Goal: Task Accomplishment & Management: Use online tool/utility

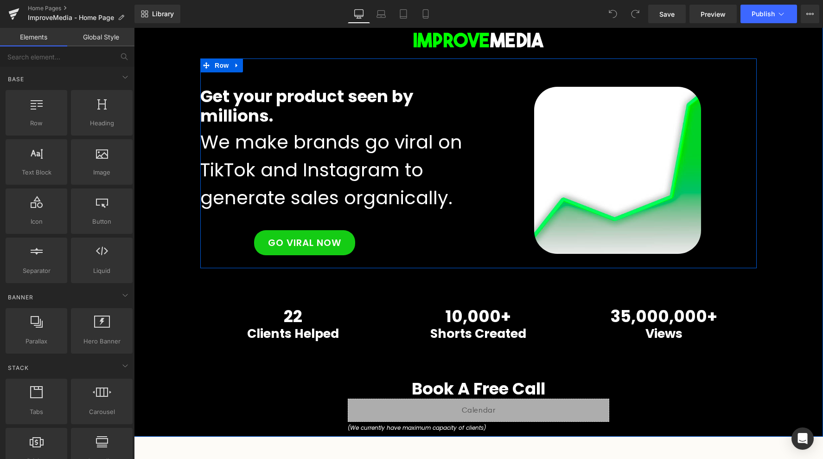
scroll to position [38, 0]
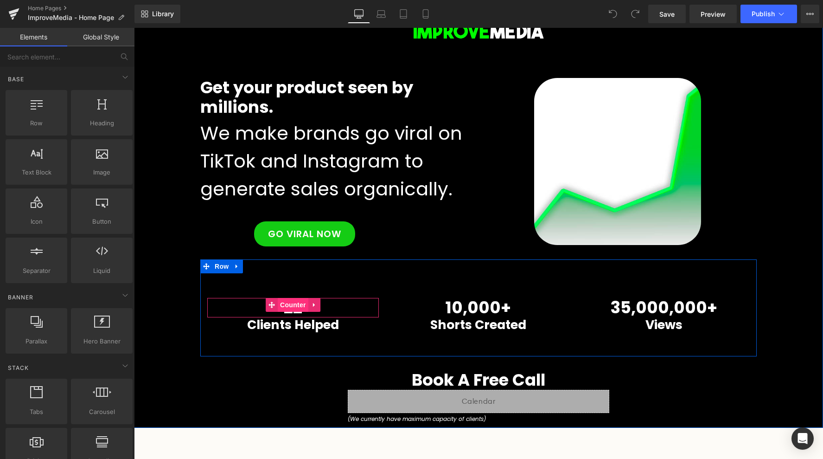
click at [300, 306] on span "Counter" at bounding box center [293, 305] width 31 height 14
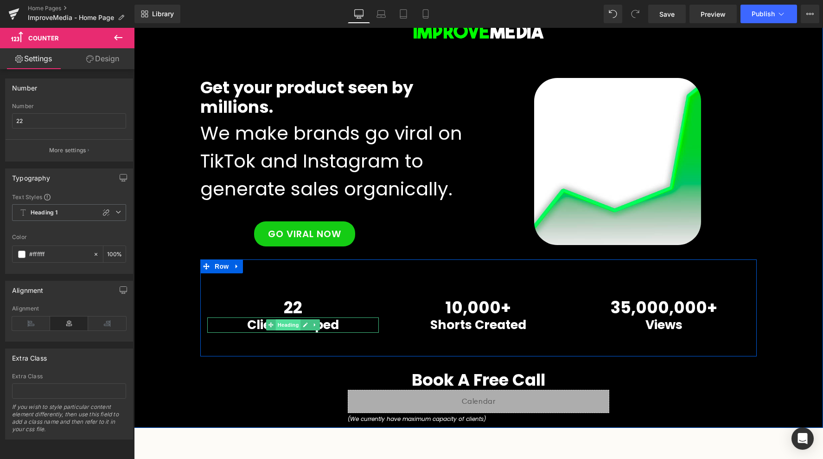
click at [299, 329] on span "Heading" at bounding box center [288, 324] width 25 height 11
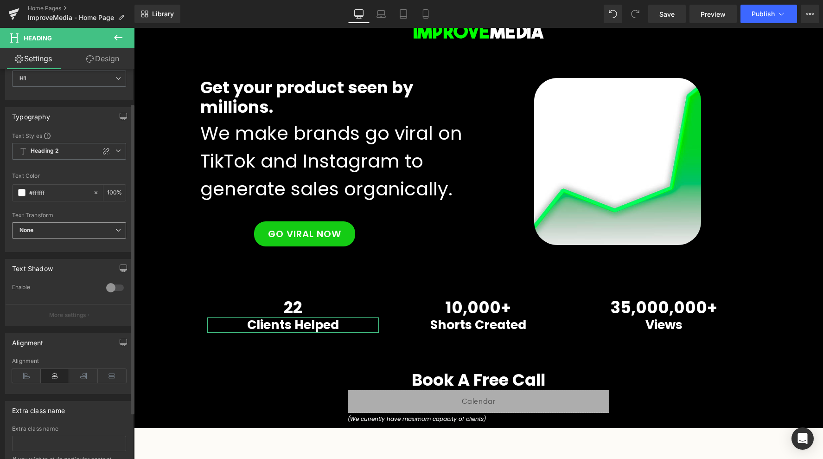
scroll to position [0, 0]
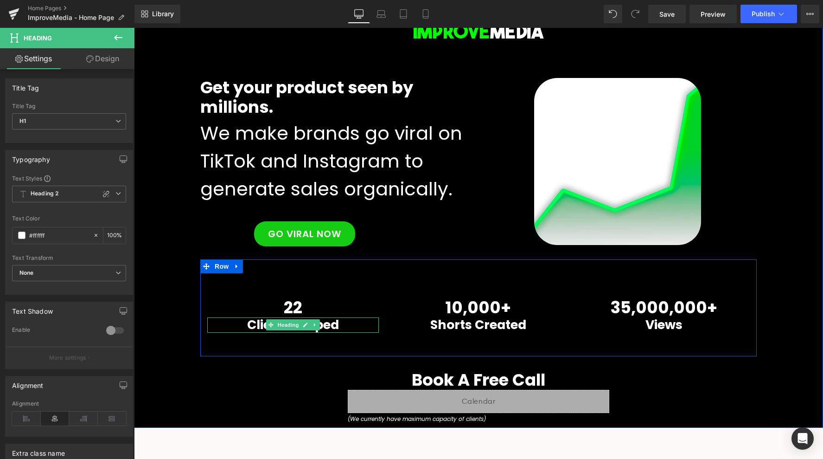
click at [250, 323] on h1 "Clients Helped" at bounding box center [293, 324] width 172 height 15
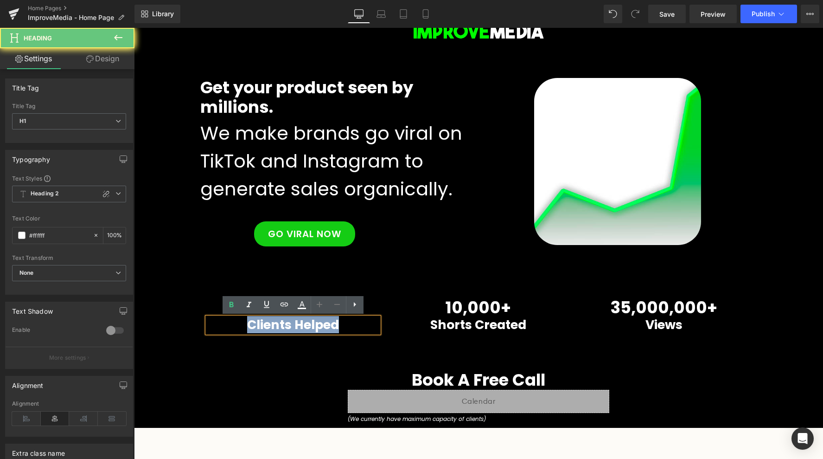
click at [250, 323] on h1 "Clients Helped" at bounding box center [293, 324] width 172 height 15
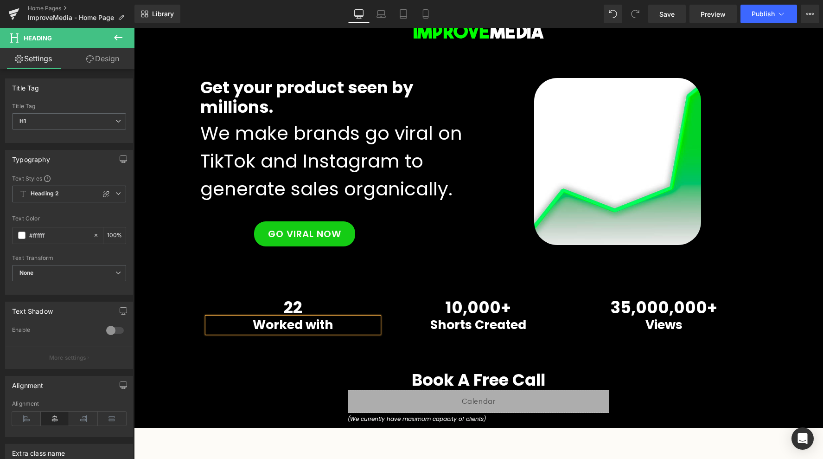
click at [198, 349] on div "Image Row Get your product seen by millions. Heading We make brands go viral on…" at bounding box center [478, 216] width 689 height 424
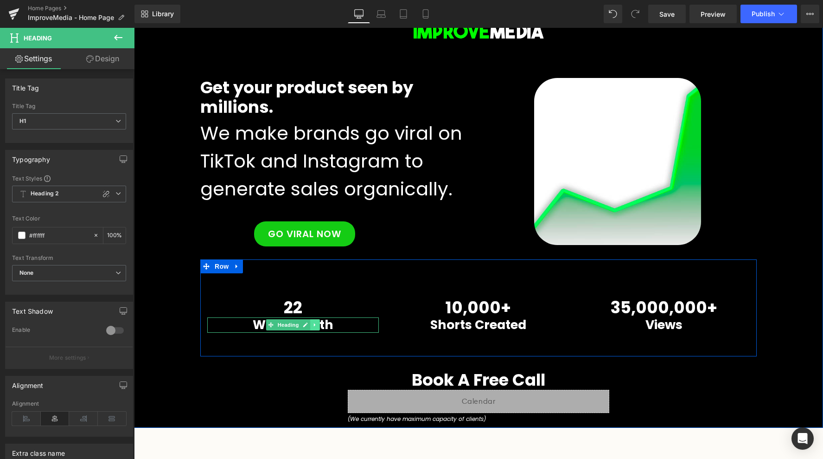
click at [312, 326] on link at bounding box center [315, 324] width 10 height 11
click at [313, 326] on link at bounding box center [311, 324] width 10 height 11
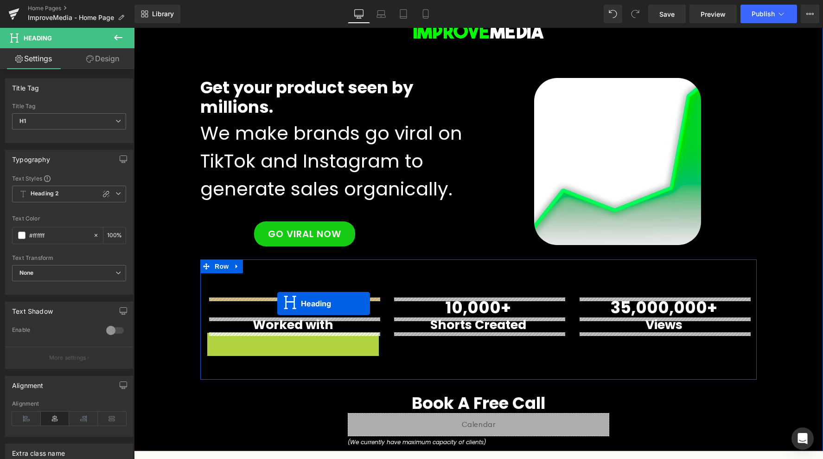
drag, startPoint x: 269, startPoint y: 339, endPoint x: 277, endPoint y: 301, distance: 38.5
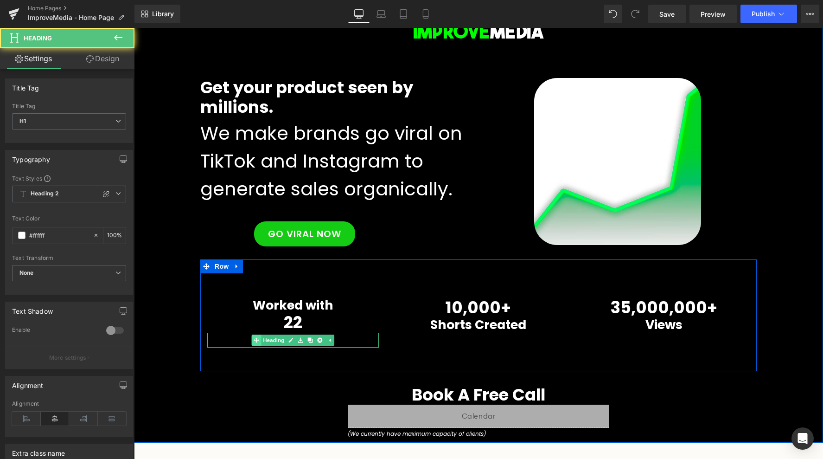
click at [273, 342] on link "Heading" at bounding box center [269, 339] width 35 height 11
click at [230, 340] on h1 "Worked with" at bounding box center [293, 339] width 172 height 15
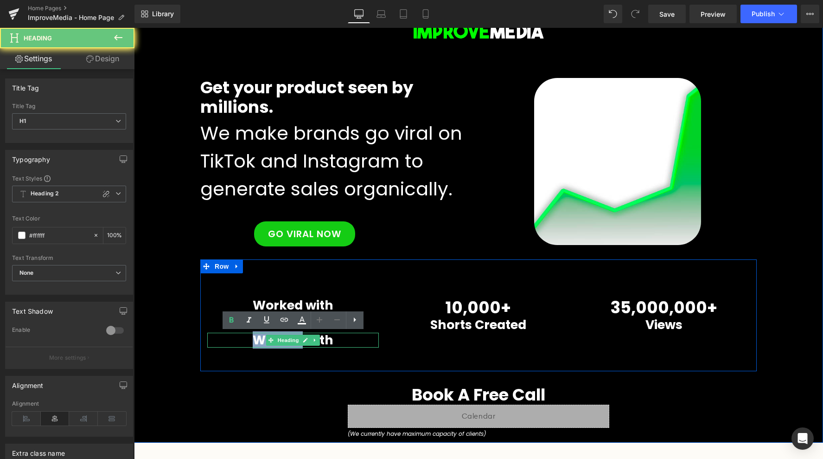
click at [230, 340] on h1 "Worked with" at bounding box center [293, 339] width 172 height 15
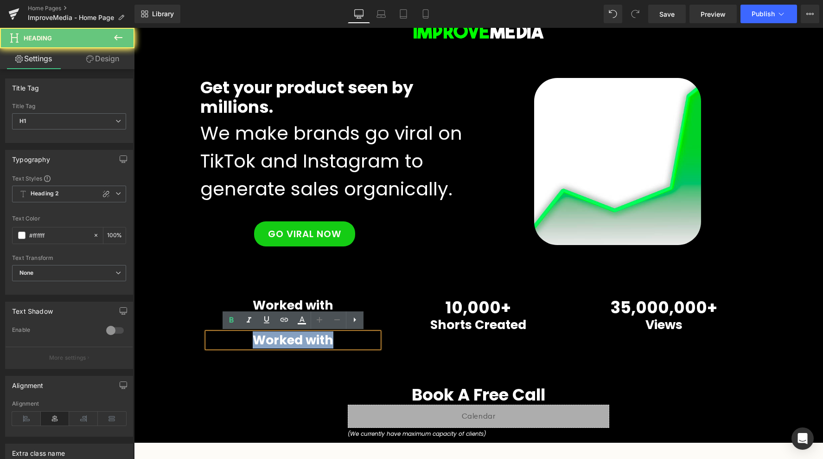
click at [230, 340] on h1 "Worked with" at bounding box center [293, 339] width 172 height 15
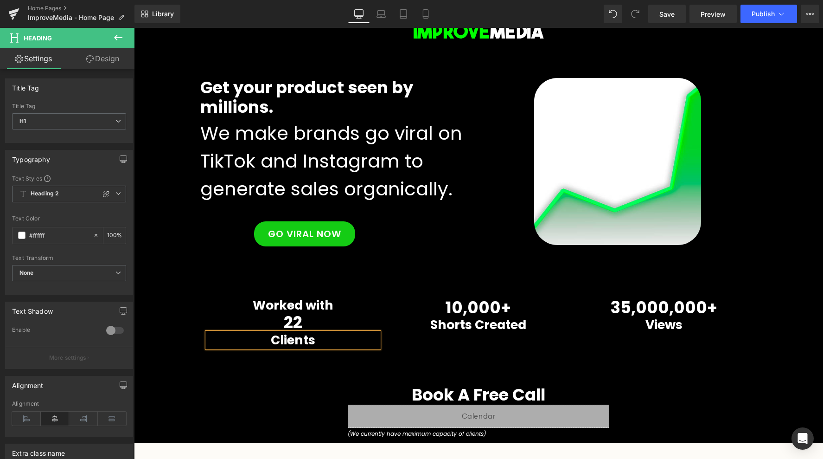
click at [233, 409] on div "Image Row Get your product seen by millions. Heading We make brands go viral on…" at bounding box center [478, 223] width 689 height 439
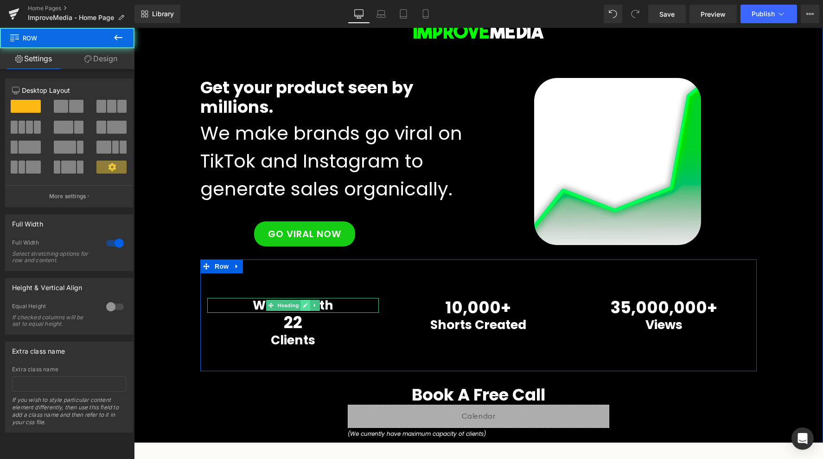
click at [305, 302] on icon at bounding box center [305, 305] width 5 height 6
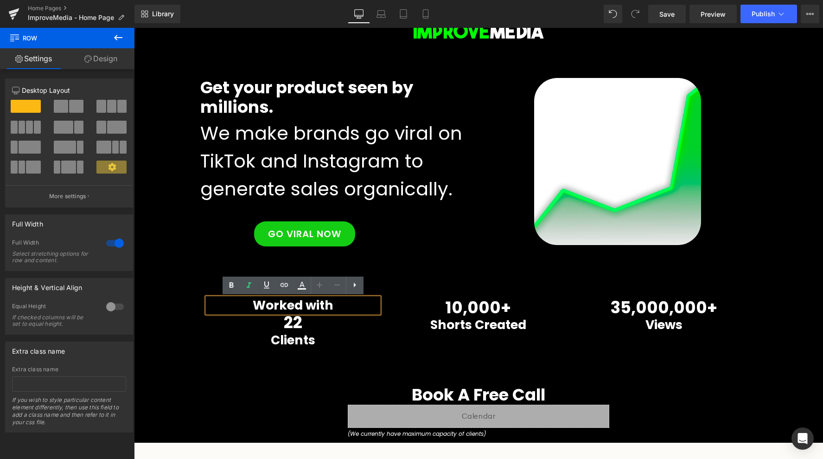
click at [310, 306] on h1 "Worked with" at bounding box center [293, 305] width 172 height 15
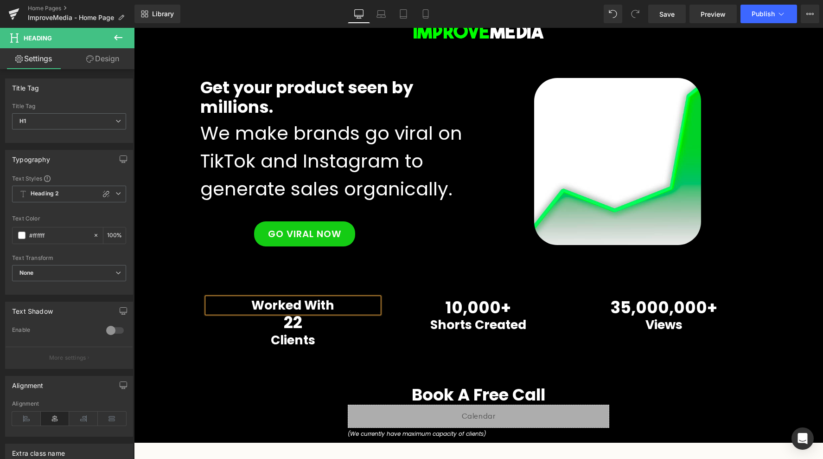
click at [404, 334] on div "Worked With Heading 22 Counter Clients Heading 10,000 + Counter Shorts Created …" at bounding box center [478, 315] width 556 height 112
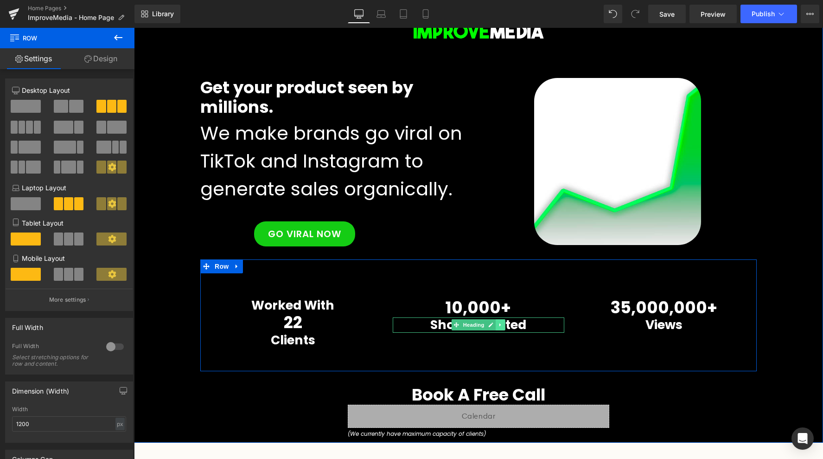
click at [501, 323] on icon at bounding box center [500, 325] width 5 height 6
click at [498, 326] on icon at bounding box center [495, 325] width 5 height 6
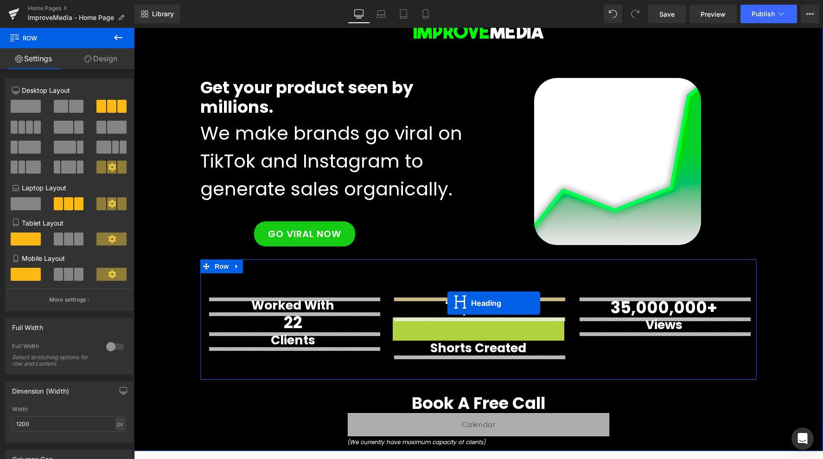
drag, startPoint x: 442, startPoint y: 325, endPoint x: 447, endPoint y: 303, distance: 22.5
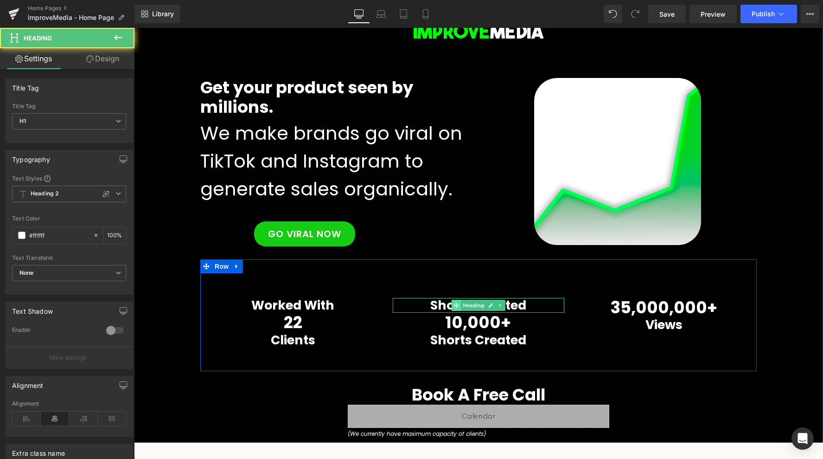
click at [458, 303] on icon at bounding box center [456, 305] width 5 height 6
click at [434, 307] on h1 "Shorts Created" at bounding box center [479, 305] width 172 height 15
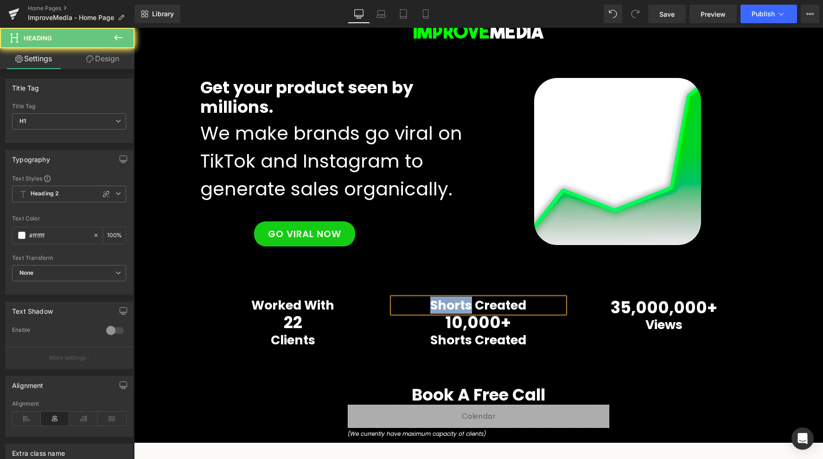
click at [434, 307] on h1 "Shorts Created" at bounding box center [479, 305] width 172 height 15
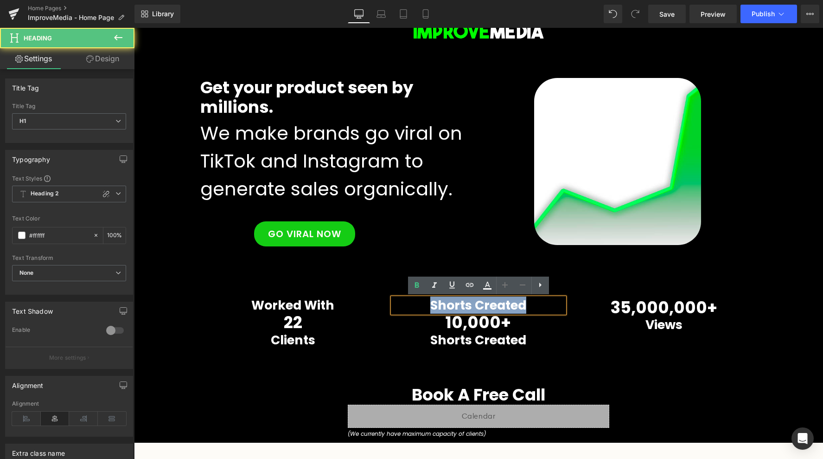
click at [434, 307] on h1 "Shorts Created" at bounding box center [479, 305] width 172 height 15
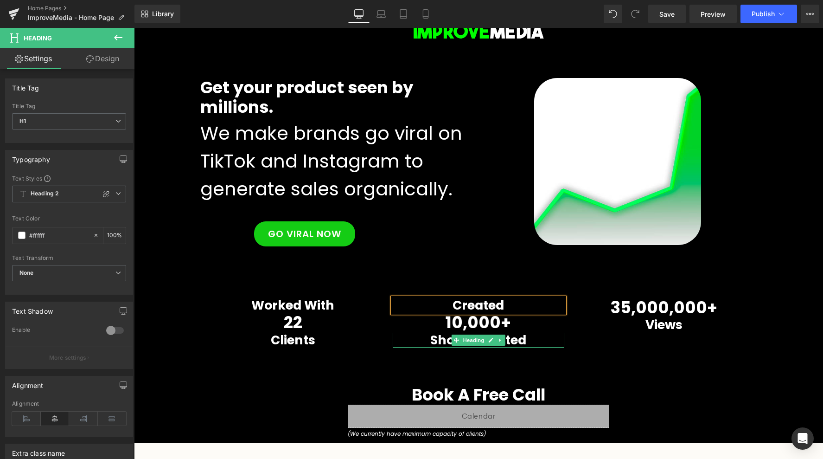
click at [426, 340] on h1 "Shorts Created" at bounding box center [479, 339] width 172 height 15
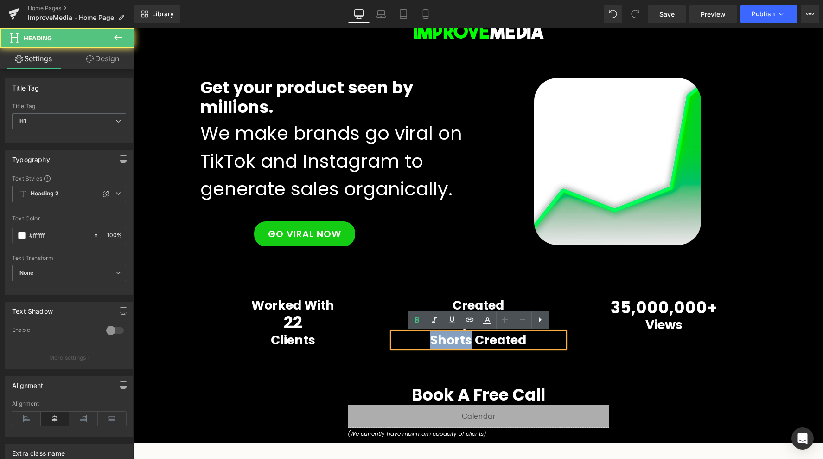
click at [426, 340] on h1 "Shorts Created" at bounding box center [479, 339] width 172 height 15
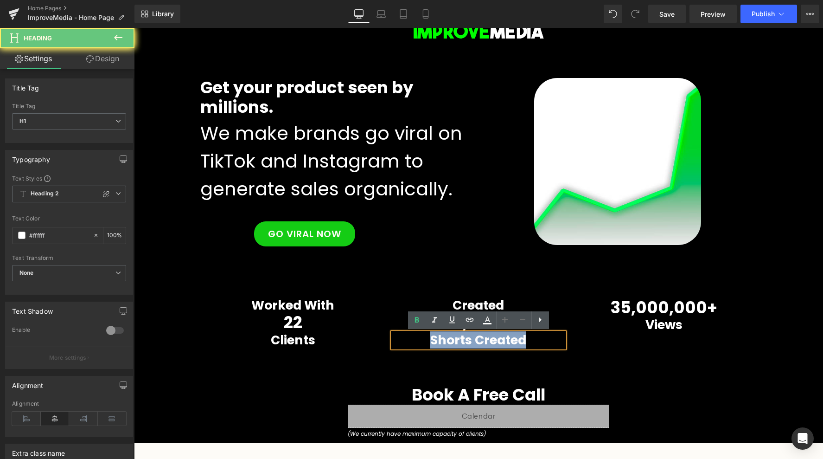
click at [426, 340] on h1 "Shorts Created" at bounding box center [479, 339] width 172 height 15
click at [462, 299] on div "Created Heading" at bounding box center [479, 305] width 172 height 15
click at [462, 299] on h1 "Created" at bounding box center [479, 305] width 172 height 15
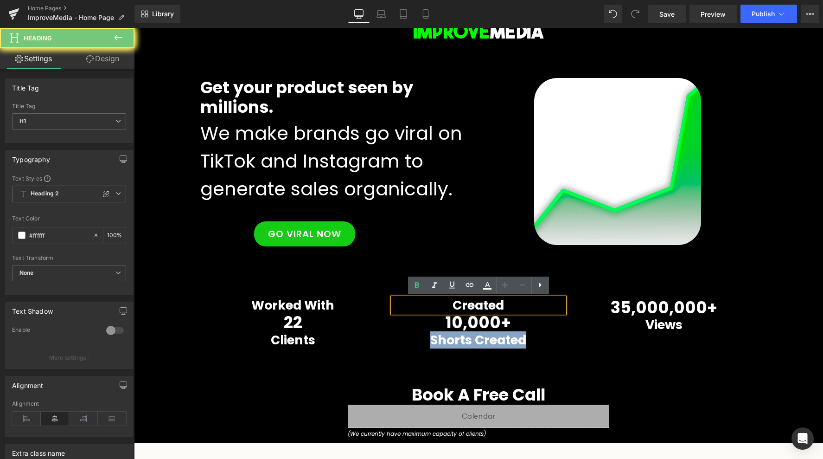
click at [462, 299] on h1 "Created" at bounding box center [479, 305] width 172 height 15
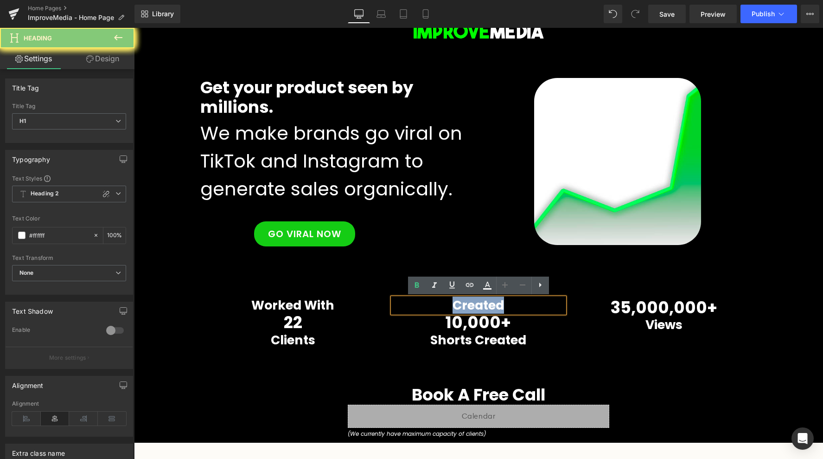
click at [458, 300] on h1 "Created" at bounding box center [479, 305] width 172 height 15
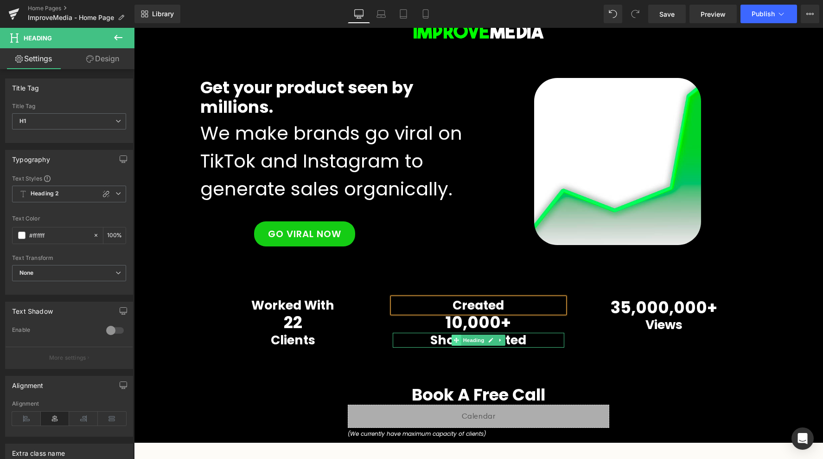
click at [458, 341] on icon at bounding box center [456, 340] width 5 height 6
click at [433, 341] on h1 "Shorts Created" at bounding box center [479, 339] width 172 height 15
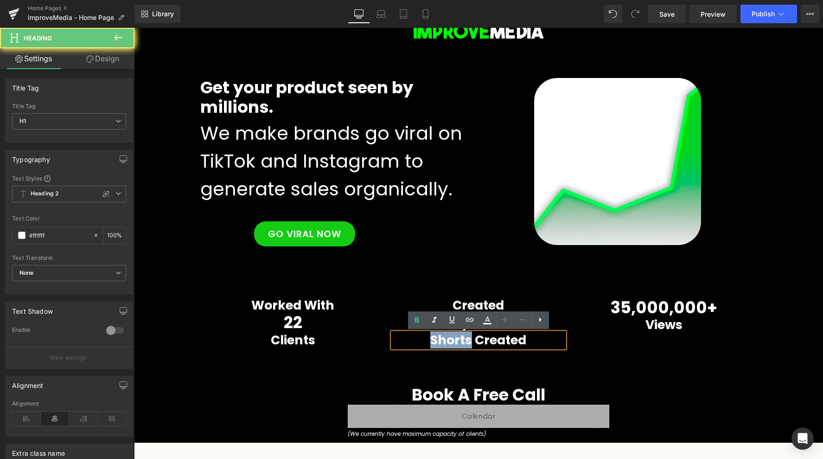
click at [433, 341] on h1 "Shorts Created" at bounding box center [479, 339] width 172 height 15
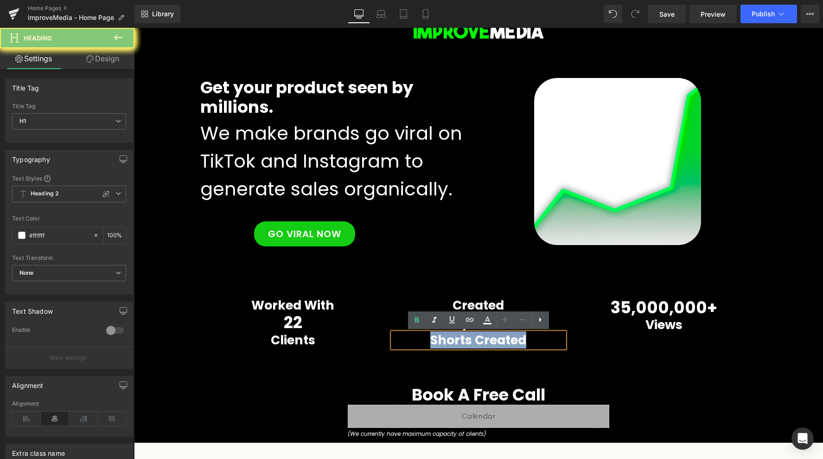
click at [433, 341] on h1 "Shorts Created" at bounding box center [479, 339] width 172 height 15
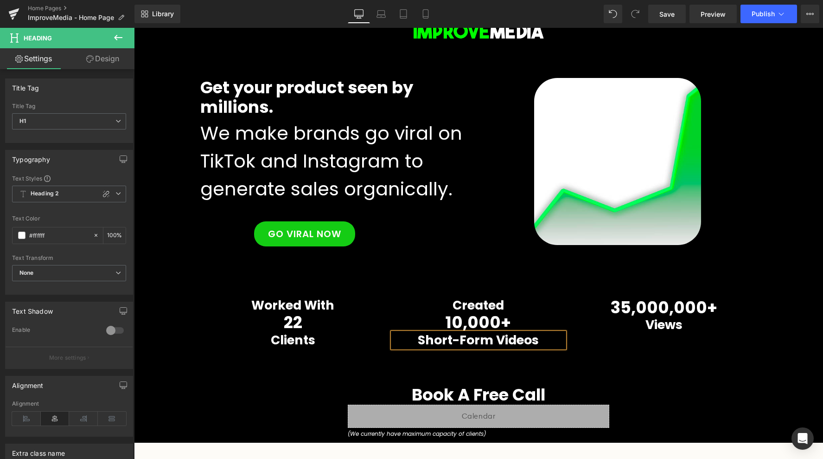
click at [583, 368] on div "Worked With Heading 22 Counter Clients Heading Created Heading 10,000 + Counter…" at bounding box center [478, 315] width 556 height 112
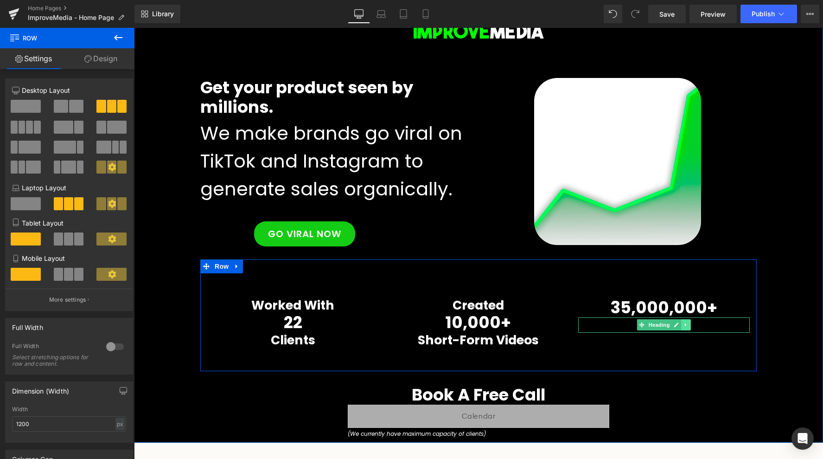
click at [686, 324] on icon at bounding box center [685, 324] width 1 height 3
click at [680, 325] on icon at bounding box center [681, 324] width 5 height 5
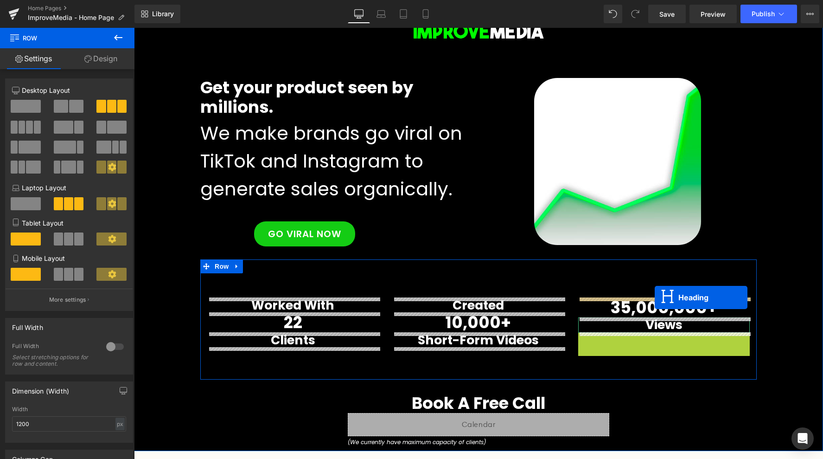
drag, startPoint x: 641, startPoint y: 339, endPoint x: 654, endPoint y: 298, distance: 43.3
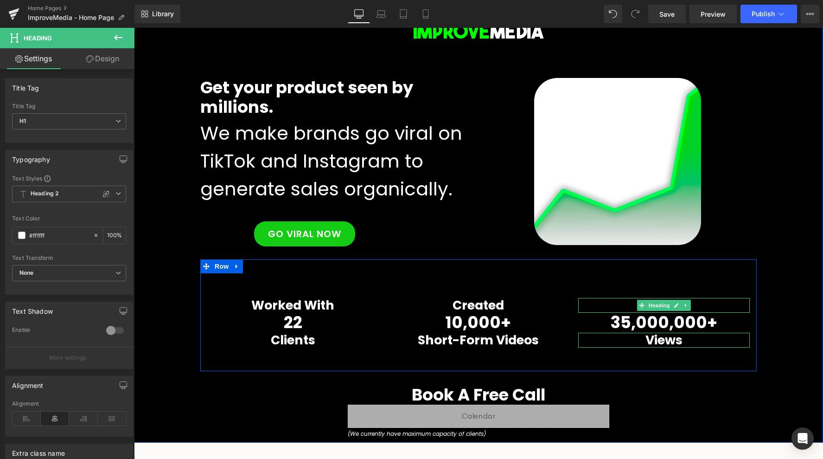
click at [633, 306] on h1 "Views" at bounding box center [664, 305] width 172 height 15
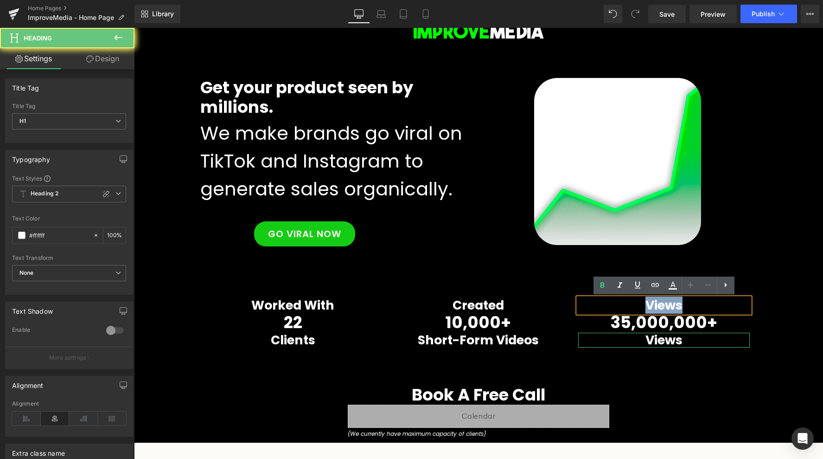
click at [633, 306] on h1 "Views" at bounding box center [664, 305] width 172 height 15
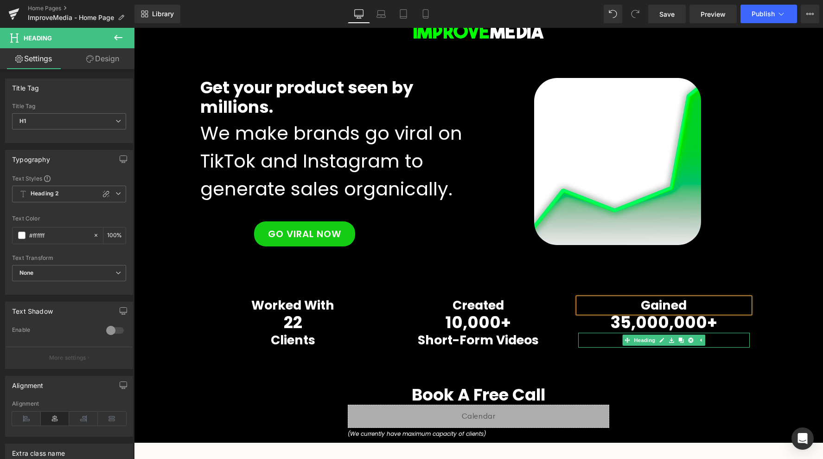
click at [607, 341] on h1 "Views" at bounding box center [664, 339] width 172 height 15
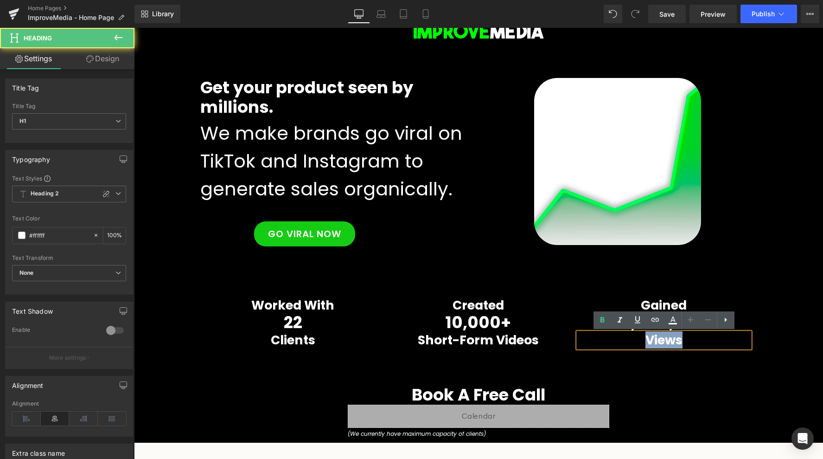
click at [607, 341] on h1 "Views" at bounding box center [664, 339] width 172 height 15
click at [646, 339] on h1 "Views" at bounding box center [664, 339] width 172 height 15
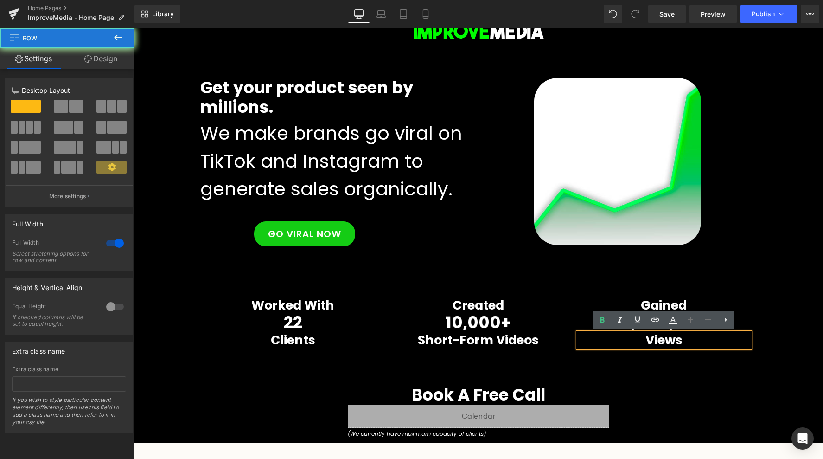
click at [656, 417] on div "Image Row Get your product seen by millions. Heading We make brands go viral on…" at bounding box center [478, 223] width 689 height 439
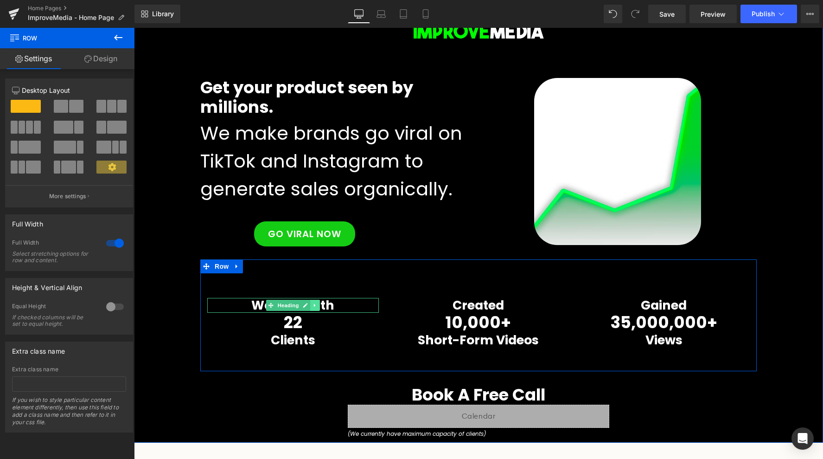
click at [315, 303] on icon at bounding box center [315, 305] width 5 height 6
click at [320, 305] on icon at bounding box center [320, 305] width 5 height 6
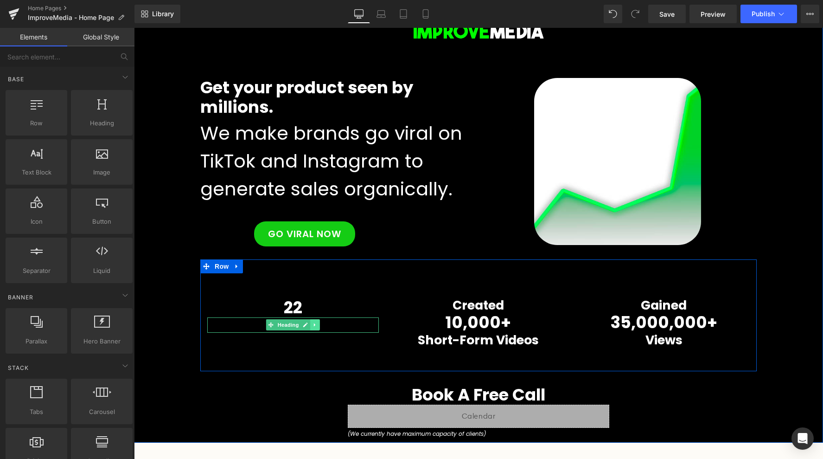
click at [313, 328] on link at bounding box center [315, 324] width 10 height 11
click at [345, 326] on h1 "Clients" at bounding box center [293, 324] width 172 height 15
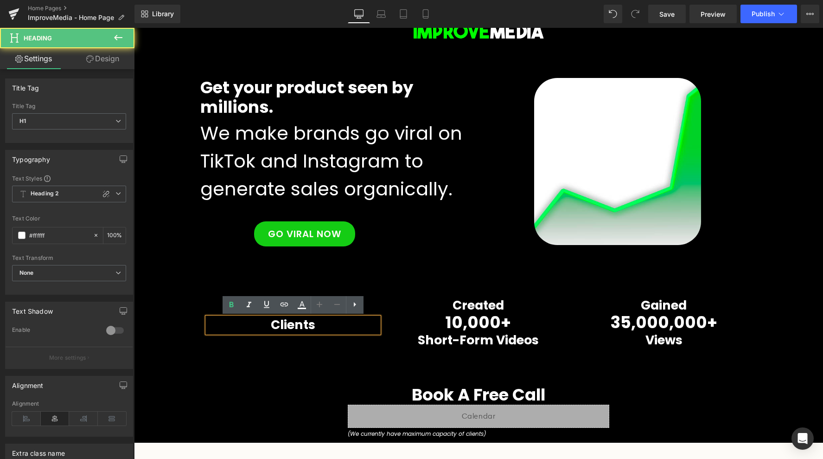
click at [346, 326] on h1 "Clients" at bounding box center [293, 324] width 172 height 15
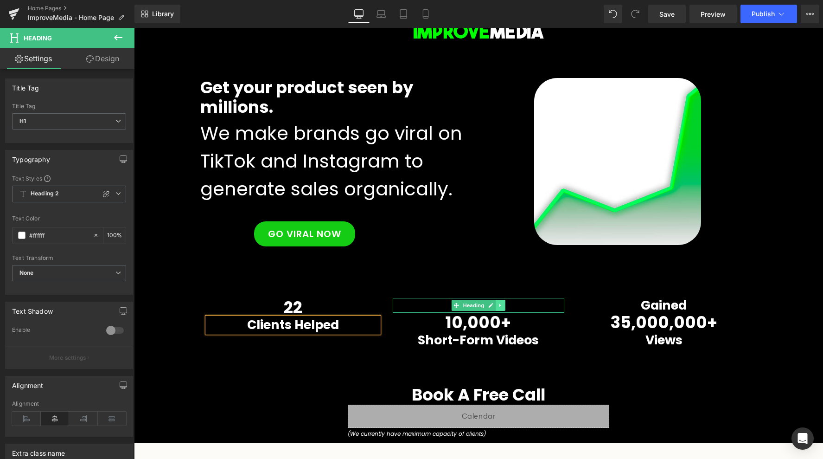
click at [505, 303] on link at bounding box center [501, 305] width 10 height 11
click at [509, 304] on link at bounding box center [506, 305] width 10 height 11
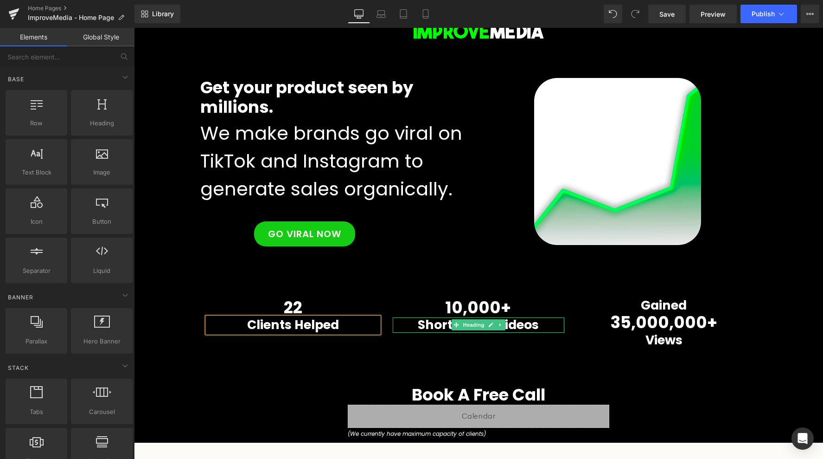
click at [446, 326] on h1 "Short-Form Videos" at bounding box center [479, 324] width 172 height 15
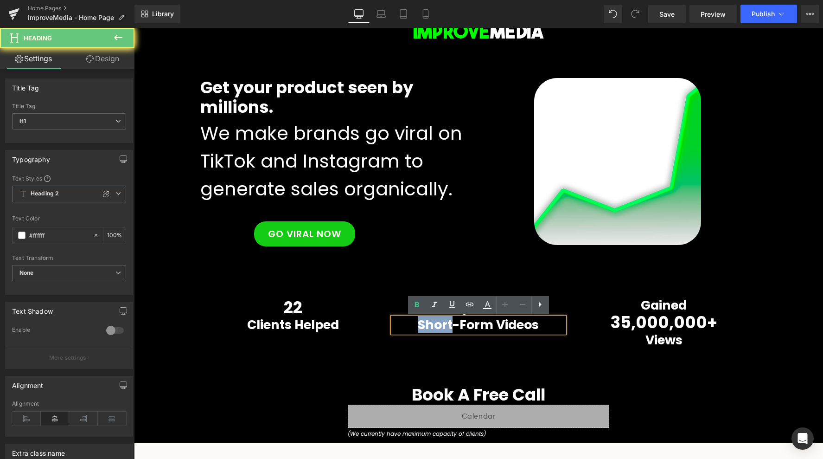
click at [446, 326] on h1 "Short-Form Videos" at bounding box center [479, 324] width 172 height 15
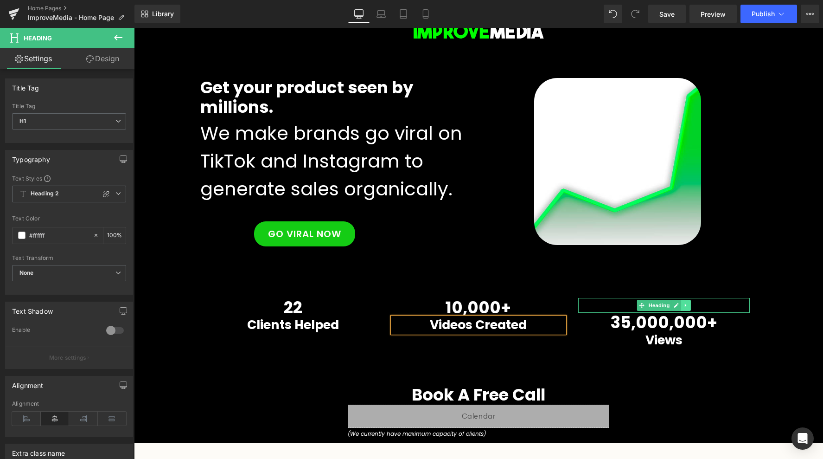
click at [684, 306] on icon at bounding box center [686, 305] width 5 height 6
click at [689, 304] on icon at bounding box center [690, 304] width 5 height 5
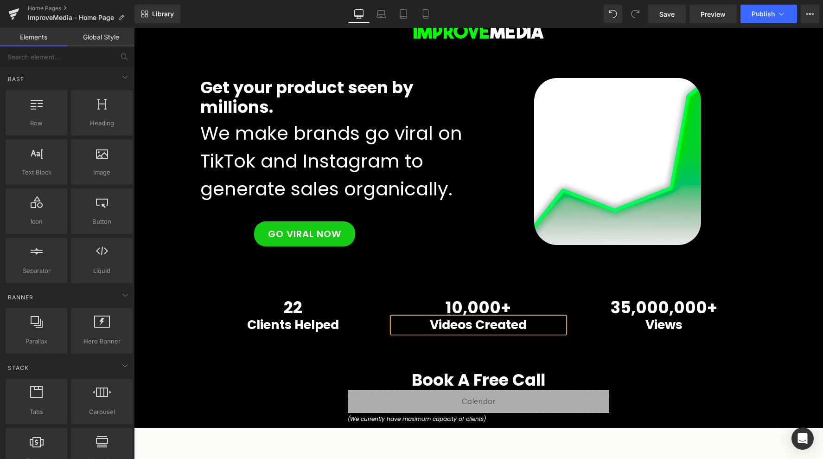
click at [663, 367] on div "Image Row Get your product seen by millions. Heading We make brands go viral on…" at bounding box center [478, 216] width 689 height 424
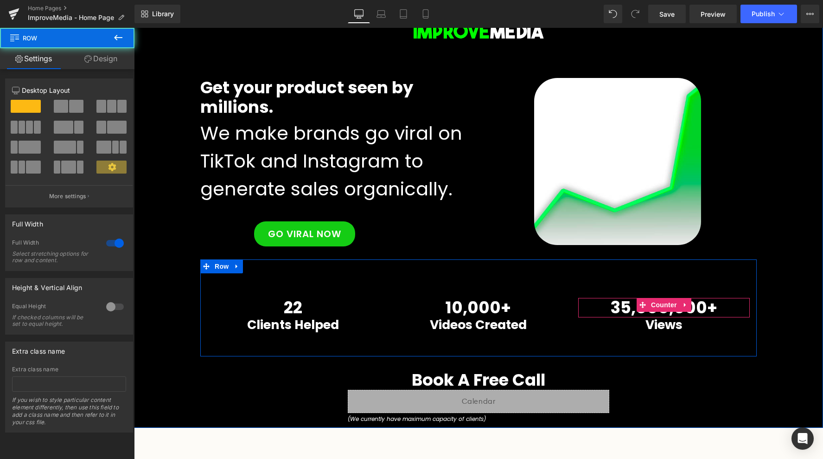
click at [620, 303] on span "35,000,000" at bounding box center [658, 307] width 97 height 23
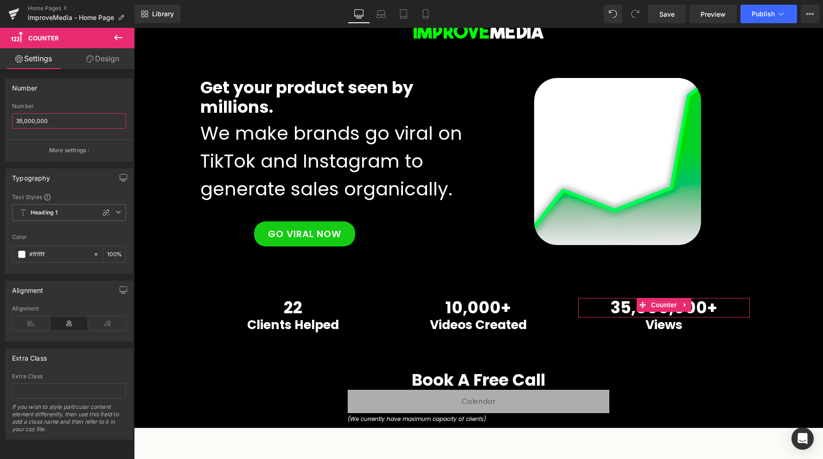
drag, startPoint x: 23, startPoint y: 121, endPoint x: -27, endPoint y: 121, distance: 49.6
click at [0, 121] on html "Heading You are previewing how the will restyle your page. You can not edit Ele…" at bounding box center [411, 229] width 823 height 459
type input "80,000,000"
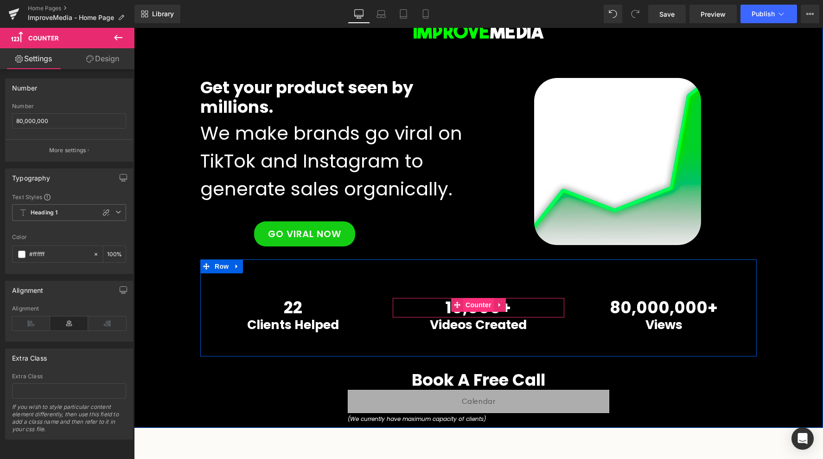
click at [480, 304] on span "Counter" at bounding box center [478, 305] width 31 height 14
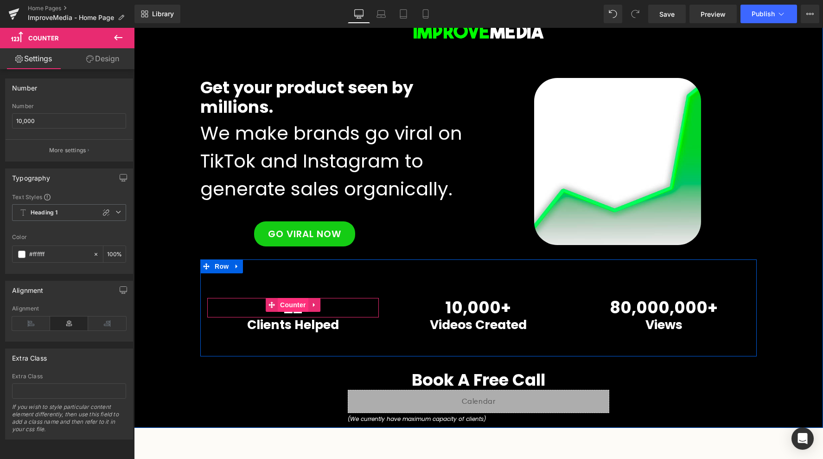
click at [290, 304] on span "Counter" at bounding box center [293, 305] width 31 height 14
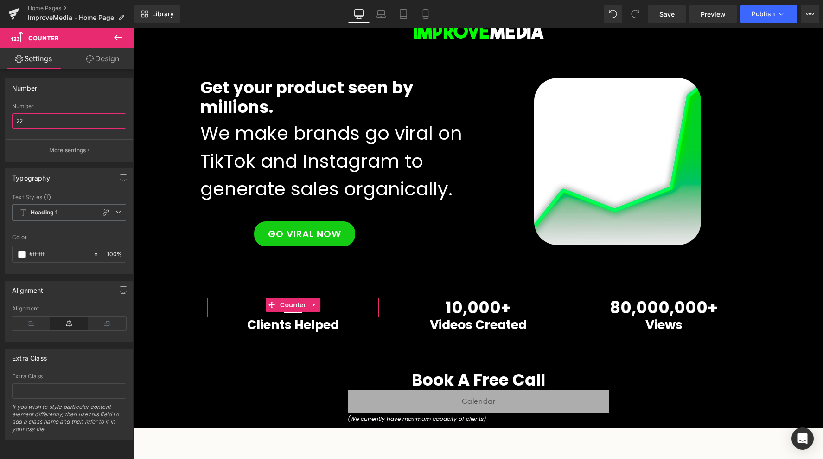
drag, startPoint x: 31, startPoint y: 119, endPoint x: -77, endPoint y: 119, distance: 107.6
click at [0, 119] on html "Counter You are previewing how the will restyle your page. You can not edit Ele…" at bounding box center [411, 229] width 823 height 459
type input "30"
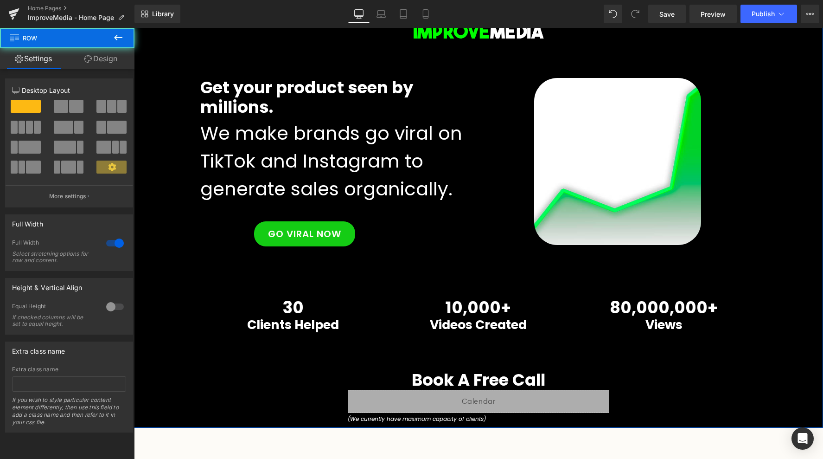
click at [208, 364] on div "Image Row Get your product seen by millions. Heading We make brands go viral on…" at bounding box center [478, 216] width 689 height 424
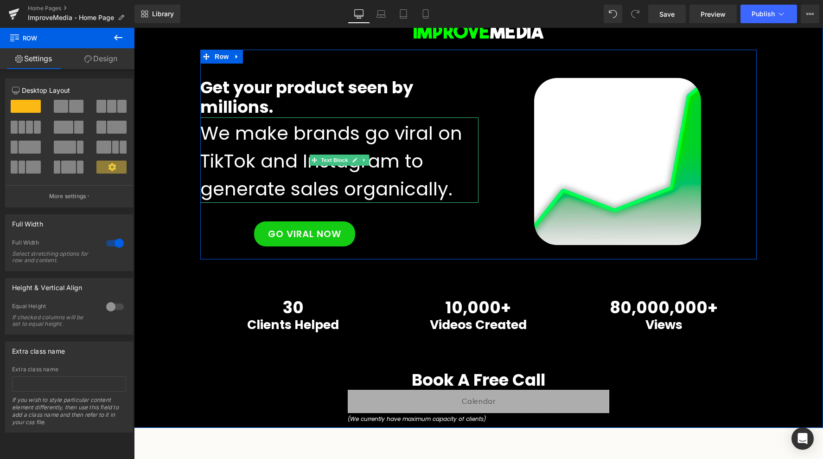
click at [281, 166] on undefined "We make brands go viral on TikTok and Instagram to generate sales organically." at bounding box center [331, 161] width 262 height 82
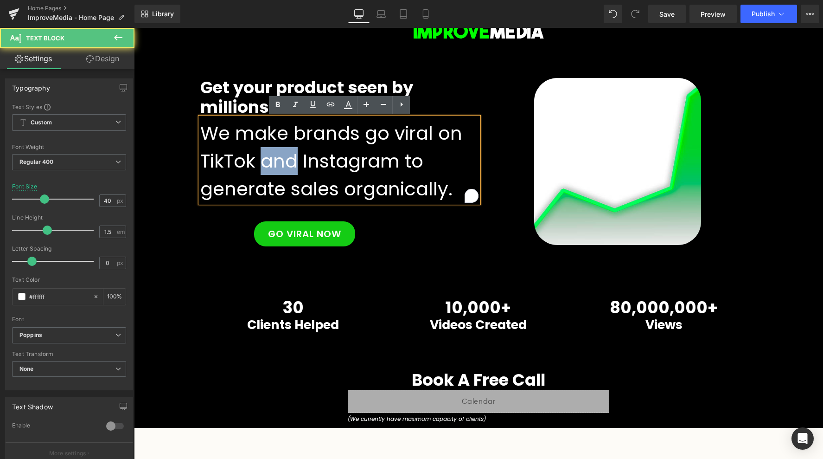
click at [281, 166] on undefined "We make brands go viral on TikTok and Instagram to generate sales organically." at bounding box center [331, 161] width 262 height 82
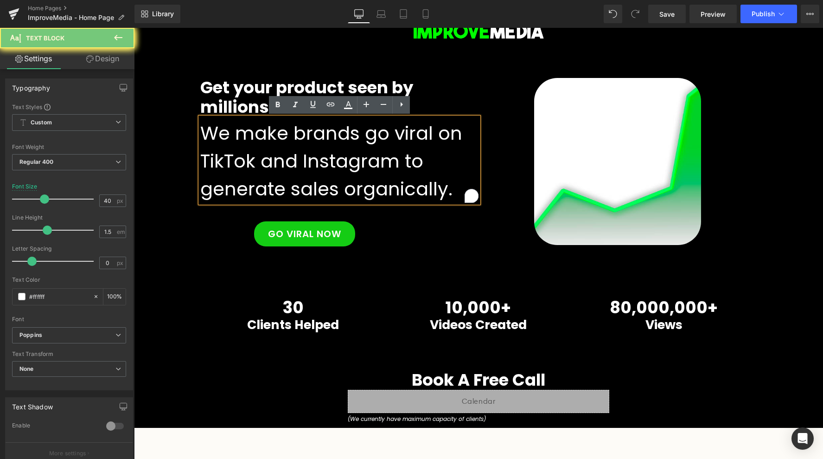
click at [322, 166] on undefined "We make brands go viral on TikTok and Instagram to generate sales organically." at bounding box center [331, 161] width 262 height 82
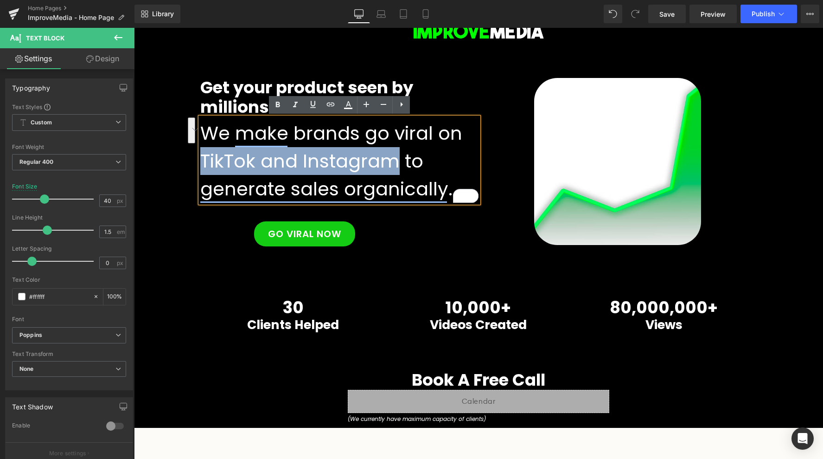
drag, startPoint x: 396, startPoint y: 161, endPoint x: 203, endPoint y: 156, distance: 193.0
click at [203, 156] on undefined "We make brands go viral on TikTok and Instagram to generate sales organically." at bounding box center [331, 161] width 262 height 82
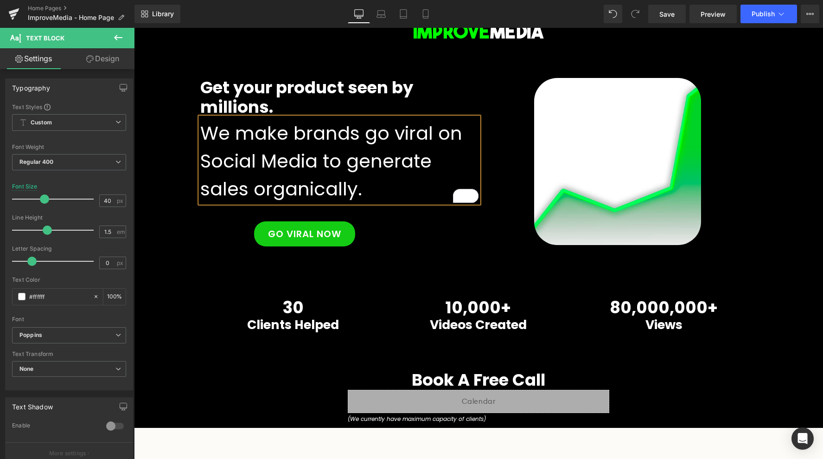
click at [162, 255] on div "Image Row Get your product seen by millions. Heading We make brands go viral on…" at bounding box center [478, 216] width 689 height 424
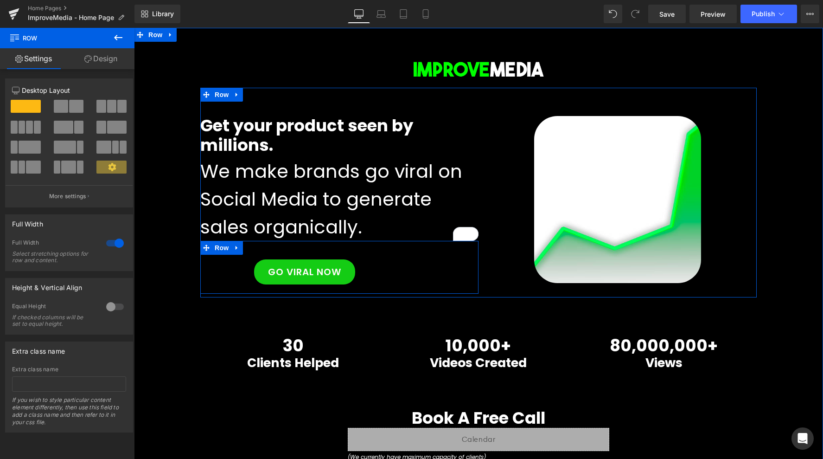
scroll to position [143, 0]
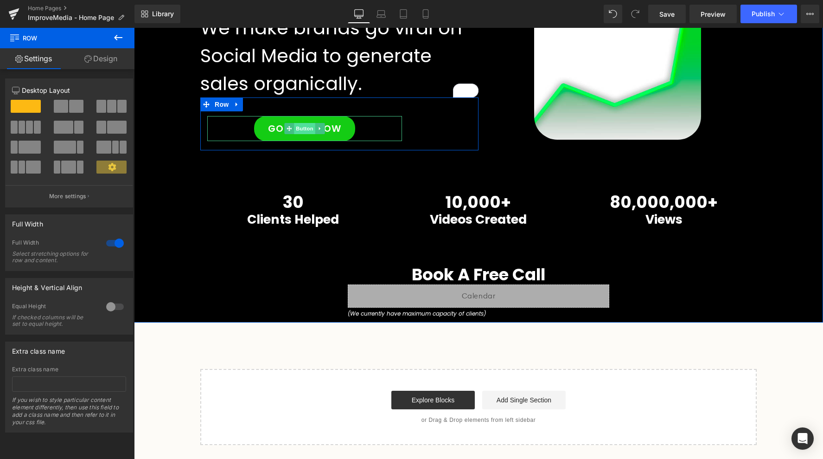
click at [302, 130] on span "Button" at bounding box center [304, 128] width 21 height 11
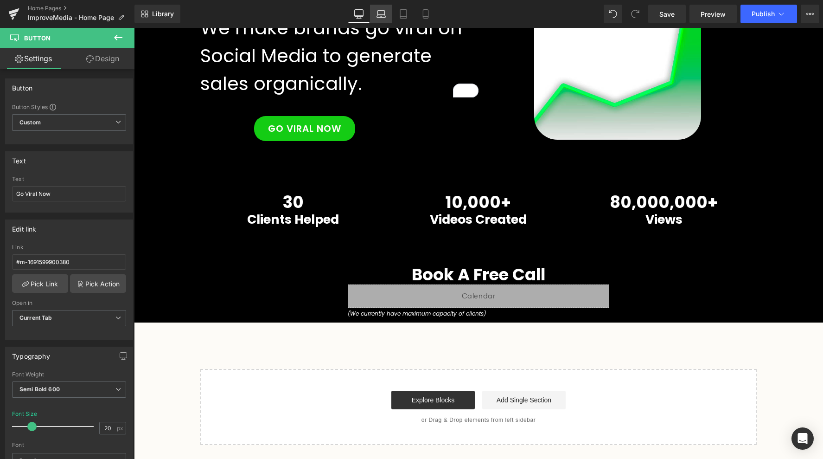
click at [380, 13] on icon at bounding box center [381, 13] width 9 height 9
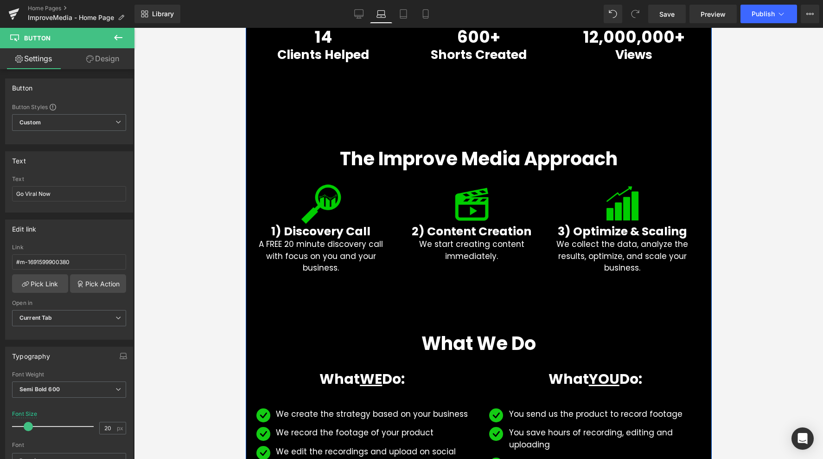
scroll to position [203, 0]
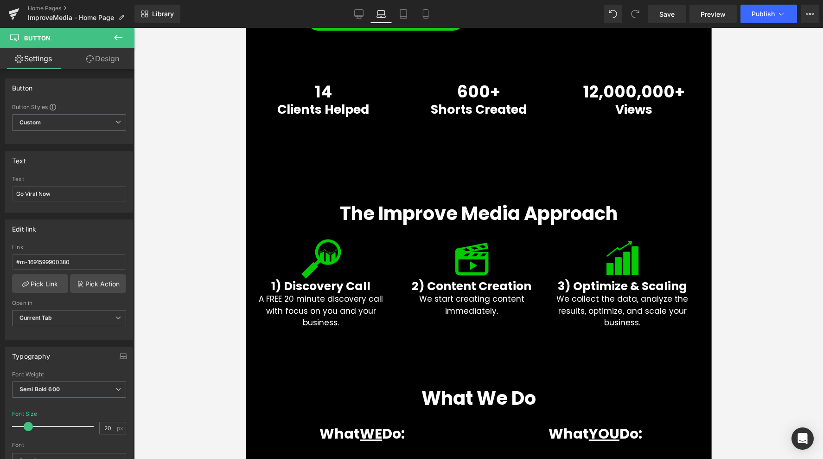
click at [351, 203] on h1 "The Improve Media Approach" at bounding box center [478, 213] width 466 height 22
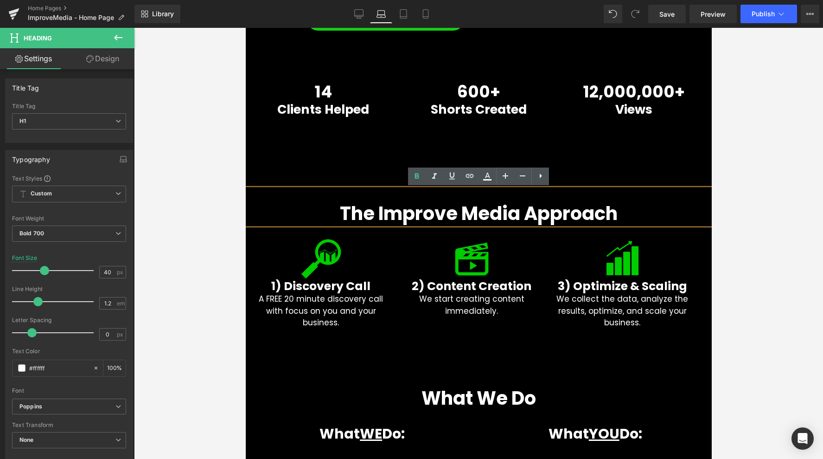
click at [352, 198] on div "The Improve Media Approach" at bounding box center [478, 207] width 466 height 36
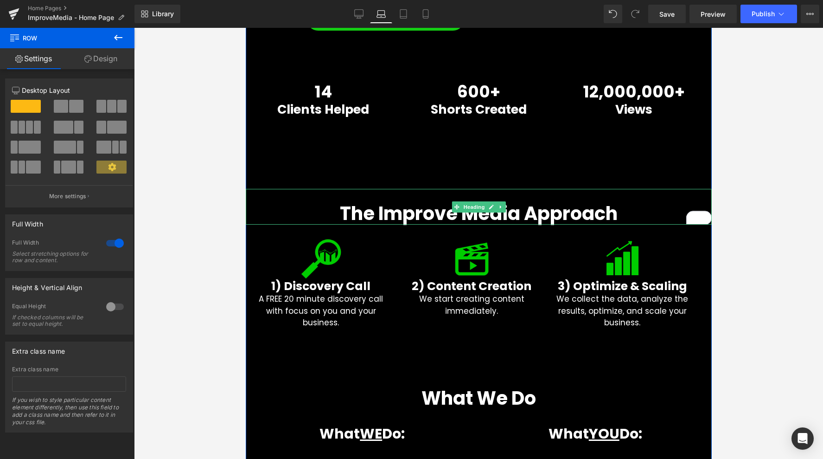
click at [303, 207] on h1 "The Improve Media Approach" at bounding box center [478, 213] width 466 height 22
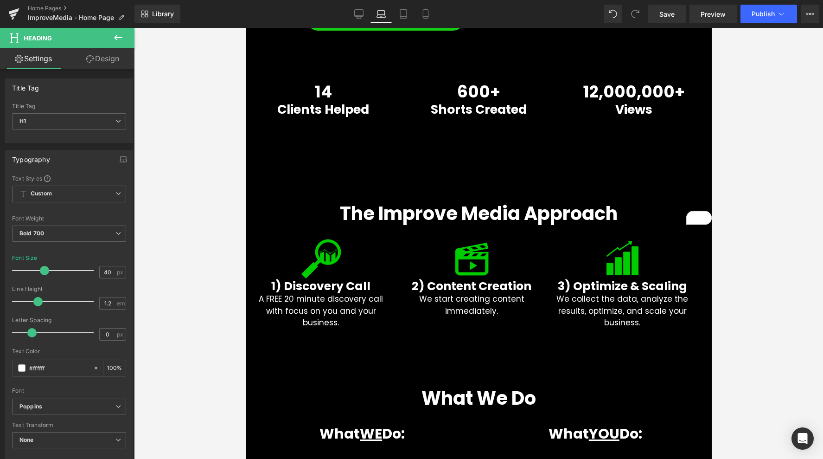
click at [91, 63] on link "Design" at bounding box center [102, 58] width 67 height 21
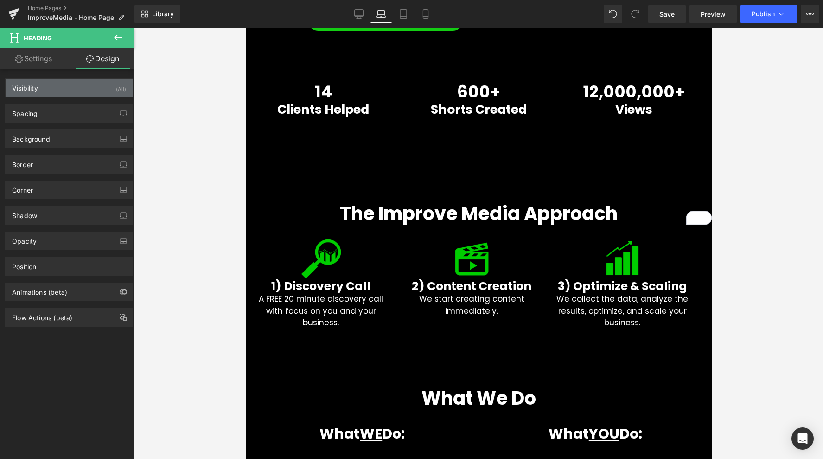
click at [88, 91] on div "Visibility (All)" at bounding box center [69, 88] width 127 height 18
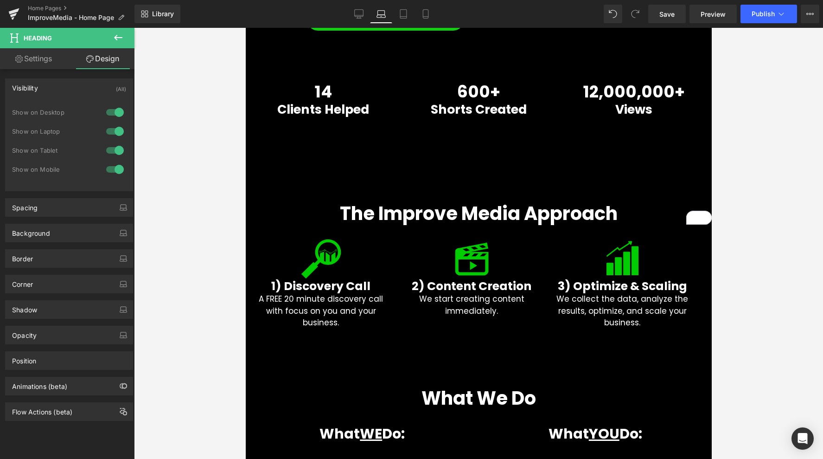
click at [114, 113] on div at bounding box center [115, 112] width 22 height 15
click at [114, 138] on div at bounding box center [115, 131] width 22 height 15
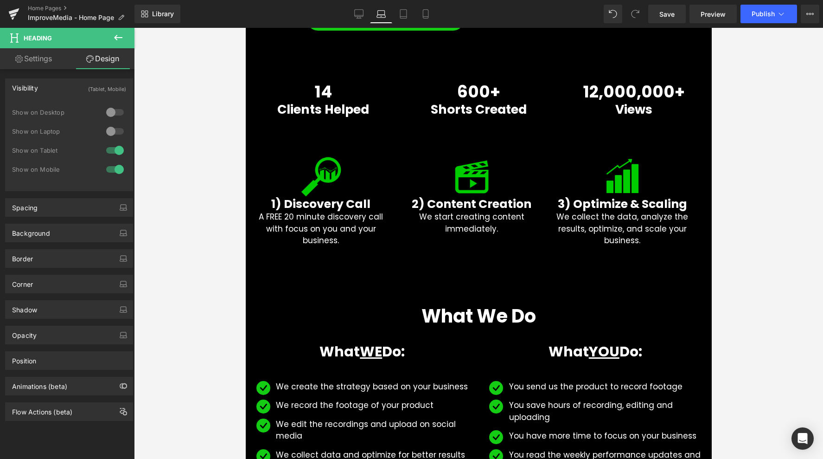
click at [114, 148] on div at bounding box center [115, 150] width 22 height 15
click at [113, 150] on div at bounding box center [115, 150] width 22 height 15
click at [113, 129] on div at bounding box center [115, 131] width 22 height 15
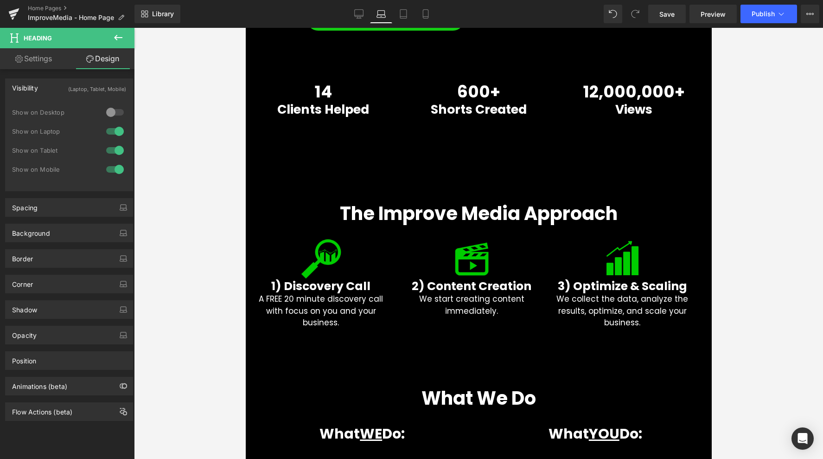
click at [113, 121] on div "Show on Desktop" at bounding box center [69, 117] width 114 height 19
click at [114, 115] on div at bounding box center [115, 112] width 22 height 15
click at [359, 7] on link "Desktop" at bounding box center [359, 14] width 22 height 19
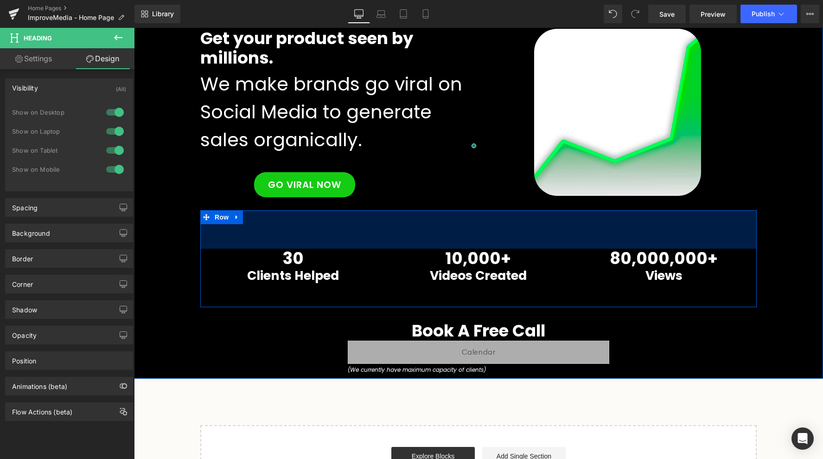
scroll to position [143, 0]
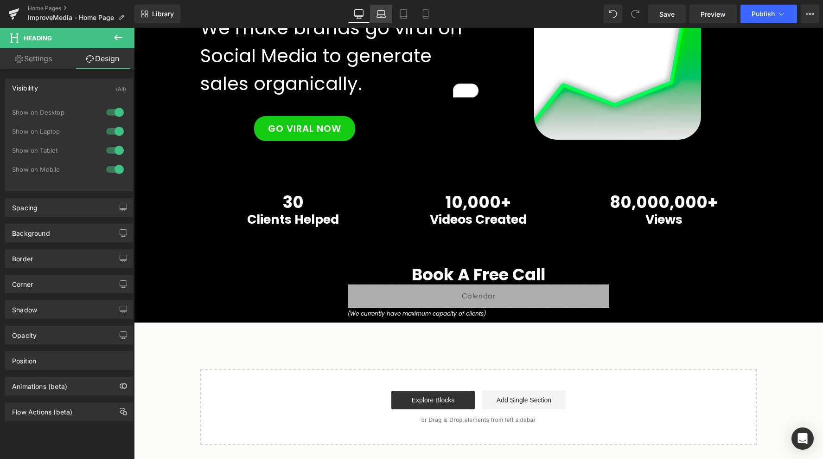
click at [386, 11] on icon at bounding box center [381, 13] width 9 height 9
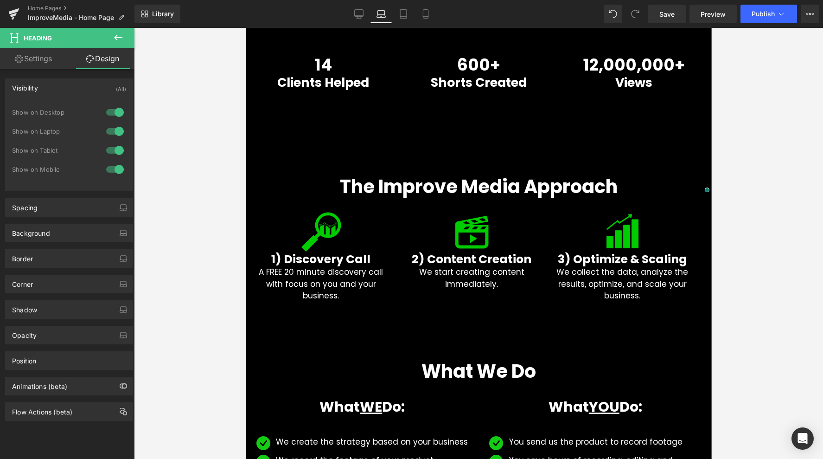
scroll to position [235, 0]
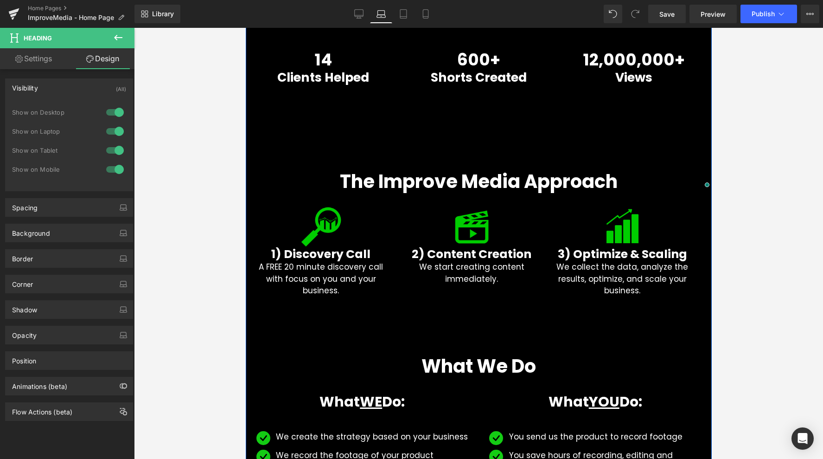
click at [398, 219] on div "Image 2) Content Creation Heading We start creating content immediately. Text B…" at bounding box center [471, 245] width 151 height 78
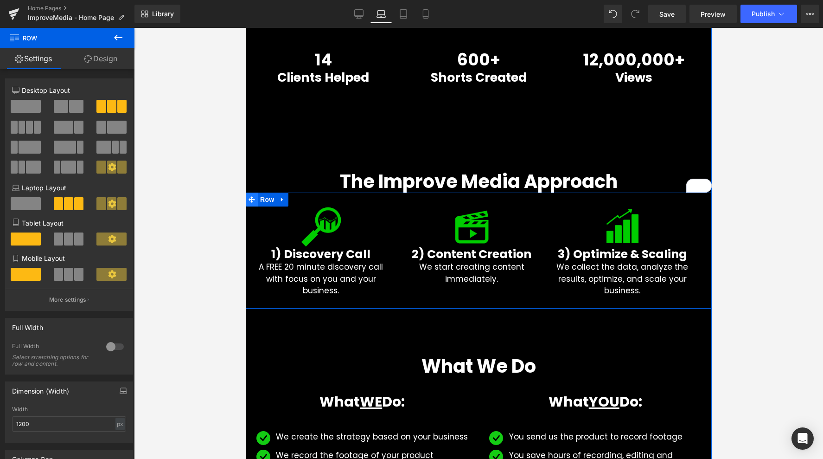
click at [256, 202] on span at bounding box center [251, 199] width 12 height 14
click at [104, 64] on link "Design" at bounding box center [100, 58] width 67 height 21
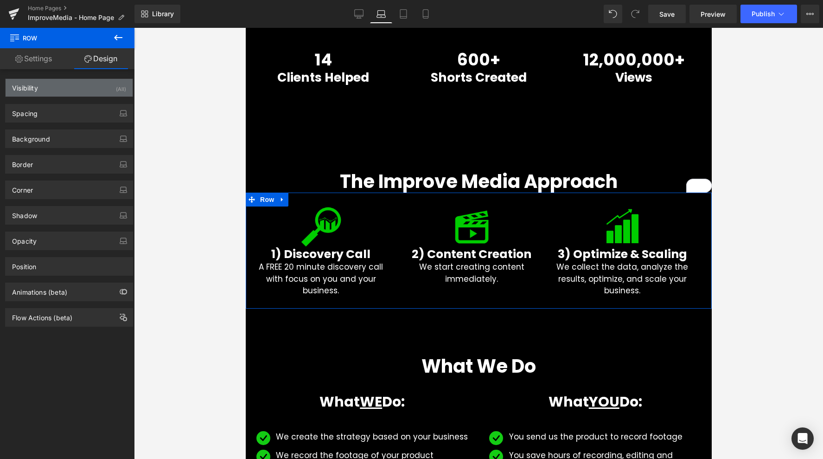
click at [84, 92] on div "Visibility (All)" at bounding box center [69, 88] width 127 height 18
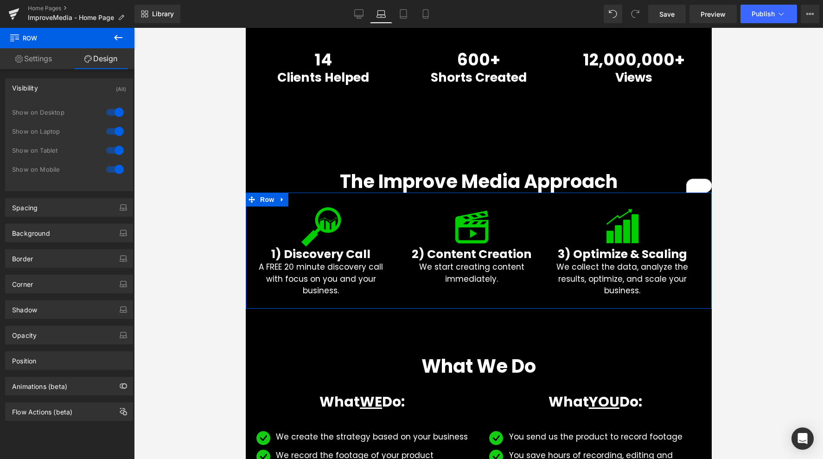
click at [114, 132] on div at bounding box center [115, 131] width 22 height 15
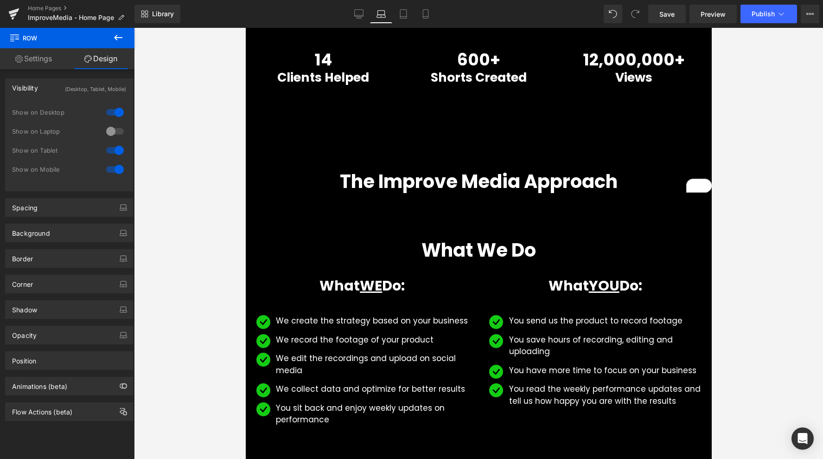
click at [114, 150] on div at bounding box center [115, 150] width 22 height 15
click at [104, 172] on div at bounding box center [115, 169] width 22 height 15
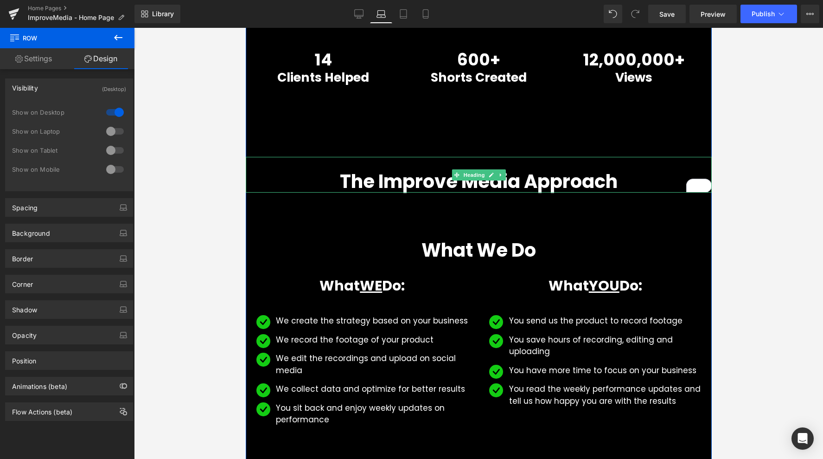
click at [321, 174] on h1 "The Improve Media Approach" at bounding box center [478, 181] width 466 height 22
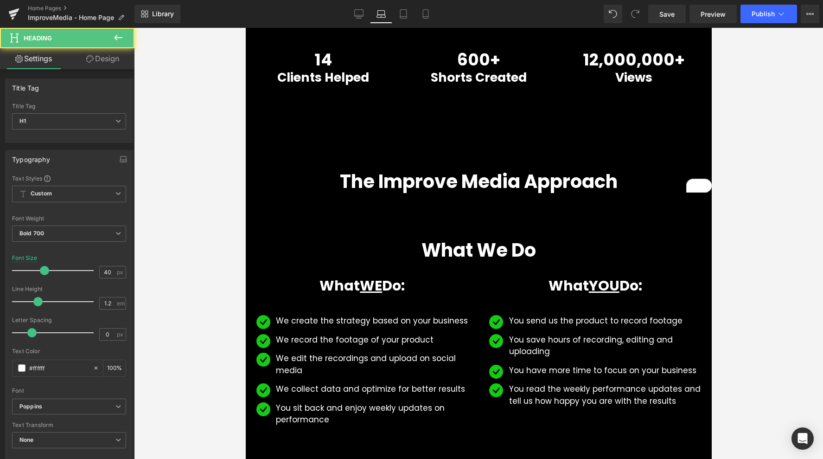
click at [94, 53] on link "Design" at bounding box center [102, 58] width 67 height 21
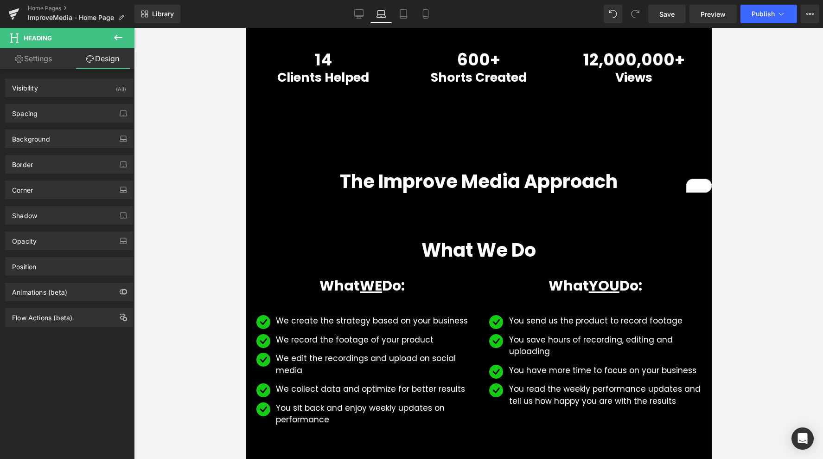
click at [87, 97] on div "Spacing Margin 100 0 0 0 Padding 29 0 0 0" at bounding box center [69, 110] width 139 height 26
click at [105, 89] on div "Visibility (All)" at bounding box center [69, 88] width 127 height 18
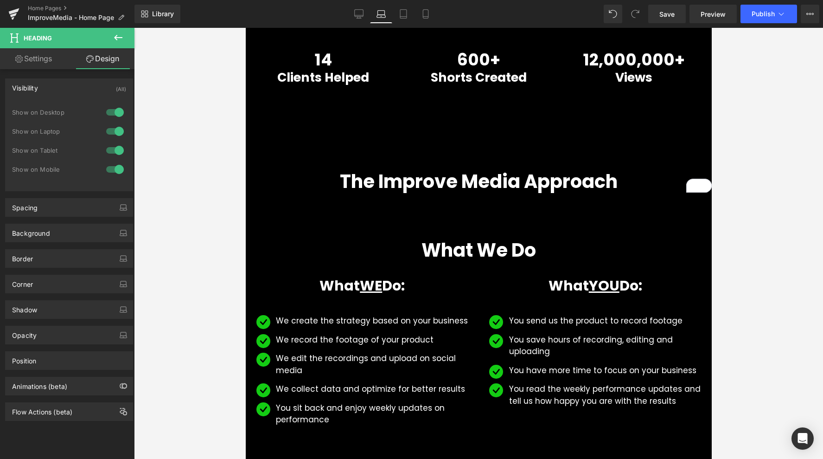
click at [108, 129] on div at bounding box center [115, 131] width 22 height 15
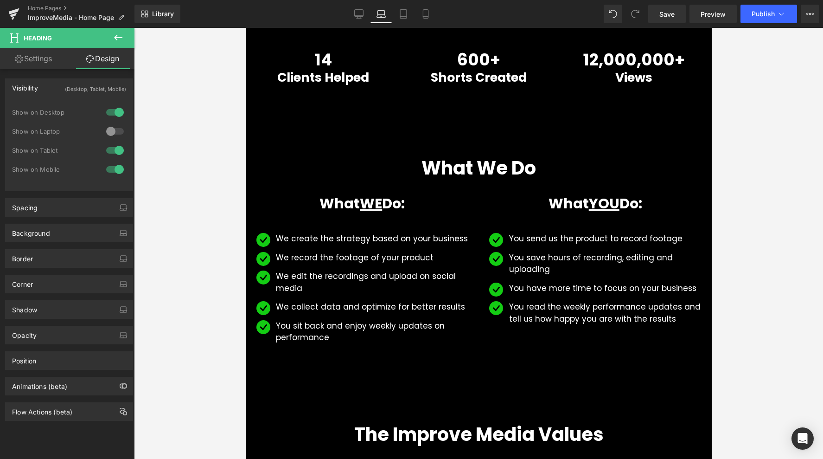
click at [108, 145] on div at bounding box center [115, 150] width 22 height 15
click at [108, 169] on div at bounding box center [115, 169] width 22 height 15
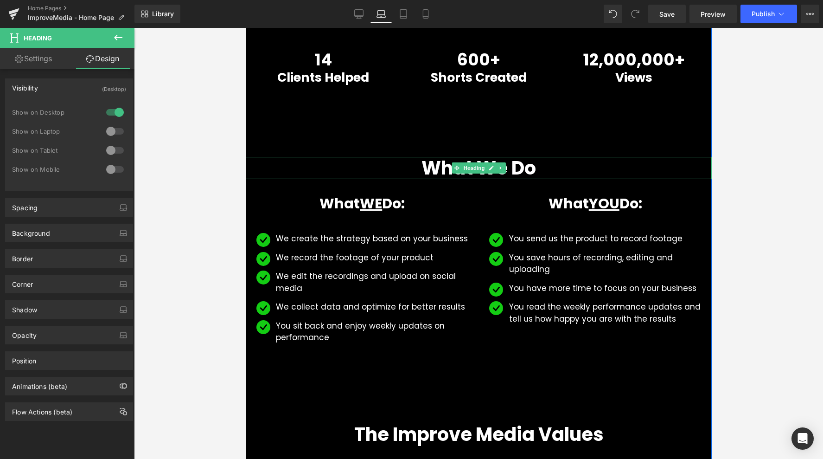
click at [329, 164] on h1 "What We Do" at bounding box center [478, 168] width 466 height 22
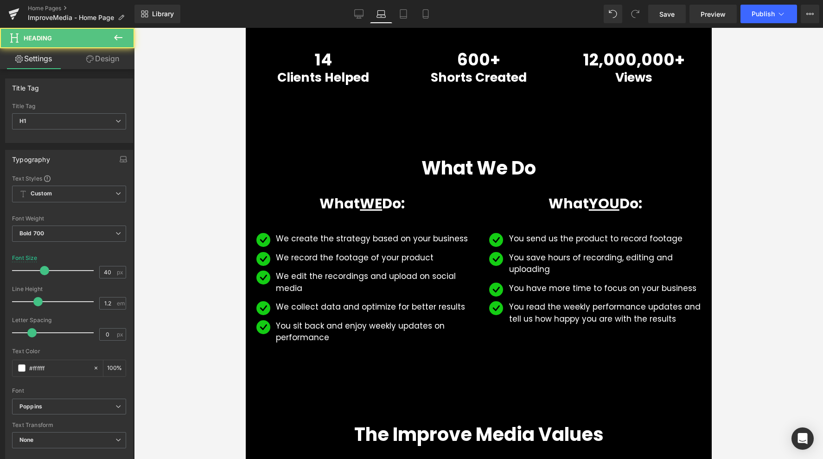
click at [113, 56] on link "Design" at bounding box center [102, 58] width 67 height 21
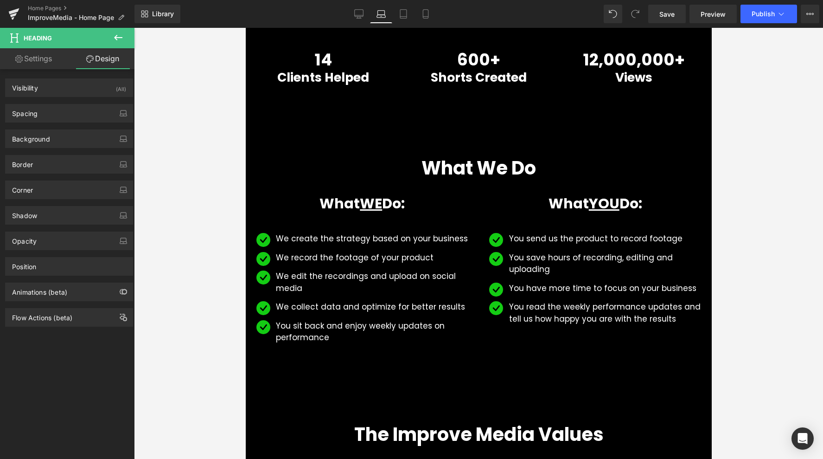
click at [85, 78] on div "Visibility (All) 0|0|0|0 1 Show on Desktop 1 Show on Laptop 1 Show on Tablet 1 …" at bounding box center [69, 87] width 128 height 19
click at [86, 91] on div "Visibility (All)" at bounding box center [69, 88] width 127 height 18
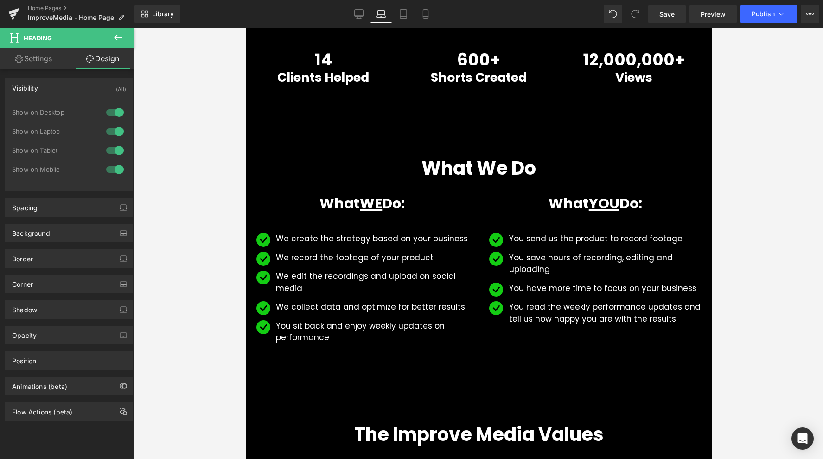
click at [109, 134] on div at bounding box center [115, 131] width 22 height 15
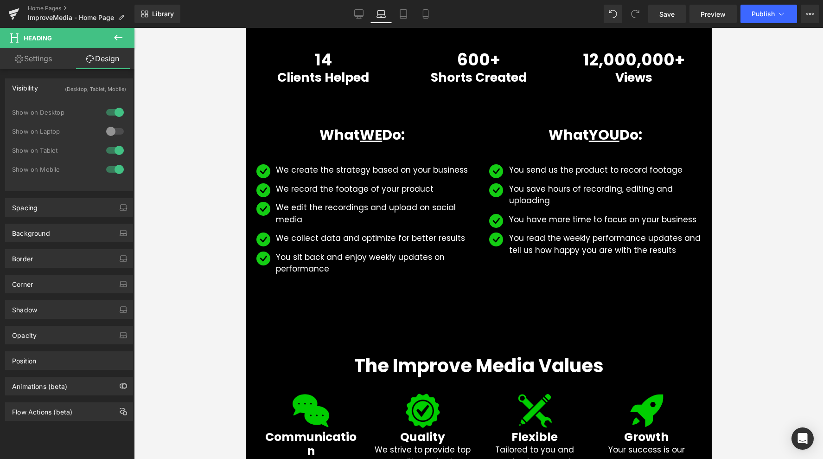
click at [109, 161] on div "Show on Tablet" at bounding box center [69, 155] width 114 height 19
click at [108, 152] on div at bounding box center [115, 150] width 22 height 15
click at [108, 167] on div at bounding box center [115, 169] width 22 height 15
click at [401, 17] on icon at bounding box center [403, 13] width 9 height 9
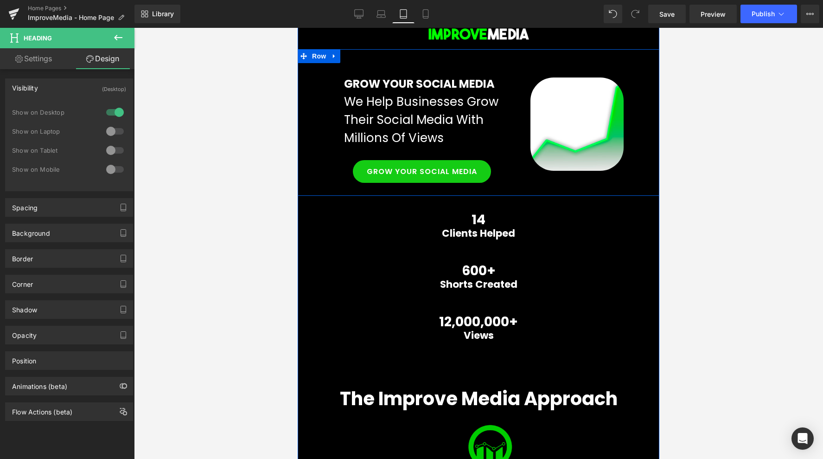
scroll to position [0, 0]
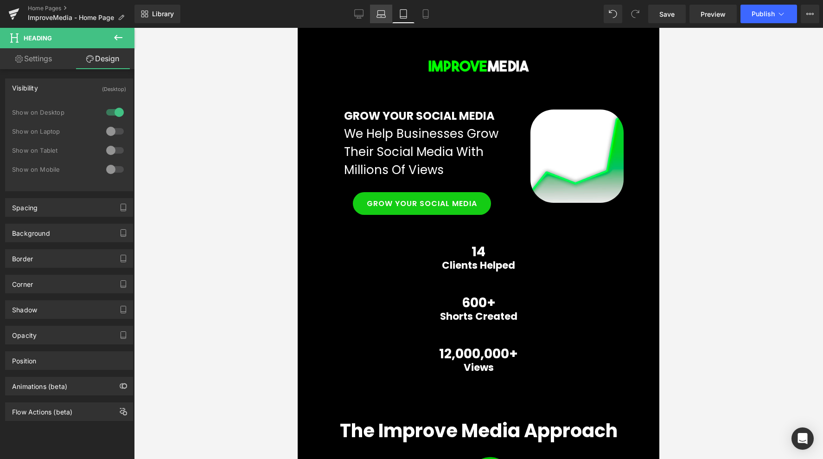
click at [386, 17] on link "Laptop" at bounding box center [381, 14] width 22 height 19
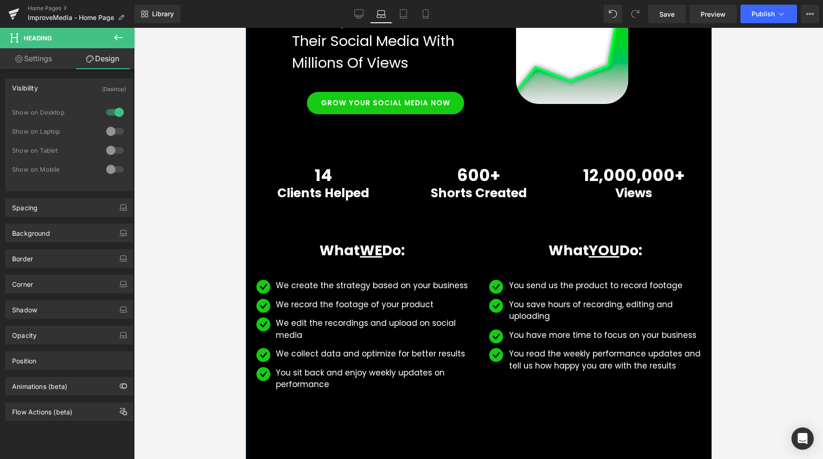
scroll to position [143, 0]
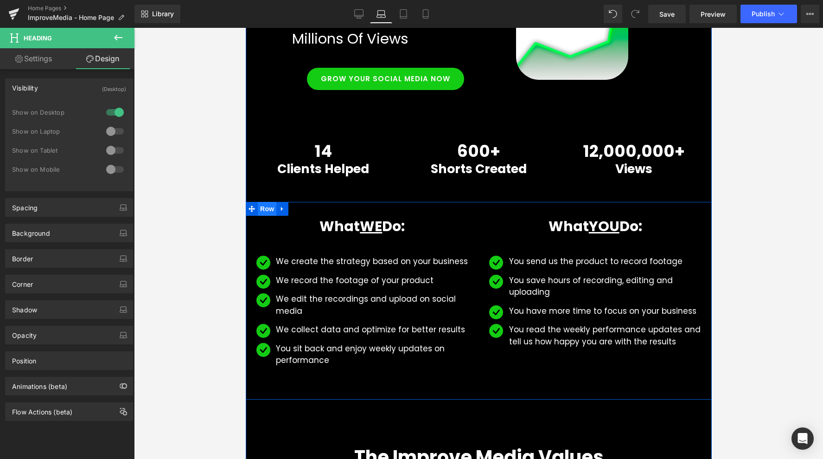
click at [272, 207] on span "Row" at bounding box center [266, 209] width 19 height 14
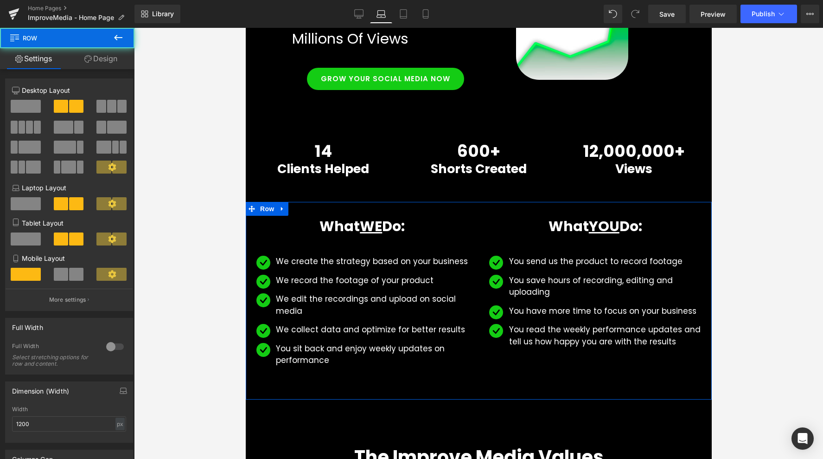
click at [90, 64] on link "Design" at bounding box center [100, 58] width 67 height 21
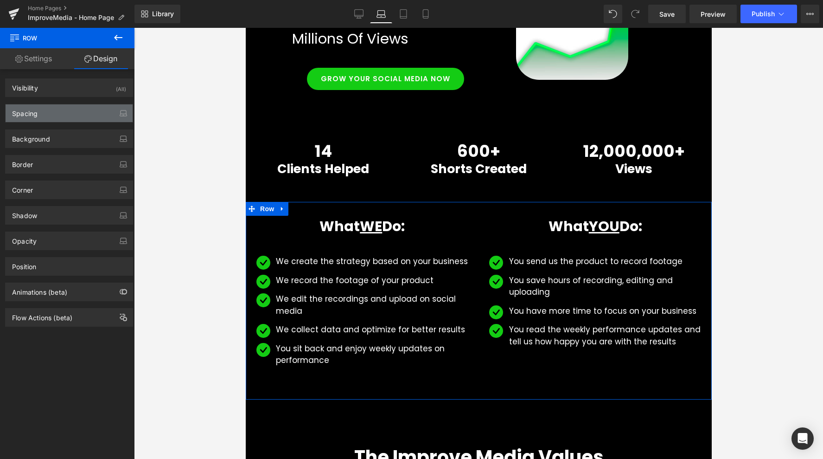
click at [77, 110] on div "Spacing" at bounding box center [69, 113] width 127 height 18
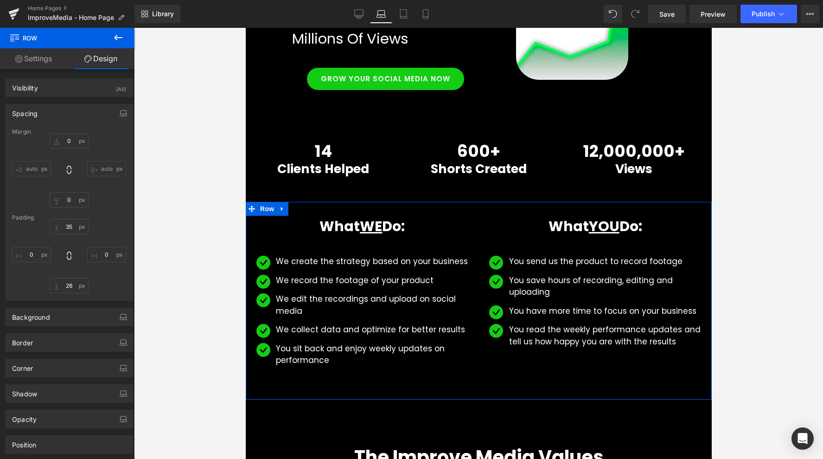
click at [84, 102] on div "Spacing Margin 0 auto 0 auto Padding 35 0 26 0" at bounding box center [69, 199] width 139 height 204
click at [84, 113] on div "Spacing" at bounding box center [69, 113] width 127 height 18
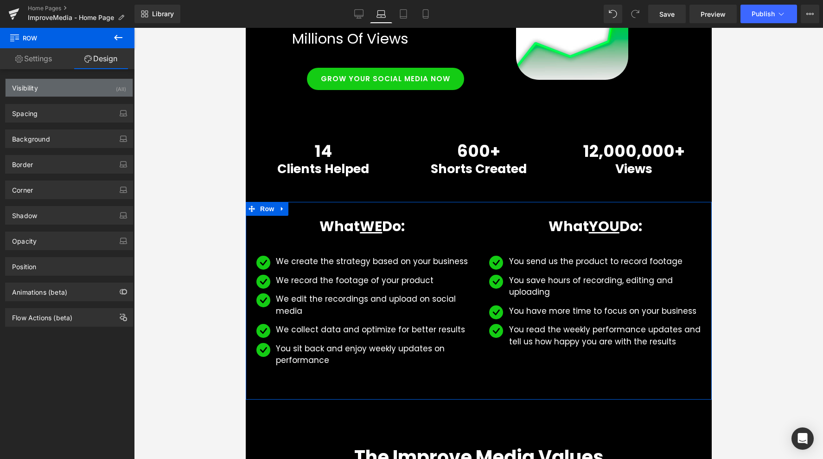
click at [96, 86] on div "Visibility (All)" at bounding box center [69, 88] width 127 height 18
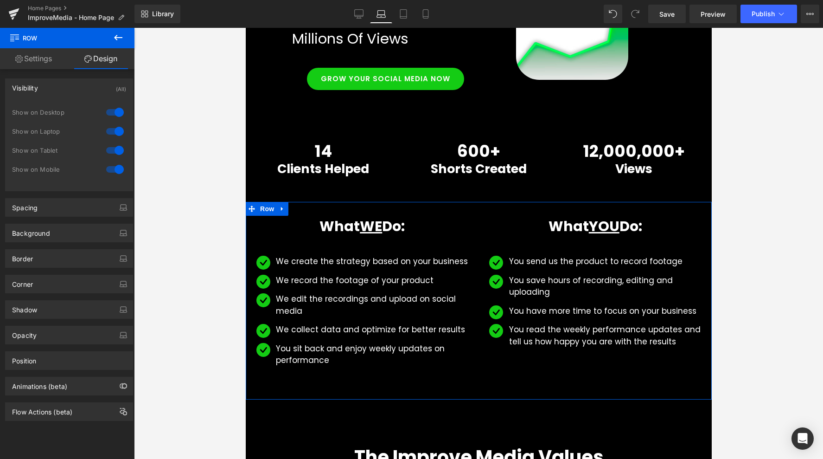
click at [108, 132] on div at bounding box center [115, 131] width 22 height 15
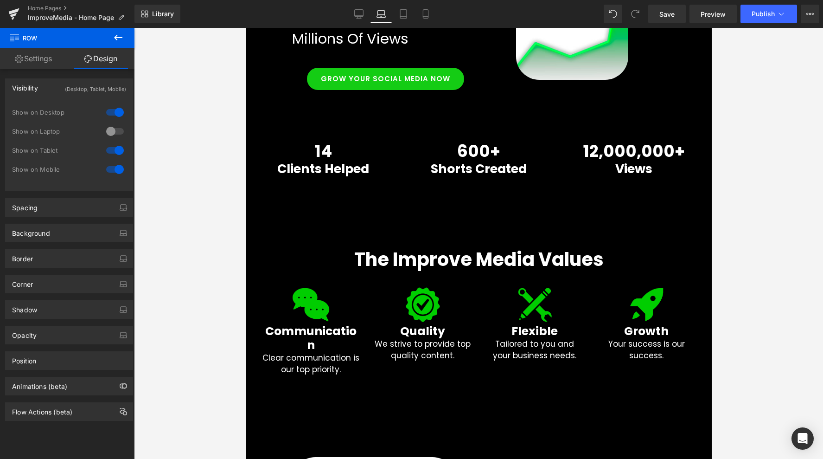
click at [113, 157] on div at bounding box center [115, 150] width 22 height 15
click at [111, 171] on div at bounding box center [115, 169] width 22 height 15
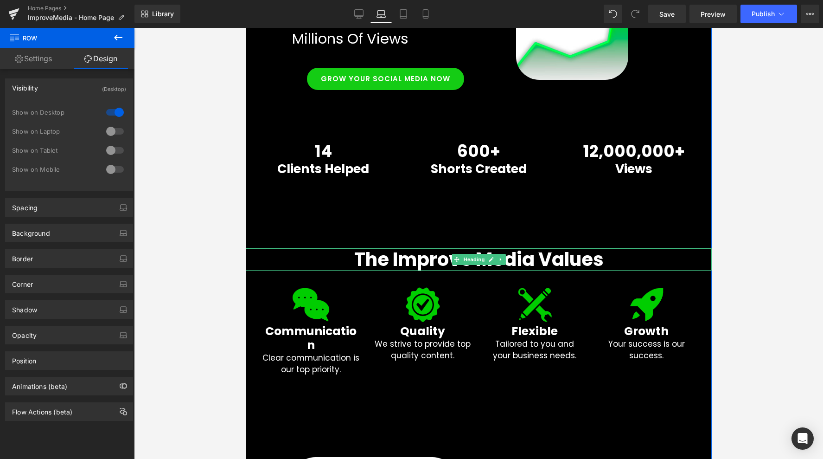
click at [290, 265] on h1 "The Improve Media Values" at bounding box center [478, 259] width 466 height 22
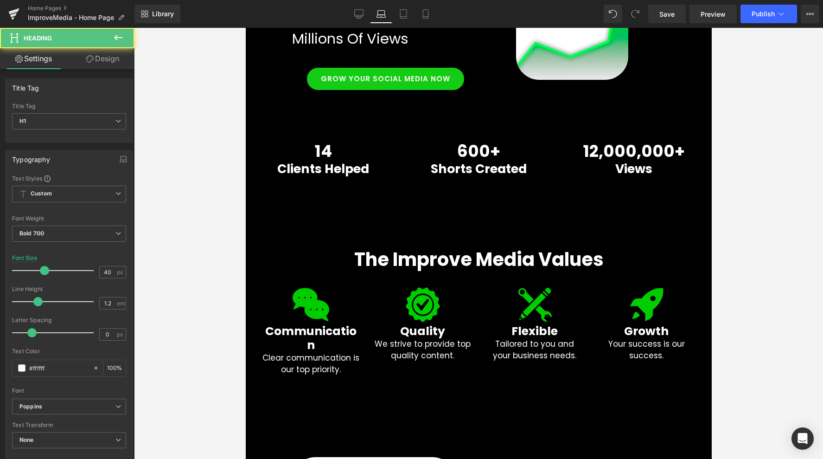
click at [92, 60] on link "Design" at bounding box center [102, 58] width 67 height 21
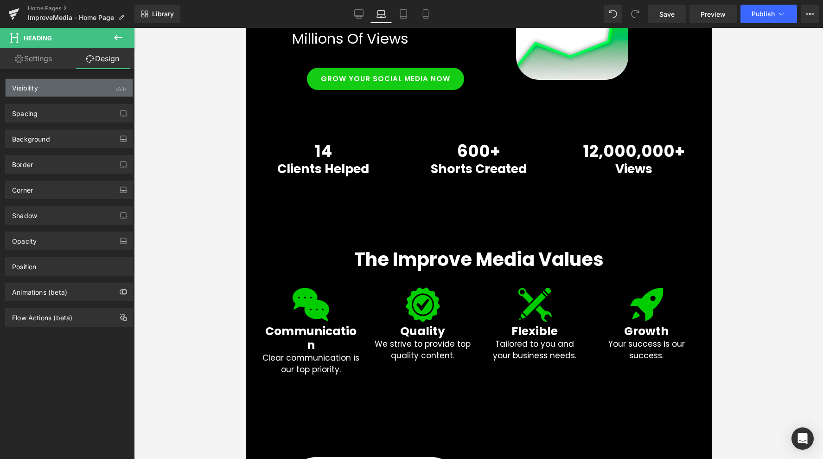
click at [102, 95] on div "Visibility (All)" at bounding box center [69, 88] width 127 height 18
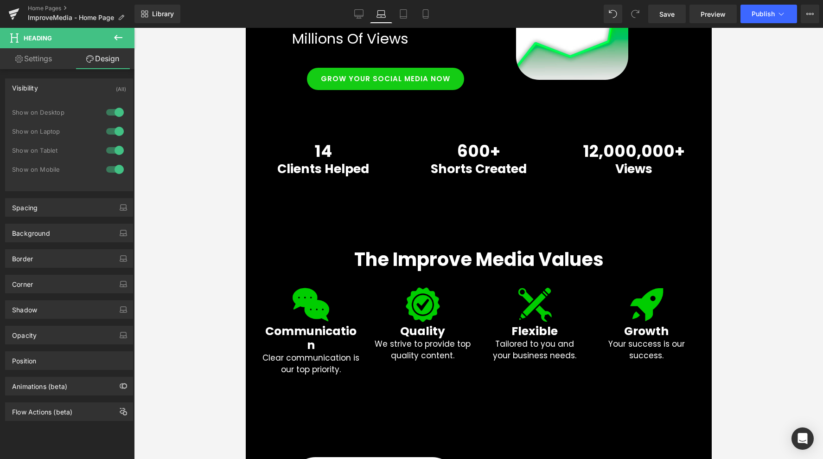
click at [108, 124] on div at bounding box center [115, 131] width 22 height 15
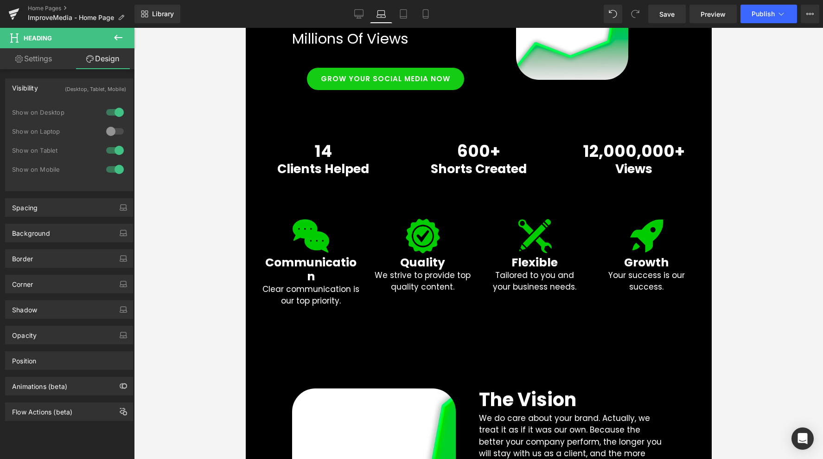
click at [111, 153] on div at bounding box center [115, 150] width 22 height 15
click at [113, 164] on div at bounding box center [115, 169] width 22 height 15
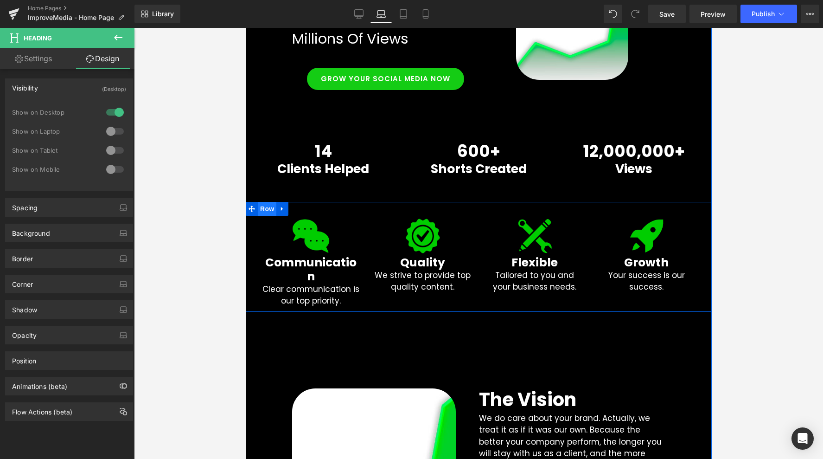
click at [263, 207] on span "Row" at bounding box center [266, 209] width 19 height 14
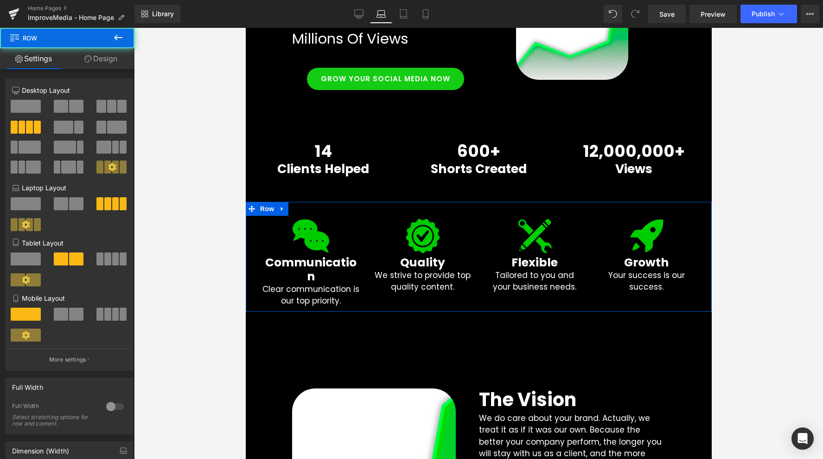
click at [102, 57] on link "Design" at bounding box center [100, 58] width 67 height 21
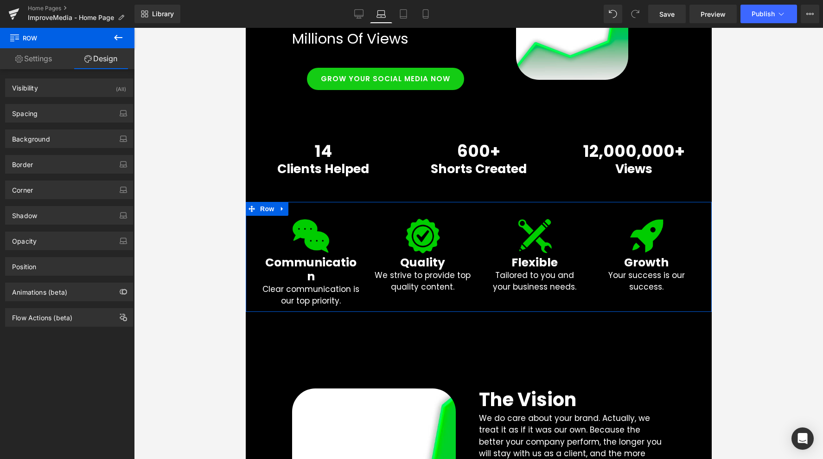
click at [91, 97] on div "Spacing Margin 0 auto 0 auto Padding 31 20 10 20" at bounding box center [69, 110] width 139 height 26
click at [96, 86] on div "Visibility (All)" at bounding box center [69, 88] width 127 height 18
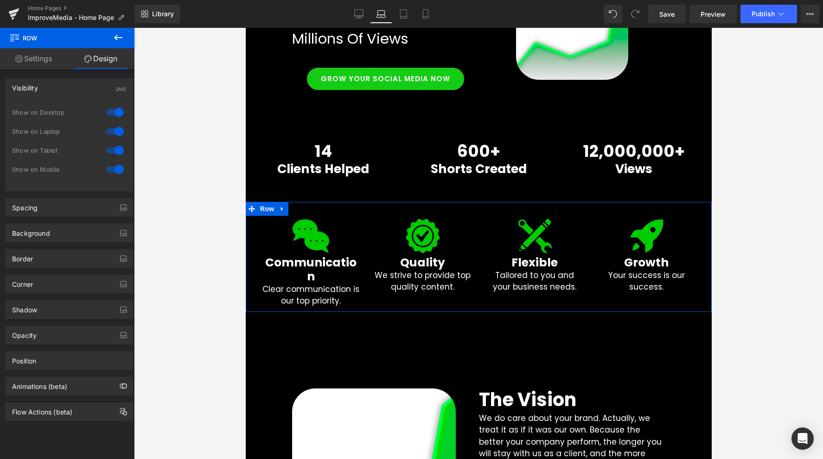
click at [109, 132] on div at bounding box center [115, 131] width 22 height 15
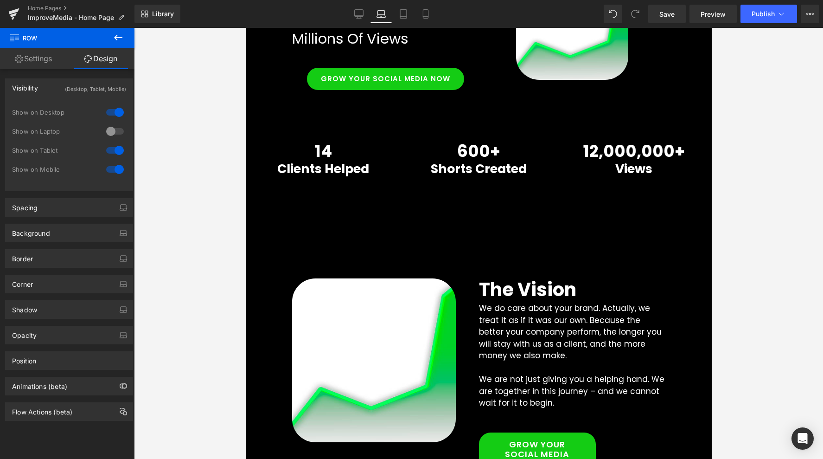
click at [111, 148] on div at bounding box center [115, 150] width 22 height 15
click at [111, 163] on div at bounding box center [115, 169] width 22 height 15
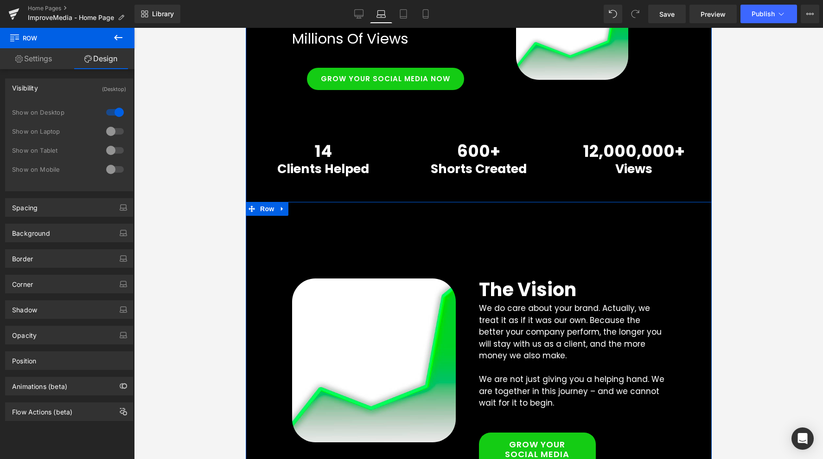
click at [291, 239] on div "Image The Vision Heading We do care about your brand. Actually, we treat it as …" at bounding box center [478, 343] width 466 height 283
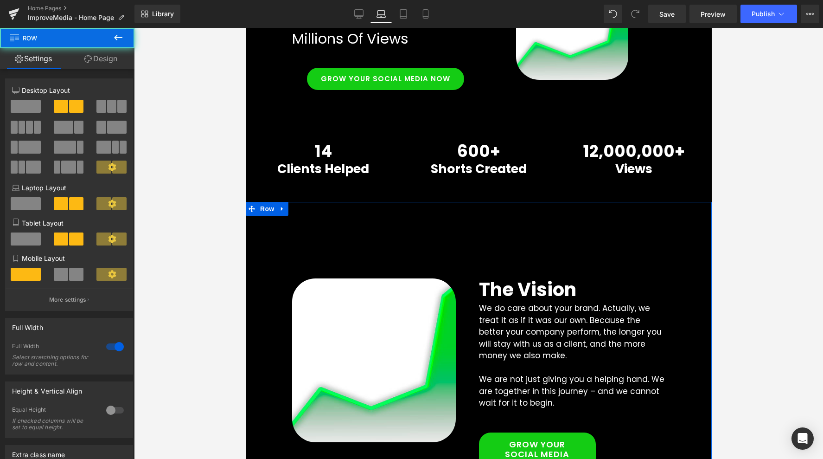
click at [89, 60] on icon at bounding box center [87, 58] width 7 height 7
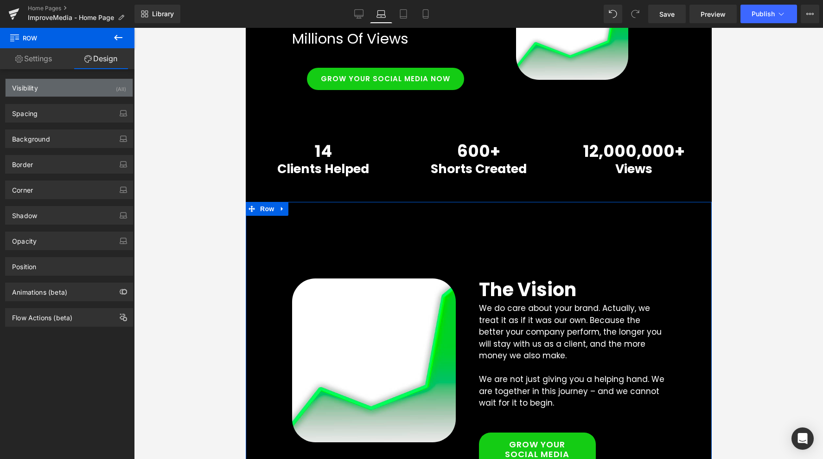
click at [82, 90] on div "Visibility (All)" at bounding box center [69, 88] width 127 height 18
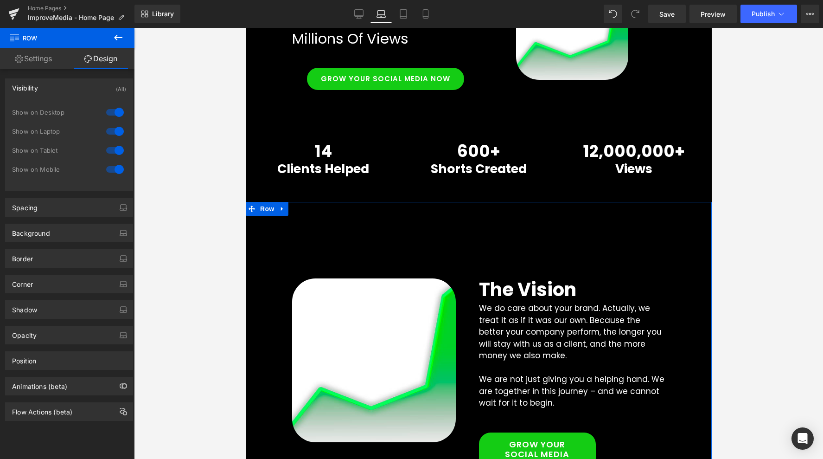
click at [113, 131] on div at bounding box center [115, 131] width 22 height 15
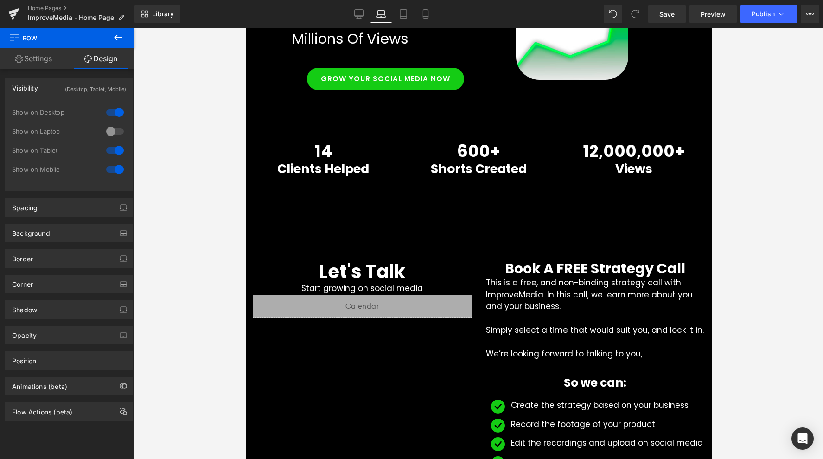
click at [113, 154] on div at bounding box center [115, 150] width 22 height 15
click at [113, 170] on div at bounding box center [115, 169] width 22 height 15
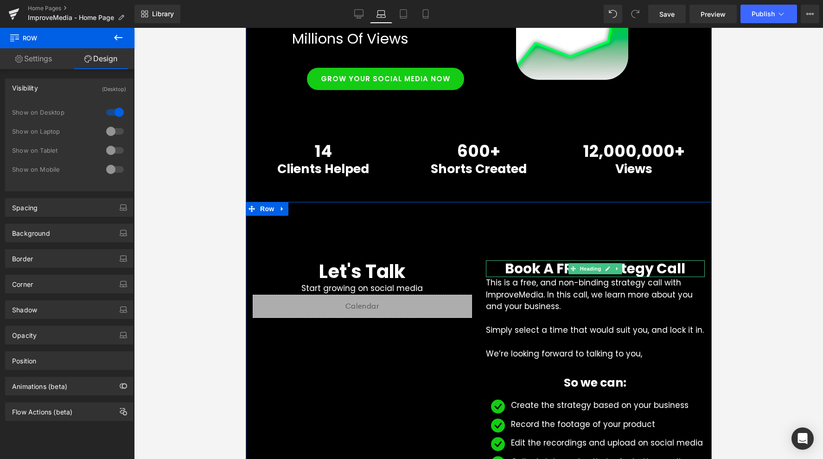
click at [498, 271] on h1 "Book A FREE Strategy Call" at bounding box center [595, 268] width 219 height 17
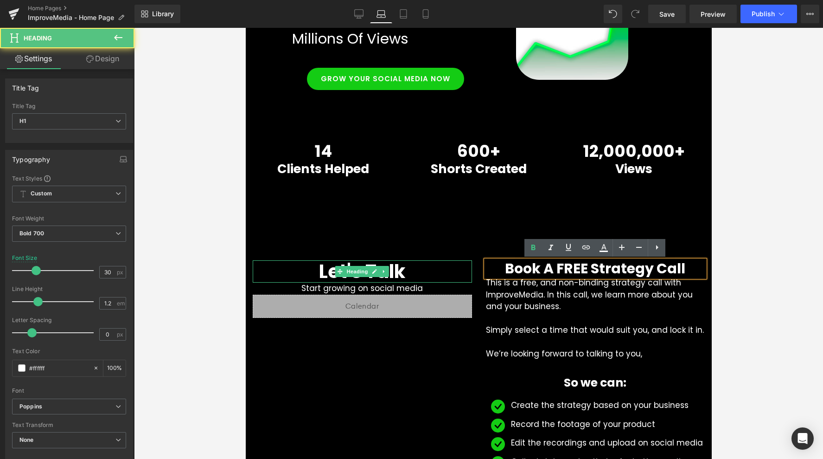
click at [289, 275] on h1 "Let's Talk" at bounding box center [361, 271] width 219 height 22
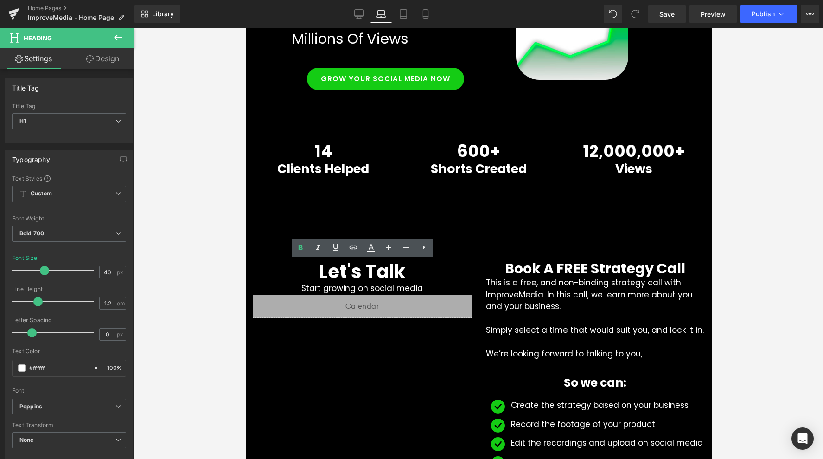
click at [160, 309] on div at bounding box center [478, 243] width 689 height 431
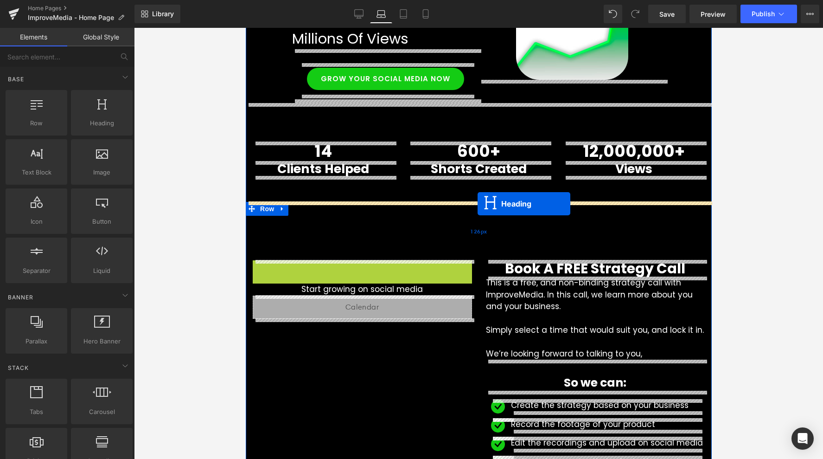
drag, startPoint x: 336, startPoint y: 270, endPoint x: 478, endPoint y: 204, distance: 156.2
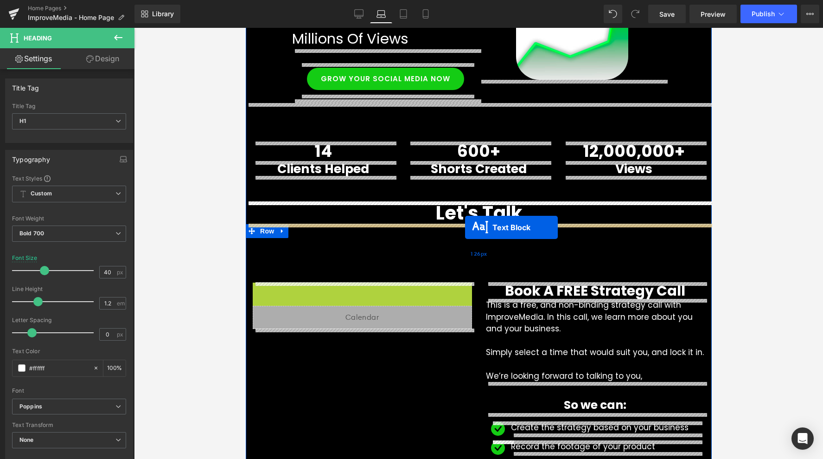
drag, startPoint x: 337, startPoint y: 286, endPoint x: 465, endPoint y: 227, distance: 140.7
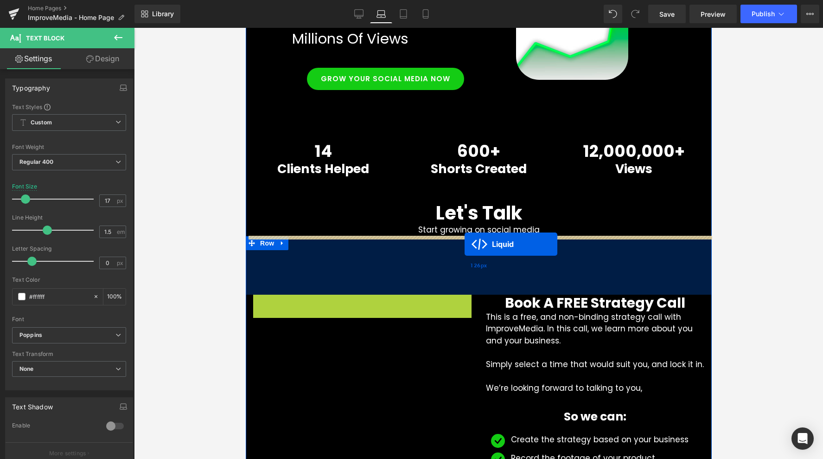
drag, startPoint x: 336, startPoint y: 301, endPoint x: 464, endPoint y: 244, distance: 139.9
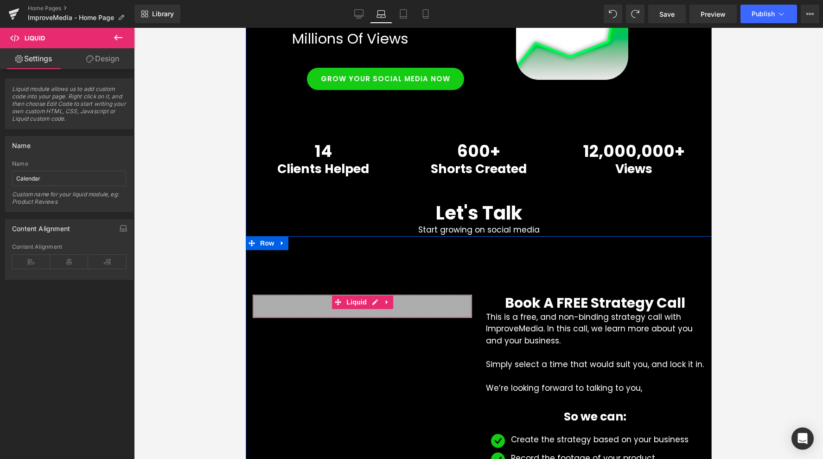
click at [280, 302] on div "Liquid" at bounding box center [361, 305] width 219 height 23
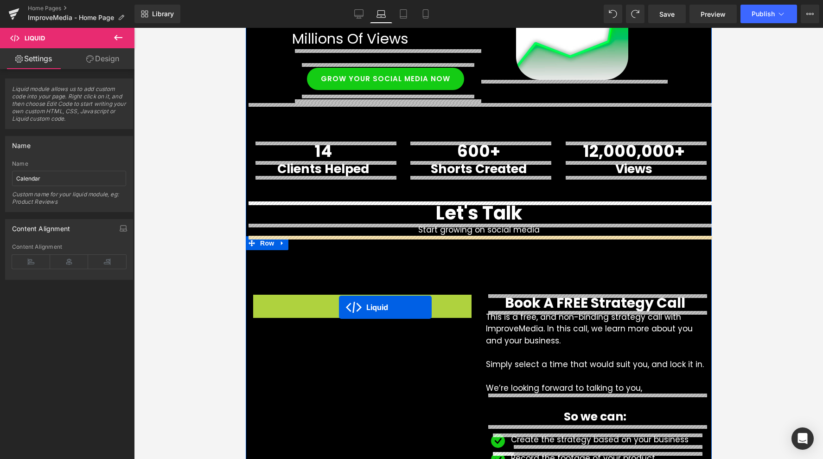
drag, startPoint x: 337, startPoint y: 301, endPoint x: 337, endPoint y: 307, distance: 5.6
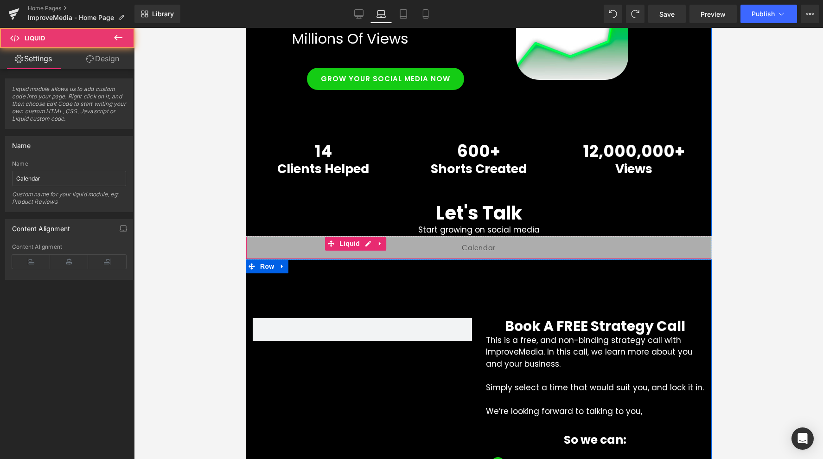
click at [249, 331] on div at bounding box center [361, 329] width 233 height 23
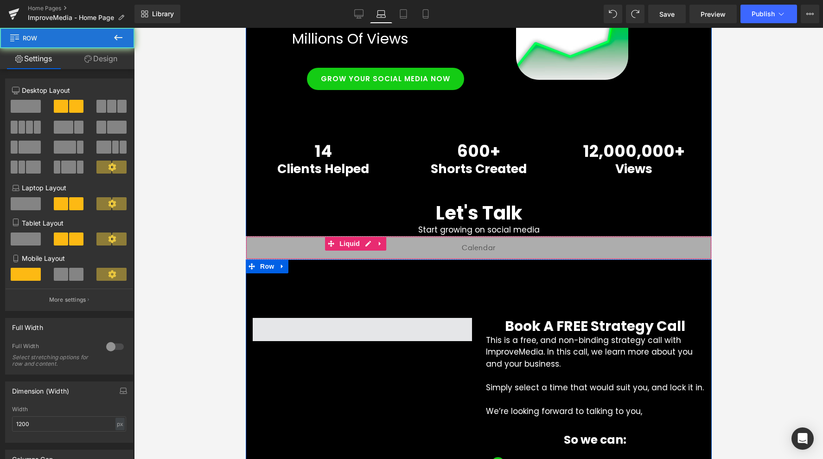
click at [271, 333] on span at bounding box center [361, 329] width 219 height 23
click at [281, 324] on span at bounding box center [361, 329] width 219 height 23
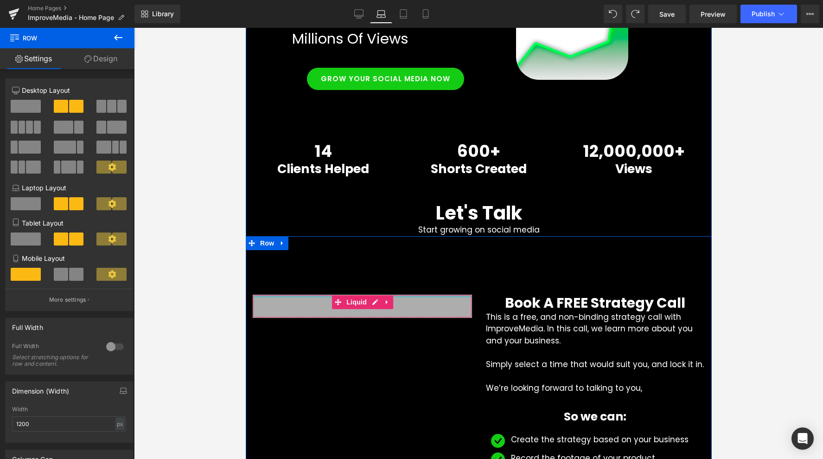
click at [276, 296] on div "Liquid" at bounding box center [361, 305] width 219 height 23
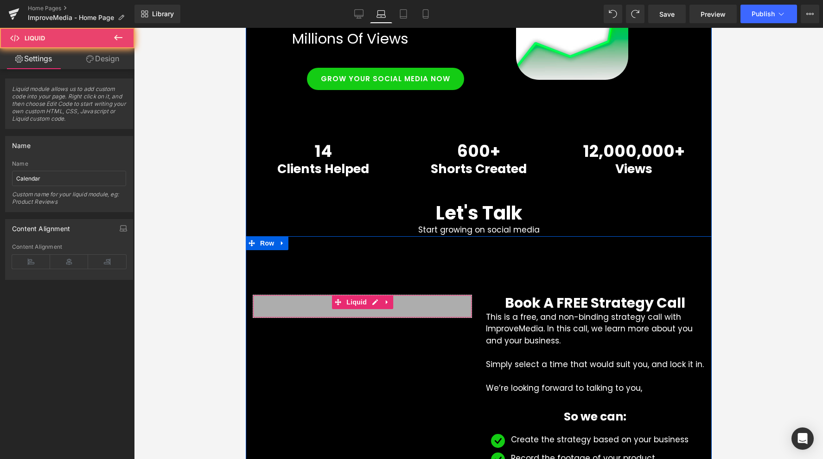
click at [252, 304] on div "Liquid" at bounding box center [361, 305] width 219 height 23
click at [250, 304] on div "Liquid" at bounding box center [361, 305] width 233 height 23
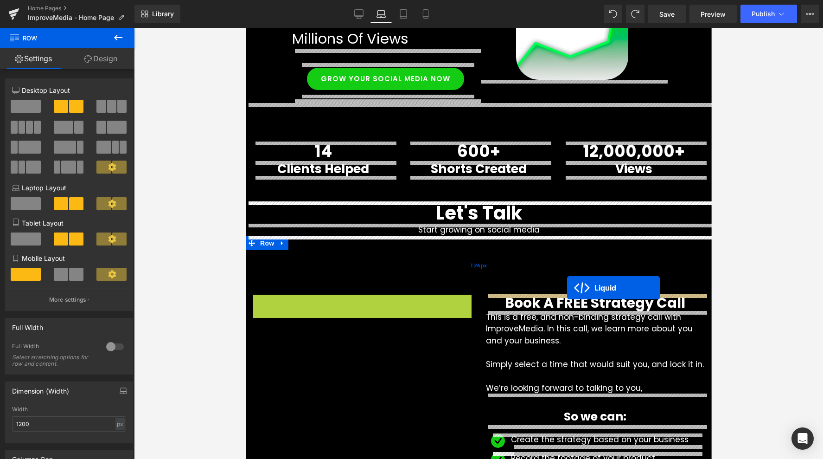
drag, startPoint x: 336, startPoint y: 304, endPoint x: 567, endPoint y: 288, distance: 231.1
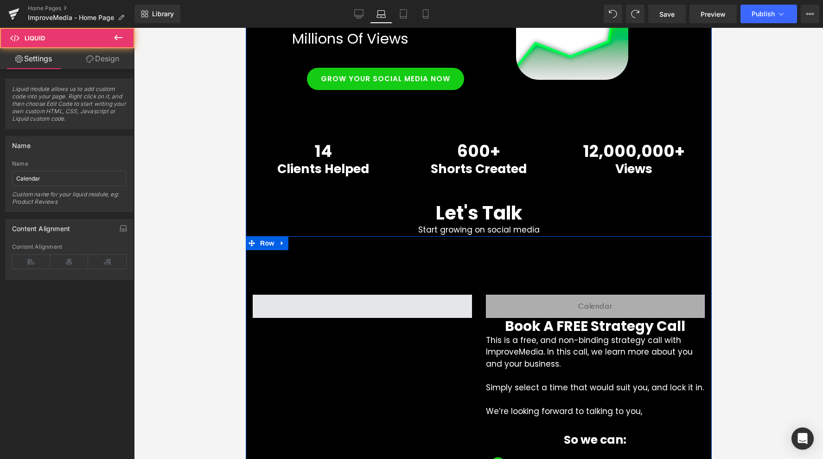
click at [266, 301] on span at bounding box center [361, 305] width 219 height 23
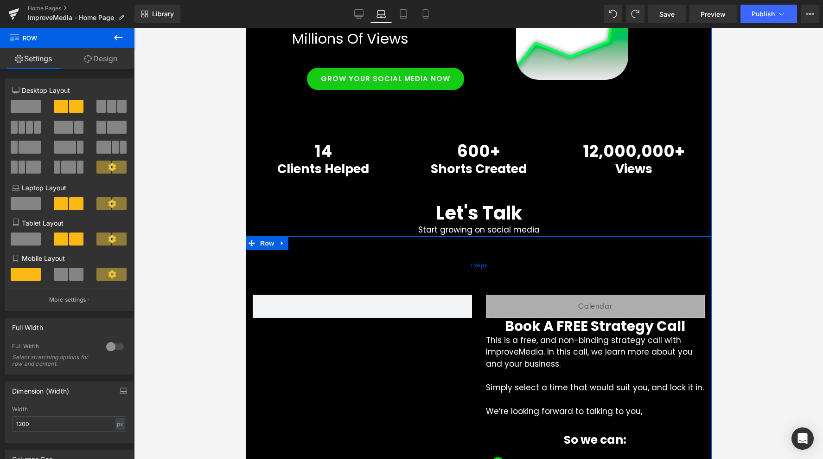
click at [393, 293] on div "126px" at bounding box center [478, 265] width 466 height 58
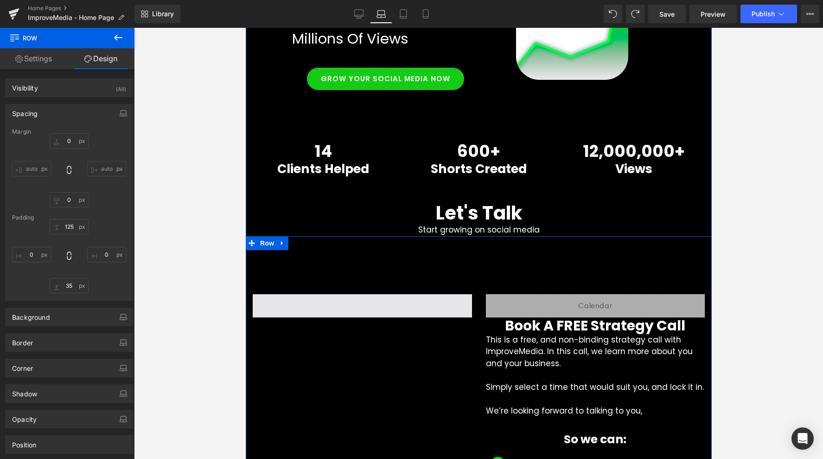
click at [280, 308] on span at bounding box center [361, 305] width 219 height 23
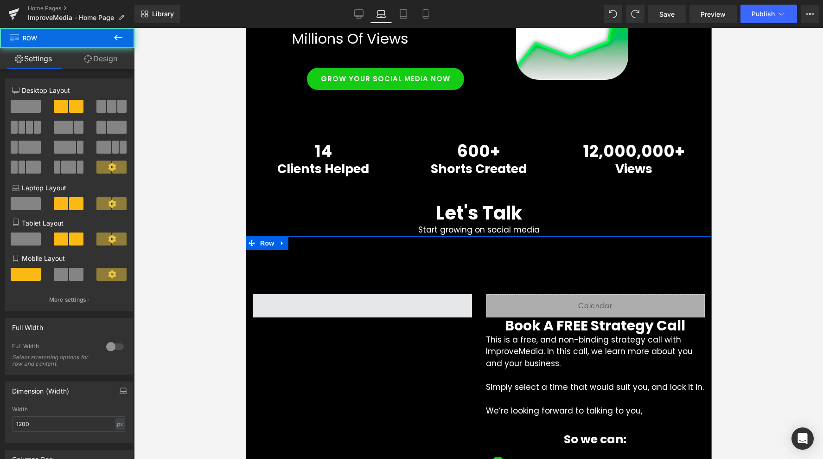
click at [307, 315] on span at bounding box center [361, 305] width 219 height 23
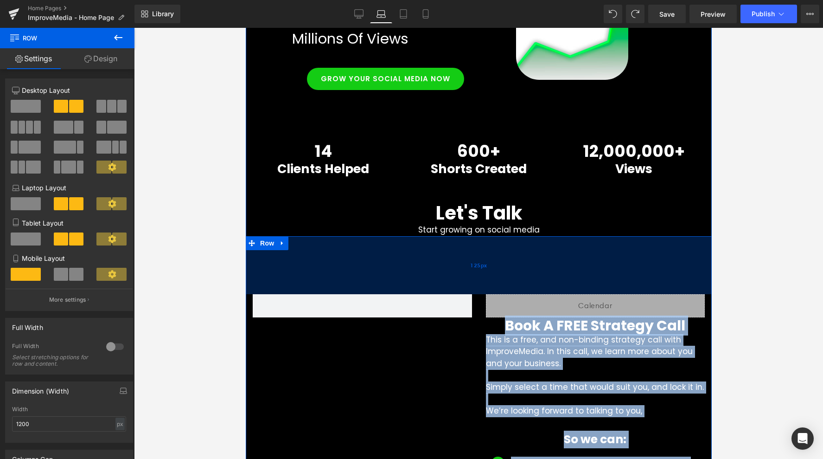
drag, startPoint x: 377, startPoint y: 310, endPoint x: 454, endPoint y: 287, distance: 80.4
click at [450, 286] on div "Liquid Book A FREE Strategy Call Heading This is a free, and non-binding strate…" at bounding box center [478, 428] width 466 height 385
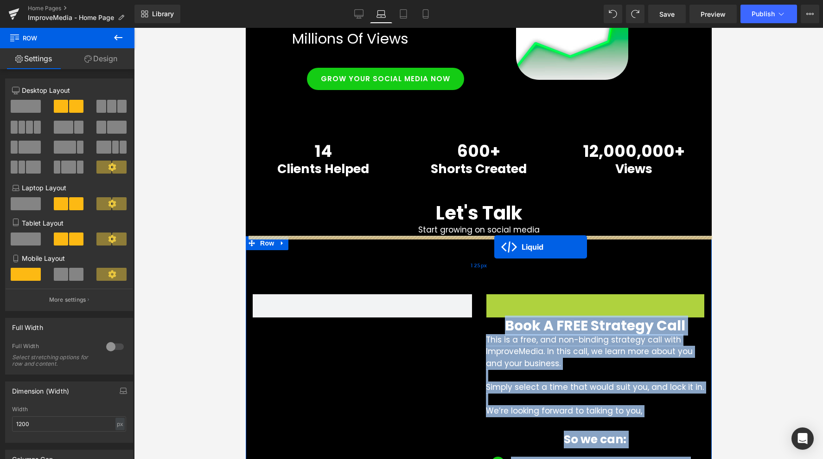
drag, startPoint x: 573, startPoint y: 299, endPoint x: 494, endPoint y: 247, distance: 94.7
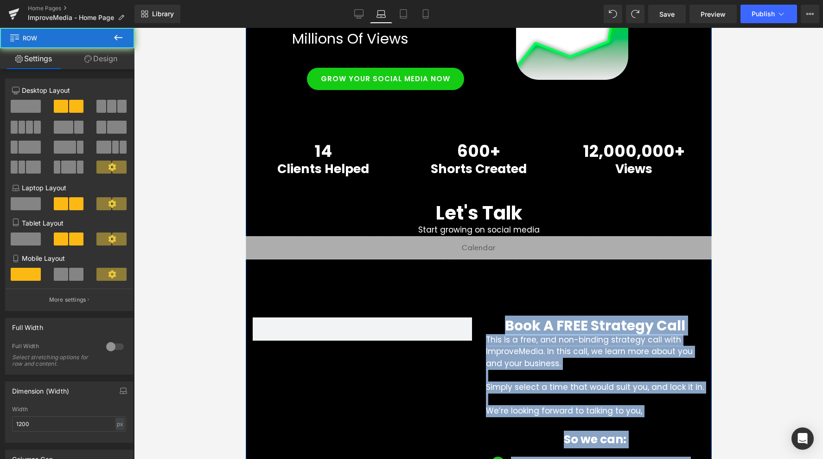
click at [341, 344] on div "Book A FREE Strategy Call Heading This is a free, and non-binding strategy call…" at bounding box center [478, 440] width 466 height 362
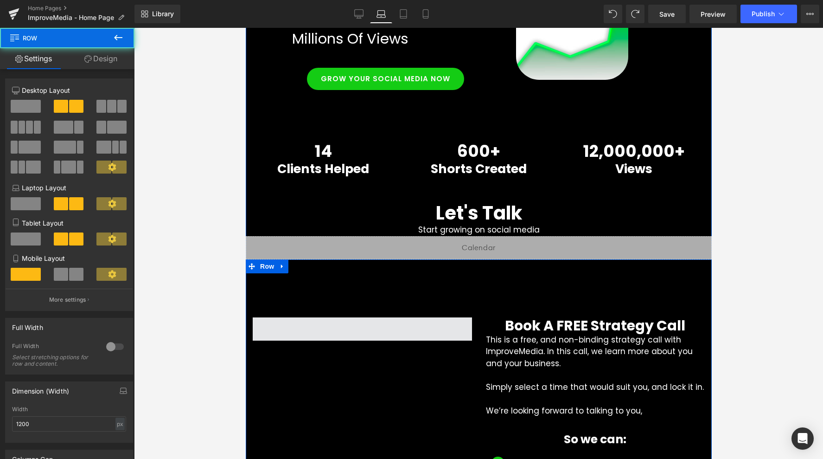
click at [341, 323] on span at bounding box center [361, 328] width 219 height 23
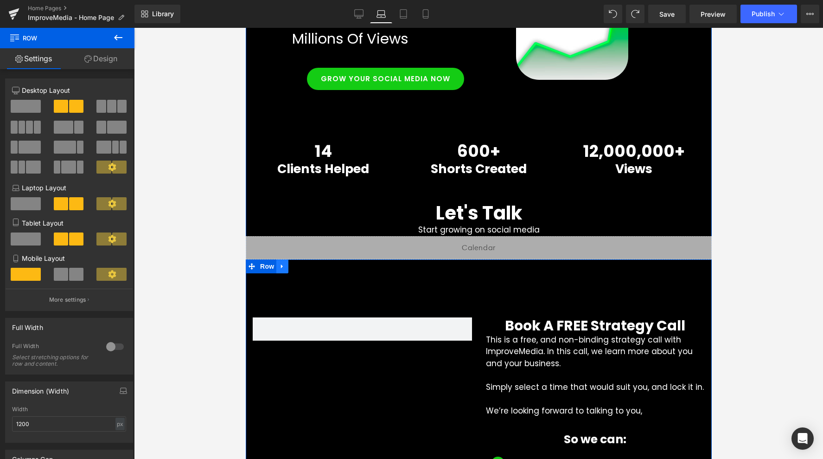
click at [282, 264] on icon at bounding box center [282, 265] width 6 height 7
click at [269, 265] on span "Row" at bounding box center [266, 266] width 19 height 14
click at [101, 64] on link "Design" at bounding box center [100, 58] width 67 height 21
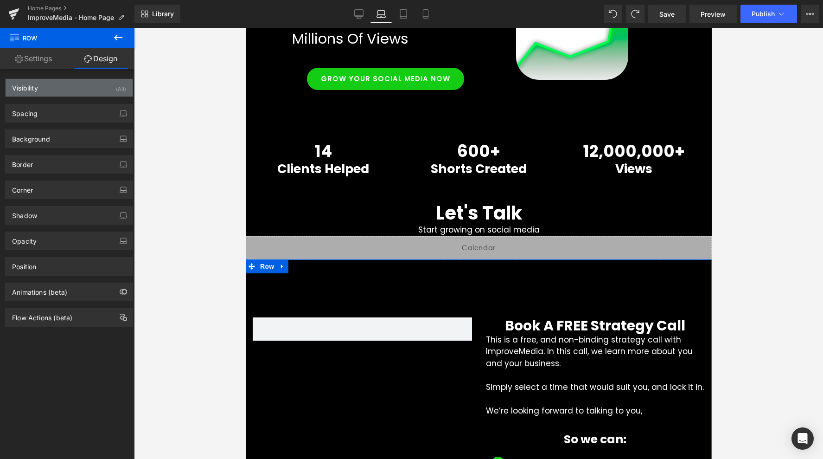
click at [88, 91] on div "Visibility (All)" at bounding box center [69, 88] width 127 height 18
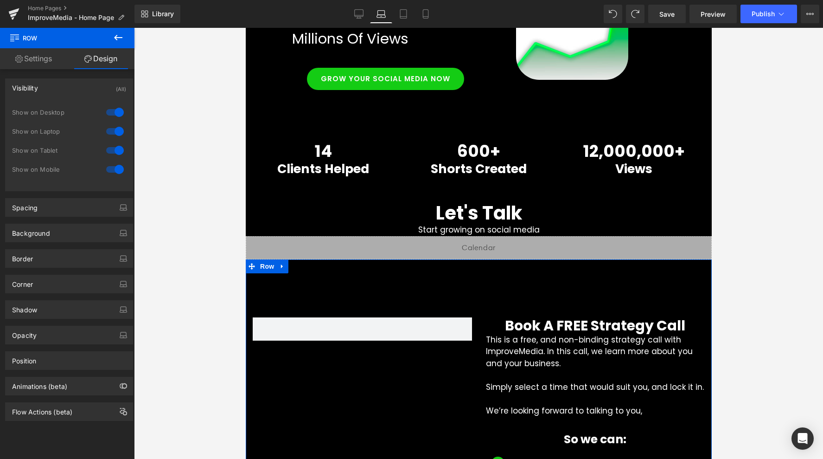
click at [111, 130] on div at bounding box center [115, 131] width 22 height 15
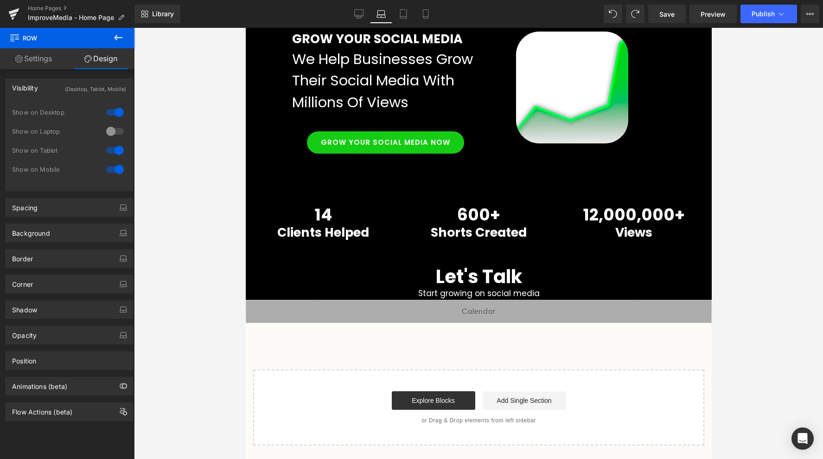
click at [111, 148] on div at bounding box center [115, 150] width 22 height 15
click at [111, 163] on div at bounding box center [115, 169] width 22 height 15
click at [360, 21] on link "Desktop" at bounding box center [359, 14] width 22 height 19
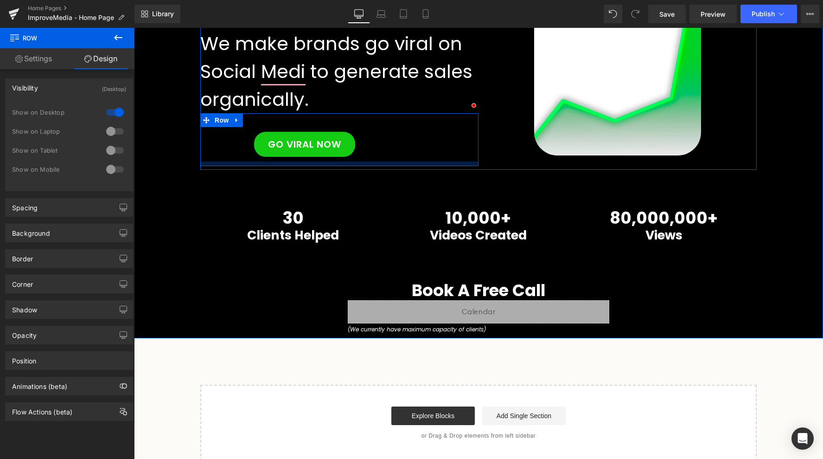
scroll to position [143, 0]
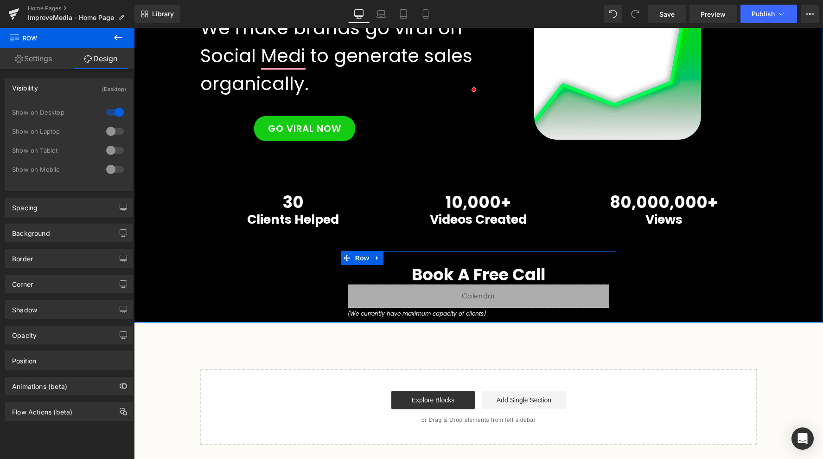
click at [434, 318] on div "Book A Free Call Heading Liquid (We currently have maximum capacity of clients)…" at bounding box center [478, 287] width 275 height 72
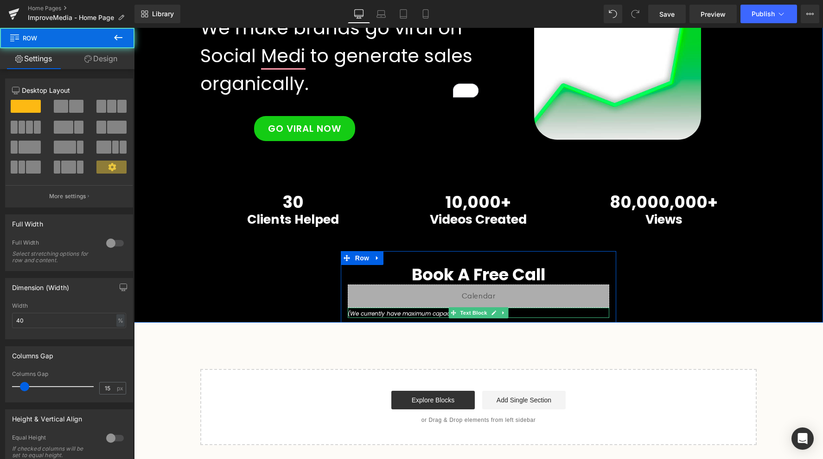
click at [447, 316] on div at bounding box center [479, 316] width 262 height 2
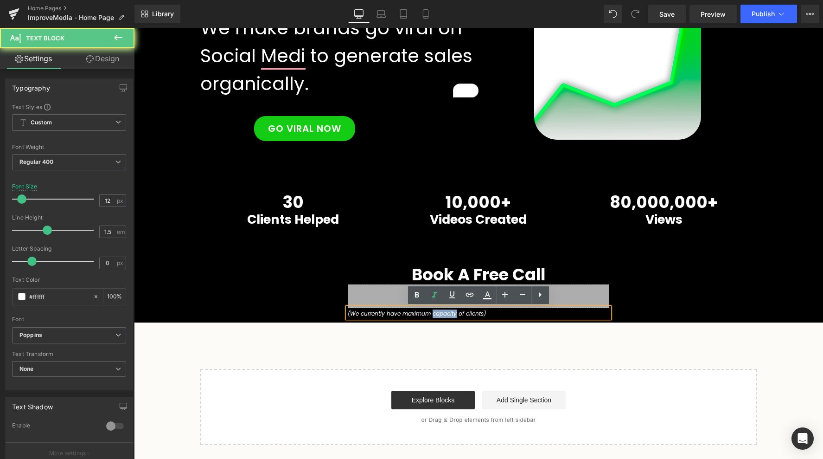
click at [447, 316] on icon "(We currently have maximum capacity of clients)" at bounding box center [417, 313] width 138 height 8
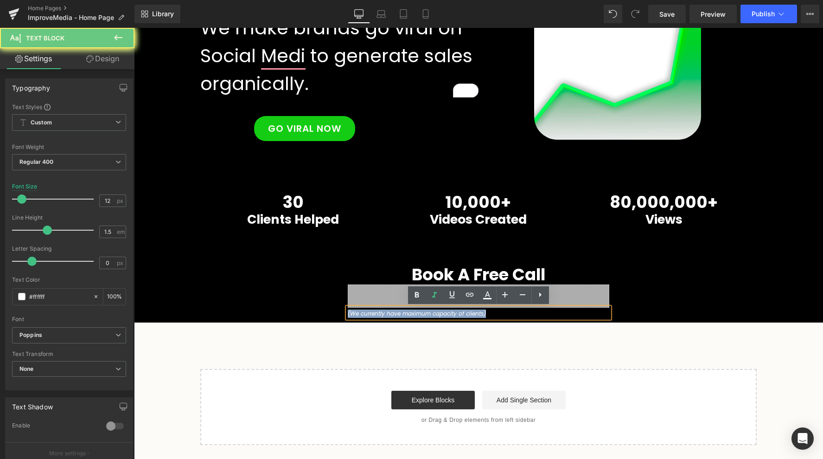
click at [447, 316] on icon "(We currently have maximum capacity of clients)" at bounding box center [417, 313] width 138 height 8
copy icon "(We currently have maximum capacity of clients)"
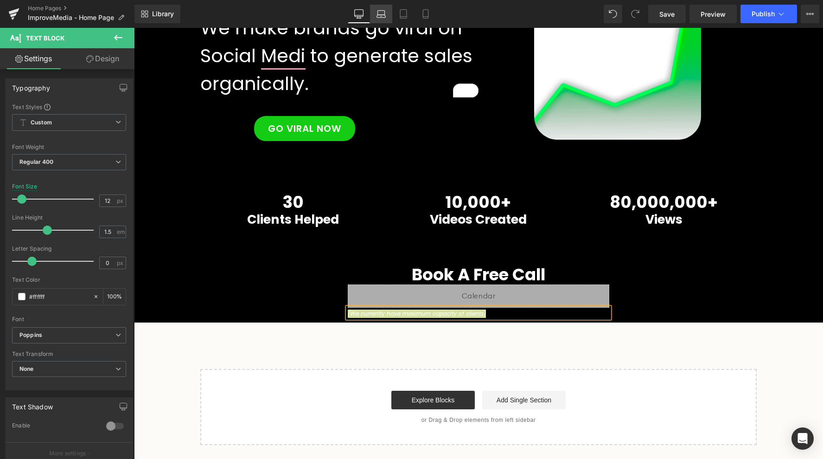
click at [384, 6] on link "Laptop" at bounding box center [381, 14] width 22 height 19
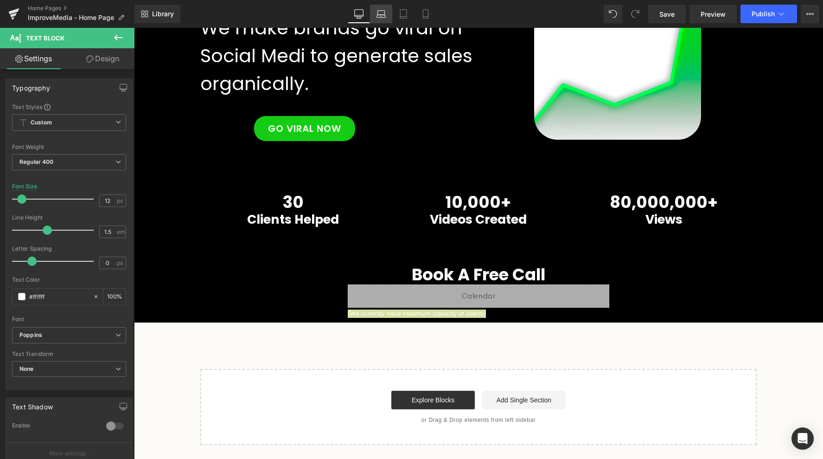
scroll to position [0, 0]
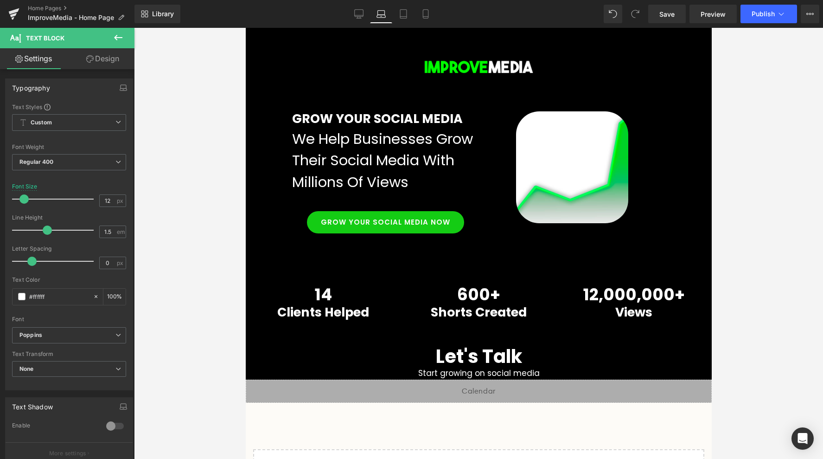
click at [434, 421] on div "Rendering Content" at bounding box center [411, 422] width 57 height 10
click at [358, 12] on icon at bounding box center [358, 13] width 9 height 9
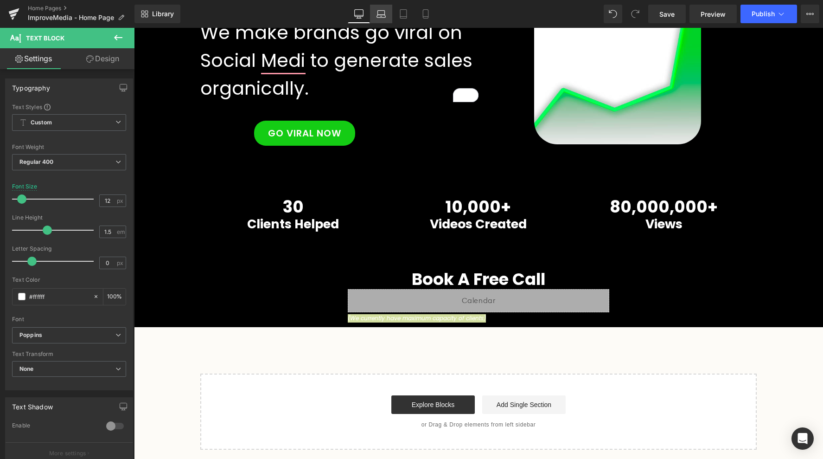
drag, startPoint x: 383, startPoint y: 11, endPoint x: 386, endPoint y: 20, distance: 9.8
click at [383, 11] on icon at bounding box center [381, 13] width 9 height 9
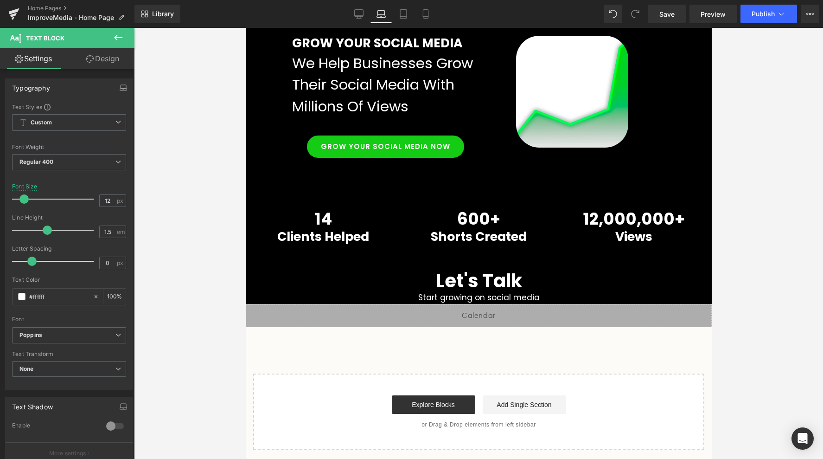
scroll to position [0, 0]
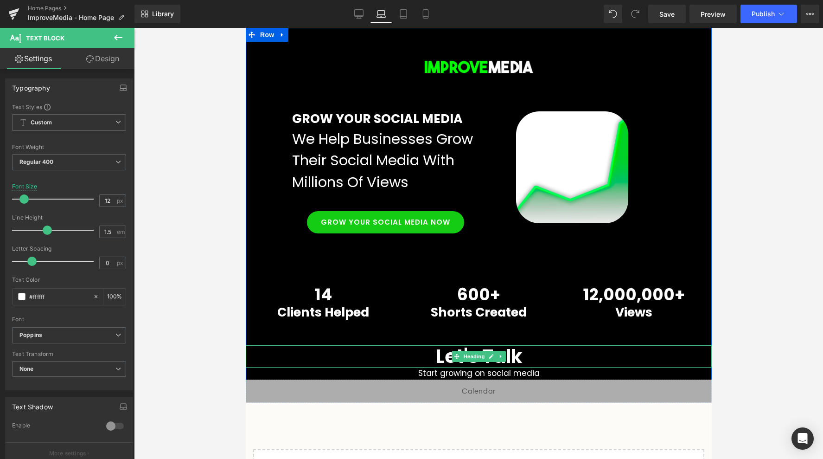
click at [443, 358] on h1 "Let's Talk" at bounding box center [478, 356] width 466 height 22
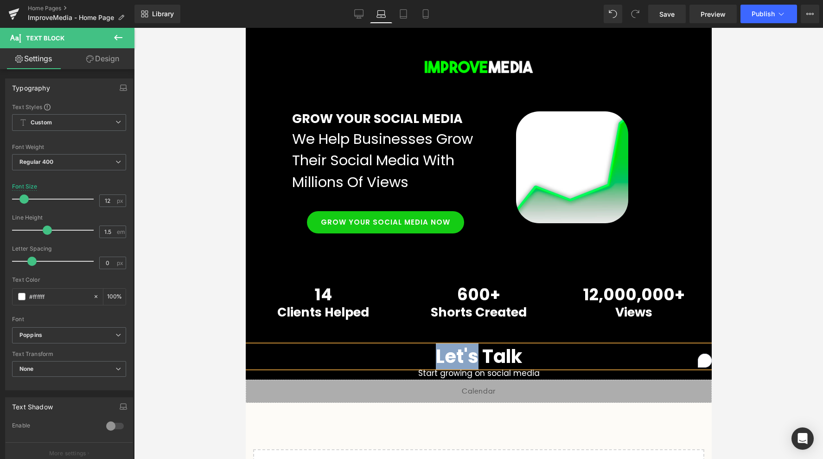
click at [443, 358] on h1 "Let's Talk" at bounding box center [478, 356] width 466 height 22
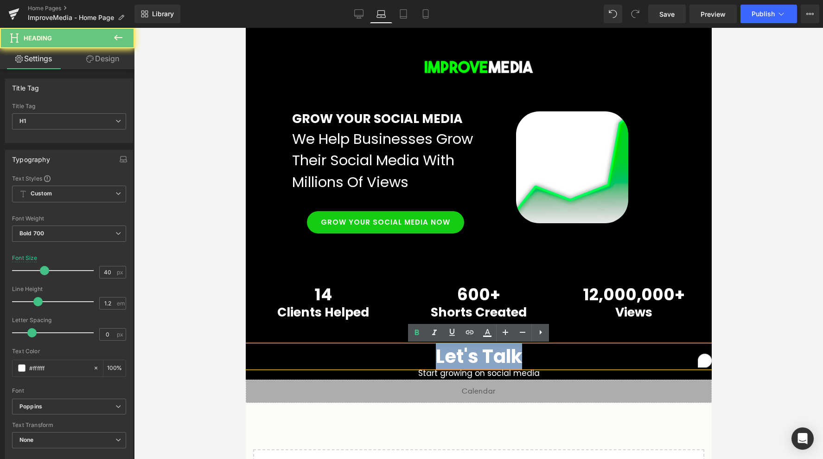
click at [443, 358] on h1 "Let's Talk" at bounding box center [478, 356] width 466 height 22
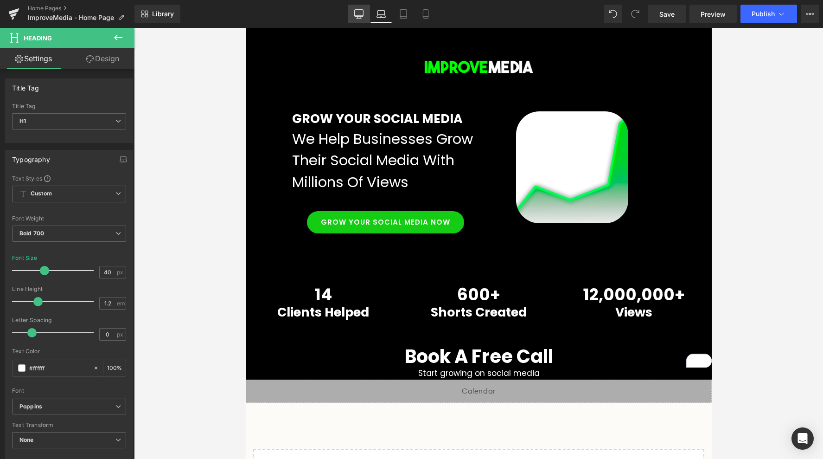
click at [358, 17] on icon at bounding box center [358, 13] width 9 height 9
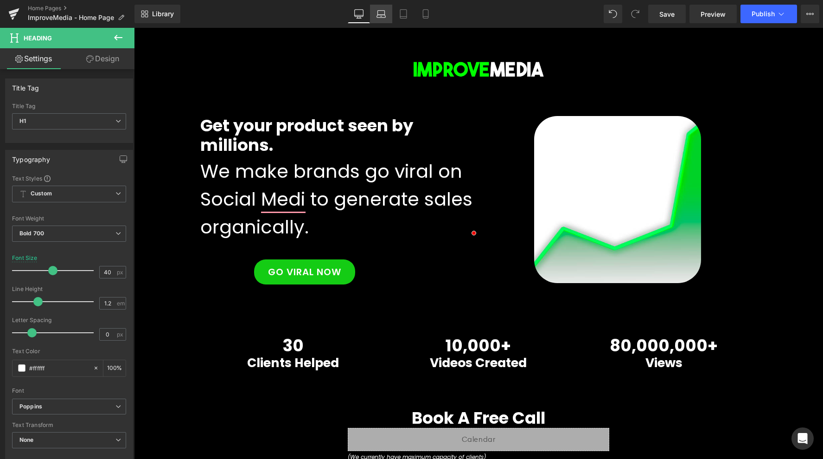
click at [383, 17] on icon at bounding box center [381, 16] width 9 height 3
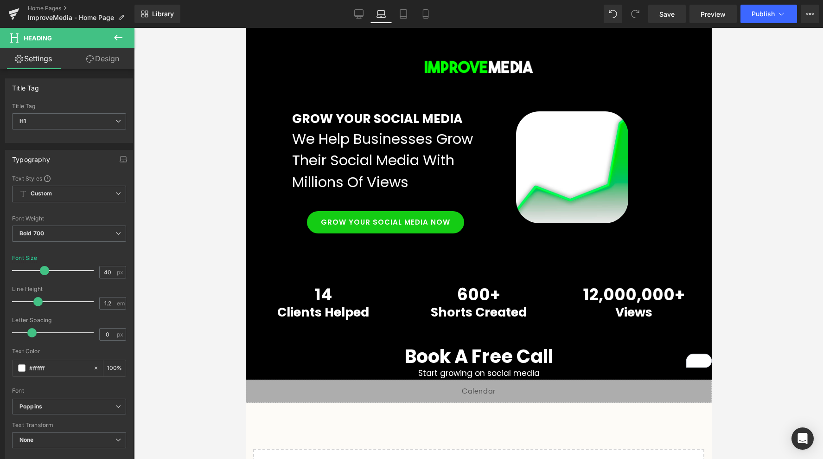
scroll to position [75, 0]
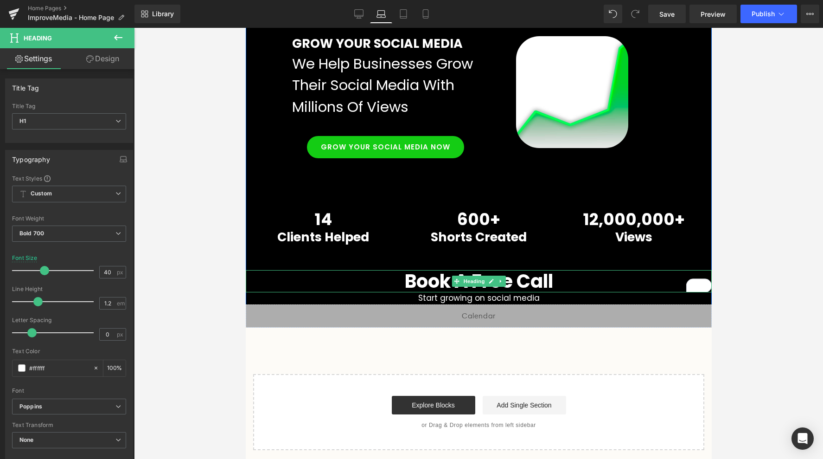
click at [463, 274] on h1 "Book A Free Call" at bounding box center [478, 281] width 466 height 22
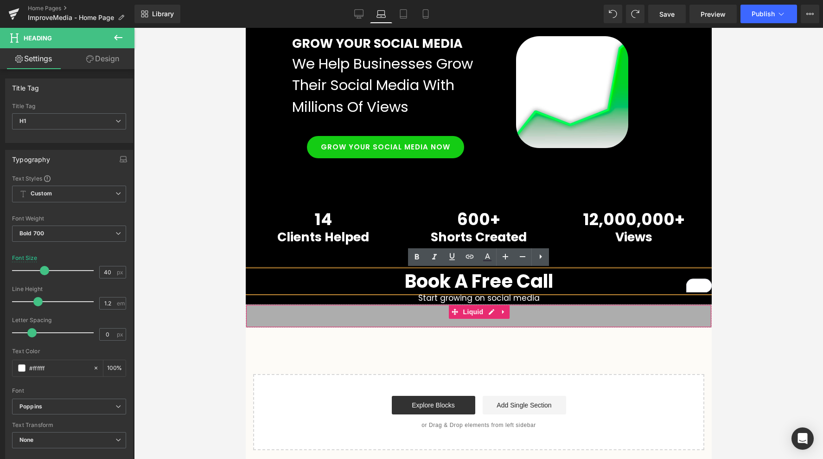
click at [438, 319] on div "Liquid" at bounding box center [478, 315] width 466 height 23
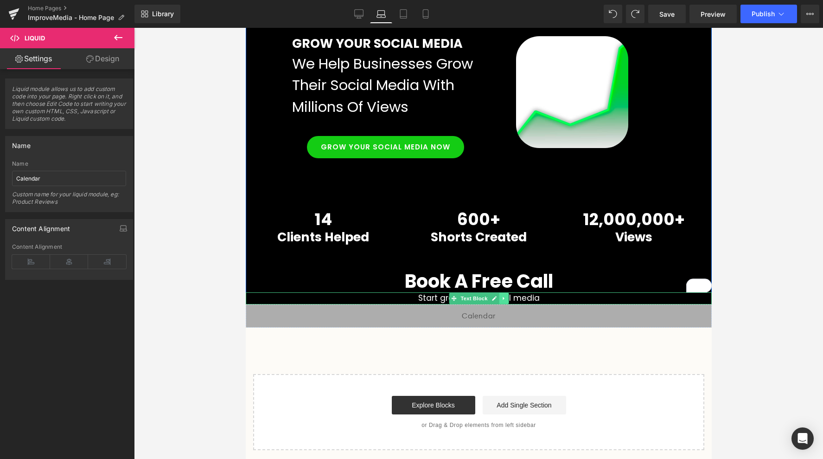
click at [505, 298] on icon at bounding box center [503, 298] width 5 height 6
click at [495, 299] on link at bounding box center [499, 298] width 10 height 11
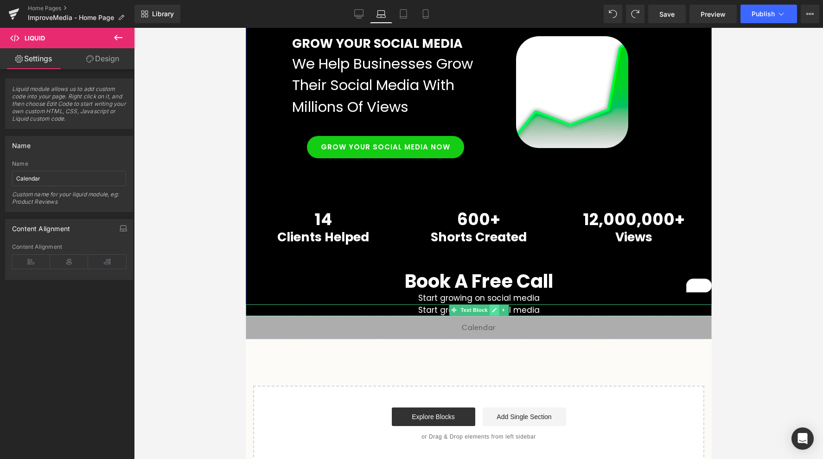
click at [490, 311] on link at bounding box center [494, 309] width 10 height 11
click at [490, 311] on p "Start growing on social media" at bounding box center [478, 310] width 466 height 12
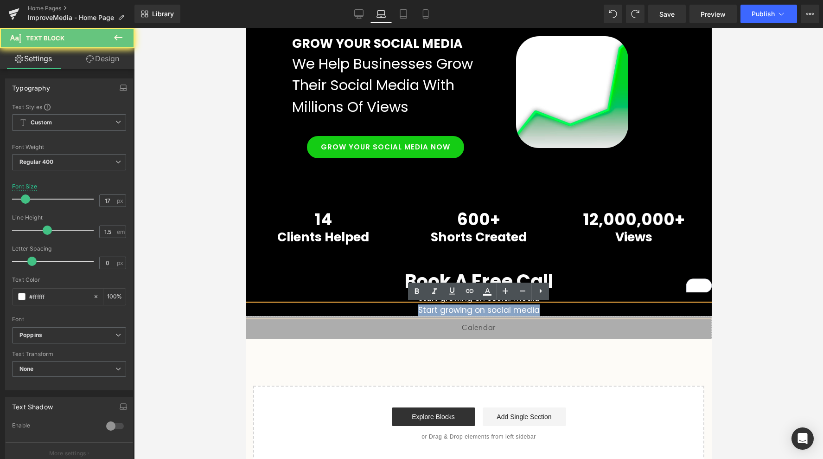
click at [490, 311] on p "Start growing on social media" at bounding box center [478, 310] width 466 height 12
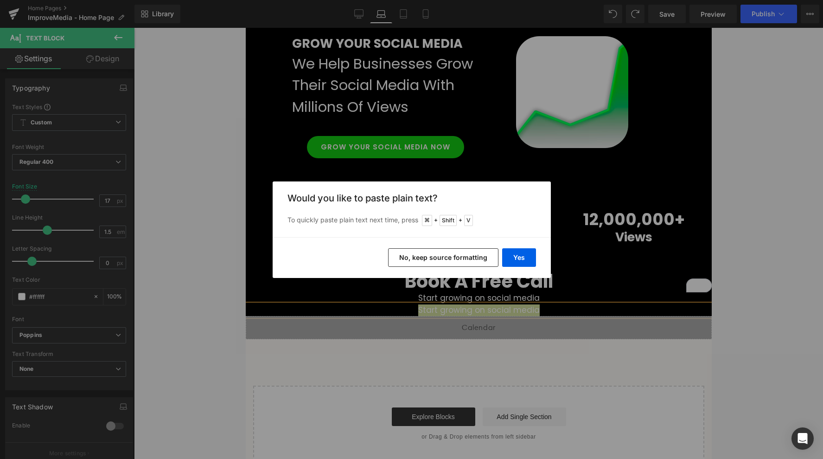
click at [479, 258] on button "No, keep source formatting" at bounding box center [443, 257] width 110 height 19
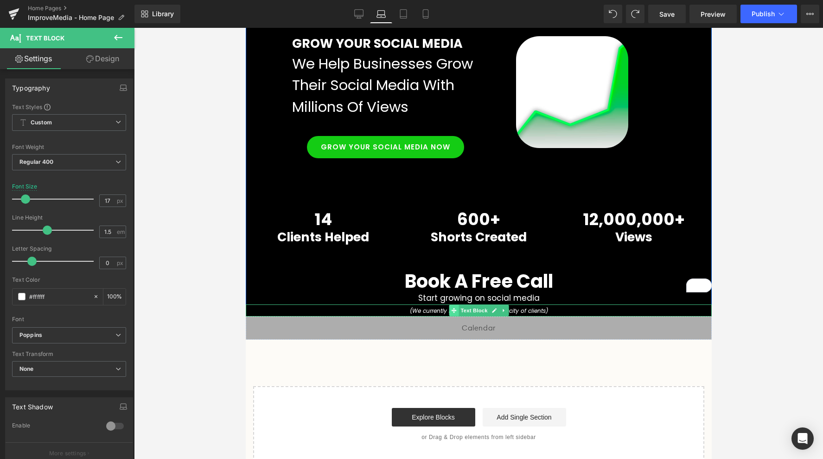
click at [457, 310] on span at bounding box center [453, 310] width 10 height 11
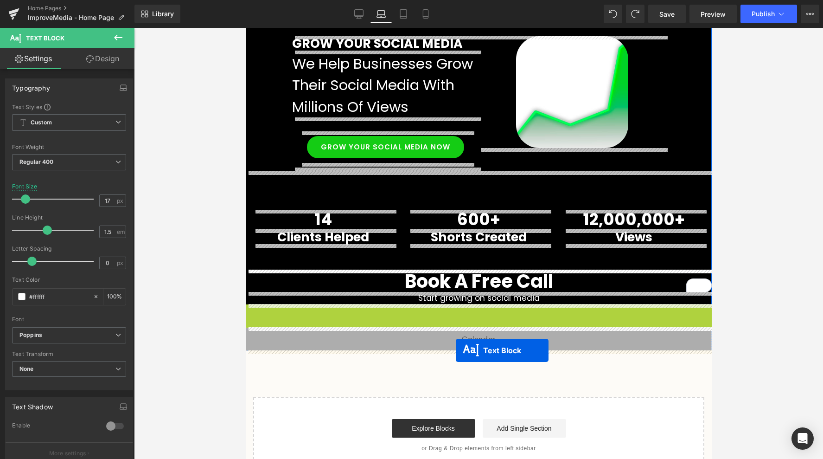
drag, startPoint x: 456, startPoint y: 310, endPoint x: 453, endPoint y: 347, distance: 37.2
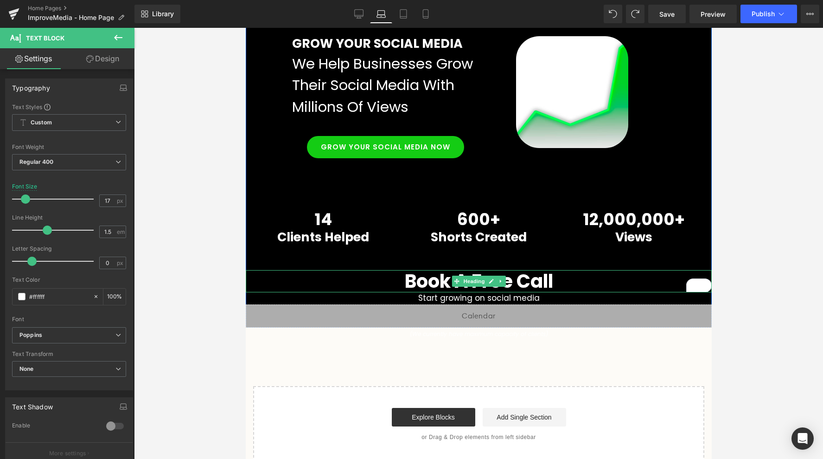
click at [301, 285] on h1 "Book A Free Call" at bounding box center [478, 281] width 466 height 22
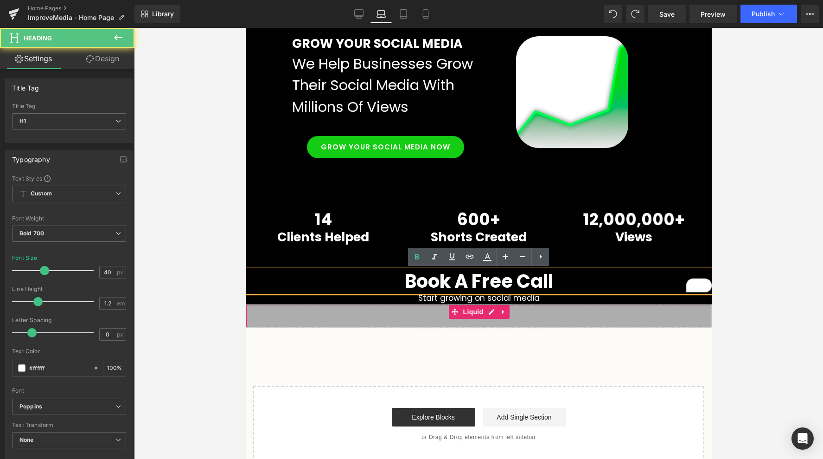
click at [301, 304] on div "Liquid" at bounding box center [478, 315] width 466 height 23
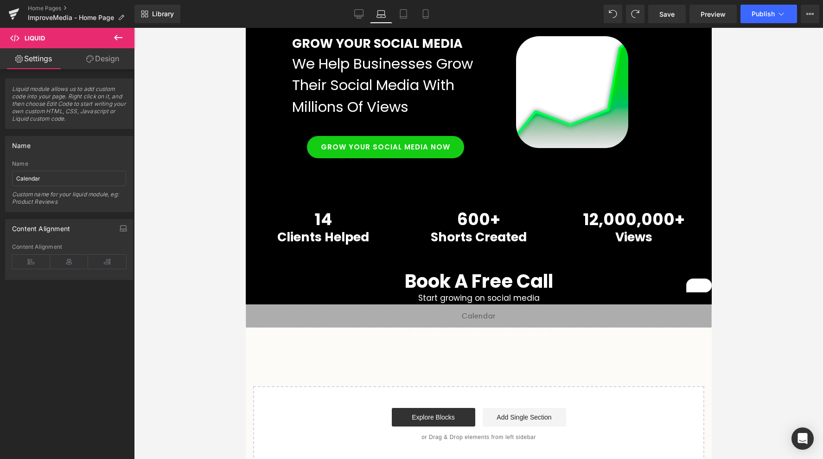
click at [292, 331] on p "(We currently have maximum capacity of clients)" at bounding box center [478, 333] width 466 height 13
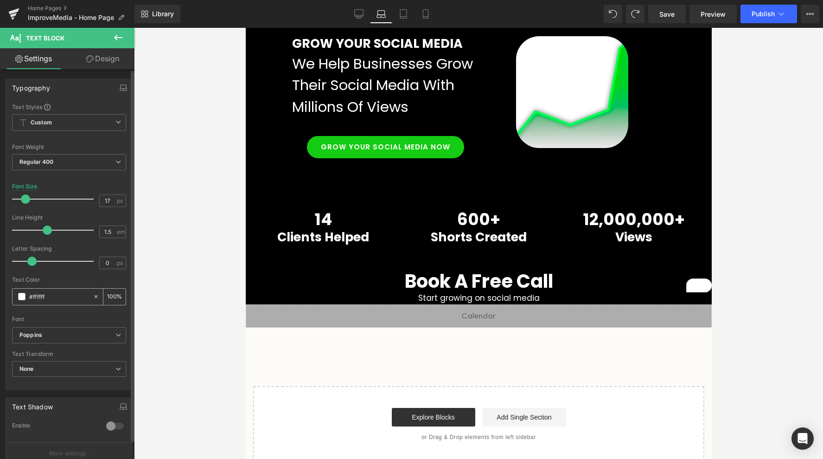
click at [19, 295] on span at bounding box center [21, 296] width 7 height 7
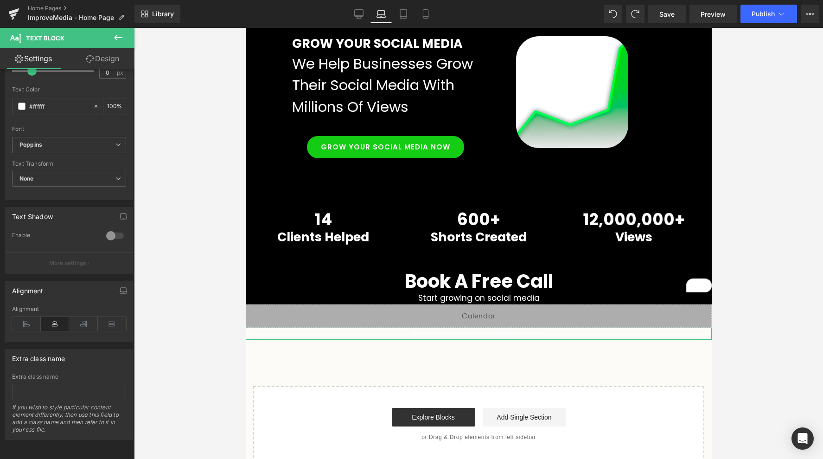
scroll to position [0, 0]
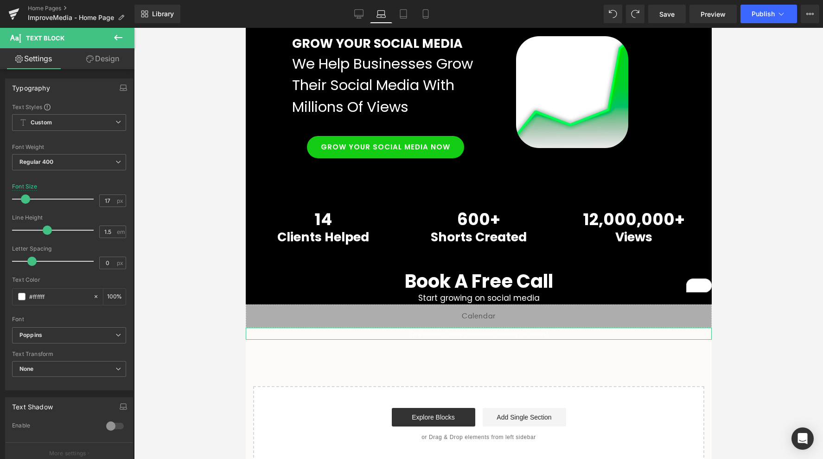
click at [89, 52] on link "Design" at bounding box center [102, 58] width 67 height 21
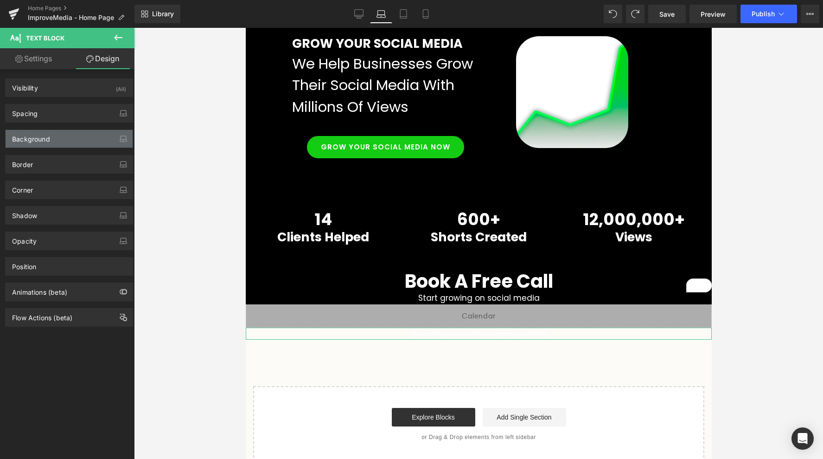
click at [48, 141] on div "Background" at bounding box center [31, 136] width 38 height 13
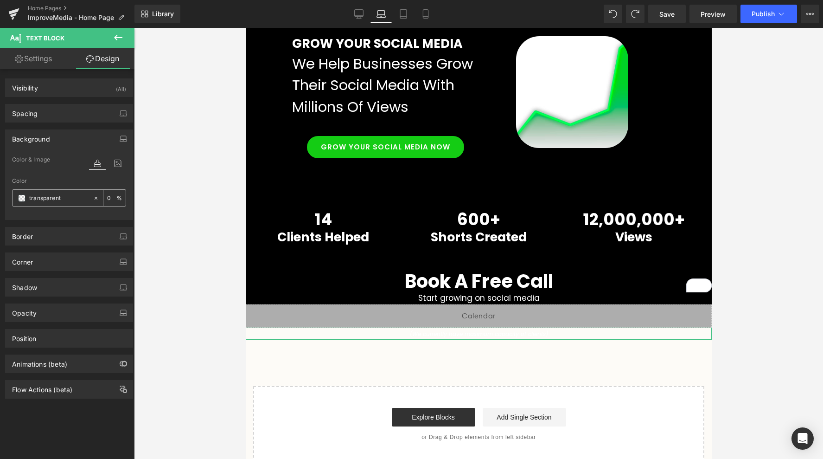
click at [22, 198] on span at bounding box center [21, 197] width 7 height 7
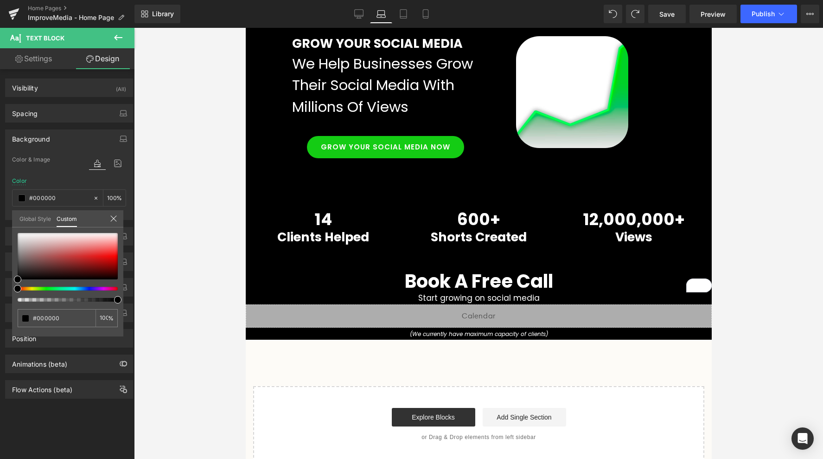
drag, startPoint x: 261, startPoint y: 326, endPoint x: 250, endPoint y: 328, distance: 11.2
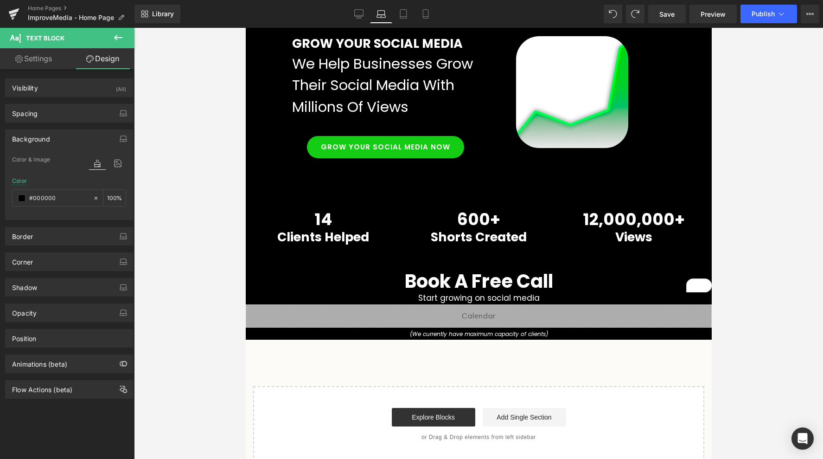
click at [219, 368] on div at bounding box center [478, 243] width 689 height 431
click at [454, 345] on div "Image Row Get your product seen by millions. Heading We make brands go viral on…" at bounding box center [478, 207] width 466 height 509
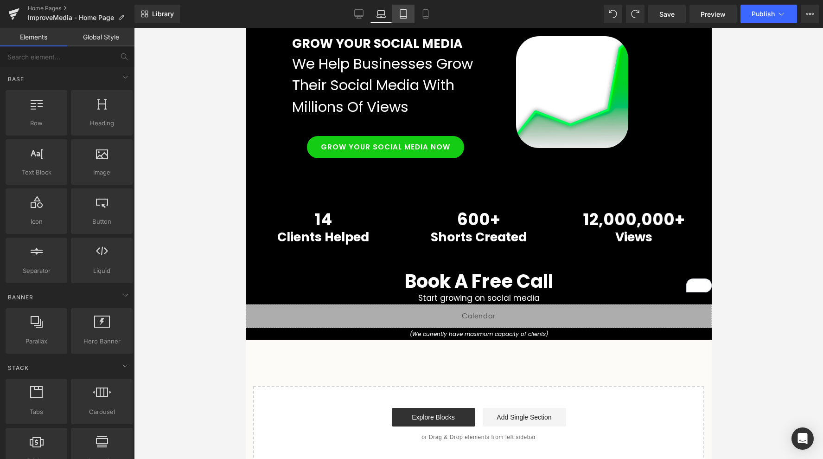
click at [404, 10] on icon at bounding box center [403, 14] width 6 height 9
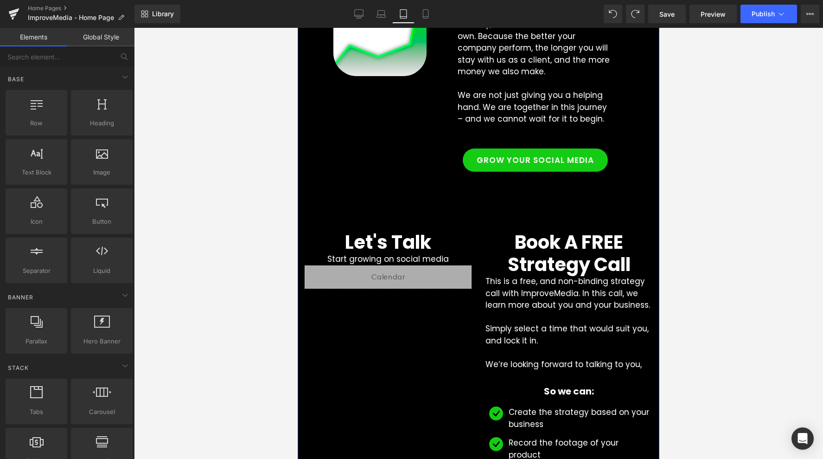
scroll to position [1422, 0]
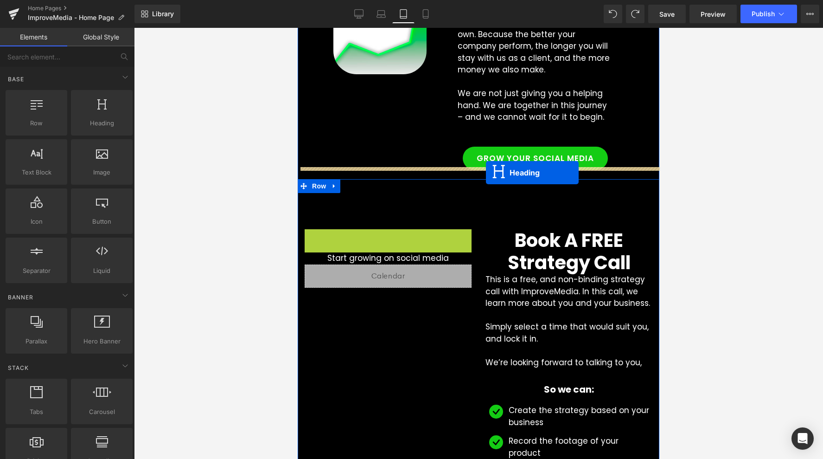
drag, startPoint x: 366, startPoint y: 227, endPoint x: 486, endPoint y: 173, distance: 131.6
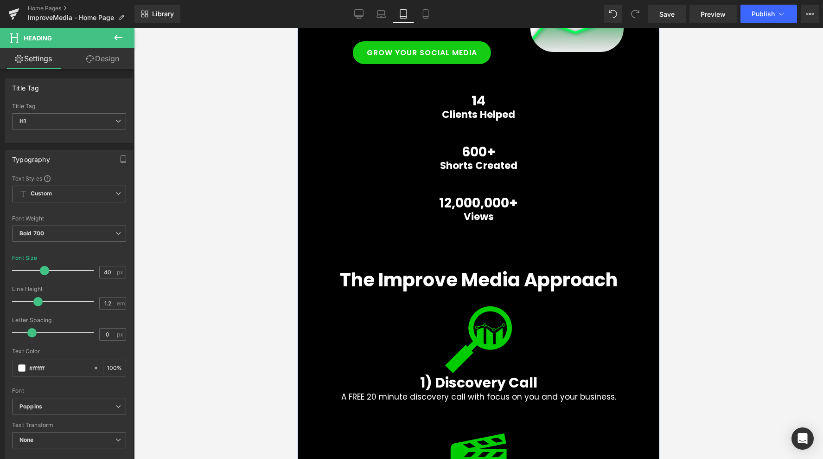
scroll to position [0, 0]
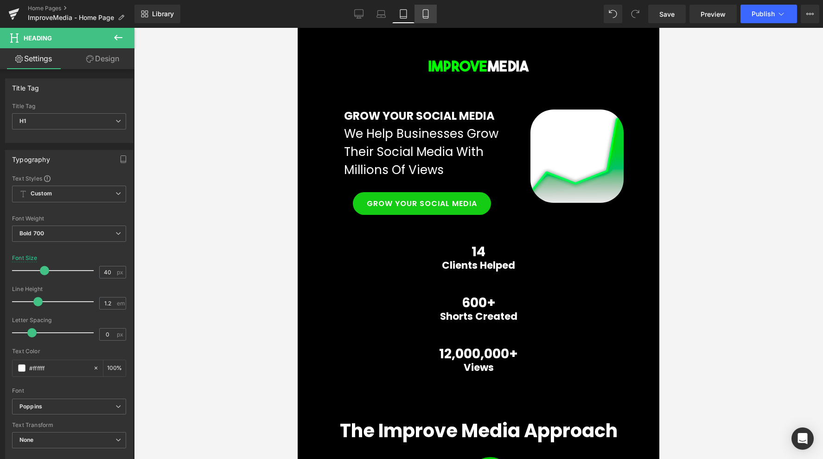
click at [418, 10] on link "Mobile" at bounding box center [426, 14] width 22 height 19
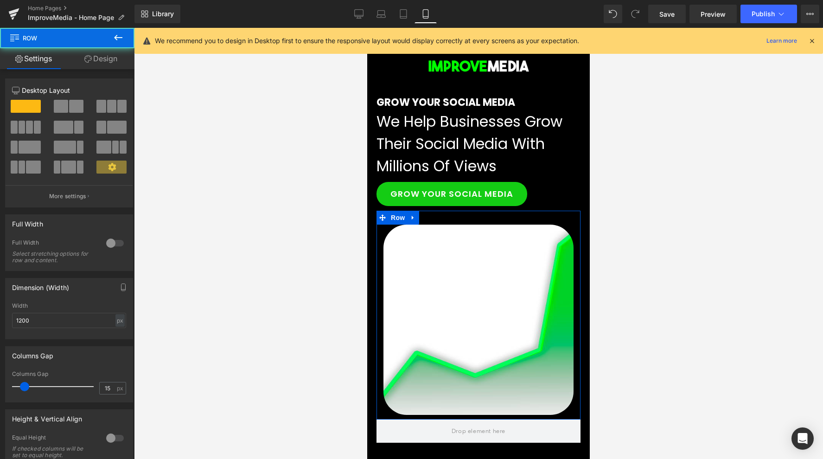
click at [107, 56] on link "Design" at bounding box center [100, 58] width 67 height 21
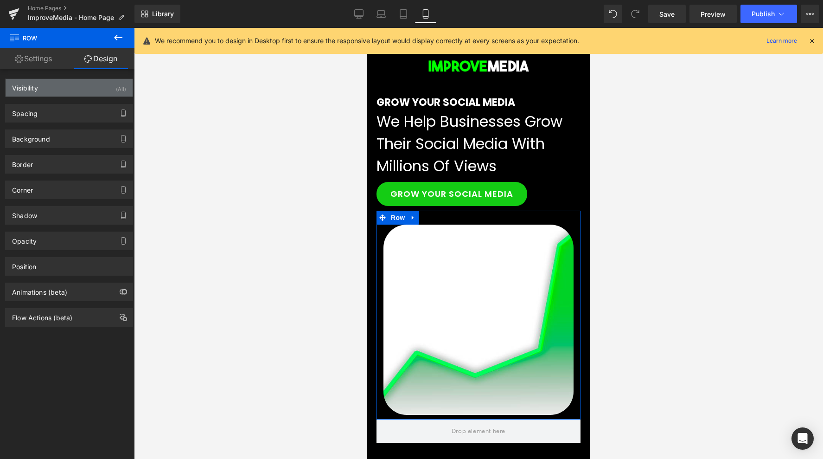
click at [86, 88] on div "Visibility (All)" at bounding box center [69, 88] width 127 height 18
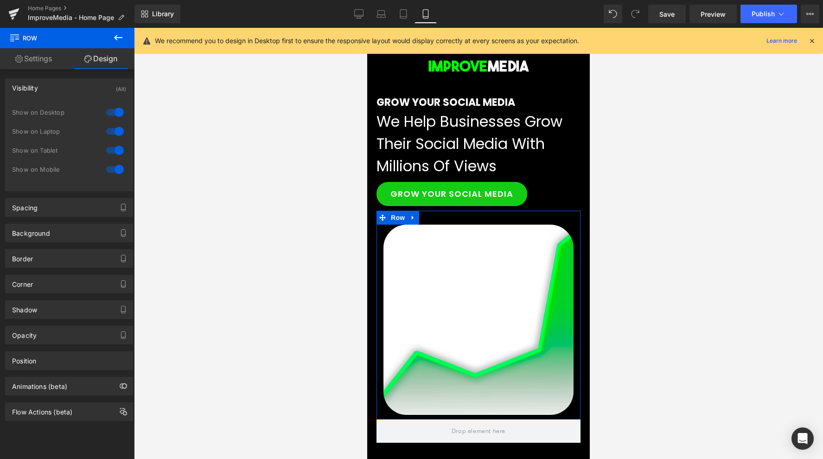
click at [112, 167] on div at bounding box center [115, 169] width 22 height 15
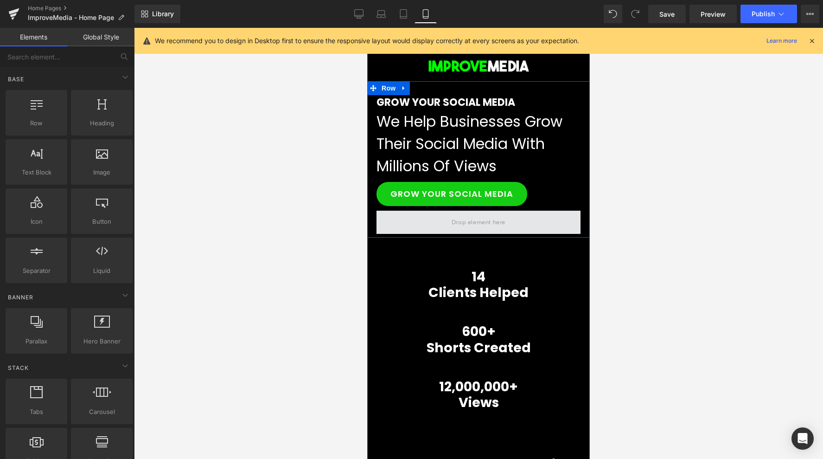
click at [495, 219] on span at bounding box center [478, 221] width 60 height 15
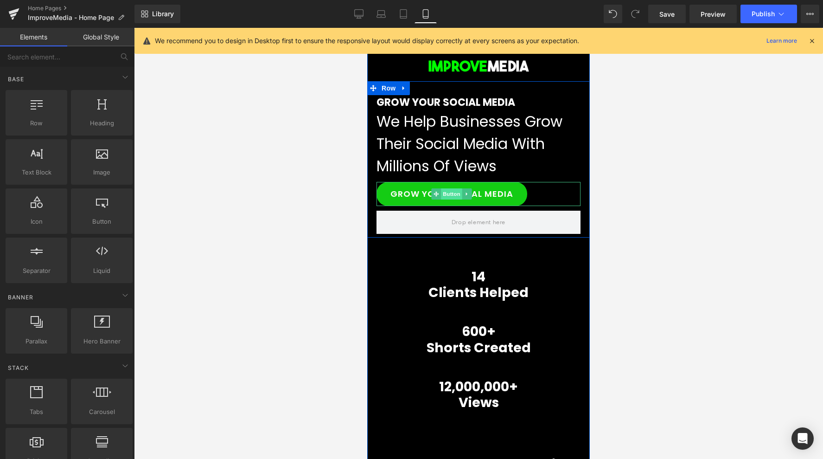
click at [454, 193] on span "Button" at bounding box center [451, 193] width 21 height 11
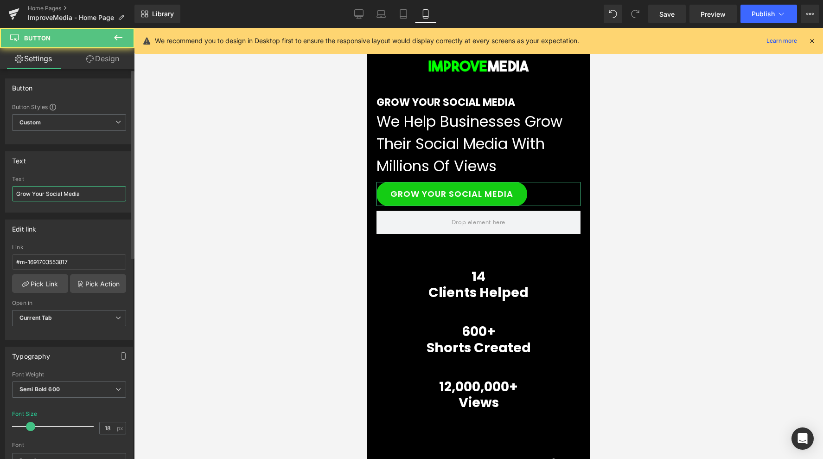
click at [57, 198] on input "Grow Your Social Media" at bounding box center [69, 193] width 114 height 15
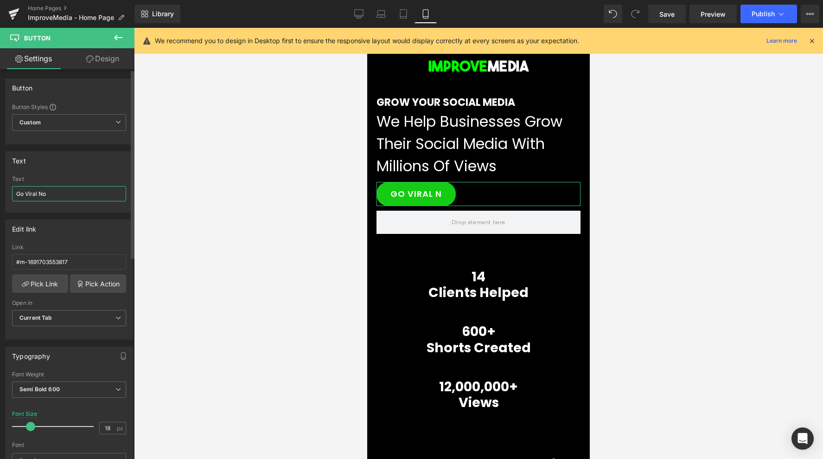
type input "Go Viral Now"
click at [302, 234] on div at bounding box center [478, 243] width 689 height 431
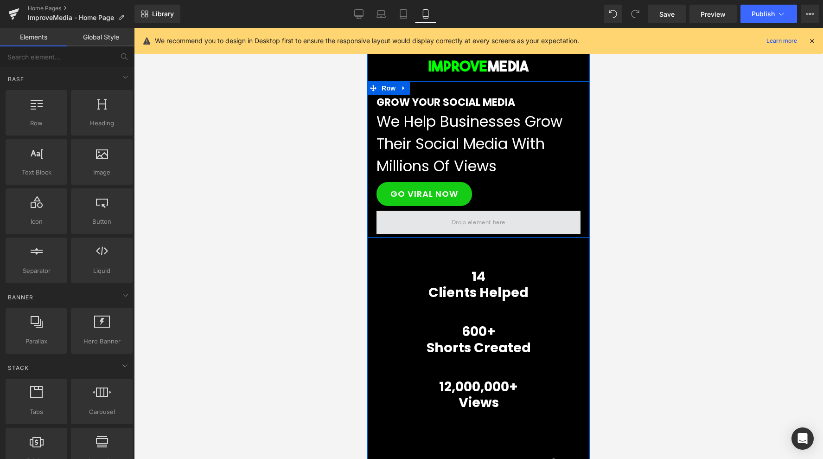
click at [461, 222] on span at bounding box center [478, 221] width 60 height 15
click at [478, 219] on span at bounding box center [478, 221] width 60 height 15
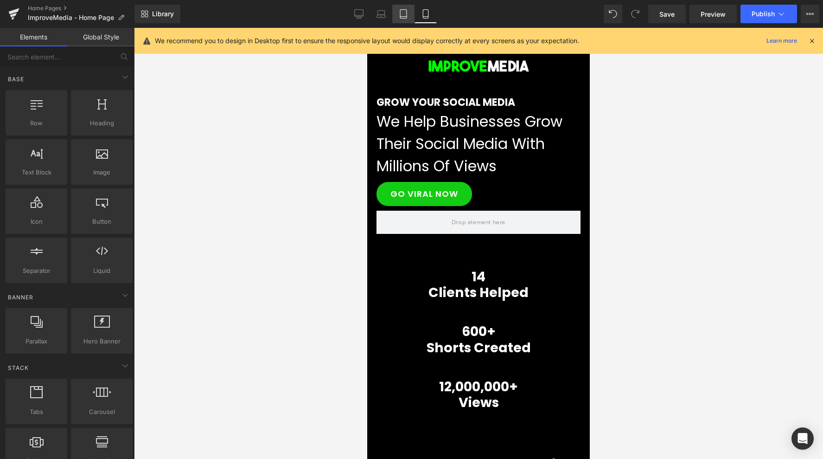
click at [398, 9] on link "Tablet" at bounding box center [403, 14] width 22 height 19
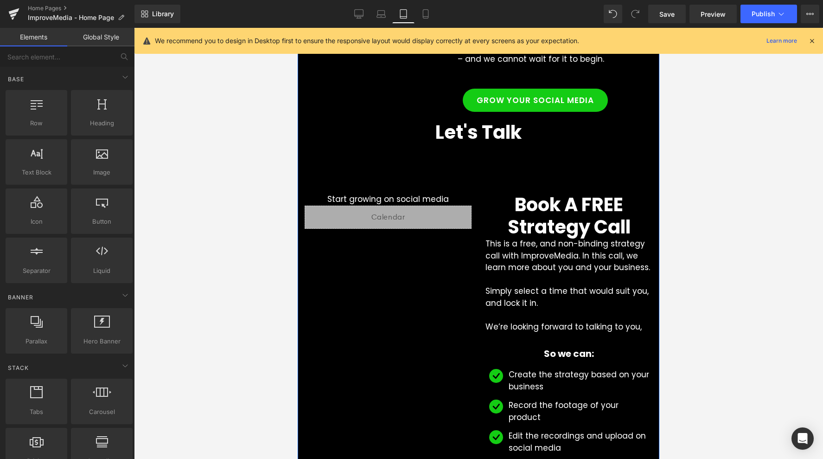
scroll to position [1293, 0]
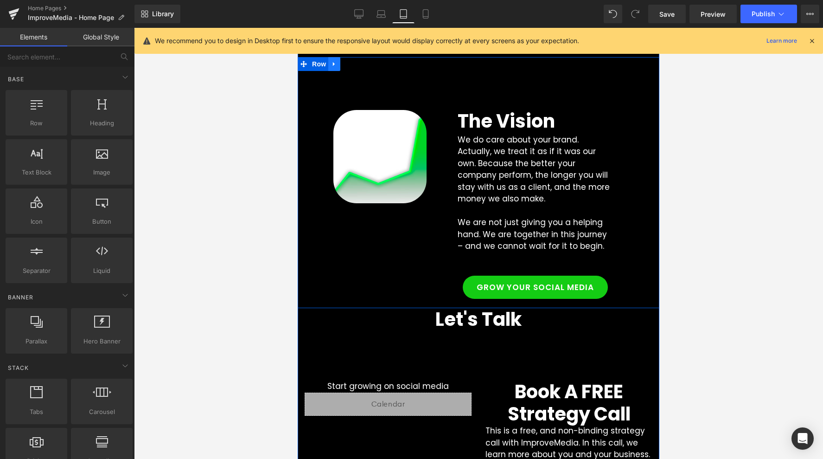
click at [338, 65] on link at bounding box center [334, 64] width 12 height 14
click at [358, 68] on link at bounding box center [358, 64] width 12 height 14
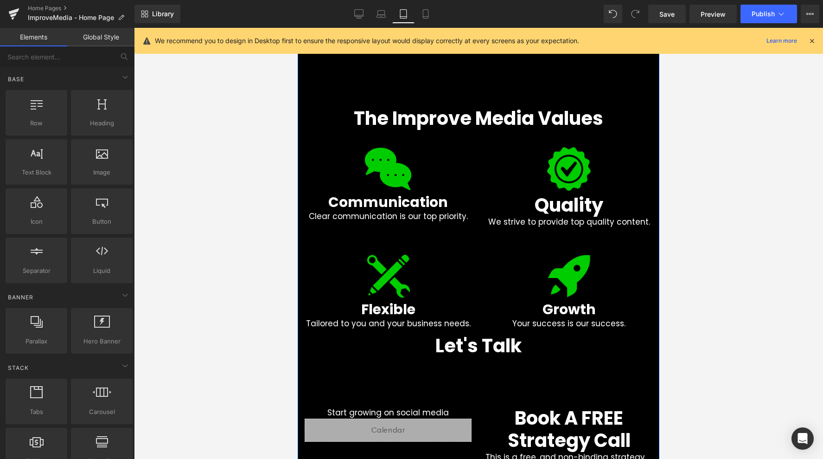
scroll to position [993, 0]
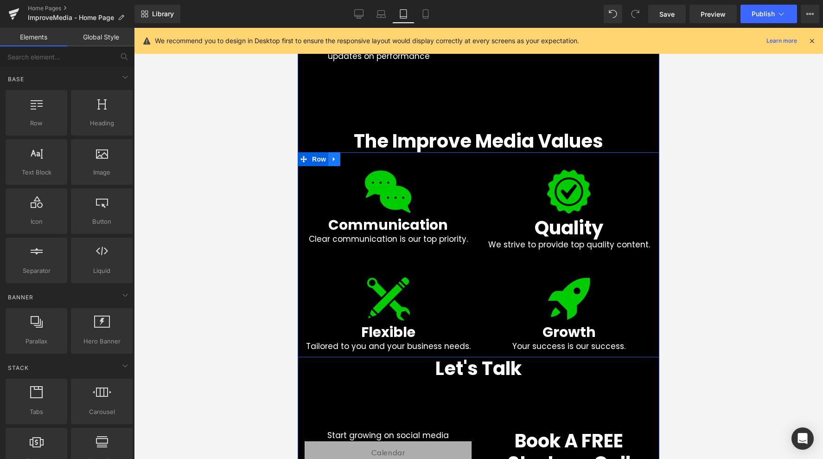
click at [336, 157] on icon at bounding box center [334, 158] width 6 height 7
click at [354, 161] on link at bounding box center [358, 159] width 12 height 14
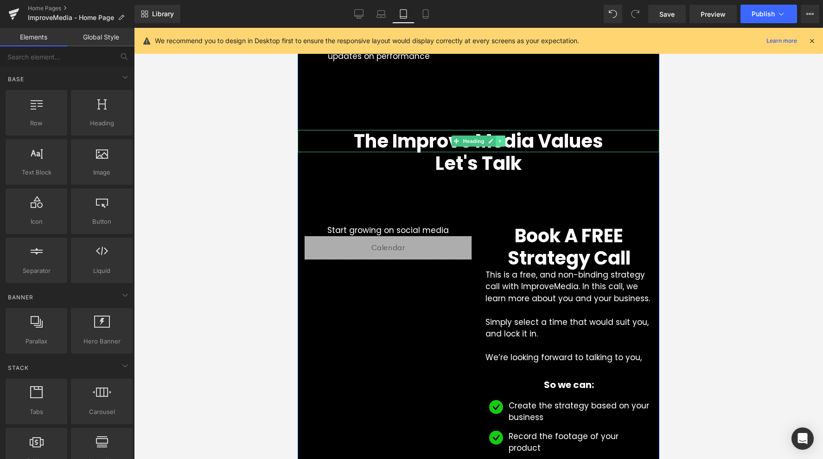
click at [505, 143] on link at bounding box center [501, 140] width 10 height 11
click at [505, 142] on icon at bounding box center [505, 140] width 5 height 5
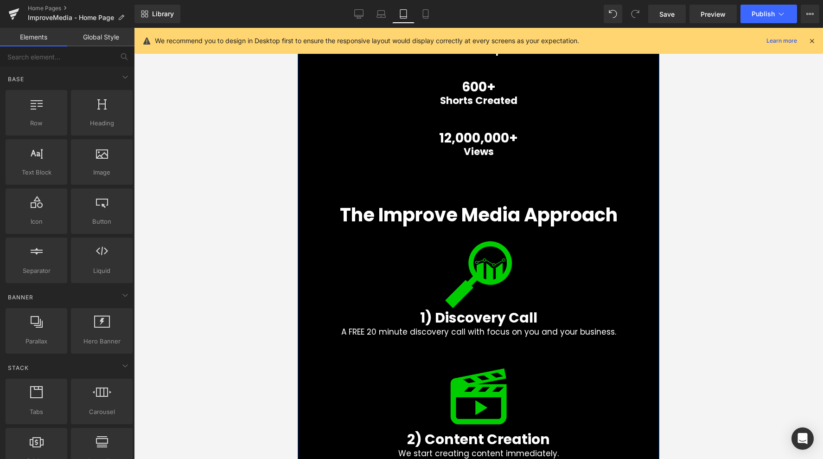
scroll to position [264, 0]
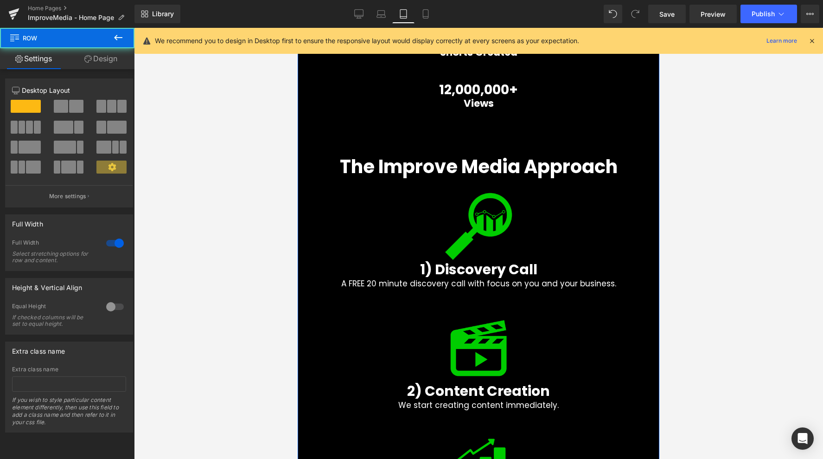
click at [330, 162] on h1 "The Improve Media Approach" at bounding box center [479, 166] width 362 height 22
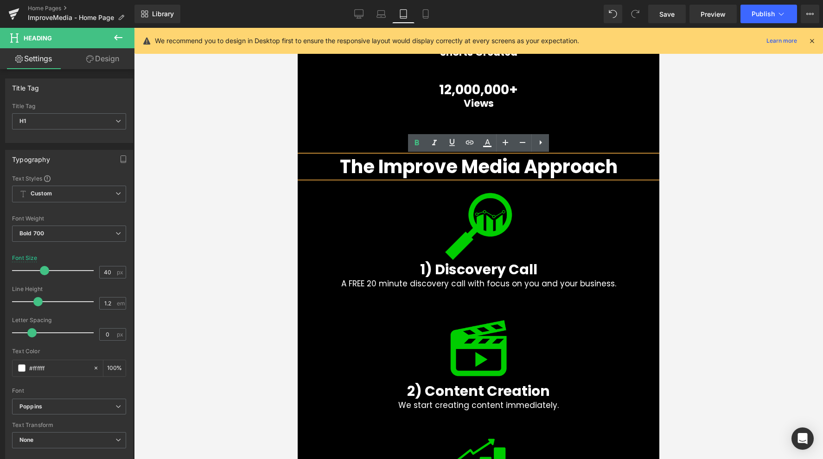
click at [578, 195] on div at bounding box center [479, 227] width 348 height 70
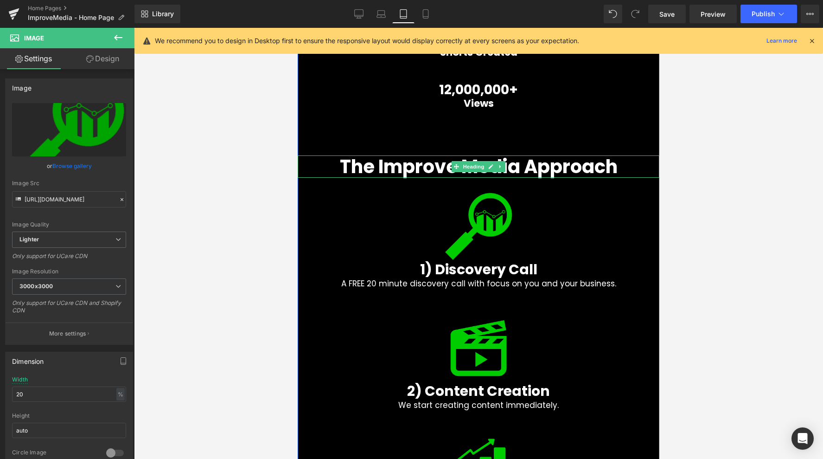
click at [503, 166] on icon at bounding box center [500, 167] width 5 height 6
click at [509, 166] on link at bounding box center [506, 166] width 10 height 11
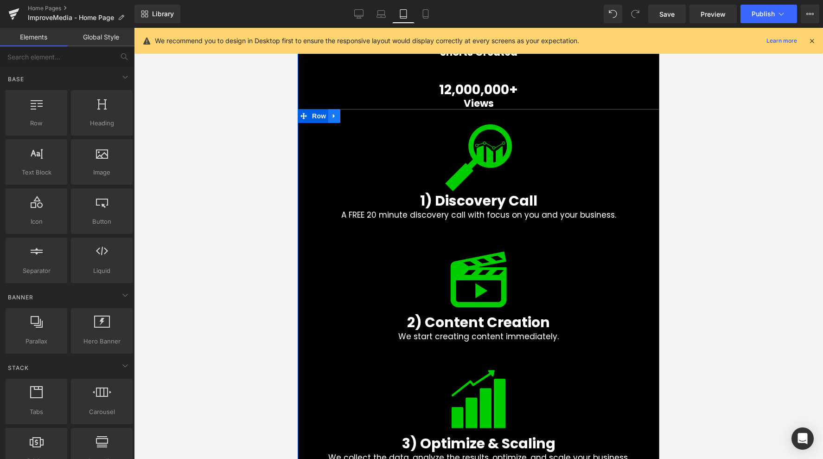
click at [337, 119] on icon at bounding box center [334, 116] width 6 height 7
click at [358, 117] on icon at bounding box center [358, 116] width 6 height 7
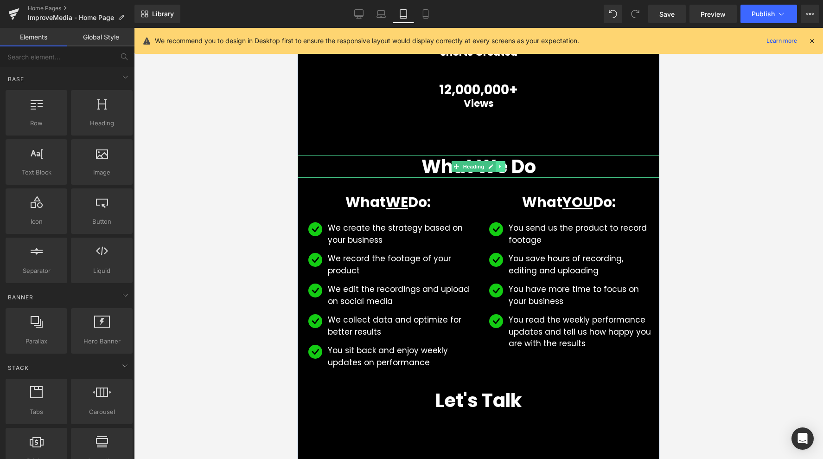
click at [500, 168] on icon at bounding box center [500, 167] width 5 height 6
click at [503, 166] on link at bounding box center [506, 166] width 10 height 11
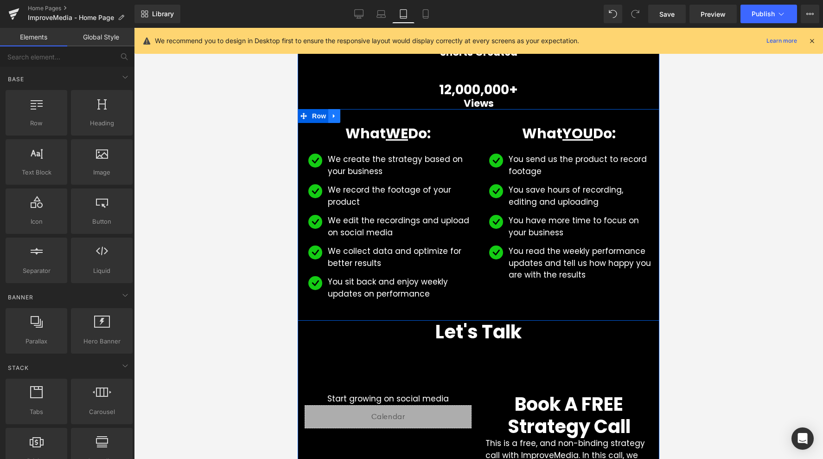
click at [333, 114] on icon at bounding box center [334, 116] width 2 height 4
click at [358, 116] on icon at bounding box center [358, 116] width 6 height 6
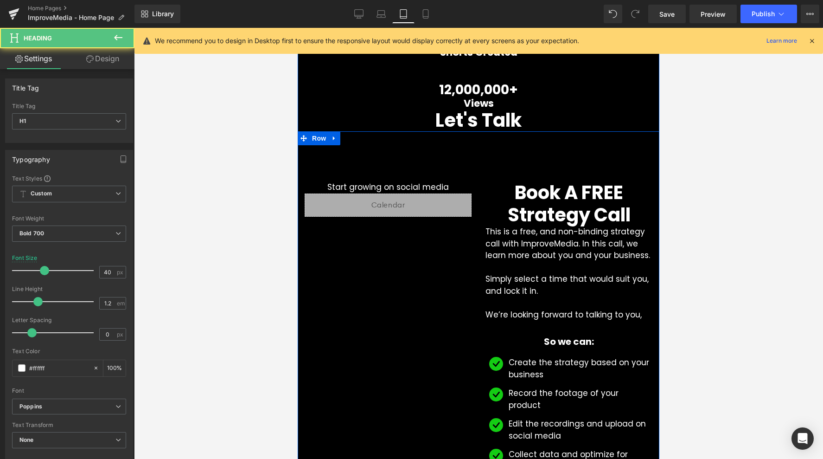
drag, startPoint x: 447, startPoint y: 110, endPoint x: 443, endPoint y: 144, distance: 34.0
click at [444, 145] on div "Image Row GROW YOUR SOCIAL MEDIA Heading We Help Businesses Grow Their Social M…" at bounding box center [479, 183] width 362 height 811
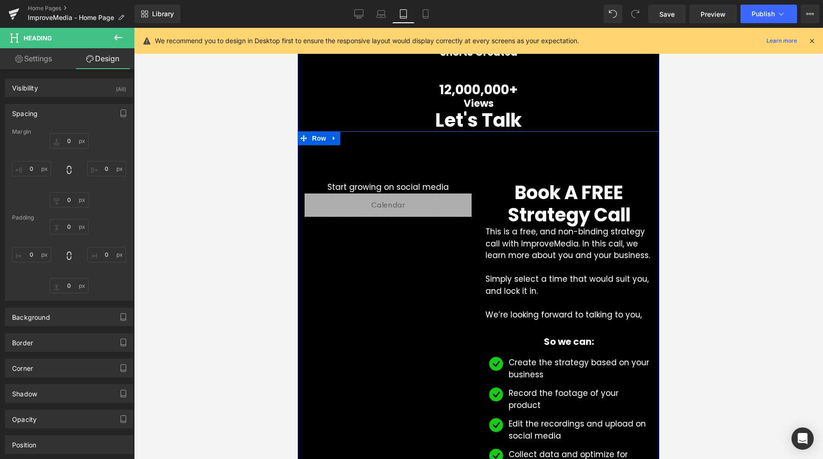
type input "0"
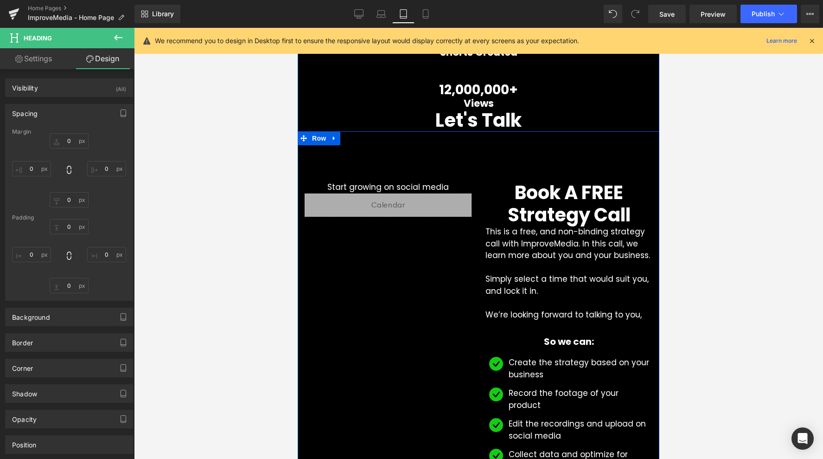
type input "0"
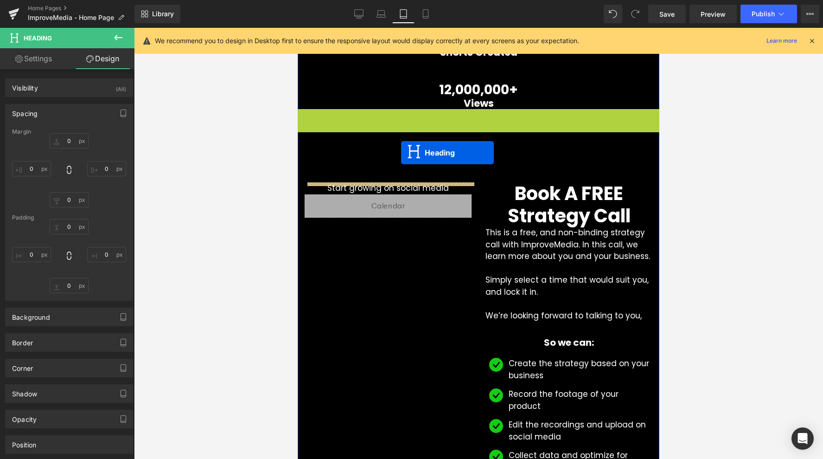
drag, startPoint x: 455, startPoint y: 118, endPoint x: 402, endPoint y: 153, distance: 63.7
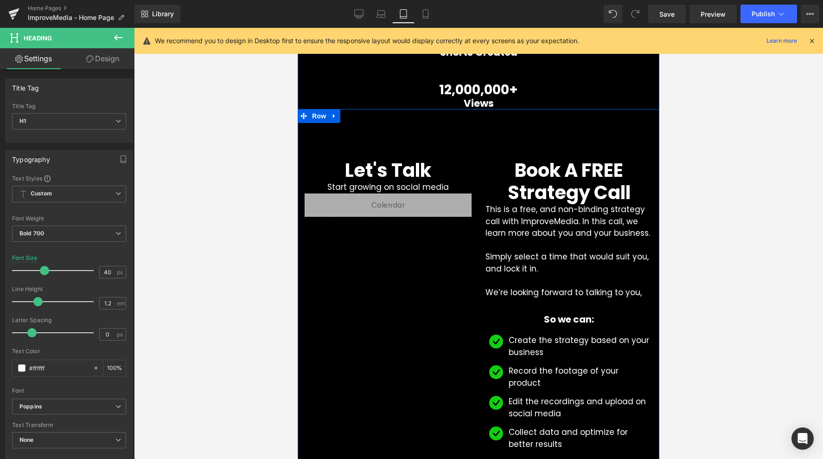
click at [504, 150] on div "Let's Talk Heading Start growing on social media Text Block Liquid Book A FREE …" at bounding box center [479, 338] width 362 height 458
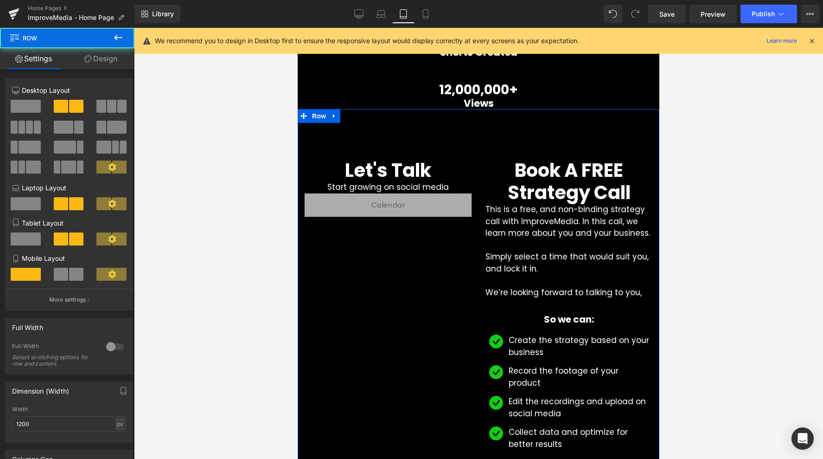
click at [23, 109] on span at bounding box center [26, 106] width 30 height 13
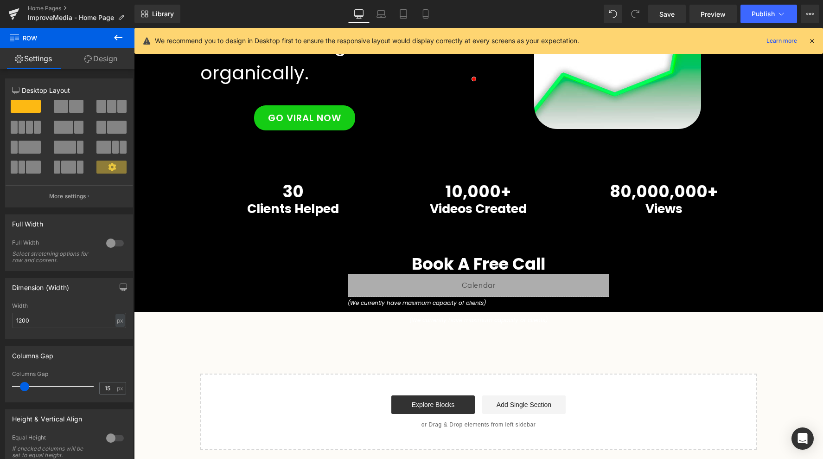
scroll to position [0, 0]
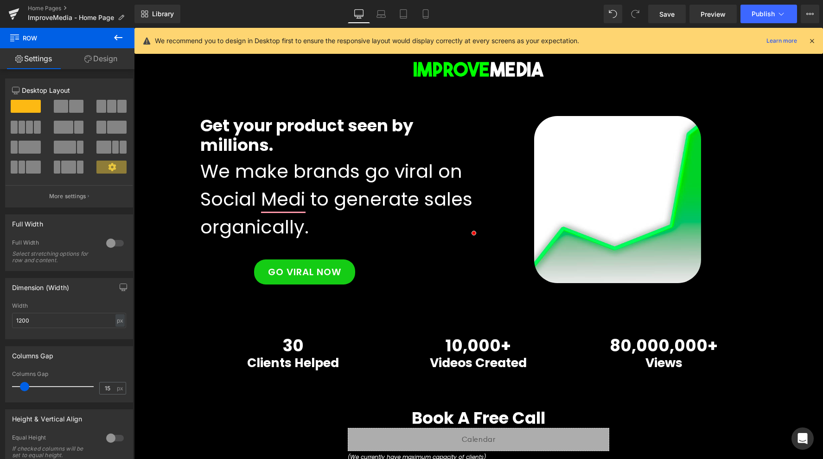
click at [66, 108] on button at bounding box center [69, 106] width 31 height 13
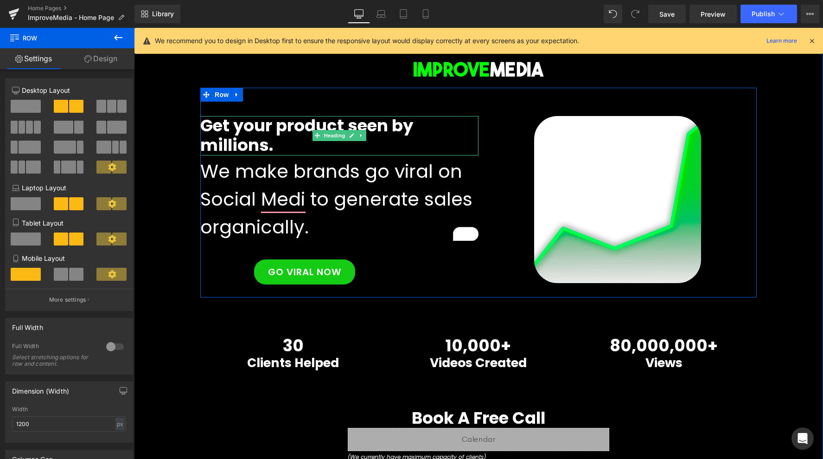
scroll to position [159, 0]
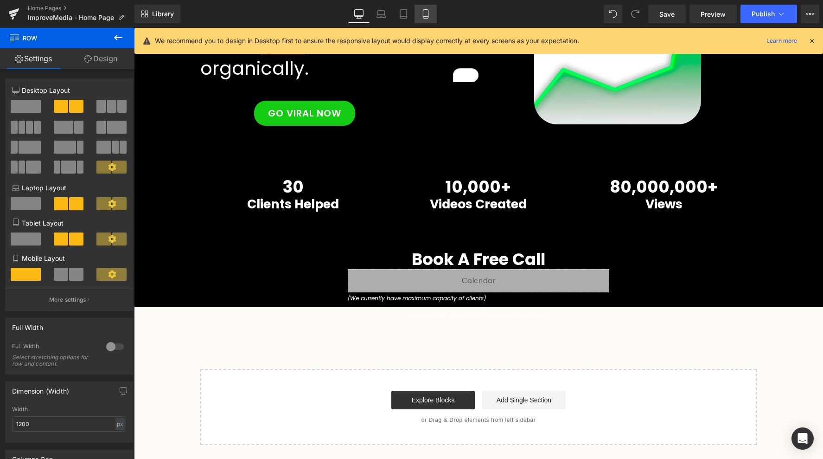
click at [425, 19] on link "Mobile" at bounding box center [426, 14] width 22 height 19
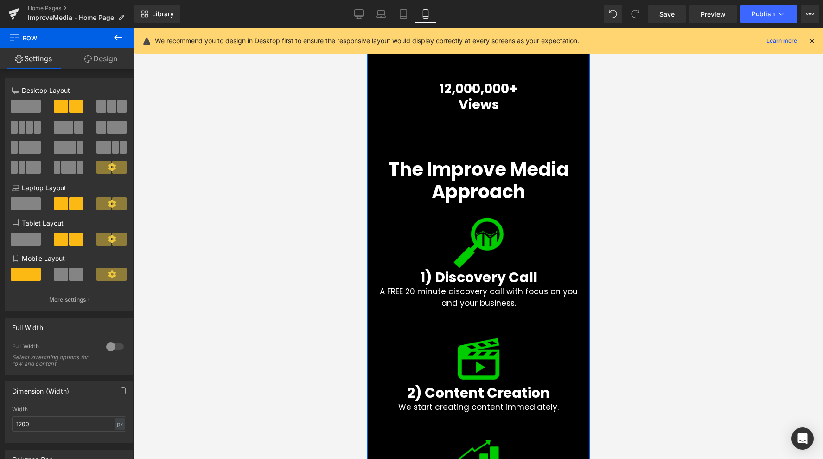
scroll to position [0, 0]
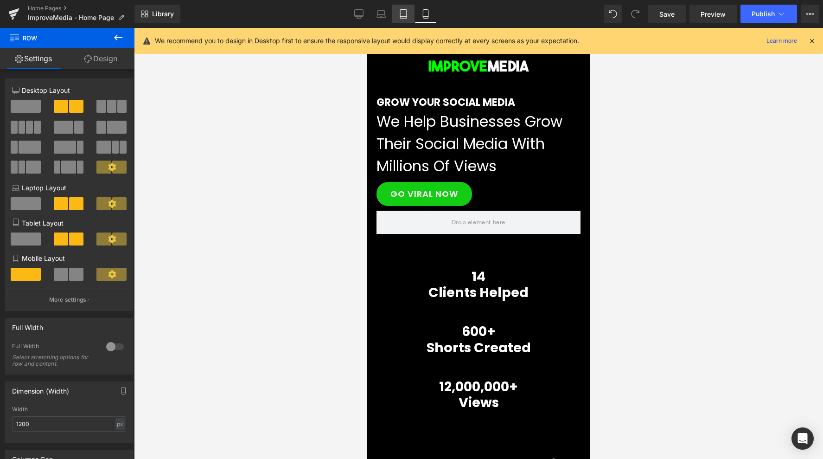
click at [401, 11] on icon at bounding box center [403, 13] width 9 height 9
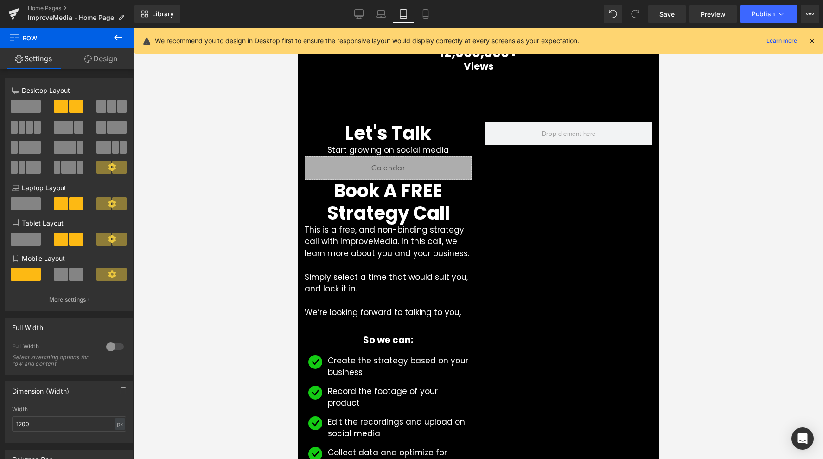
scroll to position [234, 0]
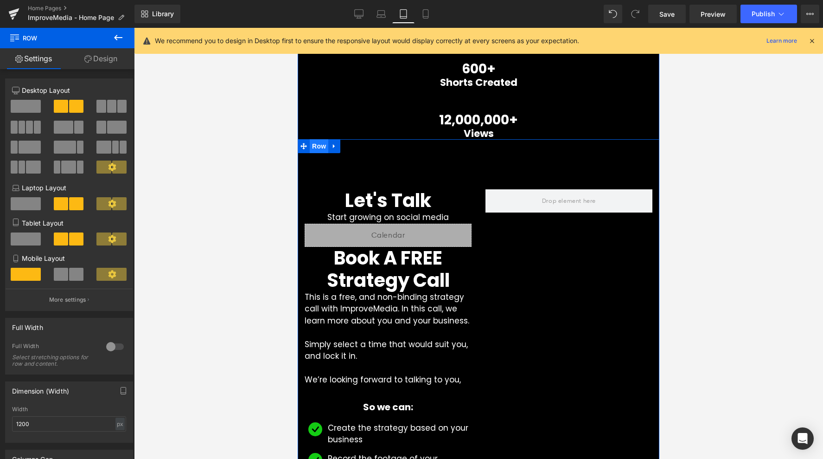
click at [316, 149] on span "Row" at bounding box center [319, 146] width 19 height 14
click at [28, 243] on span at bounding box center [26, 238] width 30 height 13
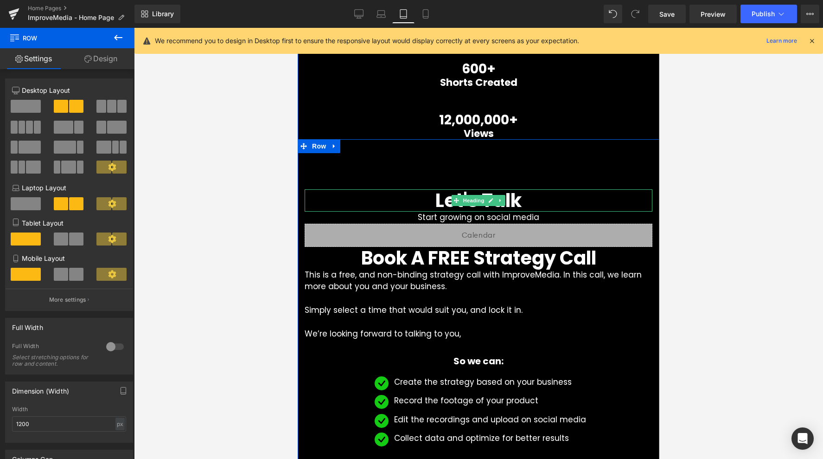
click at [432, 200] on h1 "Let's Talk" at bounding box center [479, 200] width 348 height 22
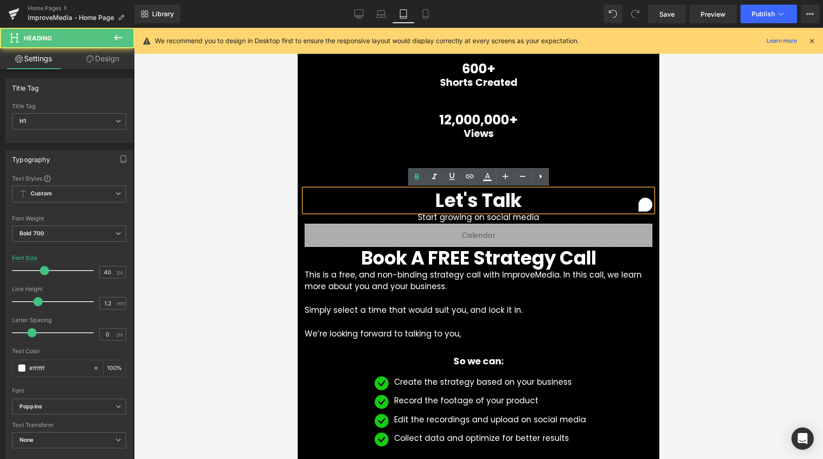
click at [432, 200] on h1 "Let's Talk" at bounding box center [479, 200] width 348 height 22
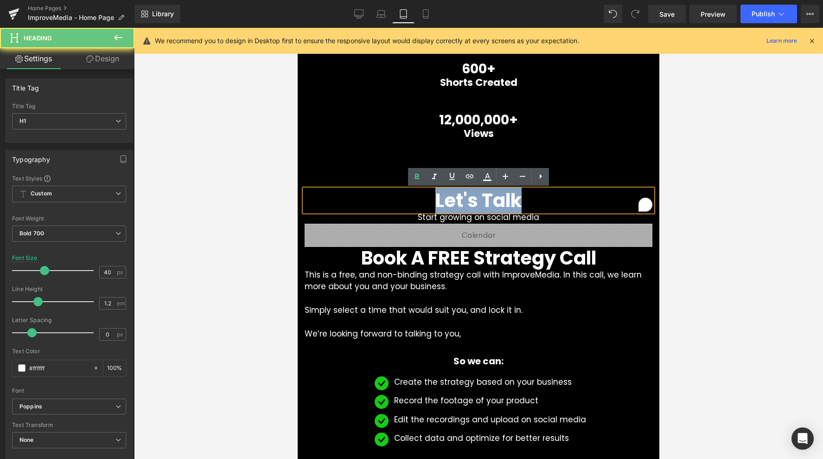
click at [432, 200] on h1 "Let's Talk" at bounding box center [479, 200] width 348 height 22
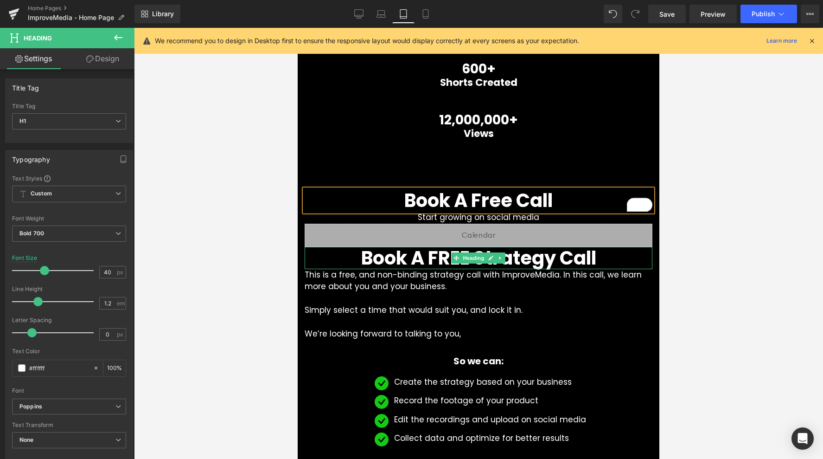
click at [499, 256] on icon at bounding box center [500, 258] width 5 height 6
click at [506, 258] on icon at bounding box center [505, 257] width 5 height 5
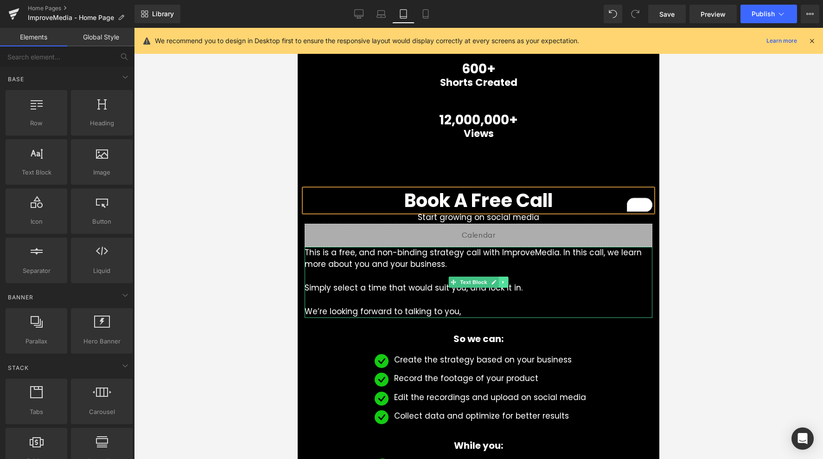
click at [505, 278] on link at bounding box center [504, 281] width 10 height 11
click at [511, 279] on link at bounding box center [509, 281] width 10 height 11
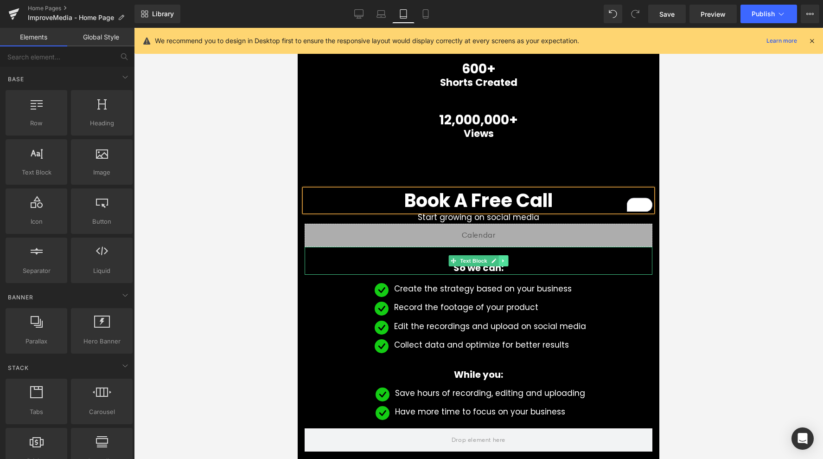
click at [505, 256] on link at bounding box center [504, 260] width 10 height 11
click at [511, 262] on link at bounding box center [509, 260] width 10 height 11
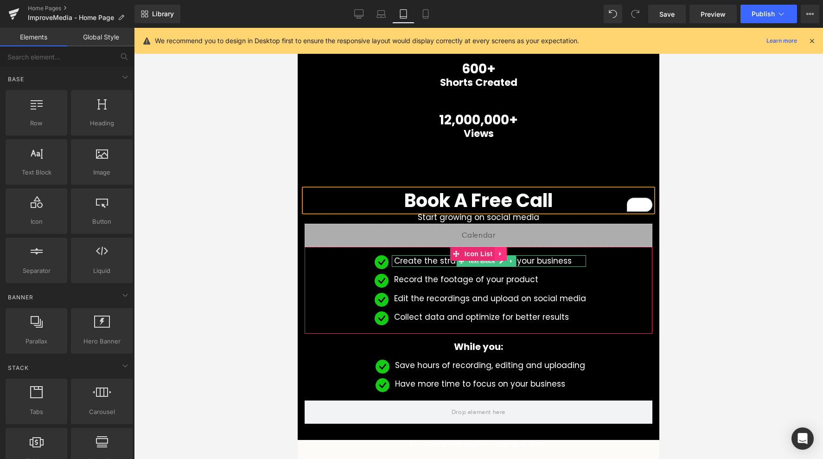
click at [499, 252] on icon at bounding box center [501, 253] width 6 height 7
click at [508, 256] on icon at bounding box center [507, 253] width 6 height 6
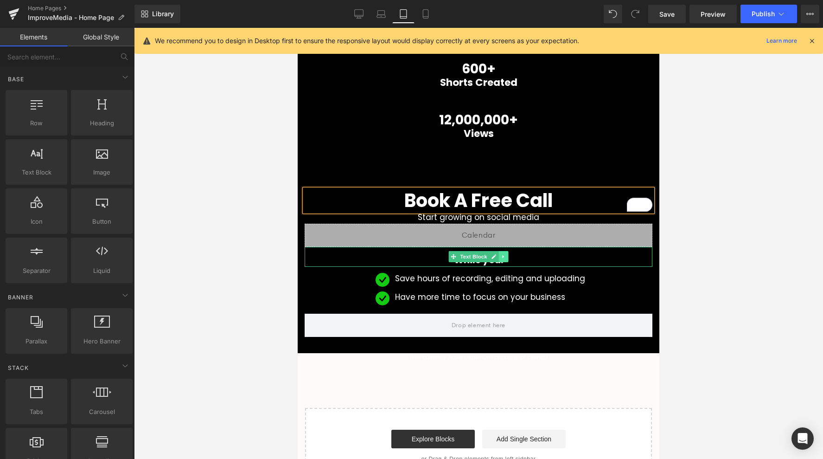
click at [504, 257] on icon at bounding box center [503, 257] width 5 height 6
click at [511, 257] on icon at bounding box center [508, 256] width 5 height 5
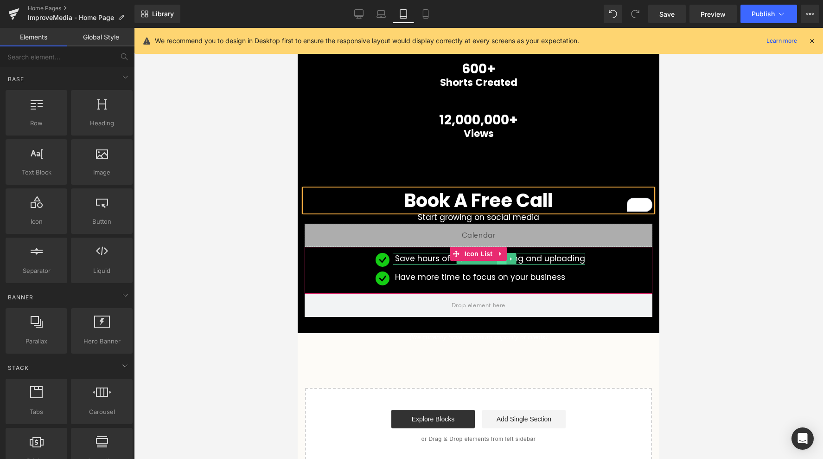
click at [507, 253] on link at bounding box center [502, 258] width 10 height 11
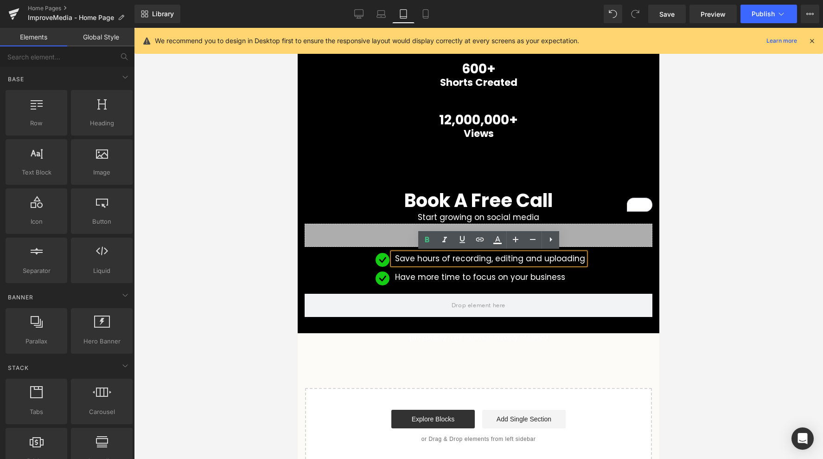
click at [339, 271] on div "Icon Save hours of recording, editing and uploading Text Block Icon Have more t…" at bounding box center [479, 272] width 348 height 38
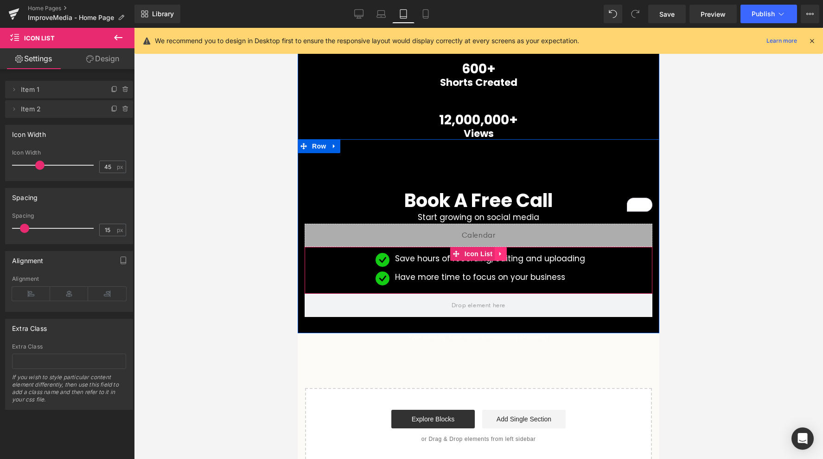
click at [502, 251] on icon at bounding box center [501, 253] width 6 height 7
click at [508, 252] on icon at bounding box center [507, 253] width 6 height 6
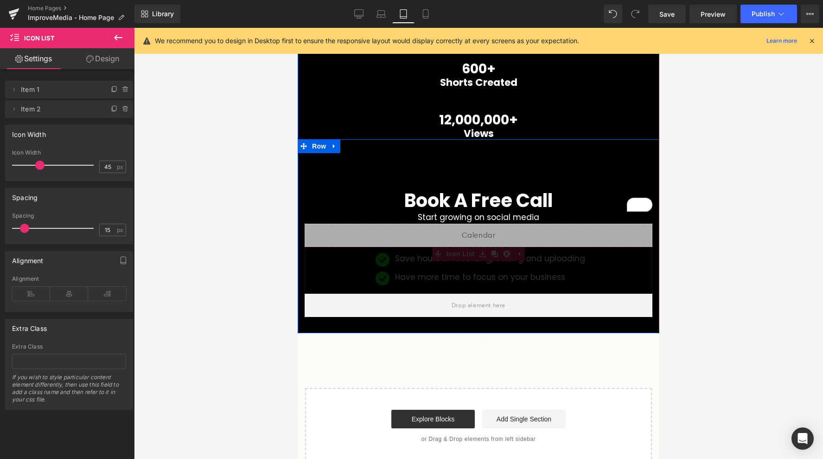
scroll to position [201, 0]
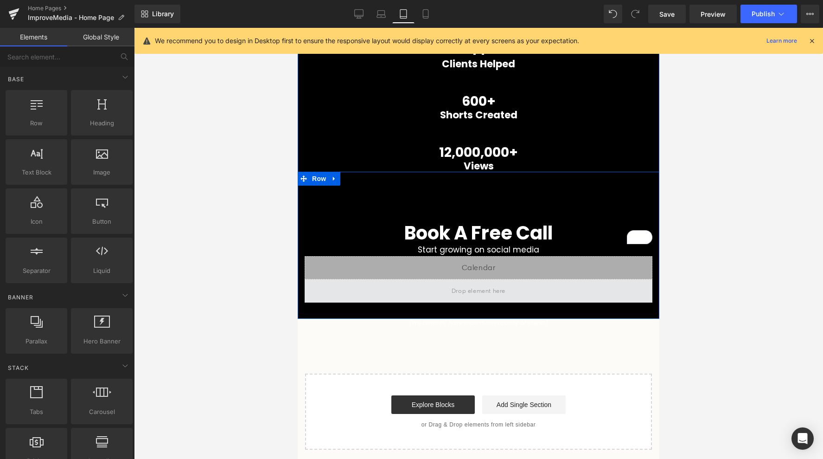
click at [481, 294] on span at bounding box center [478, 290] width 60 height 15
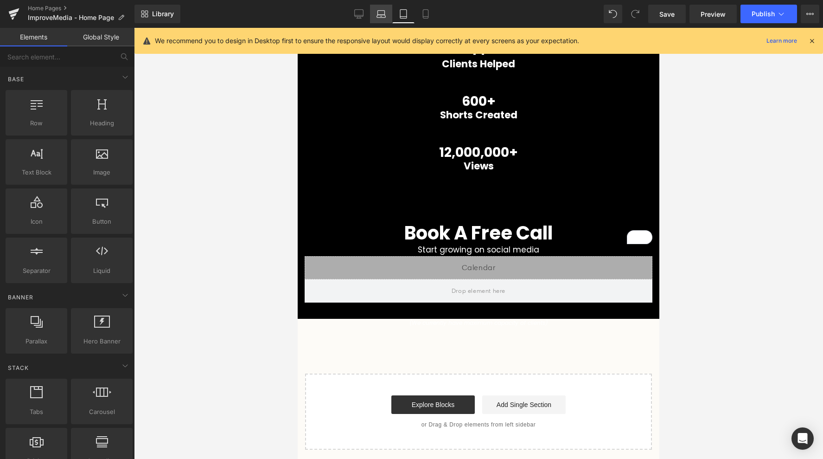
click at [389, 5] on link "Laptop" at bounding box center [381, 14] width 22 height 19
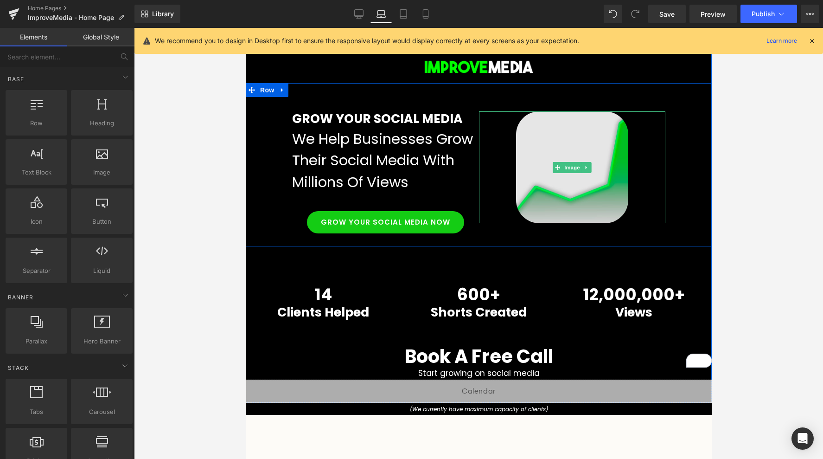
scroll to position [92, 0]
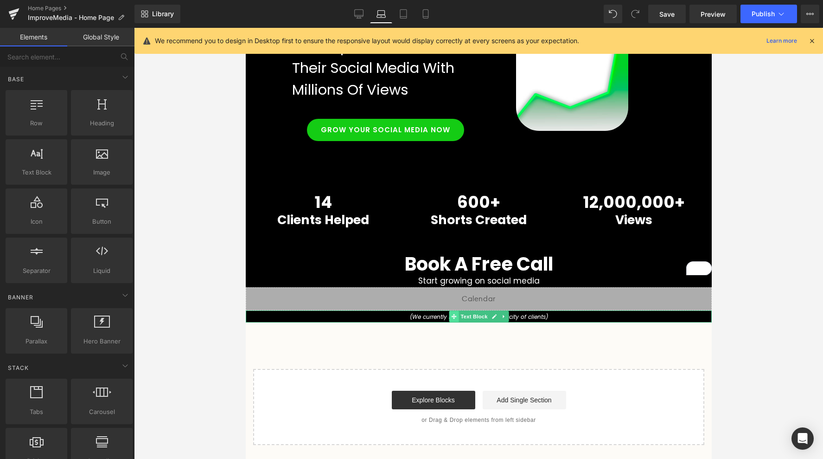
click at [452, 317] on icon at bounding box center [453, 316] width 5 height 6
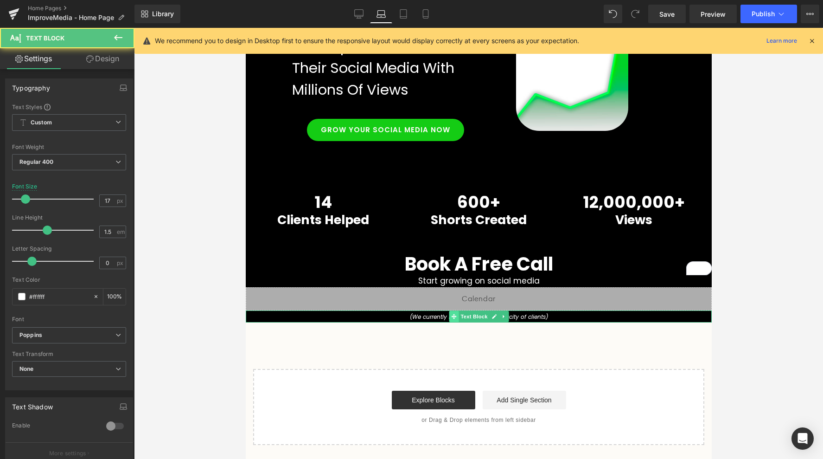
click at [452, 317] on icon at bounding box center [453, 315] width 5 height 5
click at [430, 317] on icon "(We currently have maximum capacity of clients)" at bounding box center [478, 317] width 138 height 8
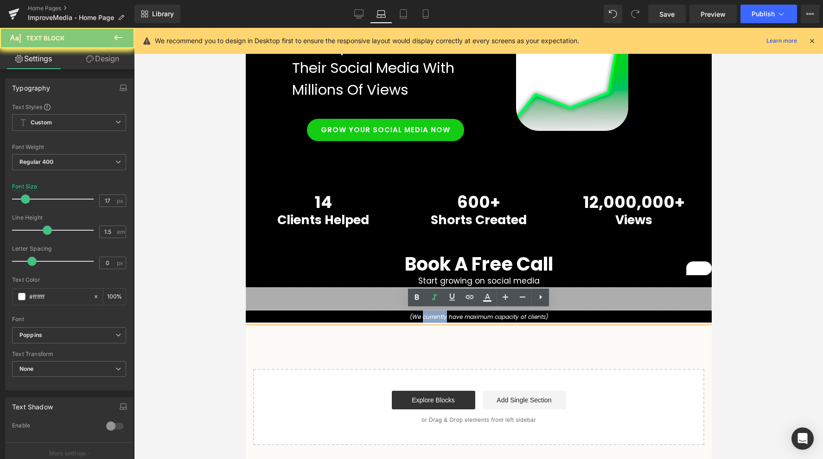
click at [430, 317] on icon "(We currently have maximum capacity of clients)" at bounding box center [478, 317] width 138 height 8
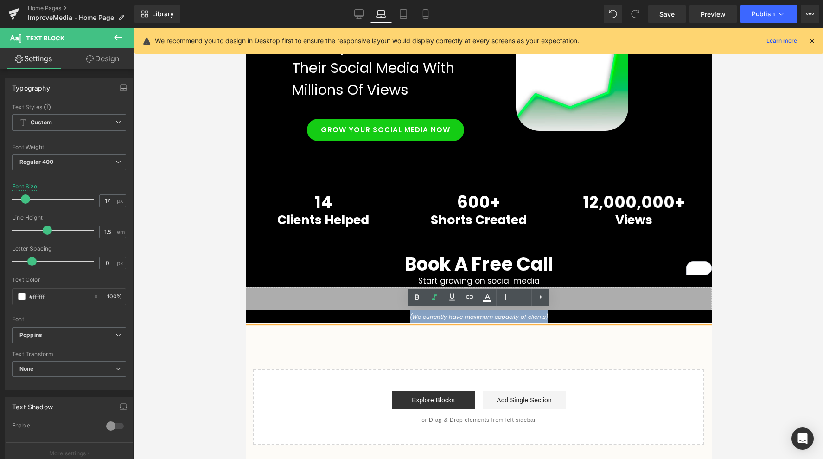
copy icon "(We currently have maximum capacity of clients)"
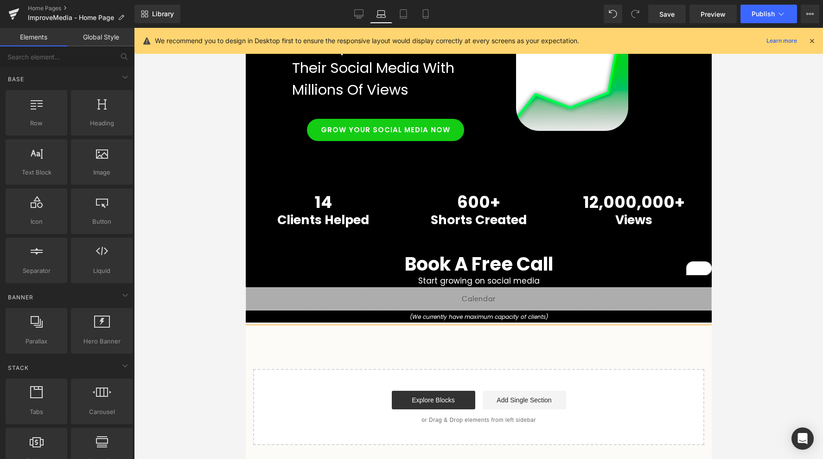
click at [446, 352] on div "Image Row Get your product seen by millions. Heading We make brands go viral on…" at bounding box center [478, 190] width 466 height 509
click at [367, 15] on link "Desktop" at bounding box center [359, 14] width 22 height 19
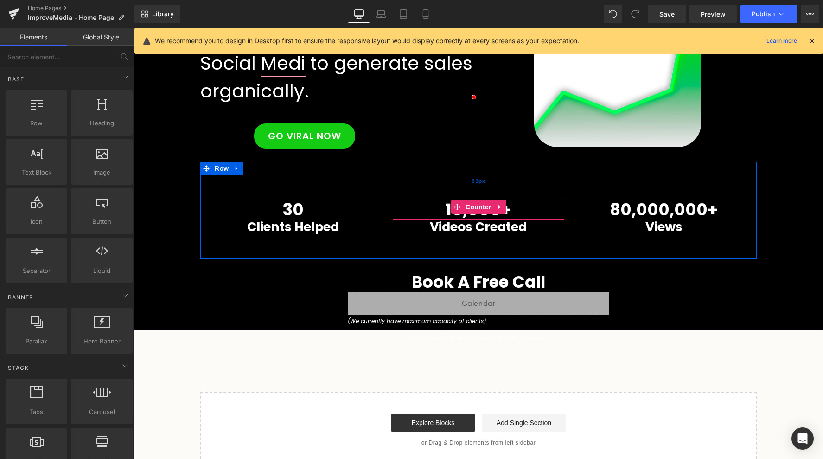
scroll to position [122, 0]
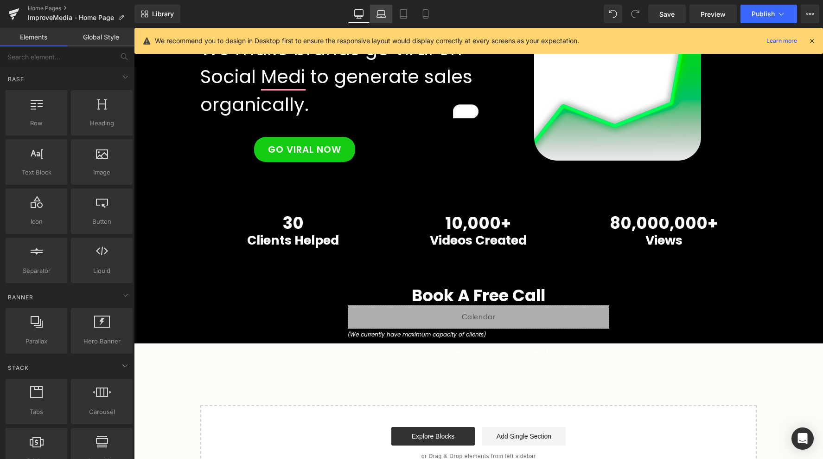
click at [384, 9] on icon at bounding box center [381, 13] width 9 height 9
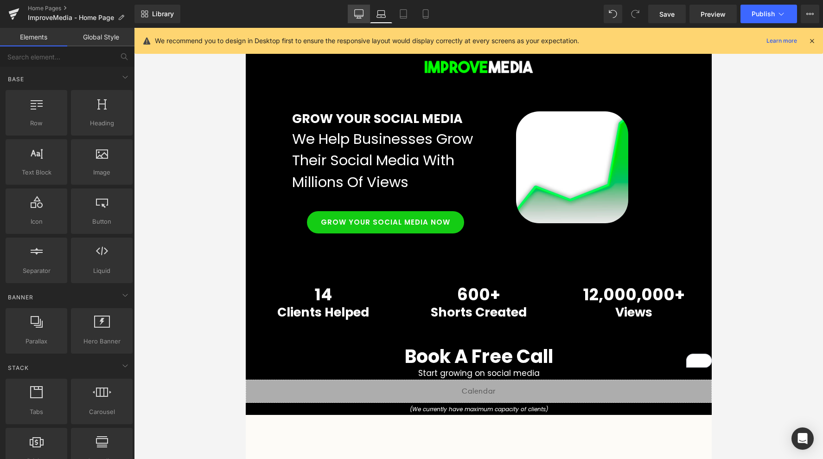
click at [353, 11] on link "Desktop" at bounding box center [359, 14] width 22 height 19
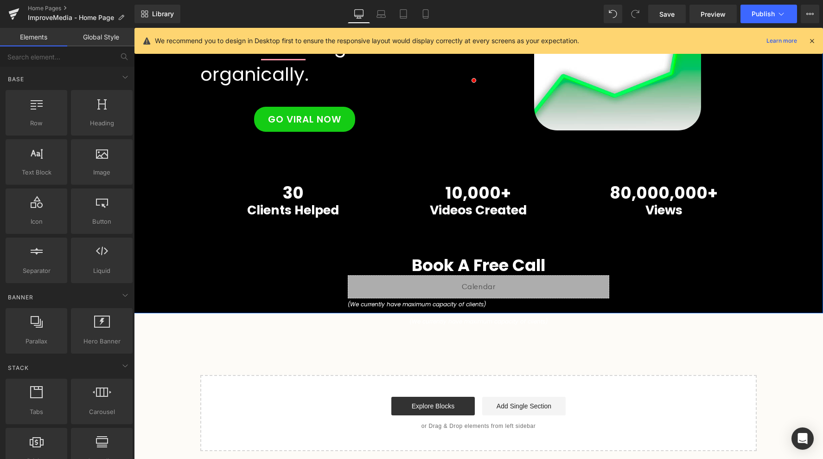
scroll to position [158, 0]
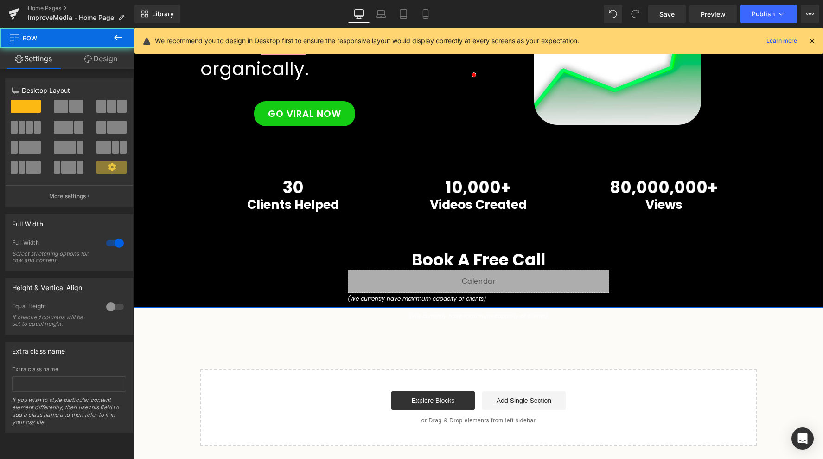
click at [314, 265] on div "Image Row Get your product seen by millions. Heading We make brands go viral on…" at bounding box center [478, 96] width 689 height 424
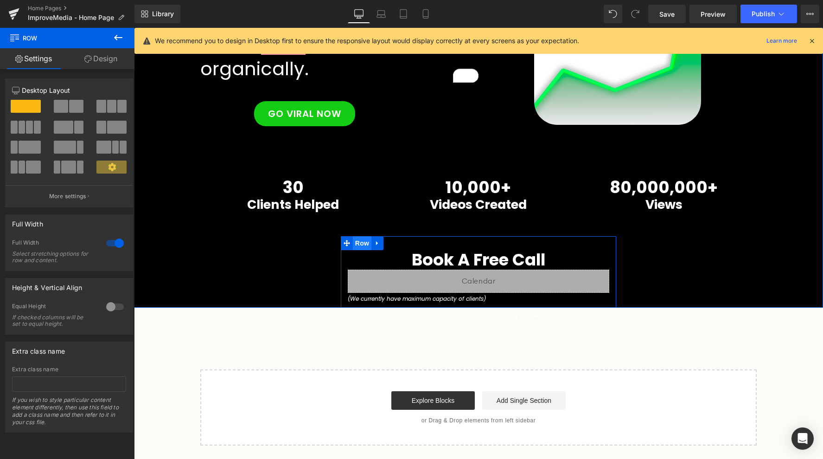
click at [361, 241] on span "Row" at bounding box center [362, 243] width 19 height 14
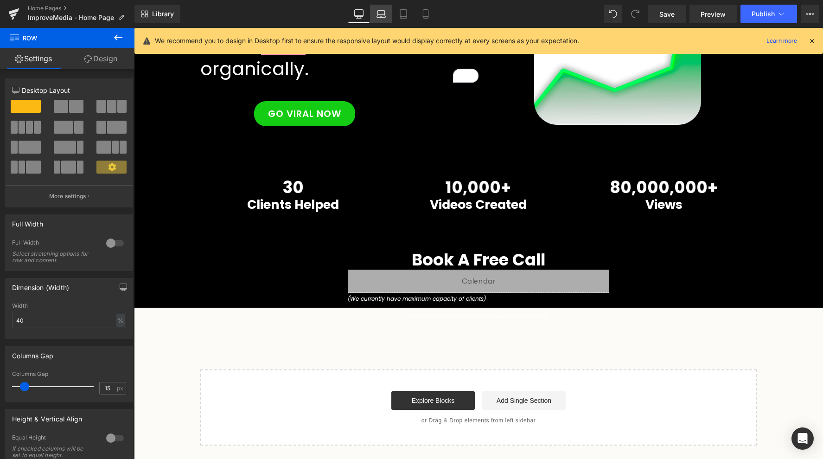
click at [385, 11] on icon at bounding box center [381, 13] width 9 height 9
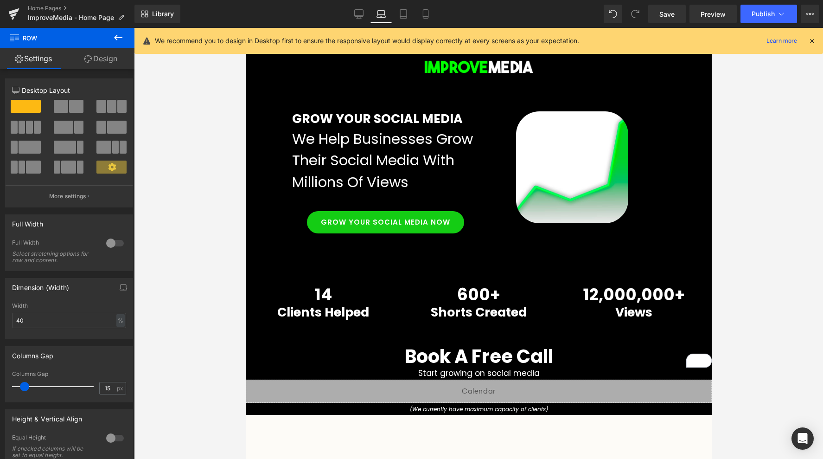
click at [114, 37] on icon at bounding box center [118, 37] width 11 height 11
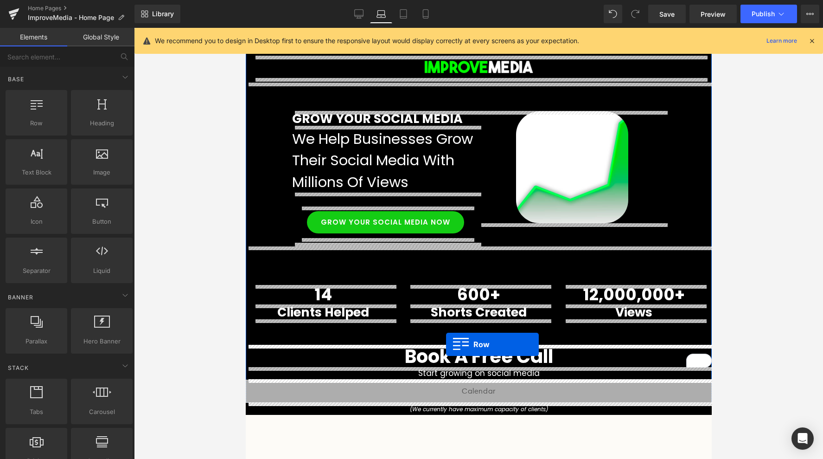
drag, startPoint x: 280, startPoint y: 132, endPoint x: 446, endPoint y: 345, distance: 269.7
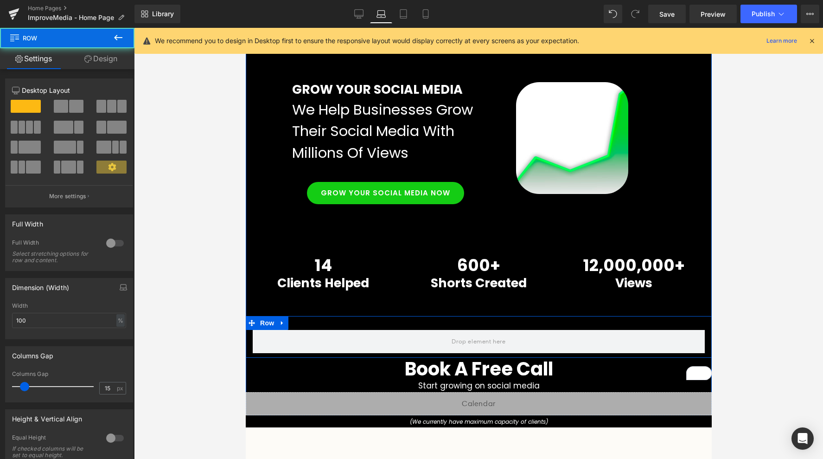
scroll to position [56, 0]
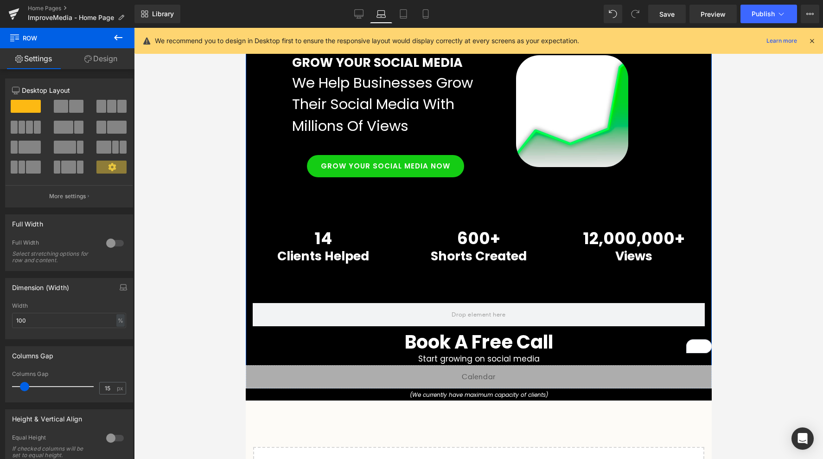
click at [426, 340] on h1 "Book A Free Call" at bounding box center [478, 342] width 466 height 22
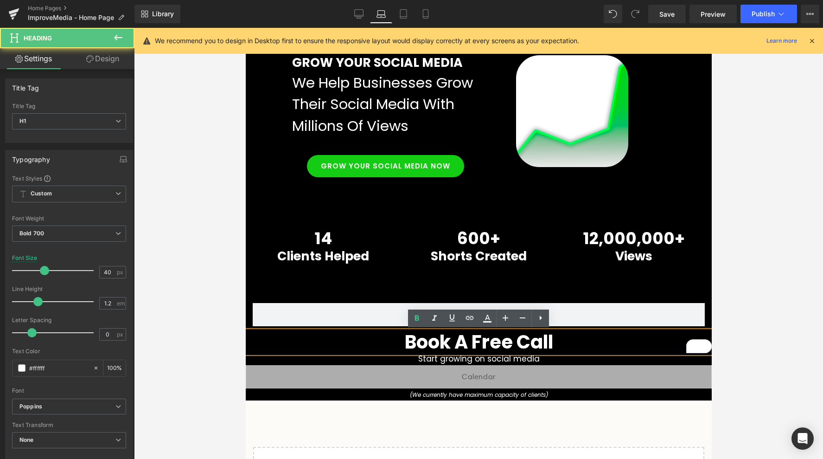
click at [329, 345] on h1 "Book A Free Call" at bounding box center [478, 342] width 466 height 22
click at [296, 430] on div "Image Row Get your product seen by millions. Heading We make brands go viral on…" at bounding box center [478, 247] width 466 height 551
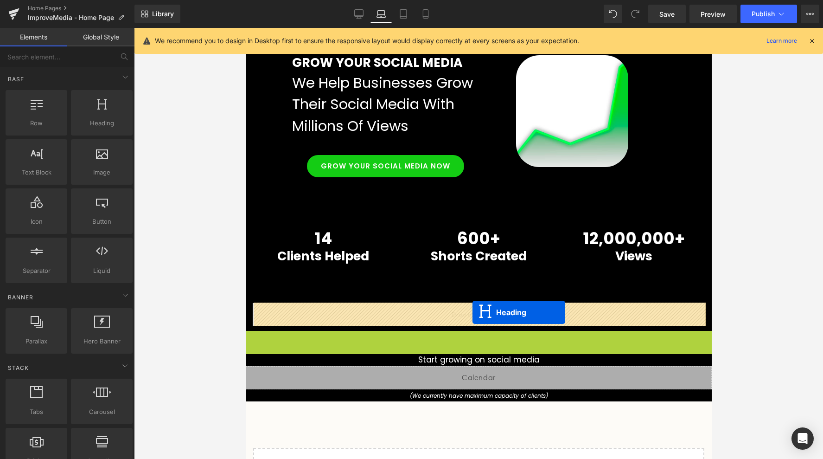
drag, startPoint x: 454, startPoint y: 340, endPoint x: 472, endPoint y: 312, distance: 33.8
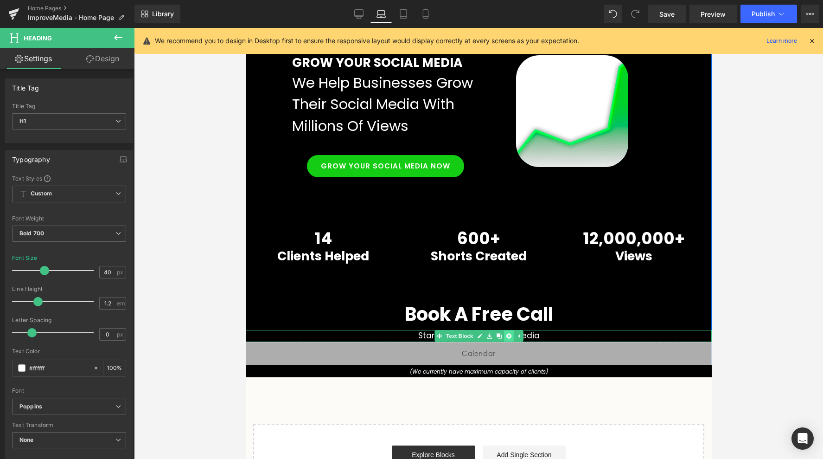
click at [508, 334] on icon at bounding box center [507, 335] width 5 height 5
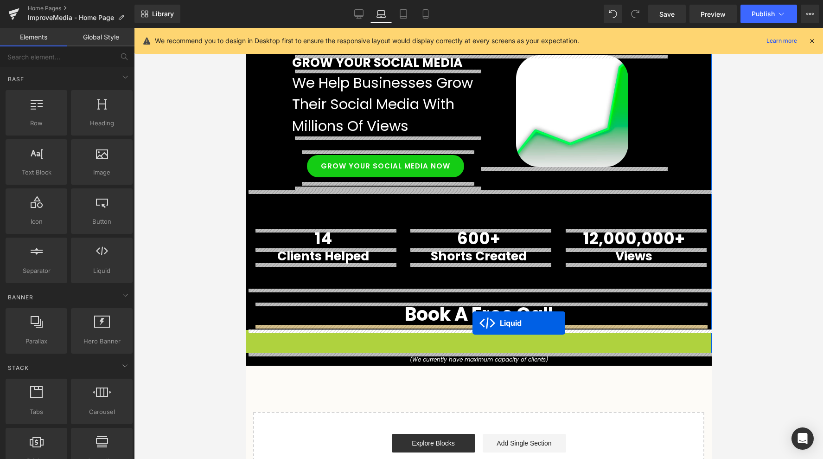
drag, startPoint x: 450, startPoint y: 338, endPoint x: 472, endPoint y: 323, distance: 26.6
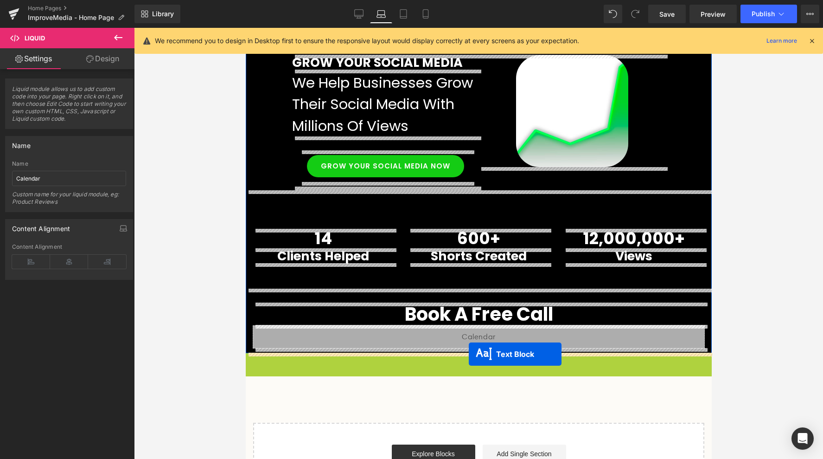
drag, startPoint x: 450, startPoint y: 359, endPoint x: 468, endPoint y: 354, distance: 18.8
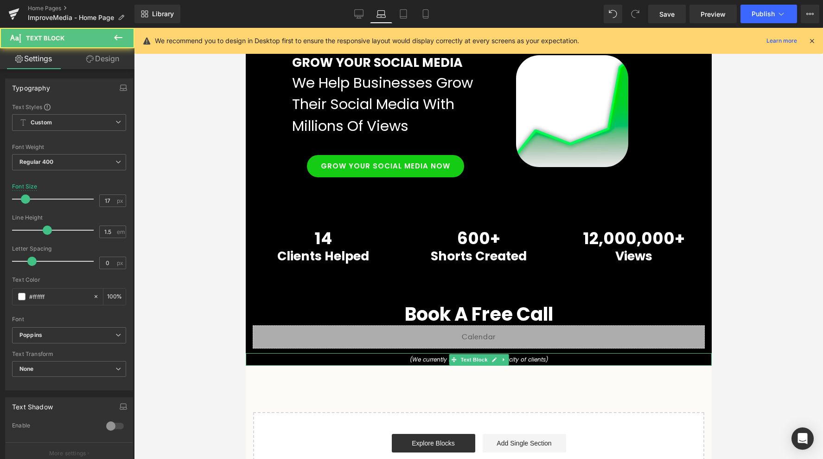
click at [447, 359] on icon "(We currently have maximum capacity of clients)" at bounding box center [478, 359] width 138 height 8
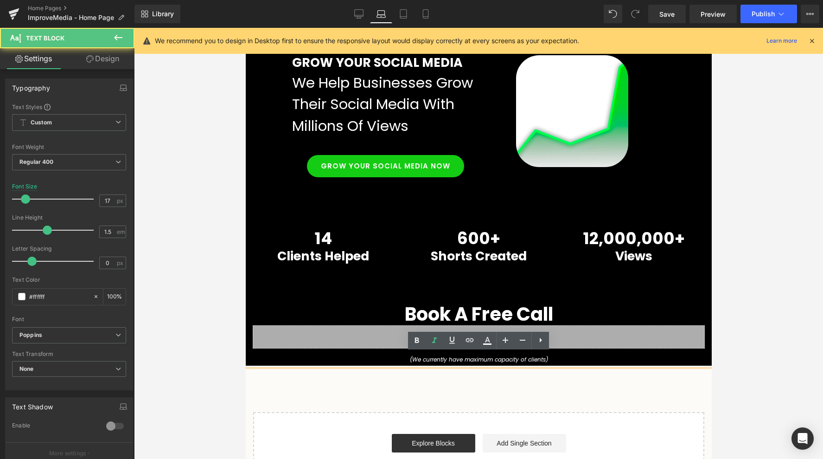
click at [471, 387] on div "Image Row Get your product seen by millions. Heading We make brands go viral on…" at bounding box center [478, 230] width 466 height 516
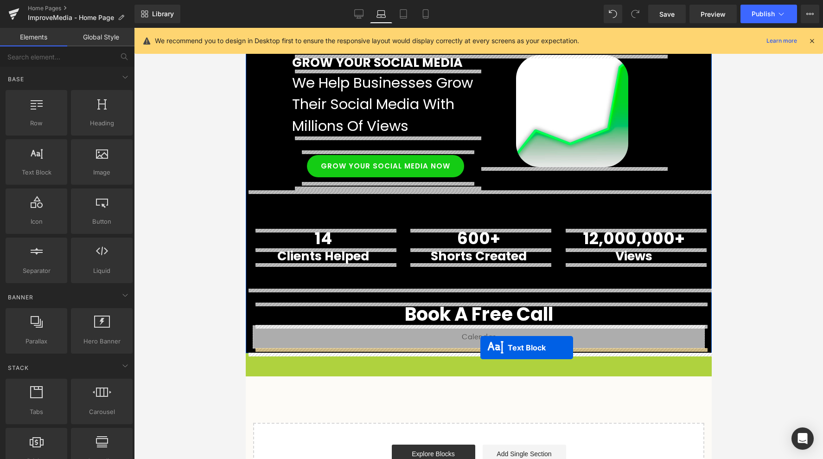
drag, startPoint x: 453, startPoint y: 359, endPoint x: 480, endPoint y: 348, distance: 29.7
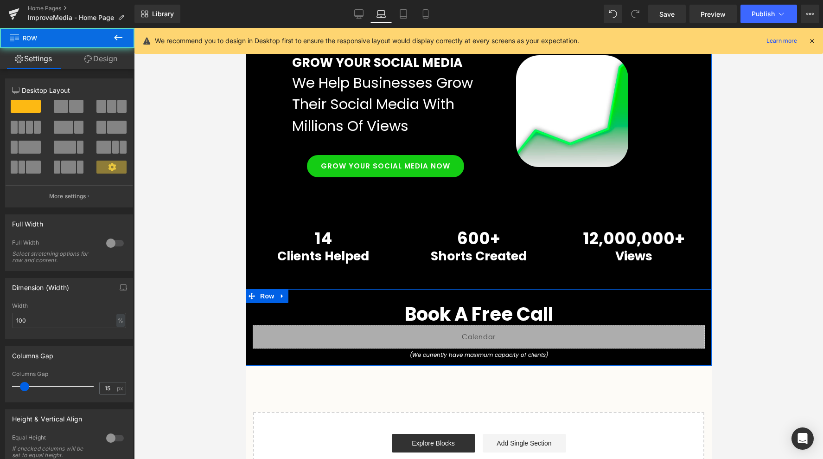
click at [376, 297] on div "Book A Free Call Heading Liquid (We currently have maximum capacity of clients)…" at bounding box center [478, 327] width 466 height 77
drag, startPoint x: 61, startPoint y: 323, endPoint x: -35, endPoint y: 320, distance: 96.0
click at [0, 320] on html "Text Block You are previewing how the will restyle your page. You can not edit …" at bounding box center [411, 229] width 823 height 459
click at [24, 325] on input "460" at bounding box center [69, 320] width 114 height 15
type input "60"
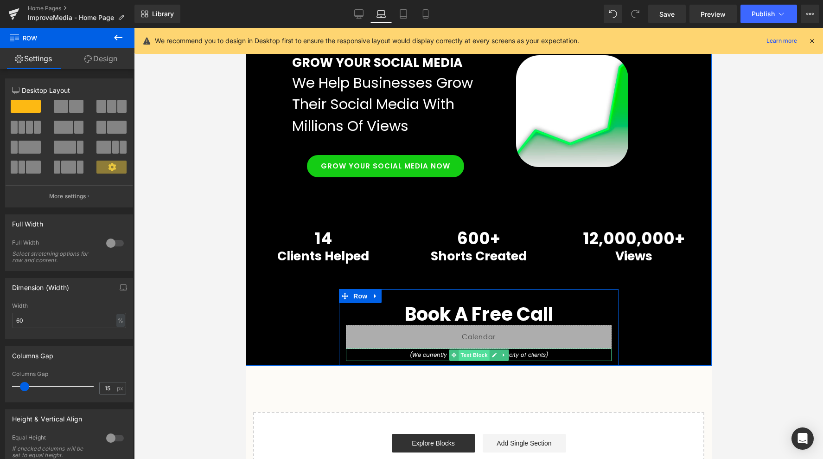
click at [484, 356] on span "Text Block" at bounding box center [473, 354] width 31 height 11
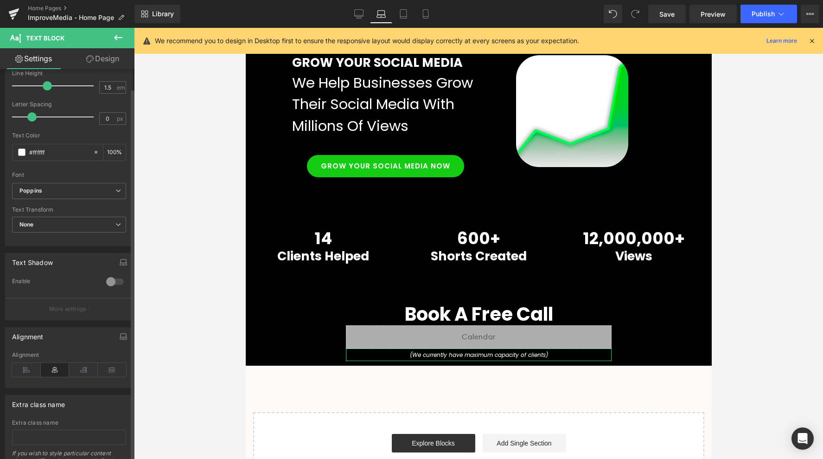
scroll to position [171, 0]
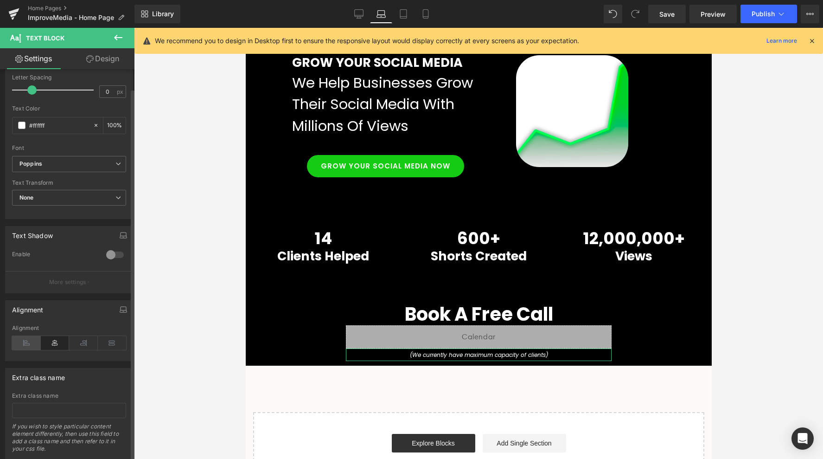
click at [27, 341] on icon at bounding box center [26, 343] width 29 height 14
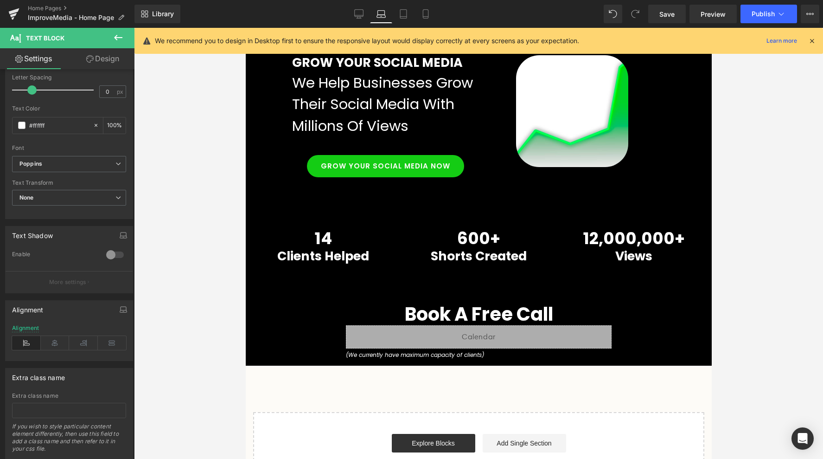
click at [234, 390] on div at bounding box center [478, 243] width 689 height 431
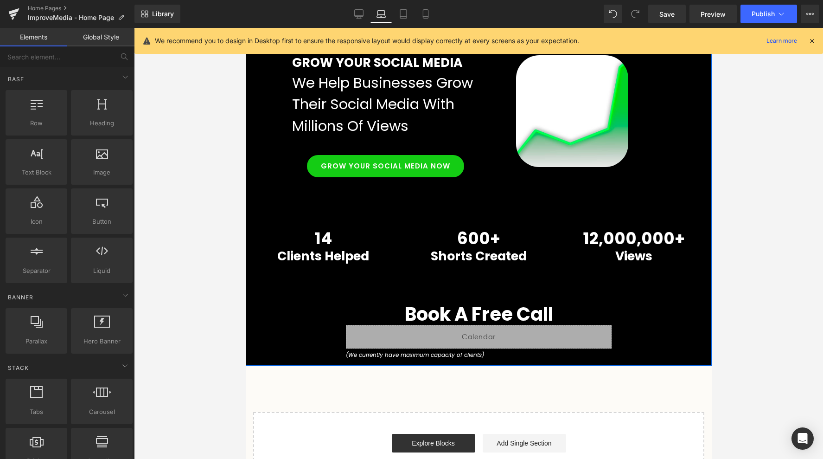
scroll to position [0, 0]
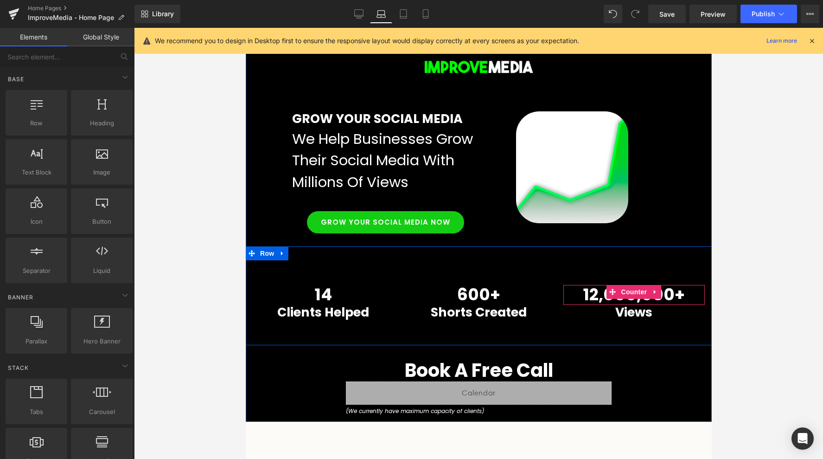
click at [639, 282] on div "14 Counter Clients Helped Heading 600 + Counter Shorts Created Heading 12,000,0…" at bounding box center [478, 295] width 466 height 99
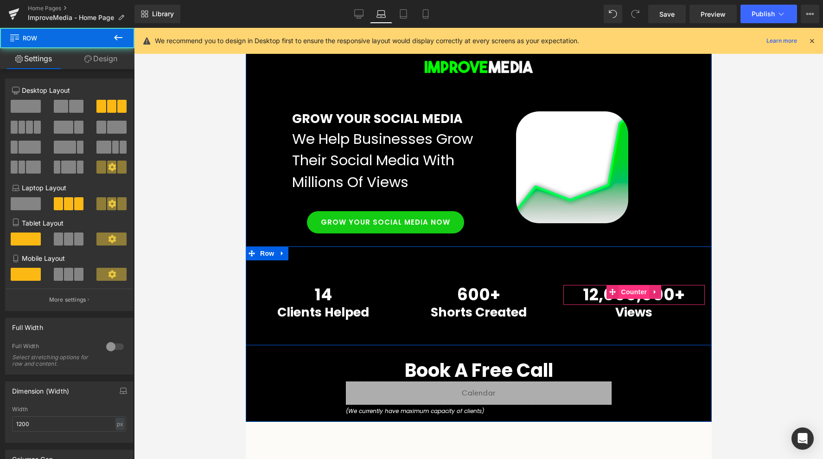
click at [637, 291] on span "Counter" at bounding box center [634, 292] width 31 height 14
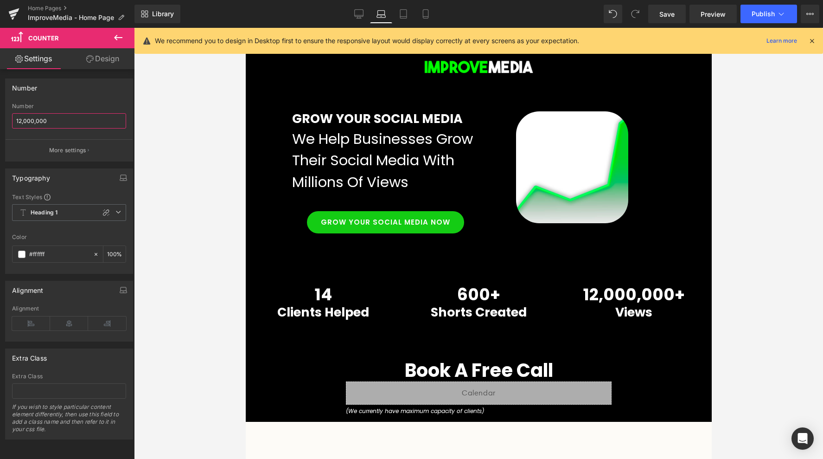
drag, startPoint x: 17, startPoint y: 121, endPoint x: -40, endPoint y: 121, distance: 56.6
click at [0, 121] on html "Counter You are previewing how the will restyle your page. You can not edit Ele…" at bounding box center [411, 229] width 823 height 459
type input "80,000,000"
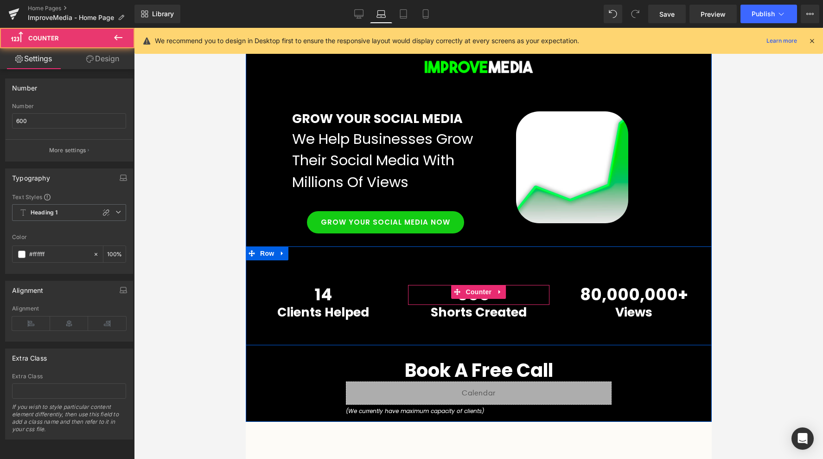
click at [481, 299] on span "600" at bounding box center [473, 294] width 33 height 23
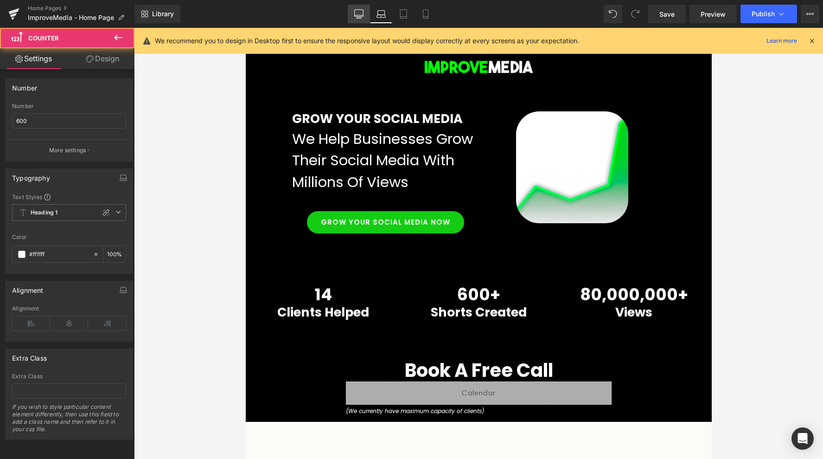
click at [363, 19] on link "Desktop" at bounding box center [359, 14] width 22 height 19
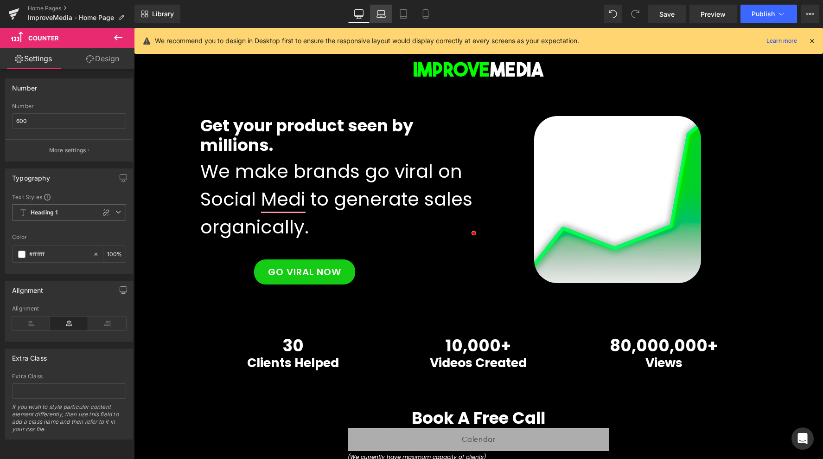
click at [379, 17] on icon at bounding box center [381, 13] width 9 height 9
type input "100"
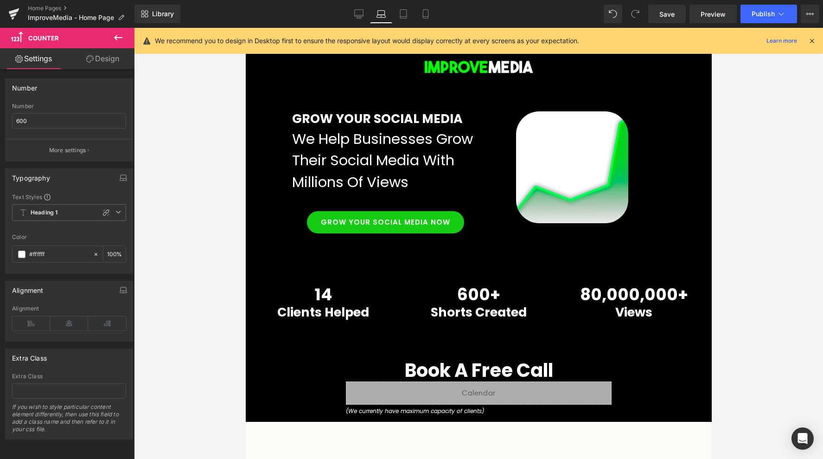
scroll to position [95, 0]
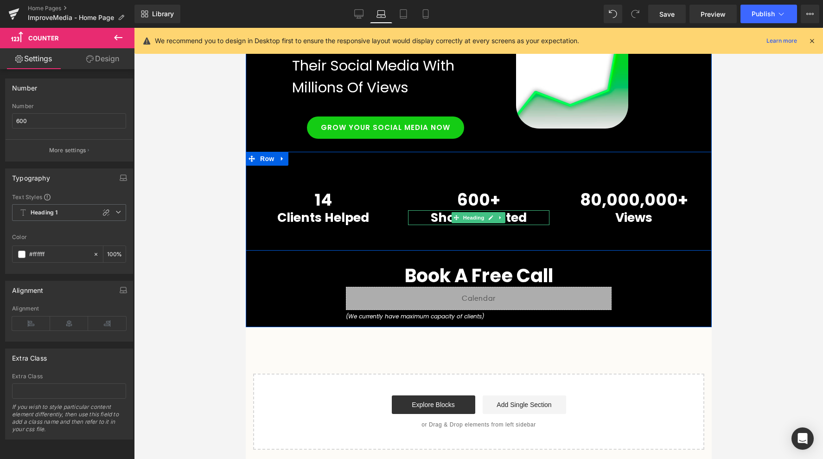
click at [441, 217] on h1 "Shorts Created" at bounding box center [478, 217] width 141 height 15
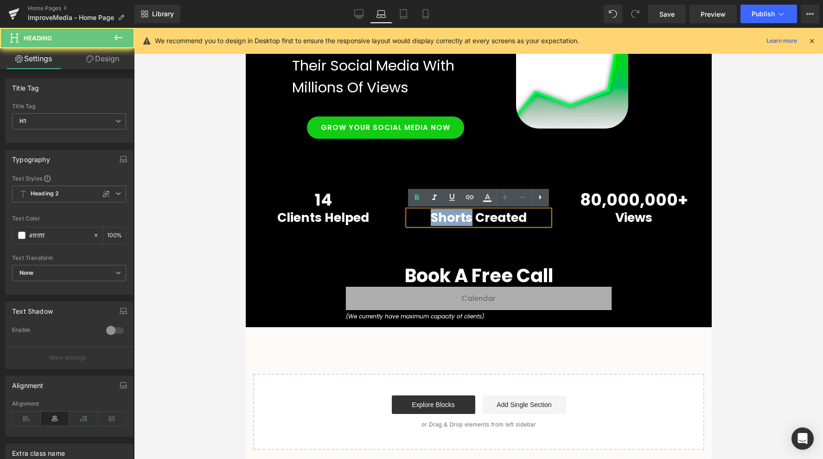
click at [441, 217] on h1 "Shorts Created" at bounding box center [478, 217] width 141 height 15
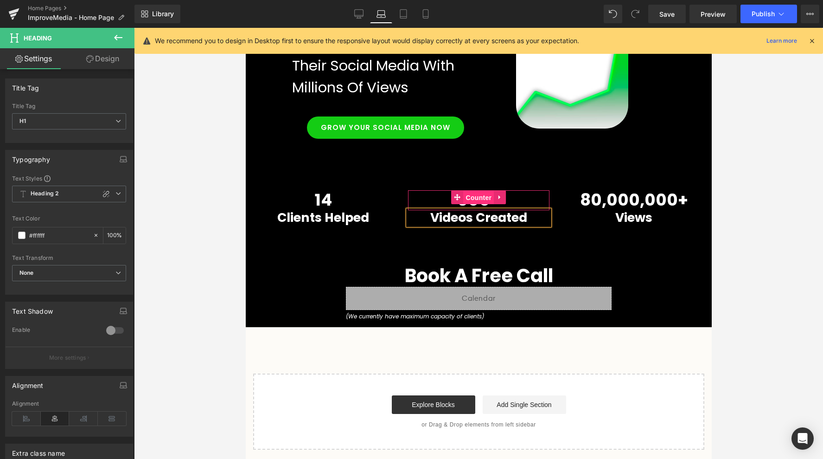
click at [473, 198] on span "Counter" at bounding box center [478, 198] width 31 height 14
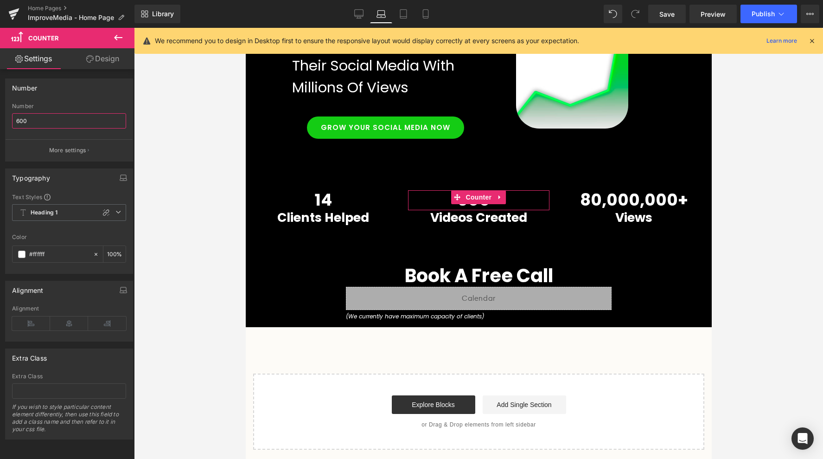
drag, startPoint x: 44, startPoint y: 125, endPoint x: -28, endPoint y: 118, distance: 72.2
click at [0, 118] on html "Counter You are previewing how the will restyle your page. You can not edit Ele…" at bounding box center [411, 229] width 823 height 459
type input "10,000"
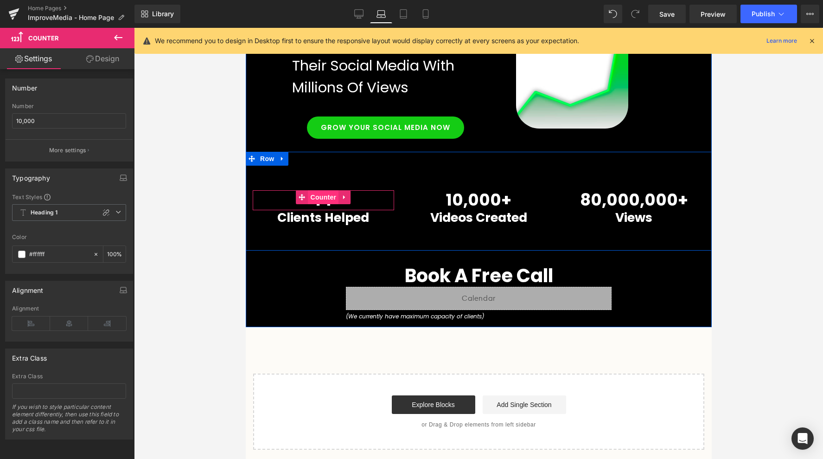
click at [323, 193] on span "Counter" at bounding box center [323, 197] width 31 height 14
click at [323, 193] on span "Counter" at bounding box center [323, 198] width 31 height 14
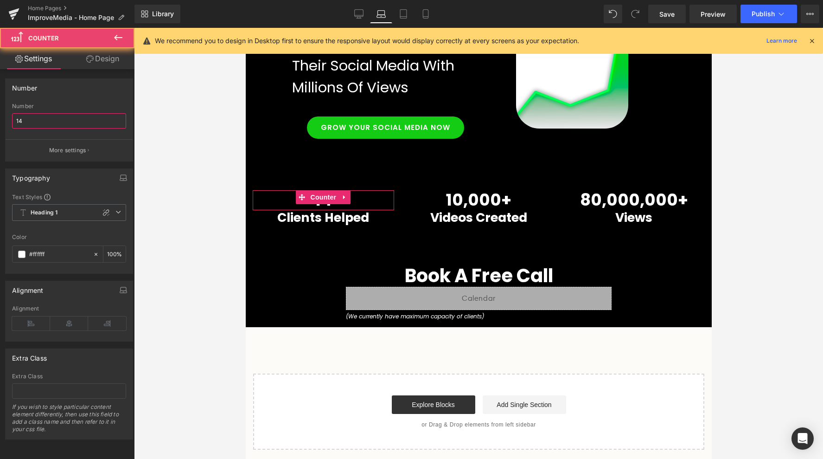
drag, startPoint x: 49, startPoint y: 124, endPoint x: -66, endPoint y: 124, distance: 115.0
click at [0, 124] on html "Counter You are previewing how the will restyle your page. You can not edit Ele…" at bounding box center [411, 229] width 823 height 459
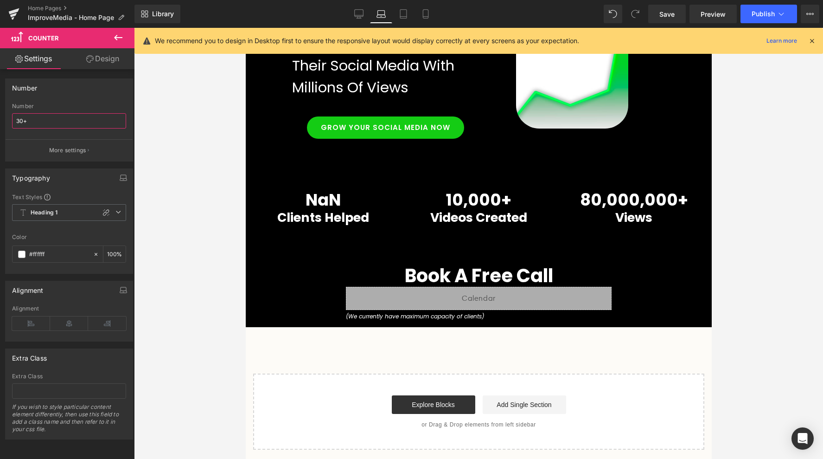
type input "30"
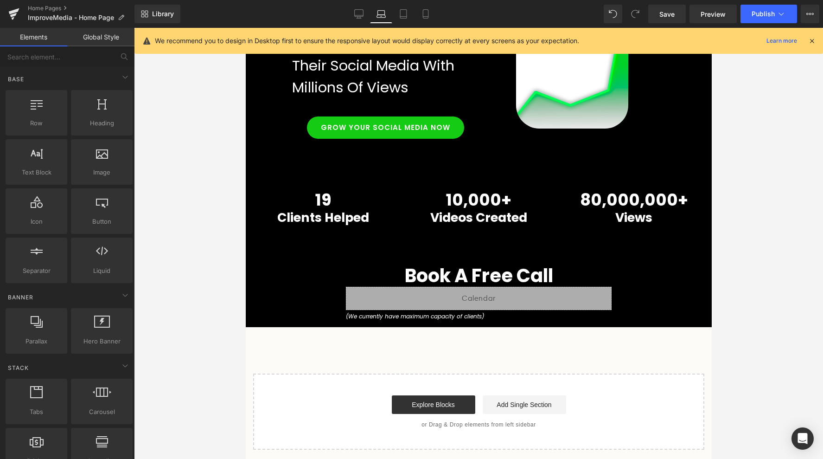
click at [187, 229] on div at bounding box center [478, 243] width 689 height 431
click at [356, 10] on icon at bounding box center [358, 13] width 9 height 7
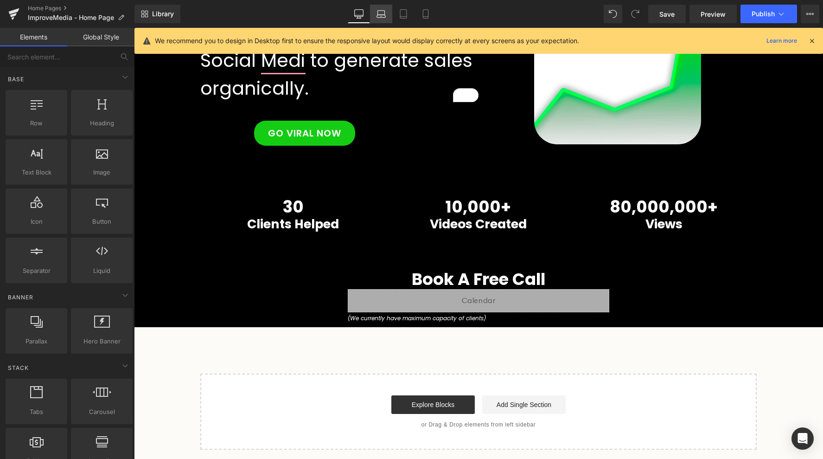
click at [381, 15] on icon at bounding box center [381, 16] width 9 height 3
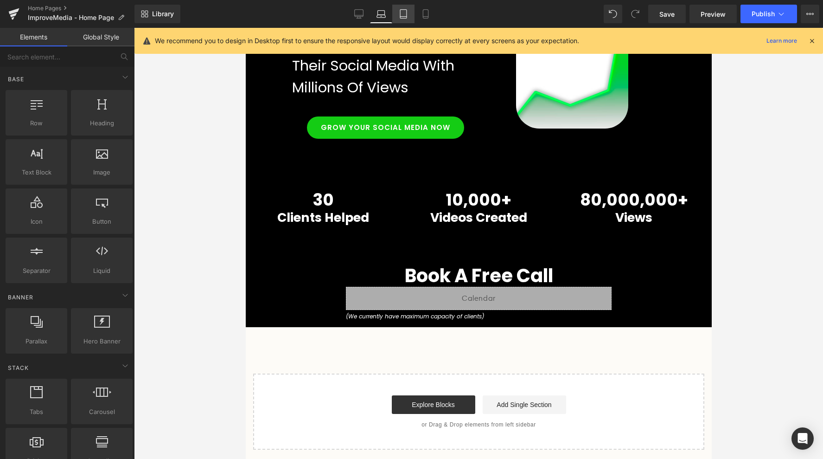
scroll to position [0, 0]
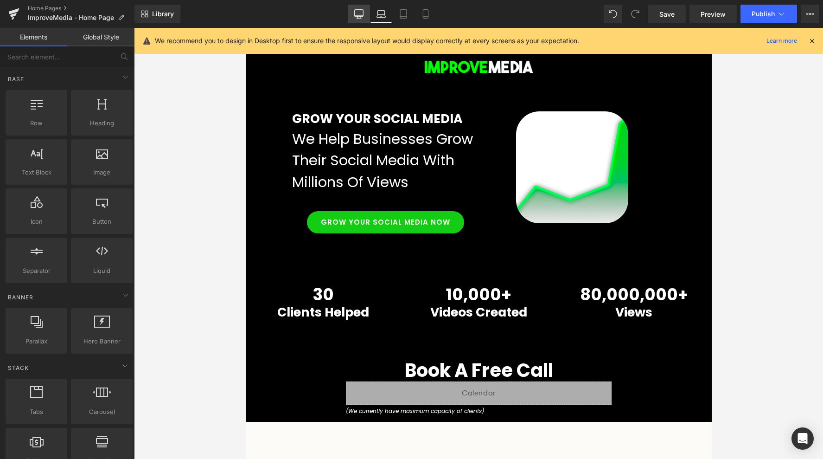
click at [363, 13] on icon at bounding box center [358, 13] width 9 height 9
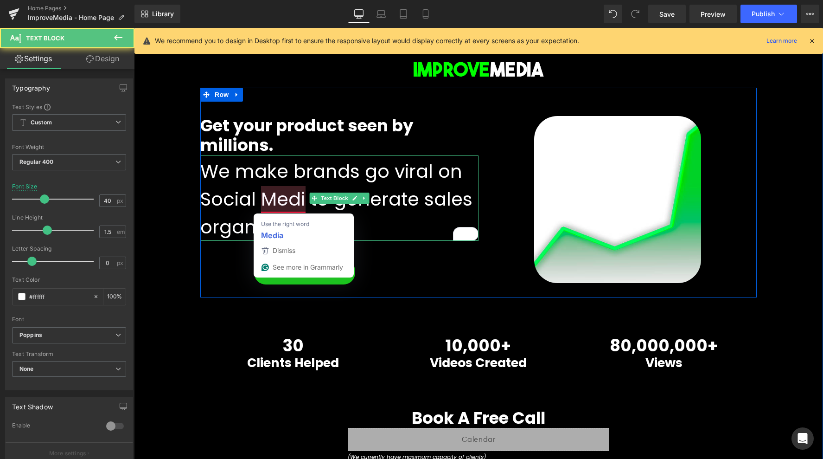
click at [305, 204] on undefined "We make brands go viral on Social Medi to generate sales organically." at bounding box center [336, 199] width 272 height 82
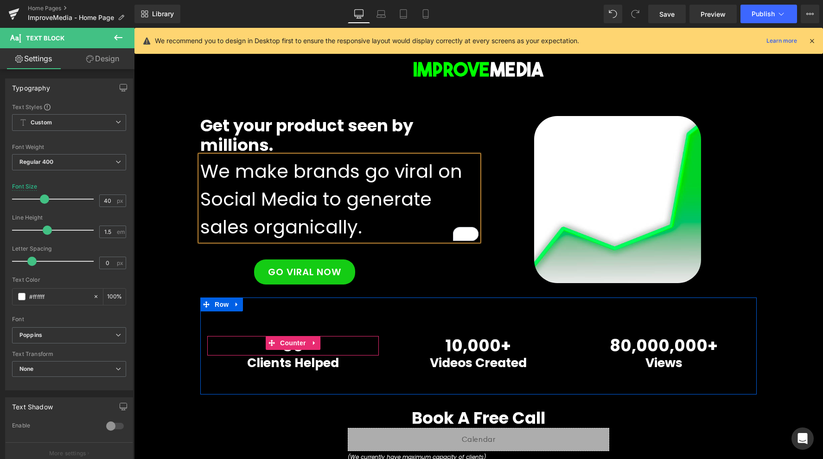
click at [211, 348] on div "30" at bounding box center [293, 346] width 172 height 20
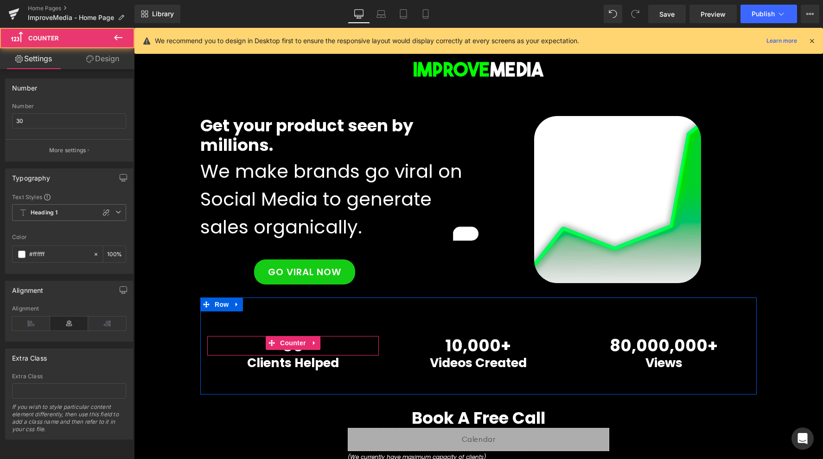
click at [178, 361] on div "Image Row Get your product seen by millions. Heading We make brands go viral on…" at bounding box center [478, 254] width 689 height 424
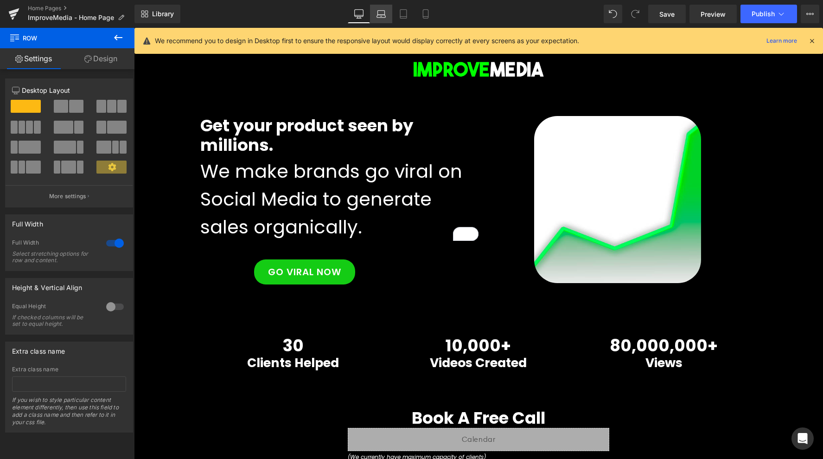
click at [380, 16] on icon at bounding box center [381, 13] width 9 height 9
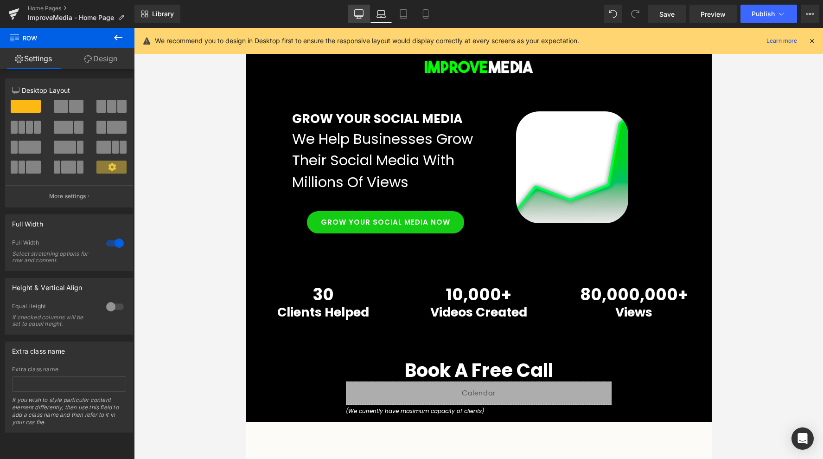
click at [362, 17] on icon at bounding box center [358, 13] width 9 height 9
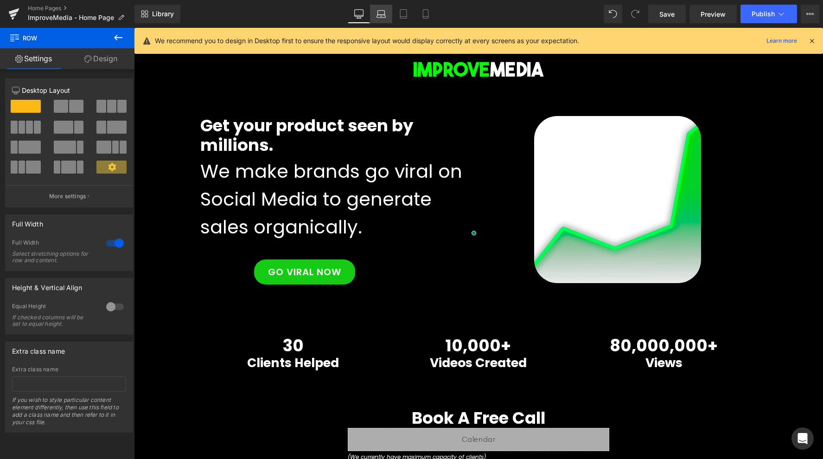
click at [379, 16] on icon at bounding box center [381, 13] width 9 height 9
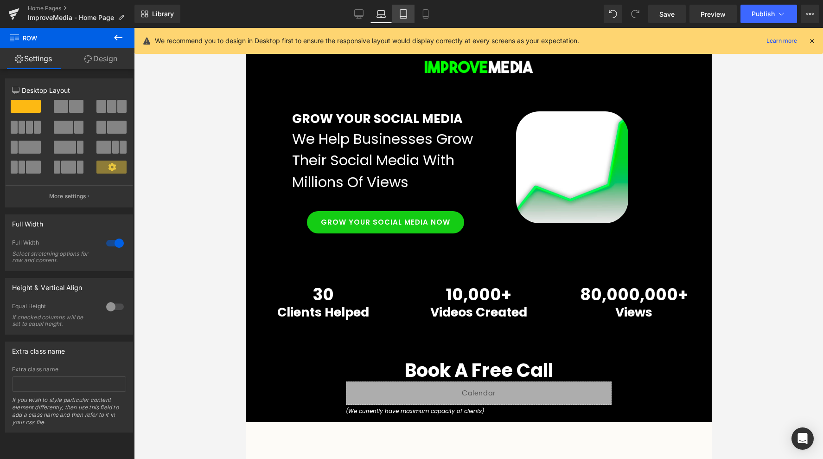
click at [403, 16] on icon at bounding box center [403, 13] width 9 height 9
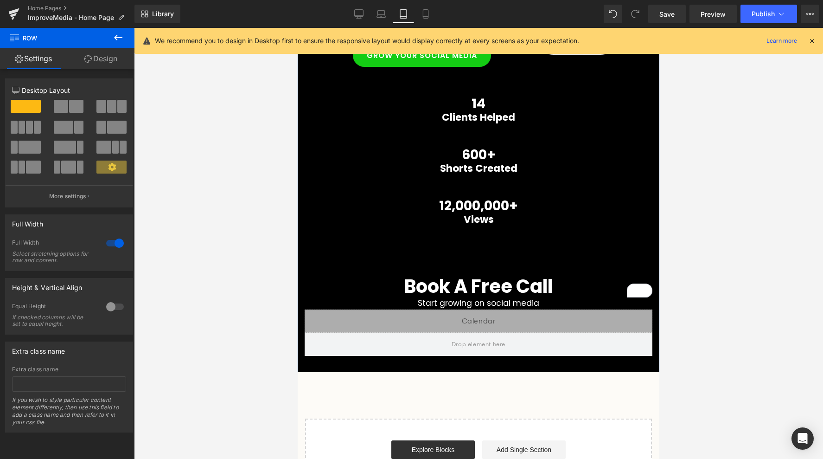
scroll to position [160, 0]
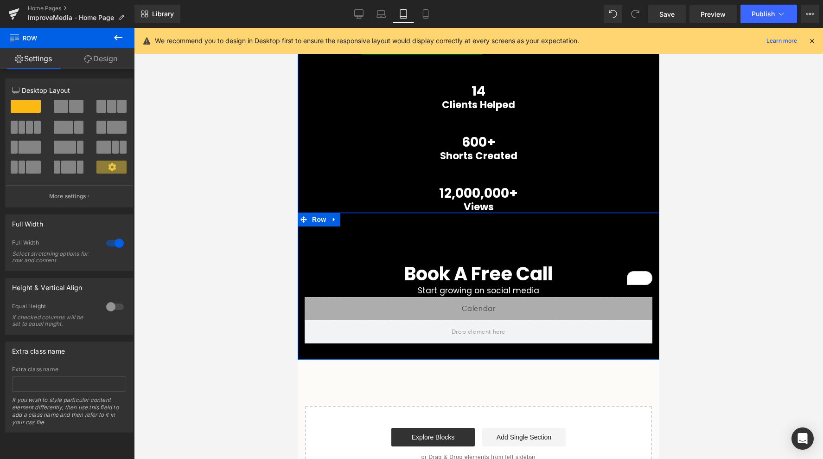
click at [375, 262] on div "Book A Free Call Heading Start growing on social media Text Block Liquid Row" at bounding box center [479, 285] width 362 height 147
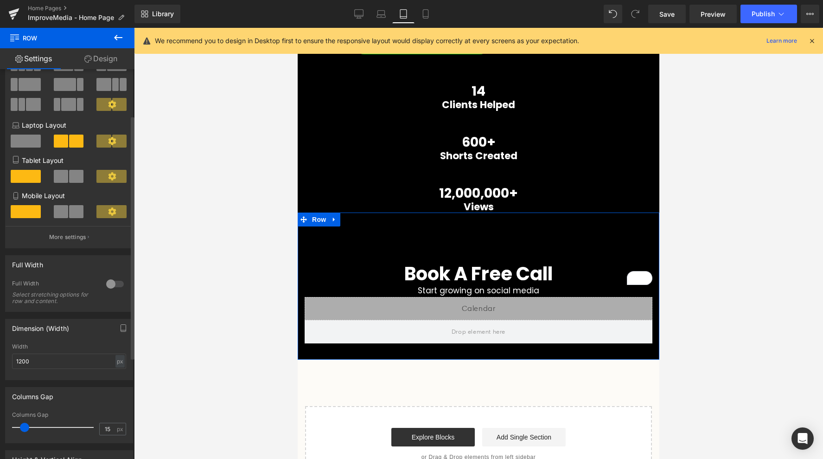
scroll to position [74, 0]
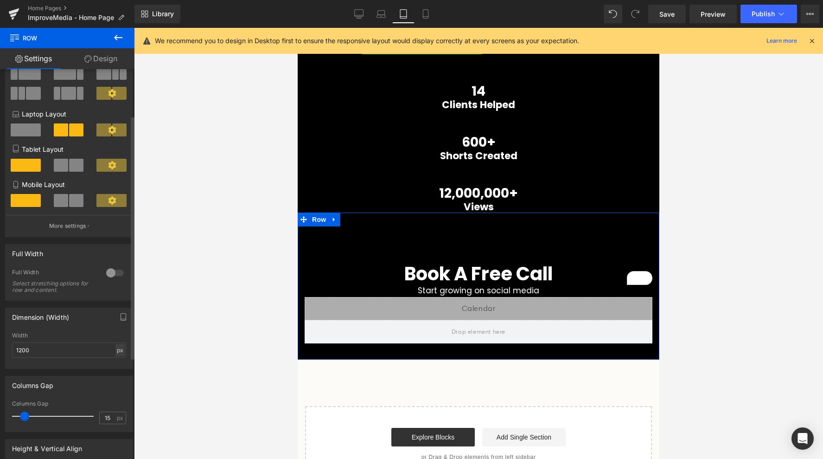
click at [117, 352] on div "px" at bounding box center [119, 350] width 9 height 13
click at [115, 369] on li "%" at bounding box center [120, 364] width 12 height 13
drag, startPoint x: 67, startPoint y: 351, endPoint x: -109, endPoint y: 351, distance: 176.7
click at [0, 351] on html "Counter You are previewing how the will restyle your page. You can not edit Ele…" at bounding box center [411, 229] width 823 height 459
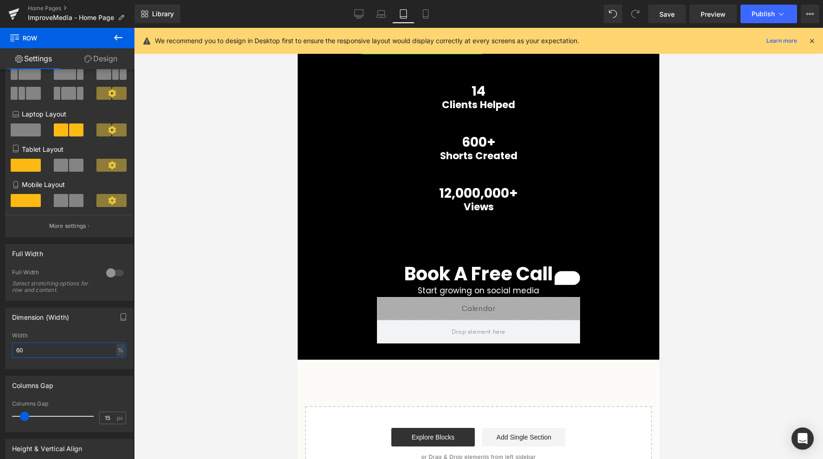
type input "6"
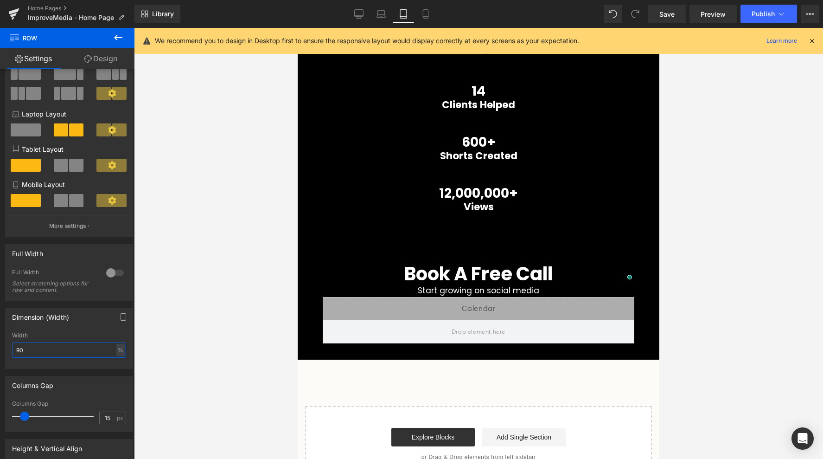
type input "9"
type input "80"
click at [238, 363] on div at bounding box center [478, 243] width 689 height 431
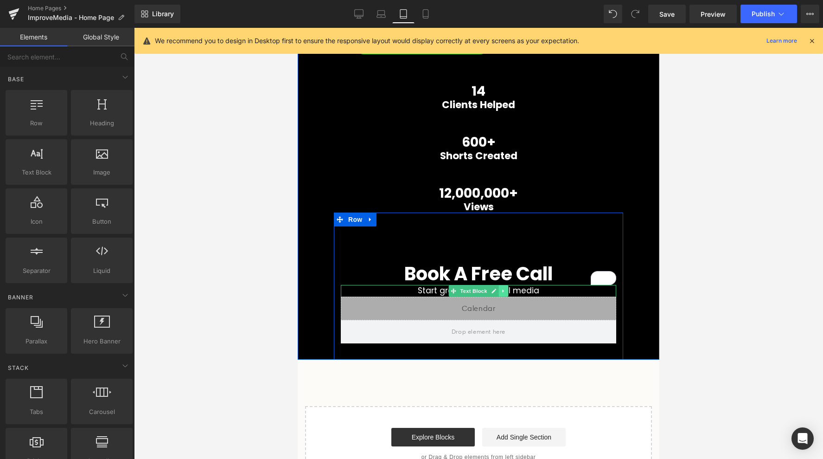
click at [503, 291] on icon at bounding box center [502, 290] width 1 height 3
click at [509, 291] on icon at bounding box center [508, 290] width 5 height 5
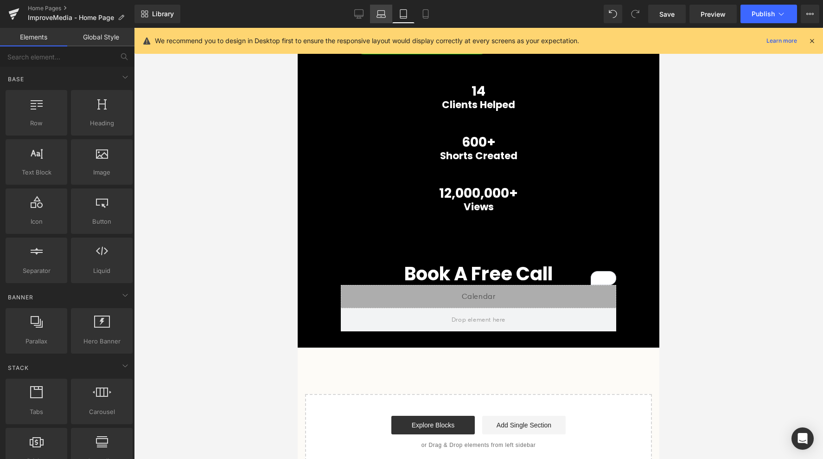
click at [381, 11] on icon at bounding box center [380, 13] width 7 height 4
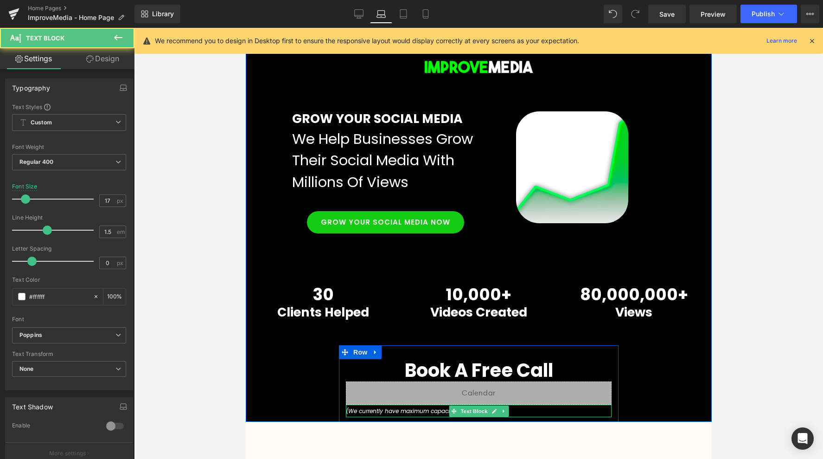
click at [438, 410] on icon "(We currently have maximum capacity of clients)" at bounding box center [414, 411] width 138 height 8
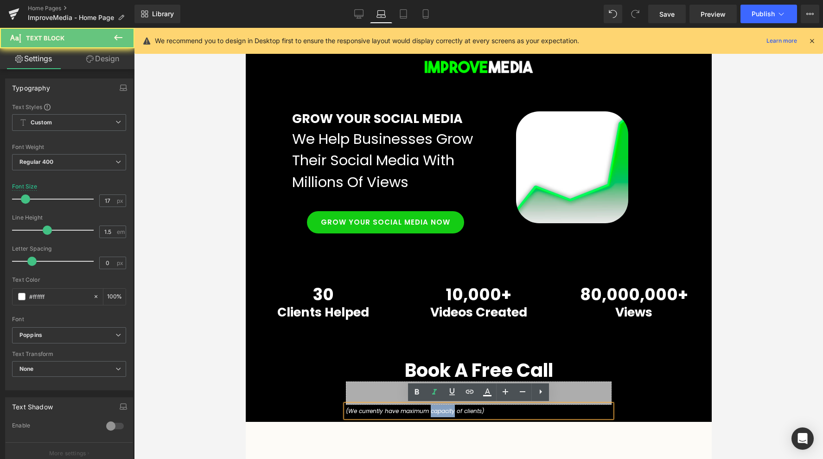
click at [438, 410] on icon "(We currently have maximum capacity of clients)" at bounding box center [414, 411] width 138 height 8
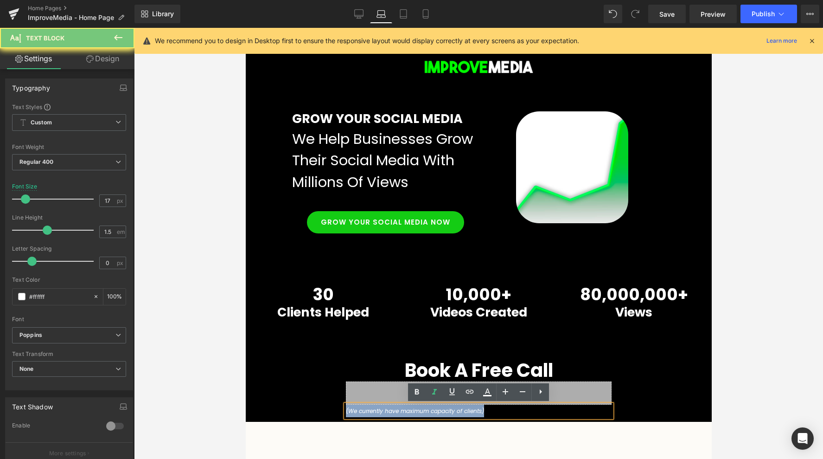
copy icon "(We currently have maximum capacity of clients)"
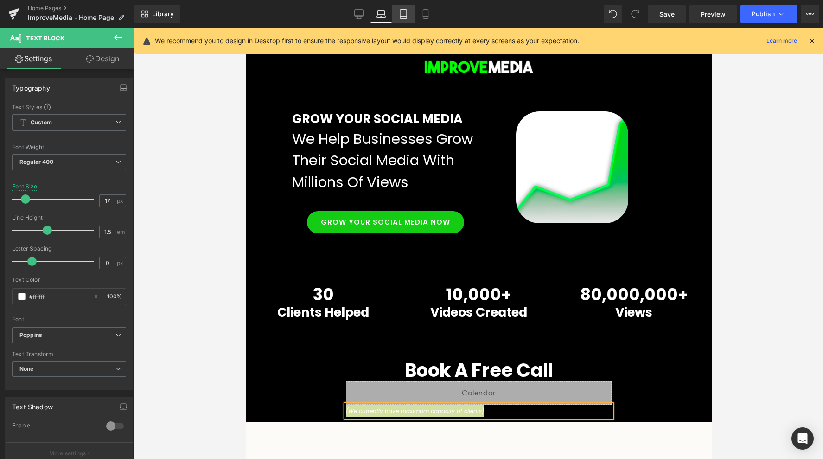
click at [409, 14] on link "Tablet" at bounding box center [403, 14] width 22 height 19
type input "12"
type input "100"
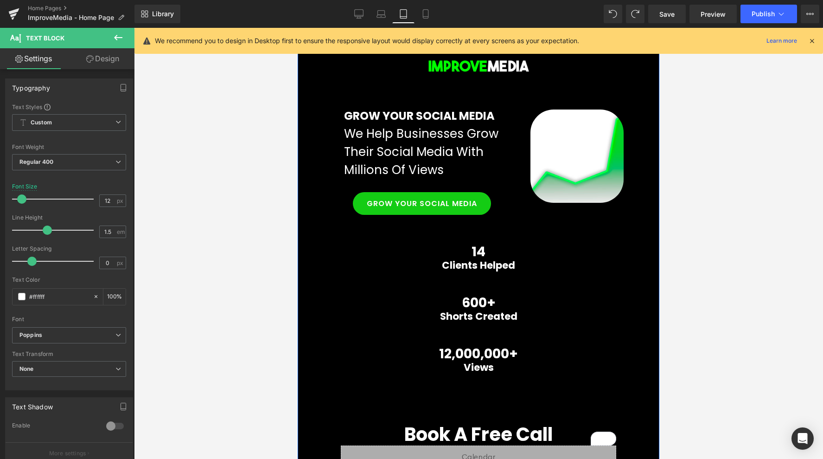
scroll to position [185, 0]
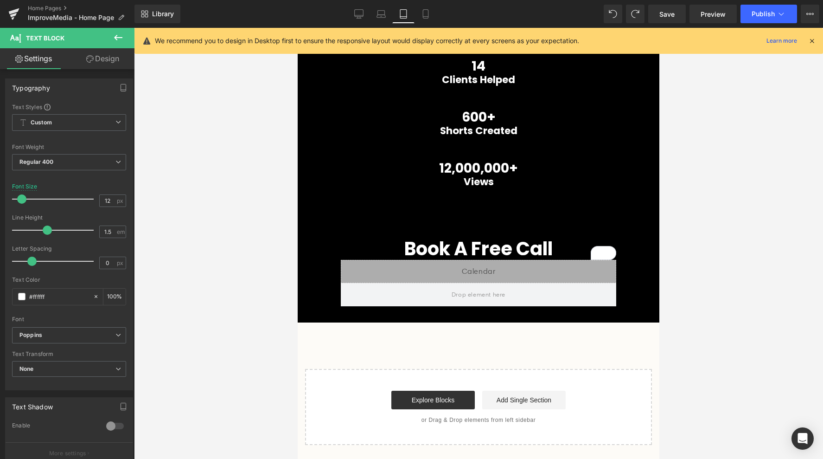
click at [384, 14] on icon at bounding box center [380, 13] width 7 height 4
type input "17"
type input "100"
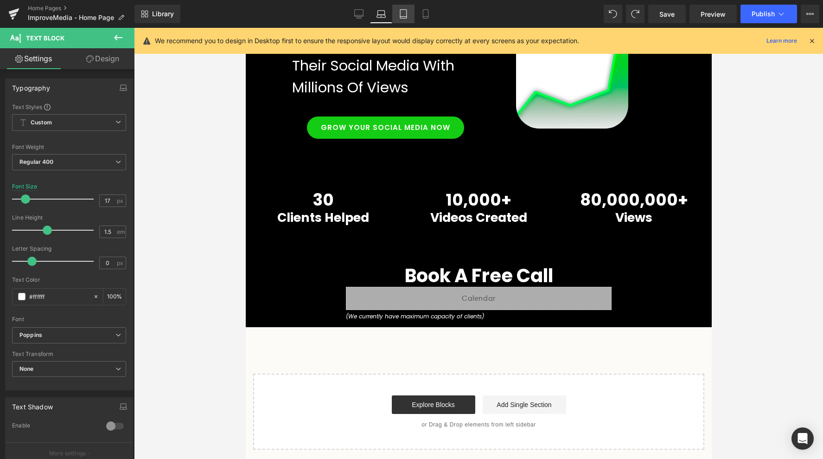
scroll to position [95, 0]
click at [403, 13] on icon at bounding box center [403, 13] width 9 height 9
type input "12"
type input "100"
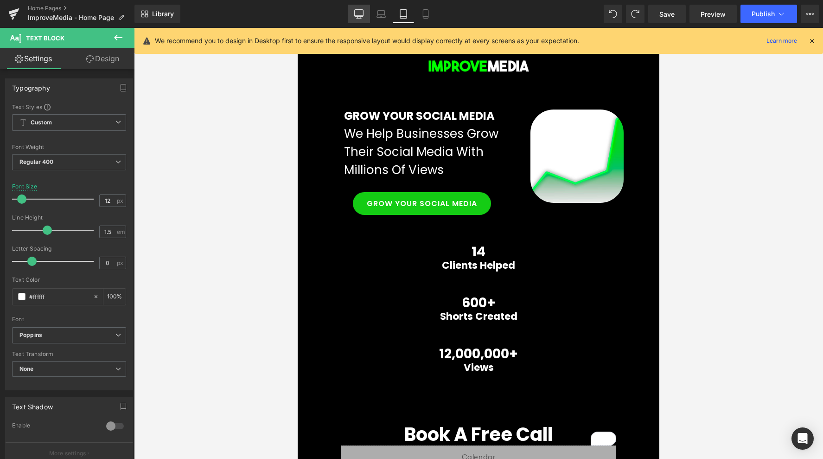
click at [348, 13] on link "Desktop" at bounding box center [359, 14] width 22 height 19
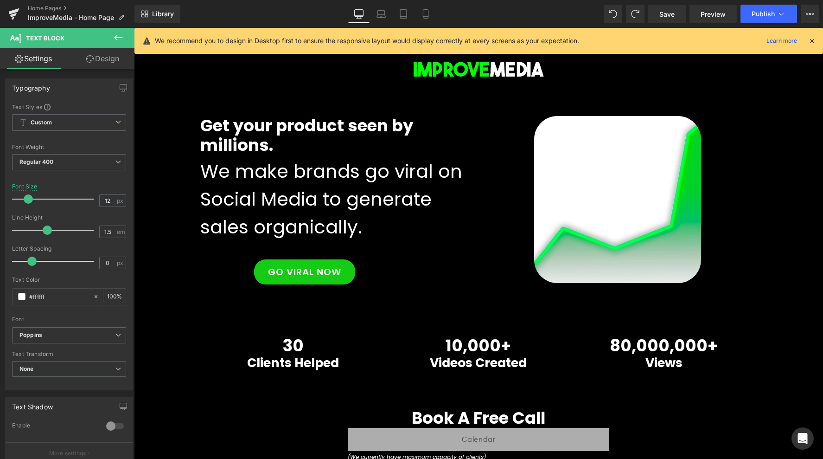
type input "20"
type input "100"
click at [406, 16] on icon at bounding box center [403, 13] width 9 height 9
type input "12"
type input "100"
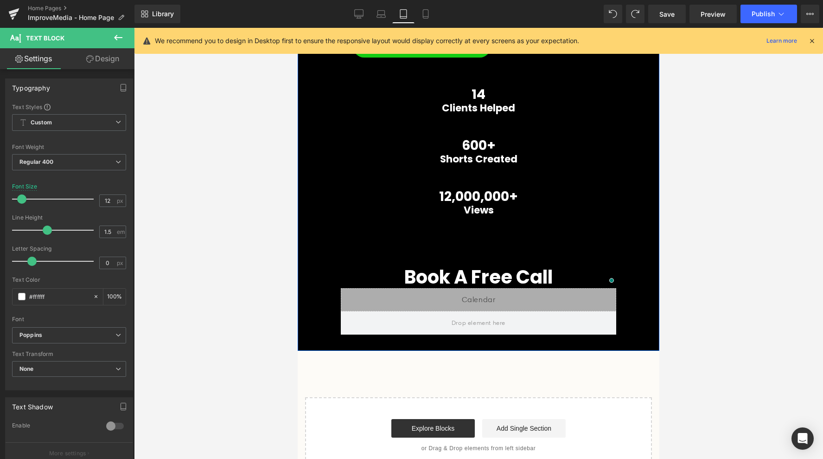
scroll to position [185, 0]
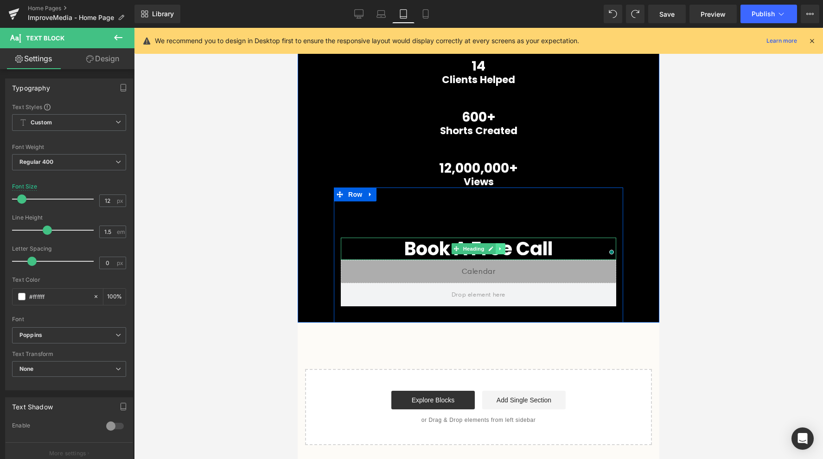
click at [503, 247] on icon at bounding box center [500, 249] width 5 height 6
click at [499, 248] on link at bounding box center [496, 248] width 10 height 11
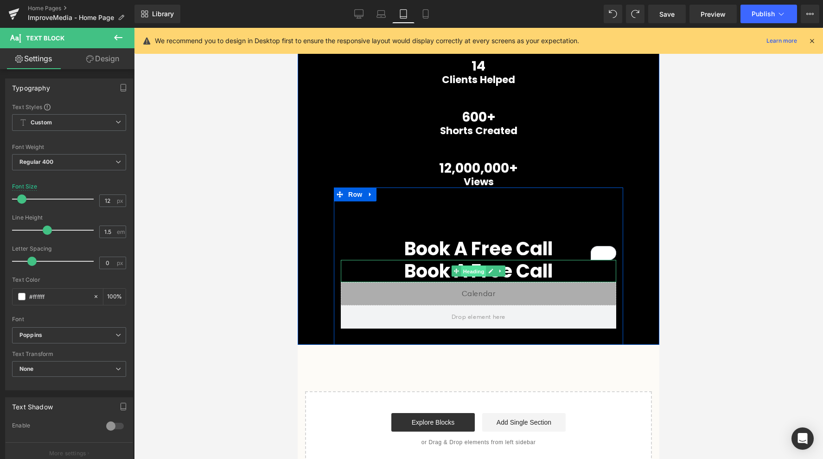
click at [461, 266] on span "Heading" at bounding box center [473, 271] width 25 height 11
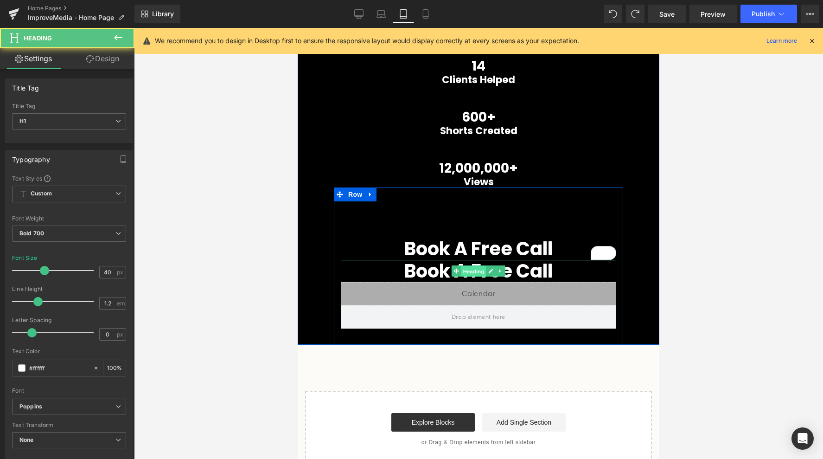
click at [461, 266] on span "Heading" at bounding box center [473, 271] width 25 height 11
click at [432, 270] on h1 "Book A Free Call" at bounding box center [478, 271] width 275 height 22
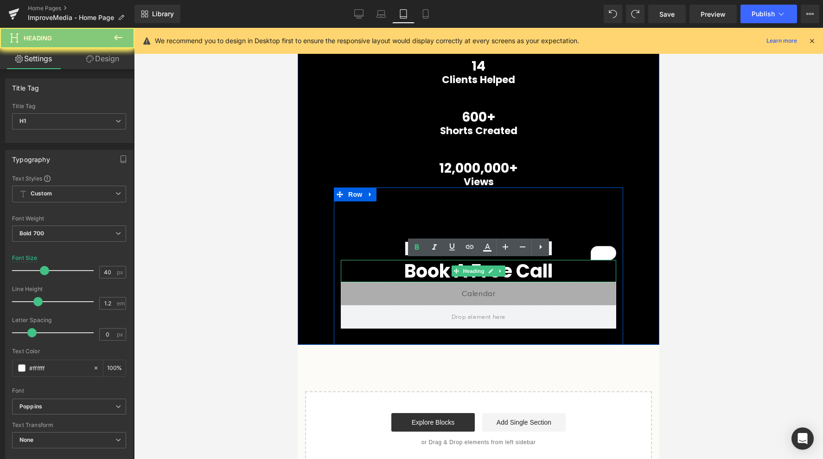
click at [432, 270] on h1 "Book A Free Call" at bounding box center [478, 271] width 275 height 22
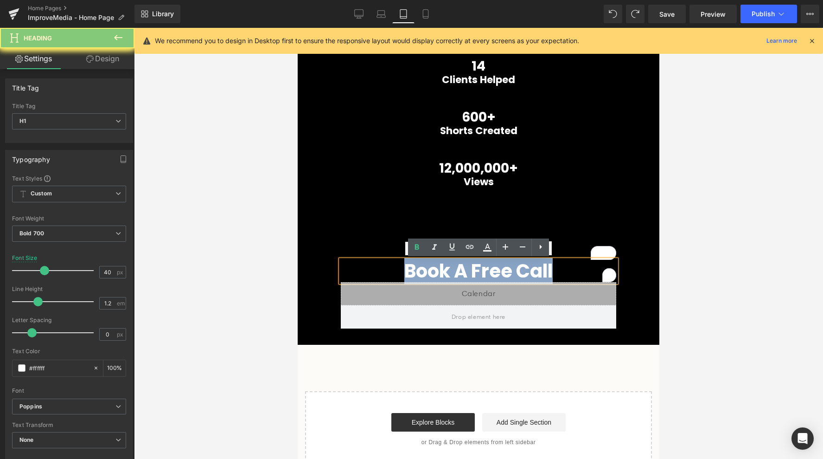
click at [432, 270] on h1 "Book A Free Call" at bounding box center [478, 271] width 275 height 22
paste div "To enrich screen reader interactions, please activate Accessibility in Grammarl…"
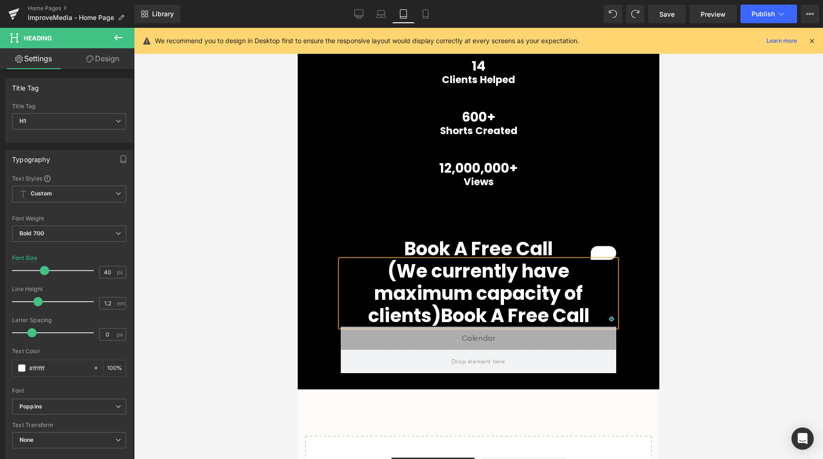
click at [442, 272] on h1 "(We currently have maximum capacity of clients)Book A Free Call" at bounding box center [478, 293] width 275 height 67
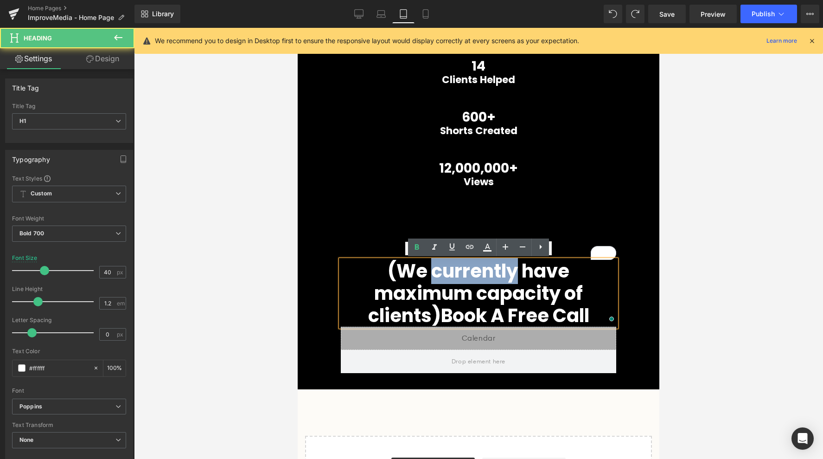
click at [442, 272] on h1 "(We currently have maximum capacity of clients)Book A Free Call" at bounding box center [478, 293] width 275 height 67
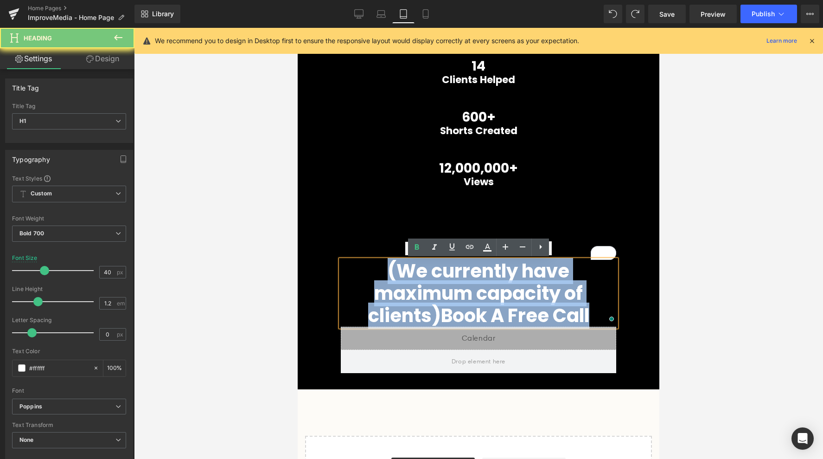
click at [442, 272] on h1 "(We currently have maximum capacity of clients)Book A Free Call" at bounding box center [478, 293] width 275 height 67
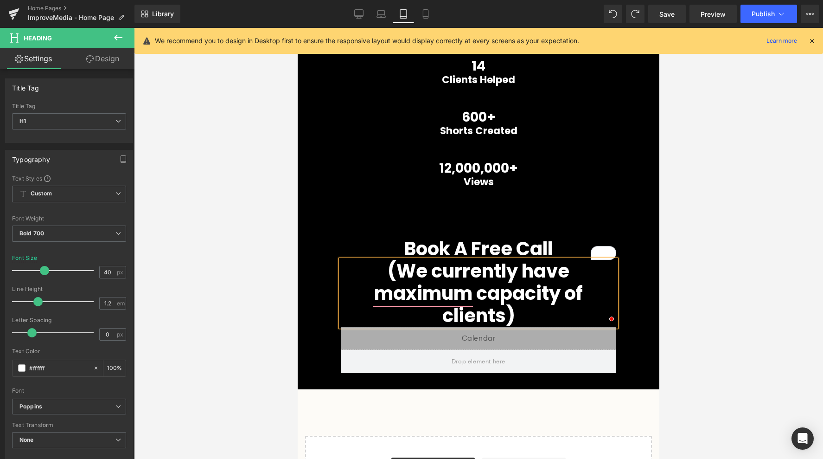
click at [640, 285] on div "Image Row GROW YOUR SOCIAL MEDIA Heading We Help Businesses Grow Their Social M…" at bounding box center [479, 122] width 362 height 533
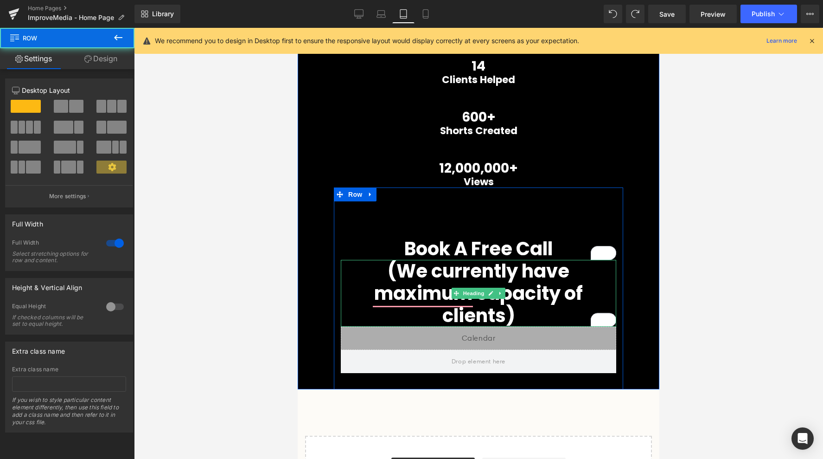
click at [518, 283] on h1 "(We currently have maximum capacity of clients)" at bounding box center [478, 293] width 275 height 67
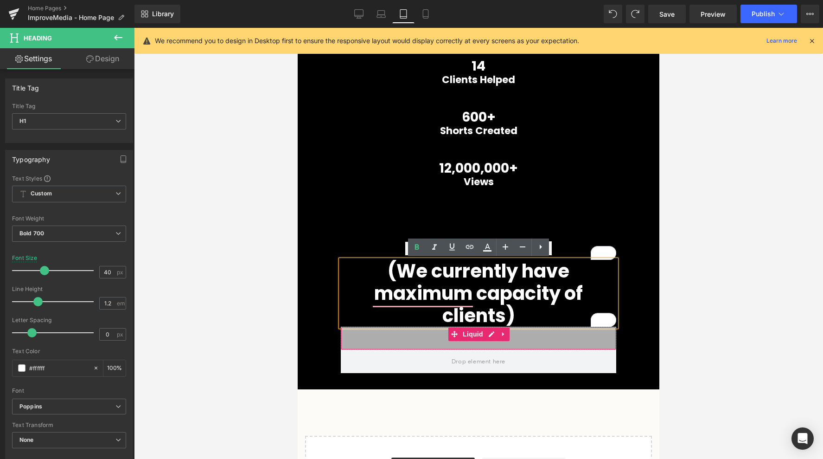
click at [553, 329] on div "Liquid" at bounding box center [478, 337] width 275 height 23
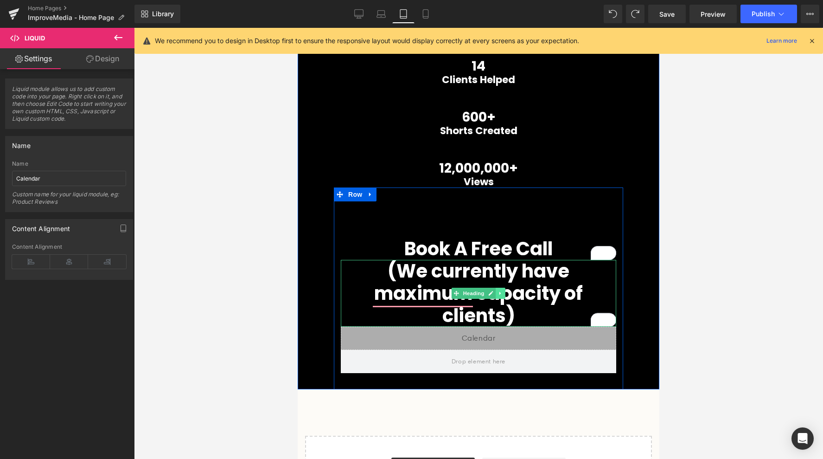
click at [500, 291] on icon at bounding box center [500, 293] width 5 height 6
click at [505, 291] on icon at bounding box center [505, 293] width 5 height 5
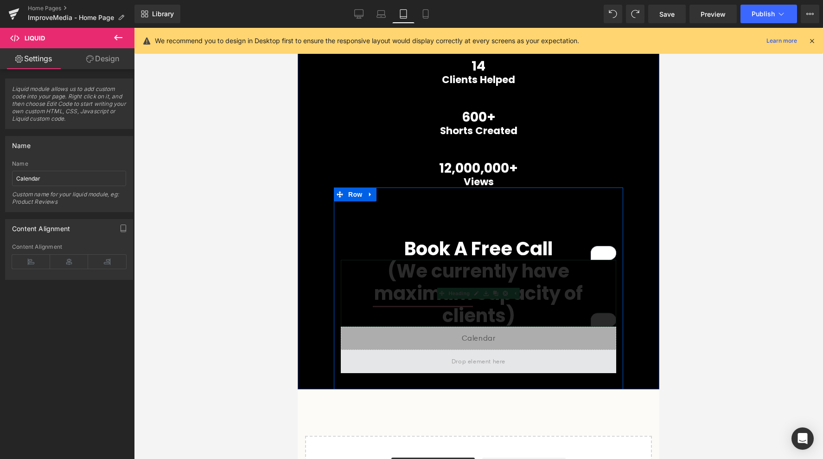
scroll to position [181, 0]
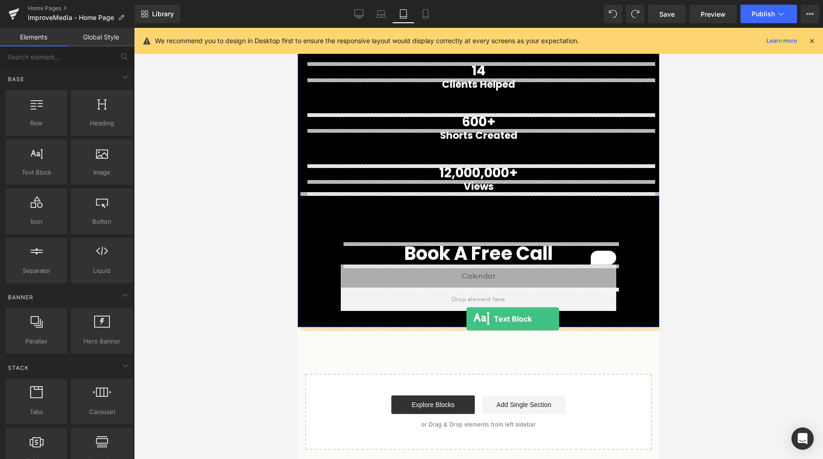
drag, startPoint x: 338, startPoint y: 196, endPoint x: 467, endPoint y: 318, distance: 177.1
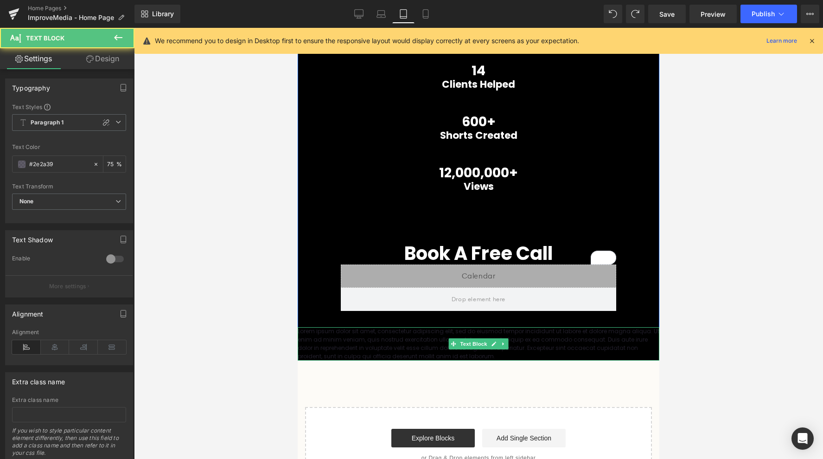
click at [435, 336] on p "Lorem ipsum dolor sit amet, consectetur adipiscing elit, sed do eiusmod tempor …" at bounding box center [479, 343] width 362 height 33
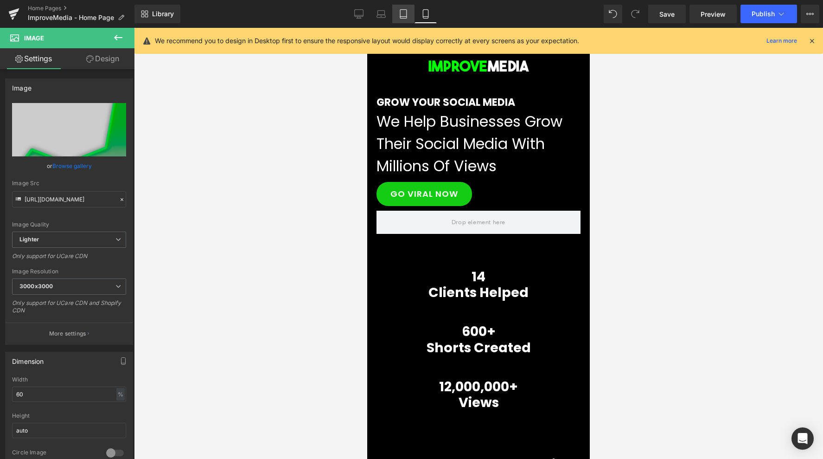
click at [406, 13] on icon at bounding box center [403, 13] width 9 height 9
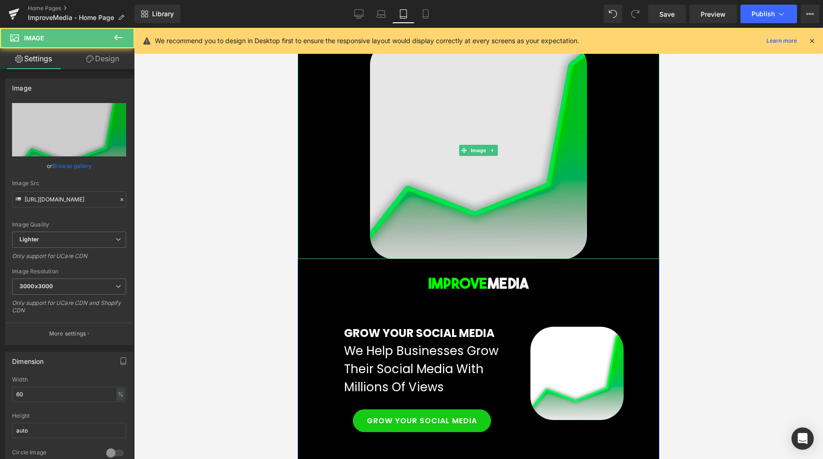
click at [475, 94] on img at bounding box center [478, 150] width 217 height 217
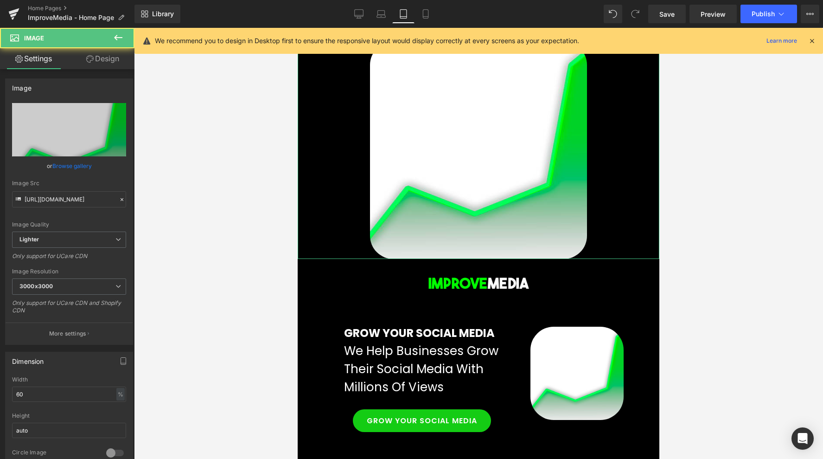
click at [118, 59] on link "Design" at bounding box center [102, 58] width 67 height 21
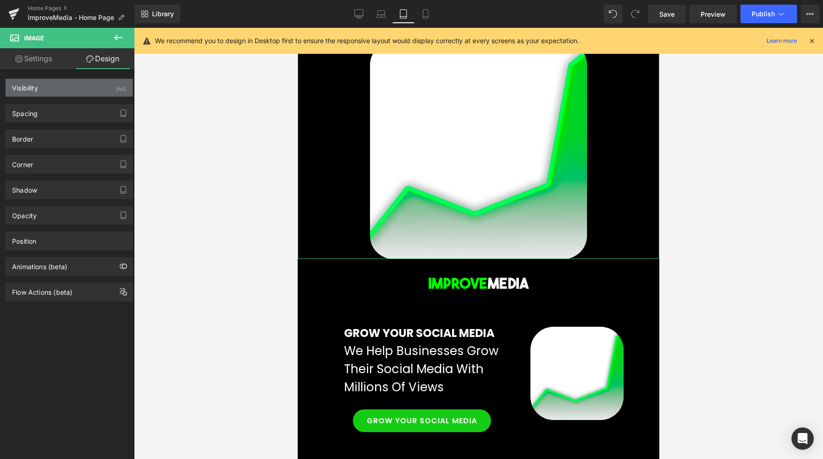
click at [89, 83] on div "Visibility (All)" at bounding box center [69, 88] width 127 height 18
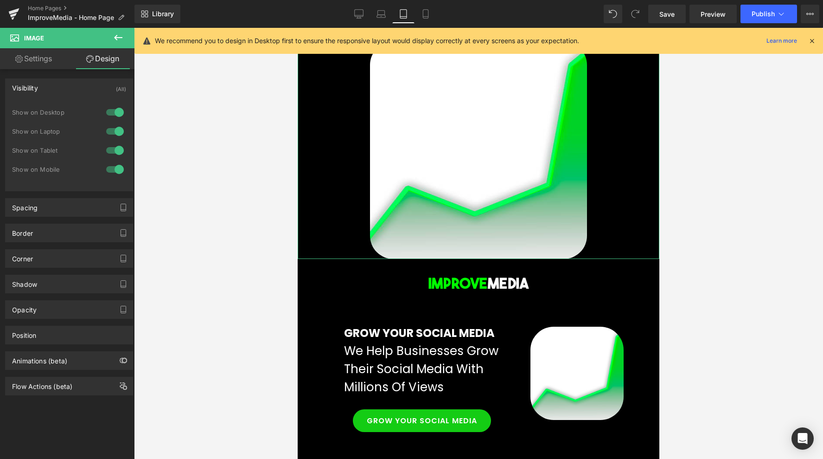
click at [97, 82] on div "Visibility (All)" at bounding box center [69, 88] width 127 height 18
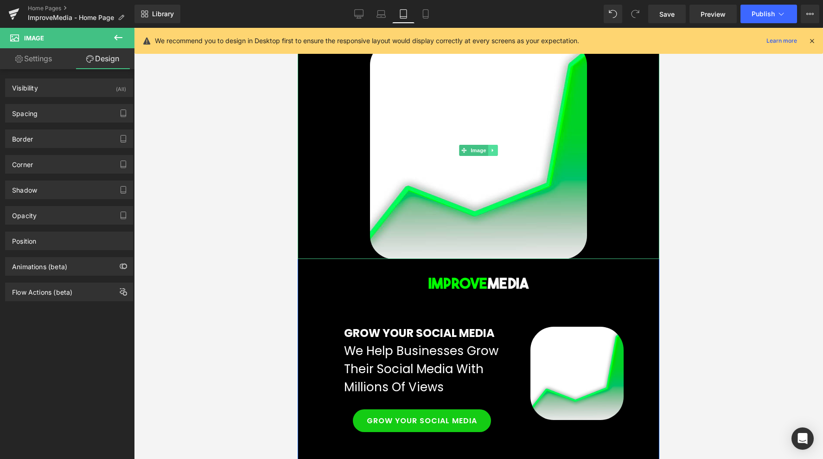
click at [492, 149] on icon at bounding box center [492, 150] width 1 height 3
click at [499, 149] on icon at bounding box center [497, 150] width 5 height 6
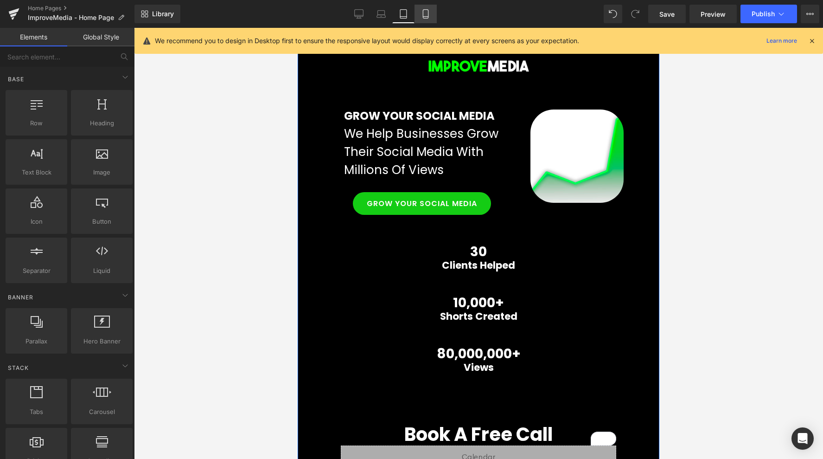
click at [427, 14] on icon at bounding box center [425, 13] width 9 height 9
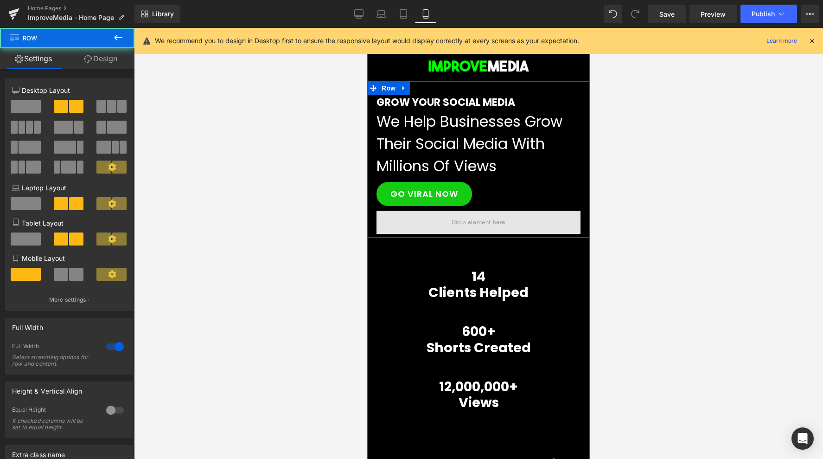
click at [435, 225] on span at bounding box center [479, 222] width 204 height 23
click at [436, 224] on span at bounding box center [479, 222] width 204 height 23
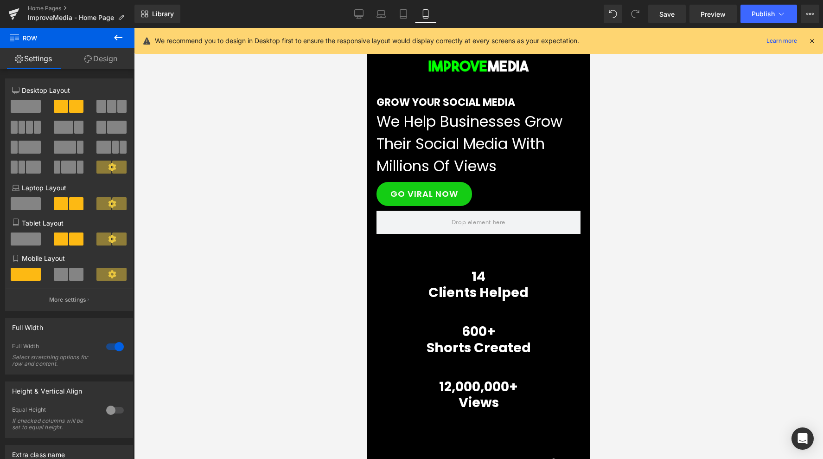
click at [115, 42] on icon at bounding box center [118, 37] width 11 height 11
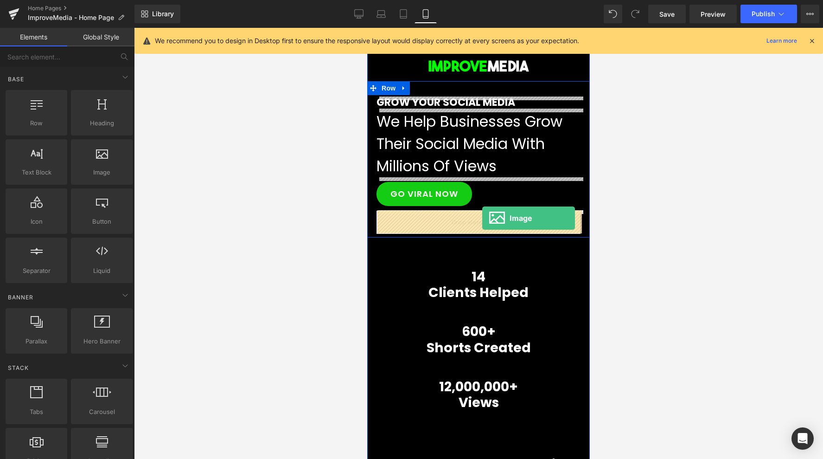
drag, startPoint x: 458, startPoint y: 209, endPoint x: 482, endPoint y: 221, distance: 26.3
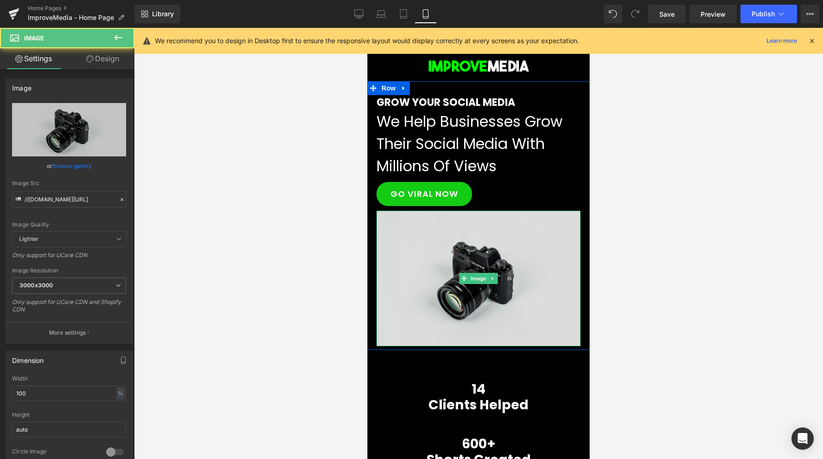
click at [467, 241] on img at bounding box center [479, 278] width 204 height 135
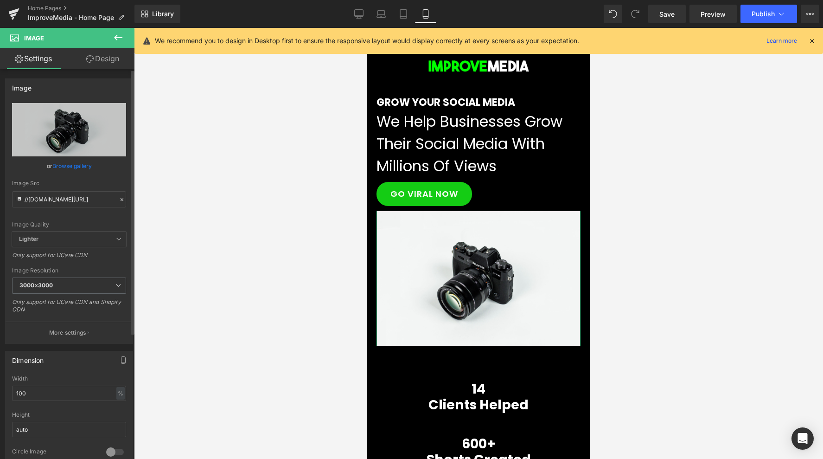
click at [121, 198] on icon at bounding box center [122, 199] width 3 height 3
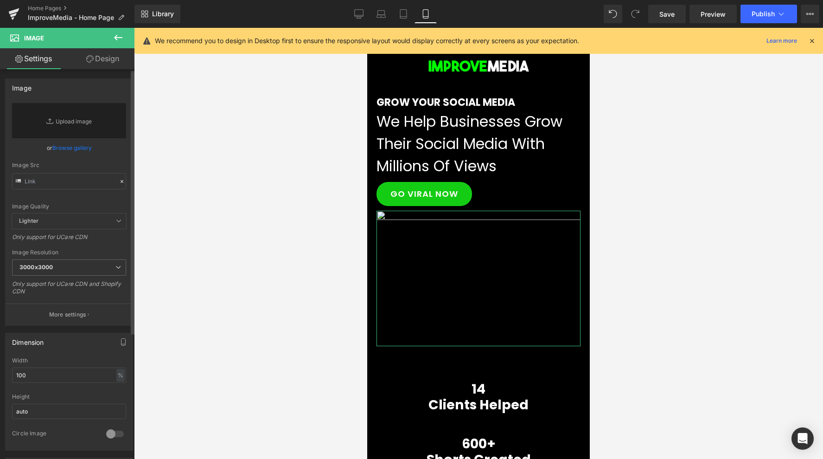
click at [59, 198] on div "Image Quality Lighter Lightest Lighter Lighter Lightest Only support for UCare …" at bounding box center [69, 158] width 114 height 110
click at [60, 178] on input "text" at bounding box center [69, 181] width 114 height 16
click at [402, 5] on link "Tablet" at bounding box center [403, 14] width 22 height 19
type input "auto"
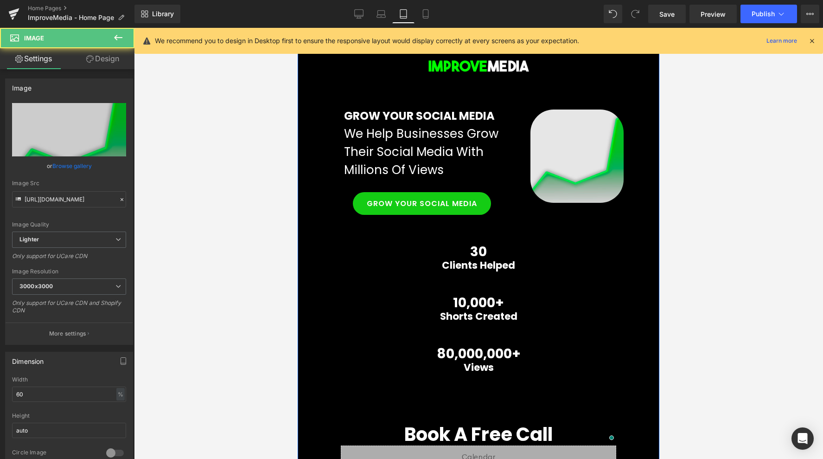
click at [556, 137] on img at bounding box center [577, 155] width 93 height 93
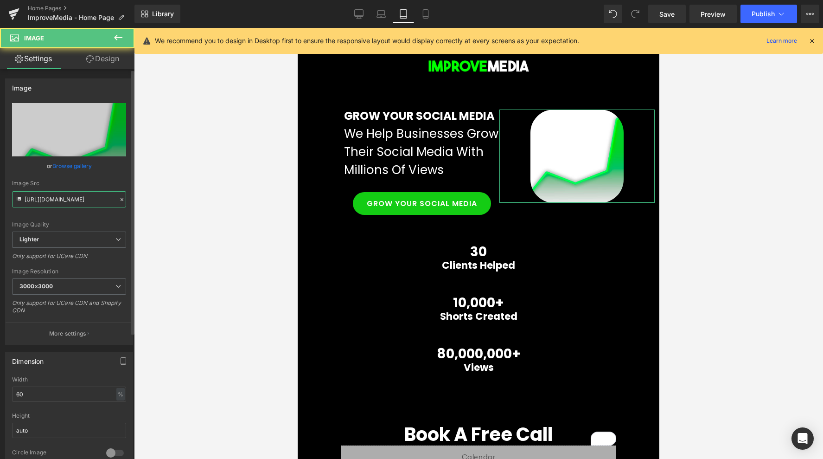
click at [70, 197] on input "[URL][DOMAIN_NAME]" at bounding box center [69, 199] width 114 height 16
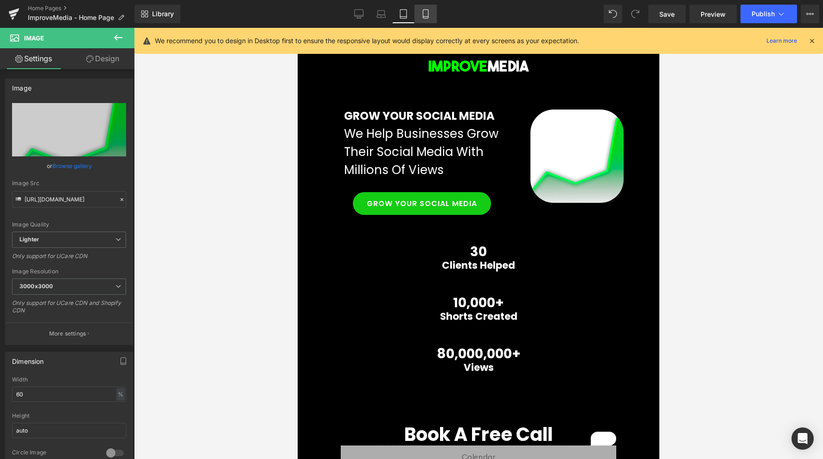
click at [424, 10] on icon at bounding box center [425, 13] width 9 height 9
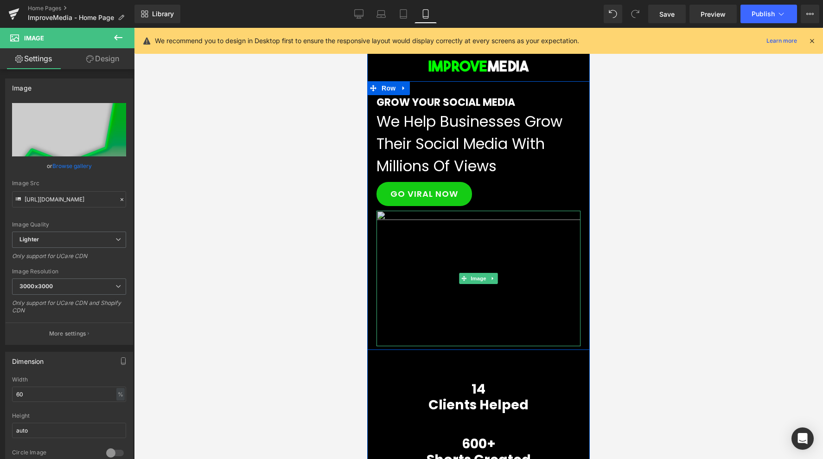
click at [439, 215] on img at bounding box center [479, 278] width 204 height 135
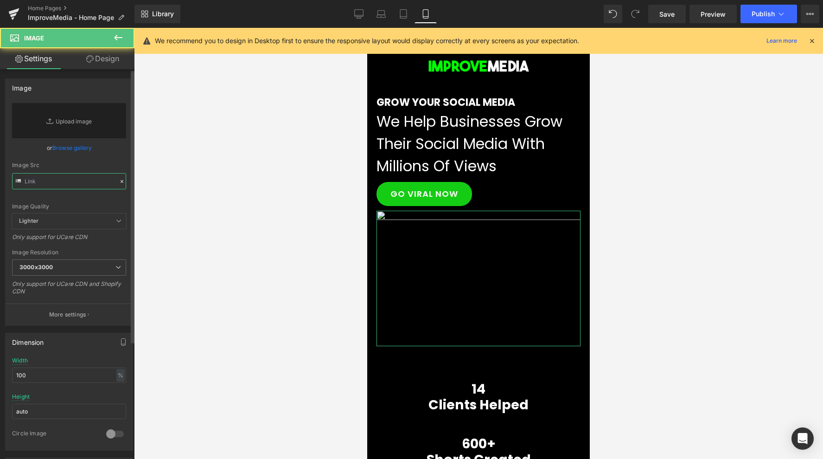
click at [49, 181] on input "text" at bounding box center [69, 181] width 114 height 16
paste input "[URL][DOMAIN_NAME]"
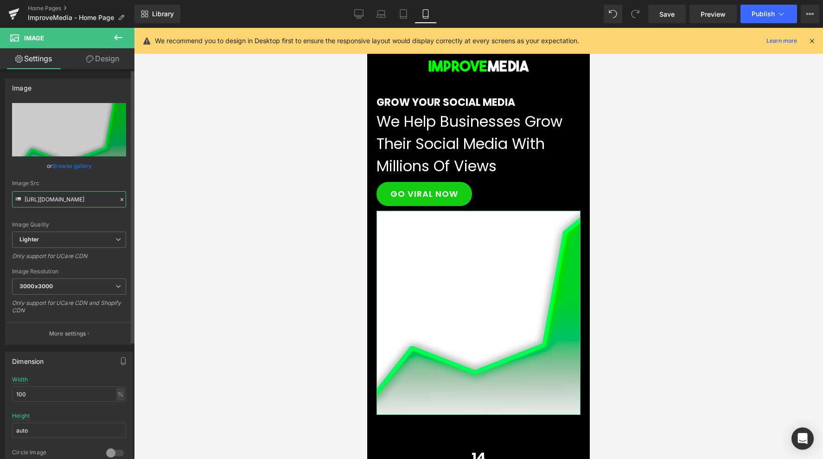
type input "[URL][DOMAIN_NAME]"
click at [73, 173] on link "Browse gallery" at bounding box center [71, 166] width 39 height 16
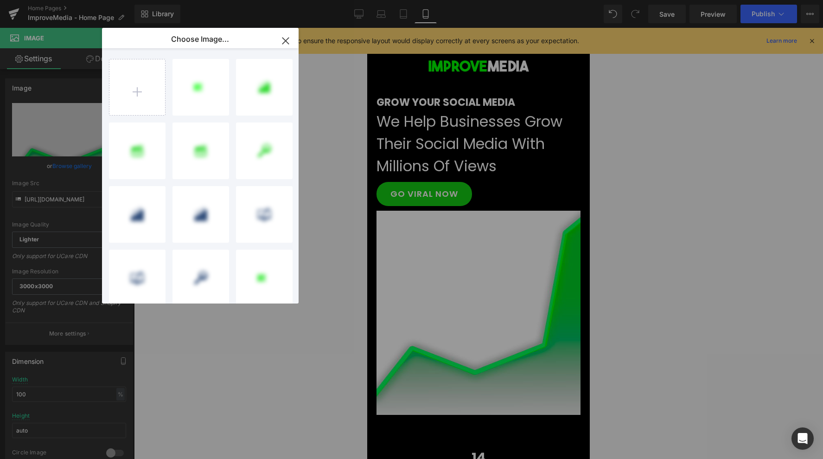
click at [0, 0] on icon "button" at bounding box center [0, 0] width 0 height 0
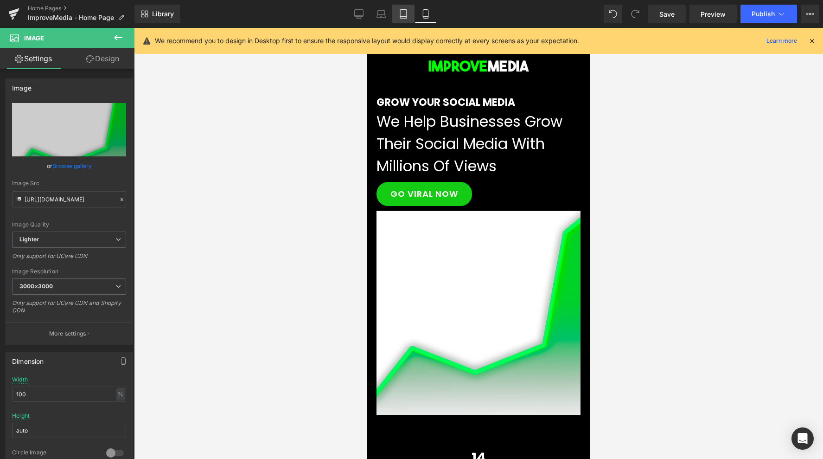
click at [405, 13] on icon at bounding box center [403, 13] width 9 height 9
type input "auto"
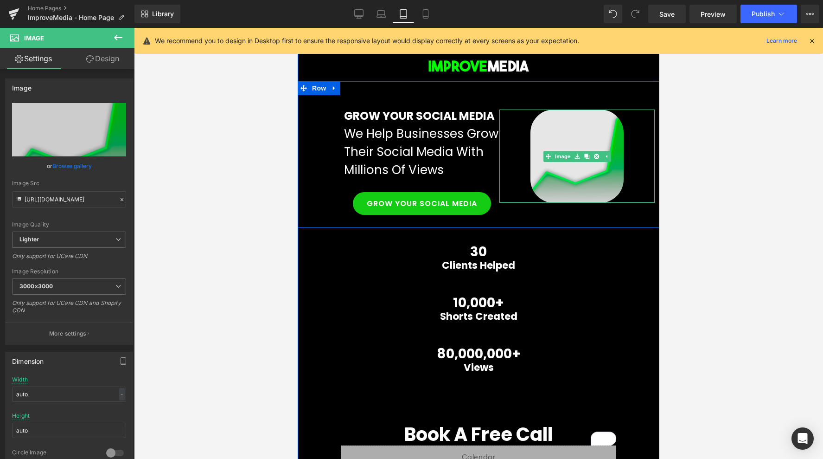
click at [598, 141] on img at bounding box center [577, 155] width 93 height 93
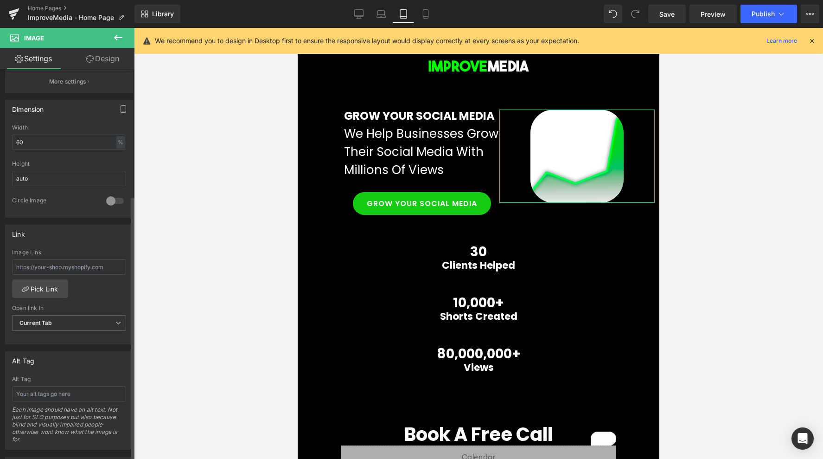
scroll to position [358, 0]
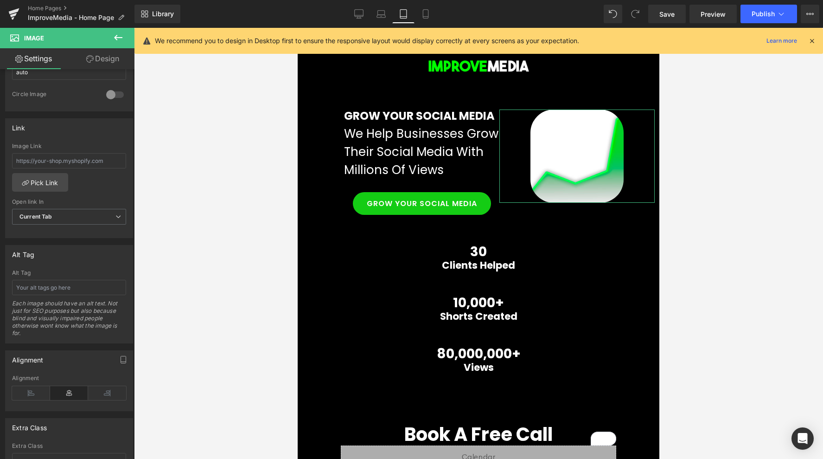
click at [95, 62] on link "Design" at bounding box center [102, 58] width 67 height 21
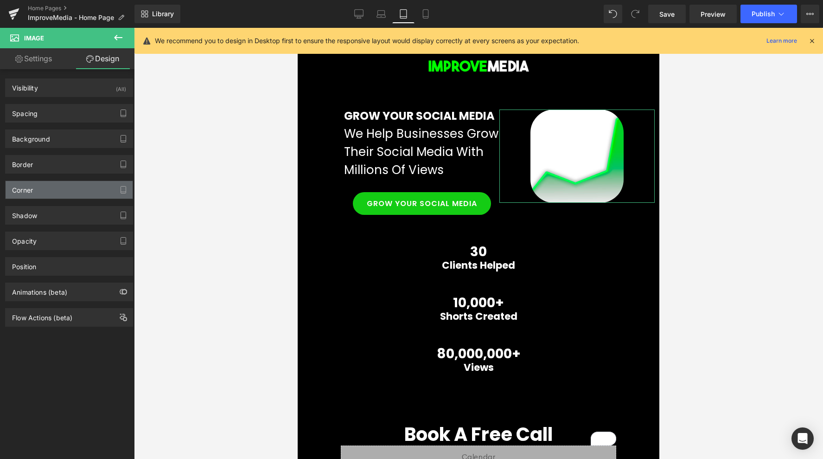
click at [40, 196] on div "Corner" at bounding box center [69, 190] width 127 height 18
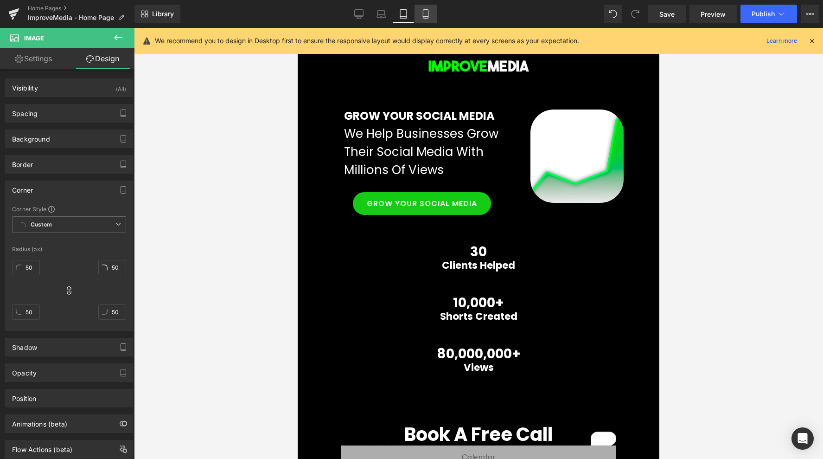
click at [423, 14] on icon at bounding box center [425, 14] width 5 height 9
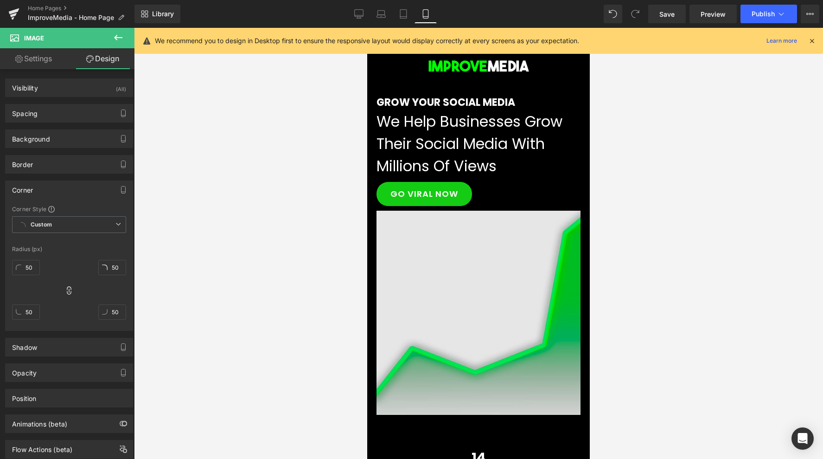
click at [505, 249] on img at bounding box center [479, 313] width 204 height 204
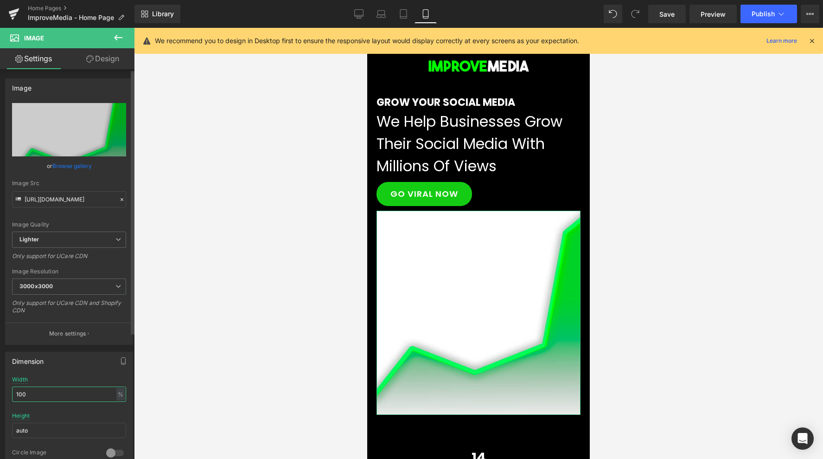
click at [42, 397] on input "100" at bounding box center [69, 393] width 114 height 15
type input "60"
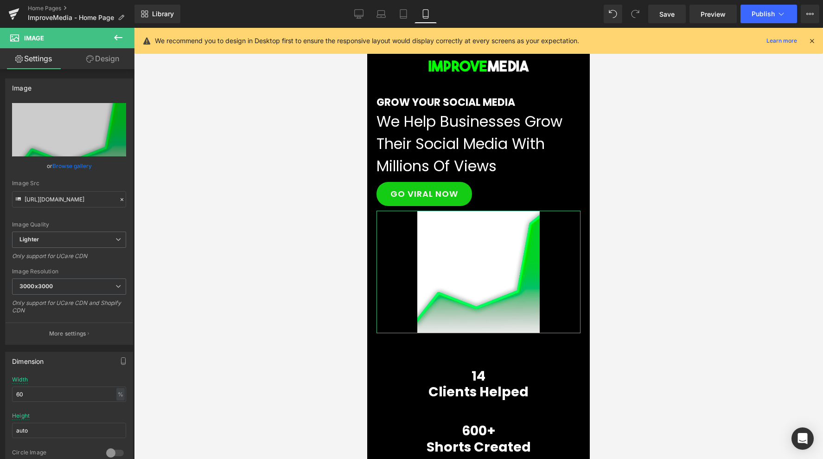
click at [93, 68] on link "Design" at bounding box center [102, 58] width 67 height 21
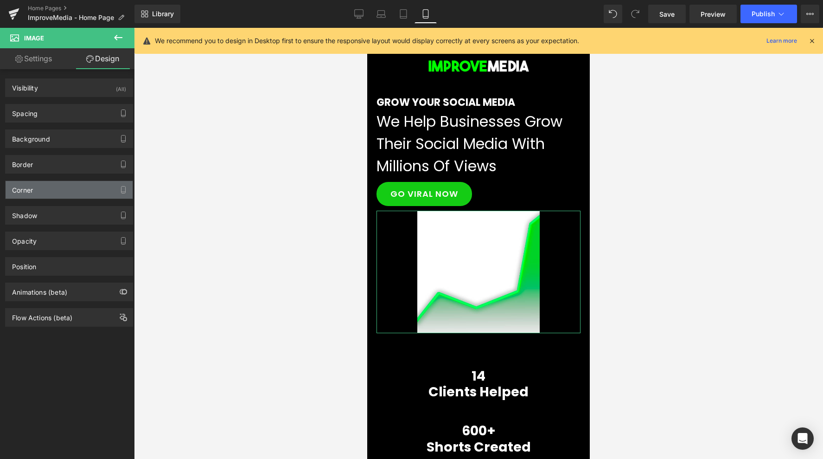
click at [45, 193] on div "Corner" at bounding box center [69, 190] width 127 height 18
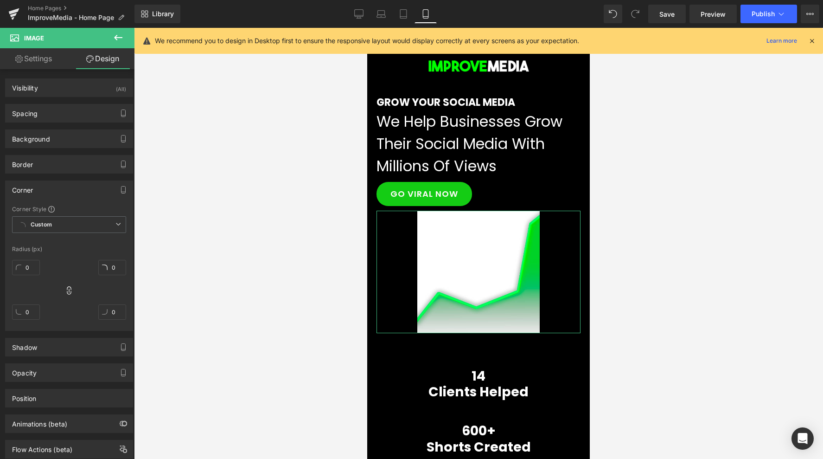
click at [28, 257] on div "0" at bounding box center [26, 271] width 28 height 30
click at [28, 267] on input "0" at bounding box center [26, 267] width 28 height 15
type input "5"
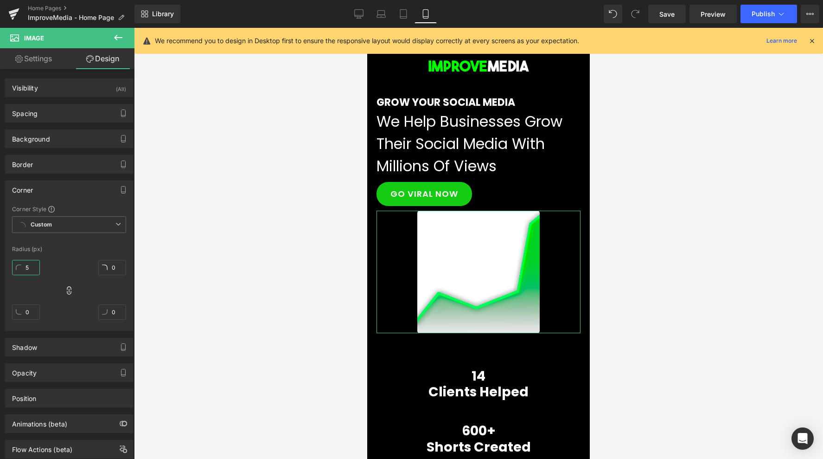
type input "5"
type input "50"
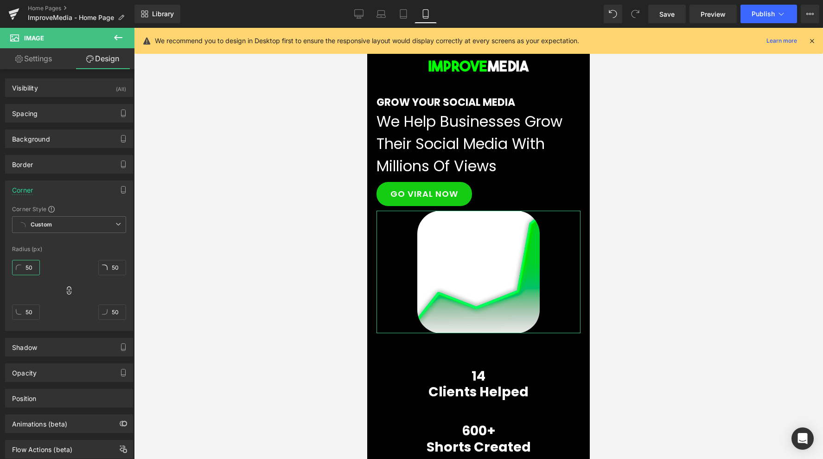
type input "50"
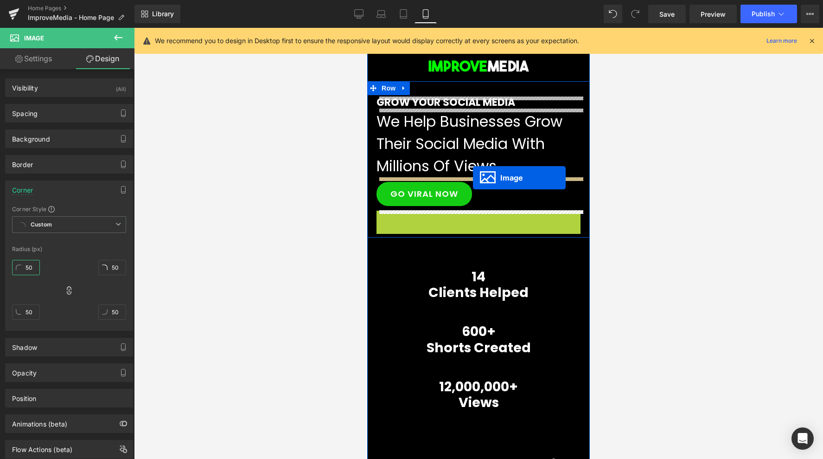
drag, startPoint x: 462, startPoint y: 272, endPoint x: 473, endPoint y: 178, distance: 94.3
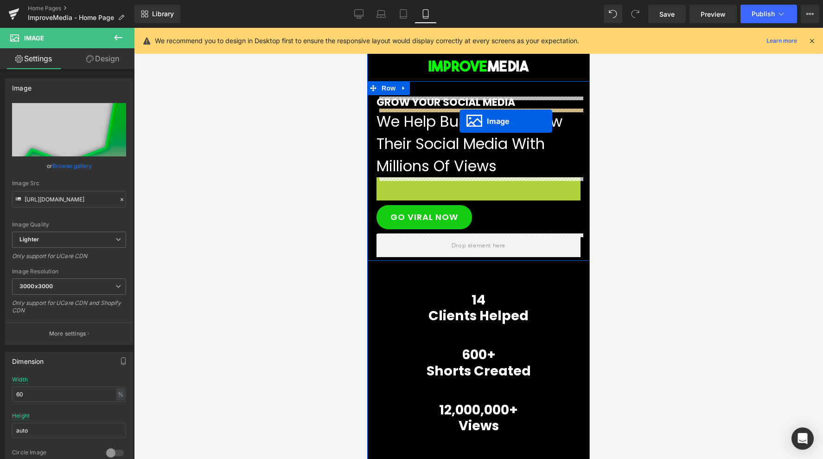
drag, startPoint x: 462, startPoint y: 236, endPoint x: 460, endPoint y: 120, distance: 115.5
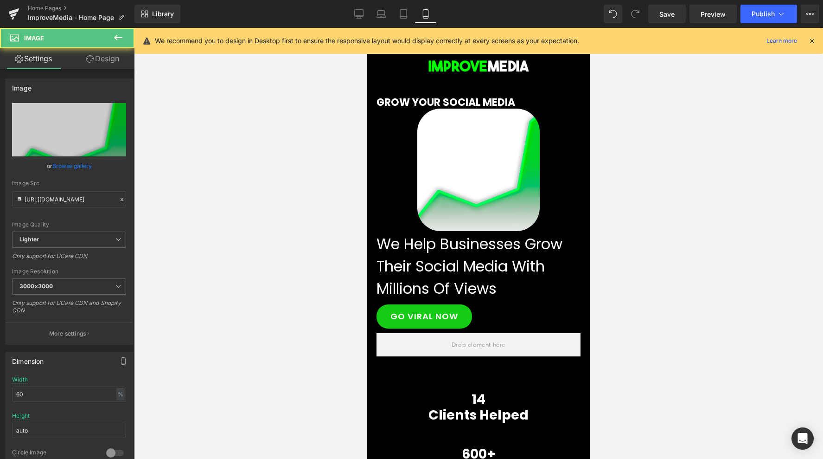
click at [703, 235] on div at bounding box center [478, 243] width 689 height 431
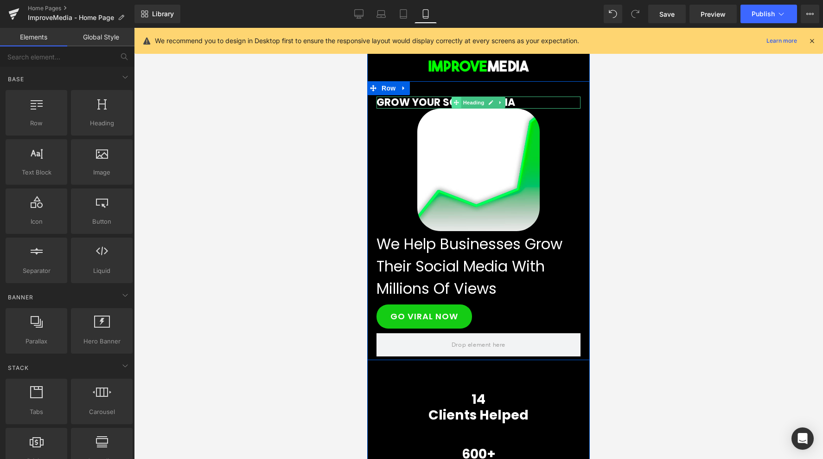
click at [454, 102] on icon at bounding box center [456, 102] width 5 height 5
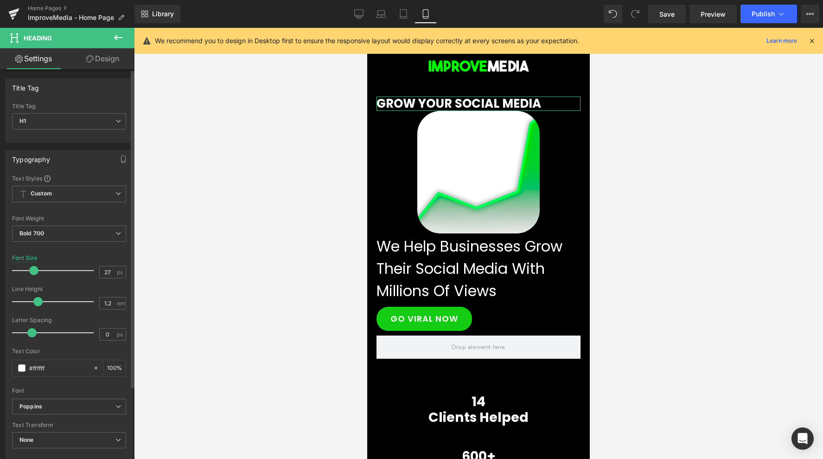
type input "28"
click at [37, 269] on span at bounding box center [33, 270] width 9 height 9
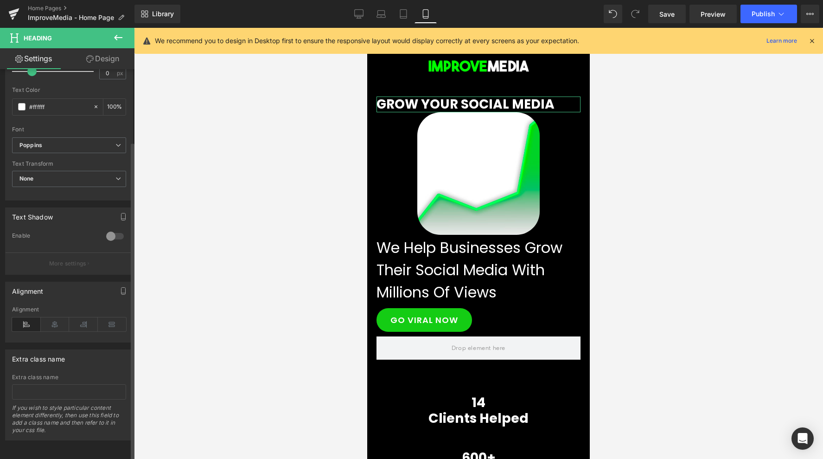
scroll to position [268, 0]
click at [57, 319] on icon at bounding box center [55, 324] width 29 height 14
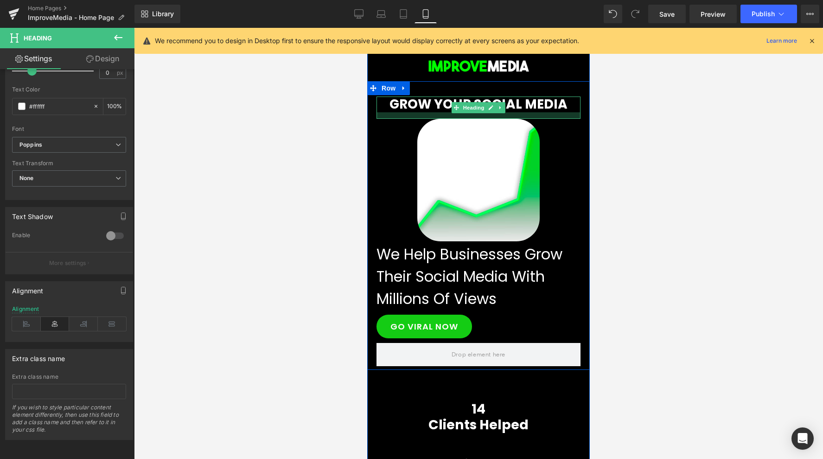
drag, startPoint x: 512, startPoint y: 110, endPoint x: 512, endPoint y: 117, distance: 6.5
click at [512, 117] on div at bounding box center [479, 115] width 204 height 6
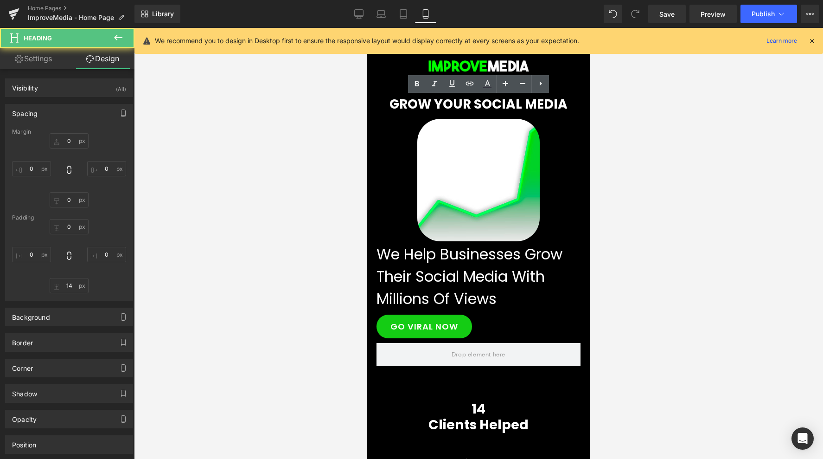
click at [658, 141] on div at bounding box center [478, 243] width 689 height 431
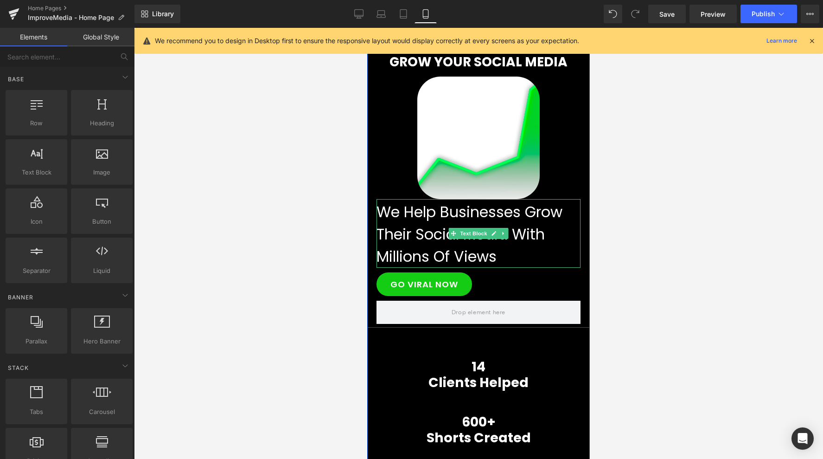
scroll to position [16, 0]
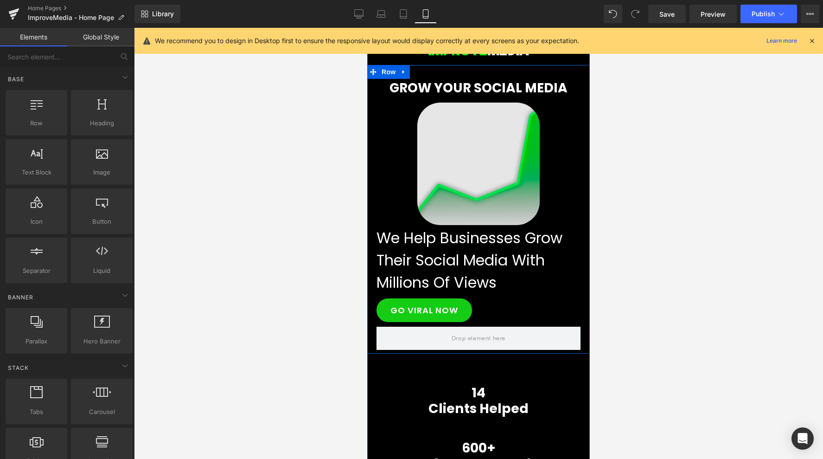
click at [511, 198] on img at bounding box center [478, 163] width 122 height 122
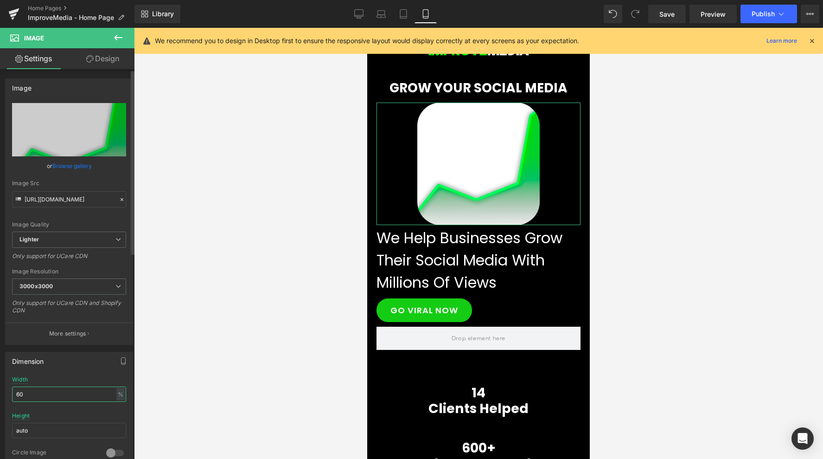
click at [81, 394] on input "60" at bounding box center [69, 393] width 114 height 15
type input "80"
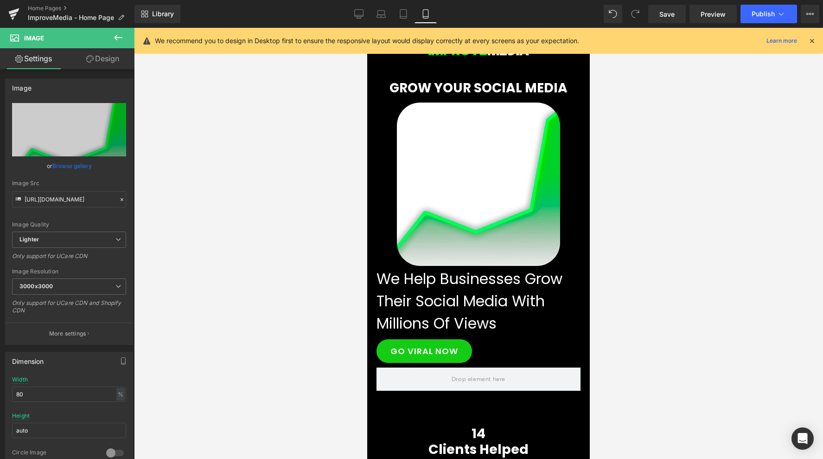
click at [683, 253] on div at bounding box center [478, 243] width 689 height 431
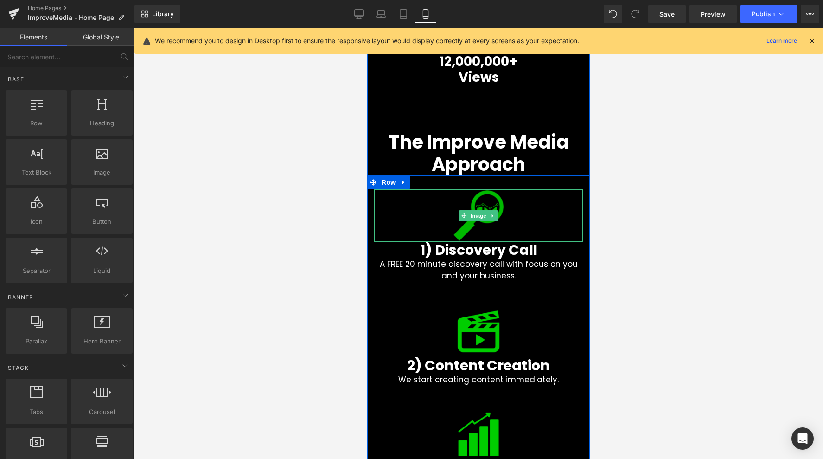
scroll to position [492, 0]
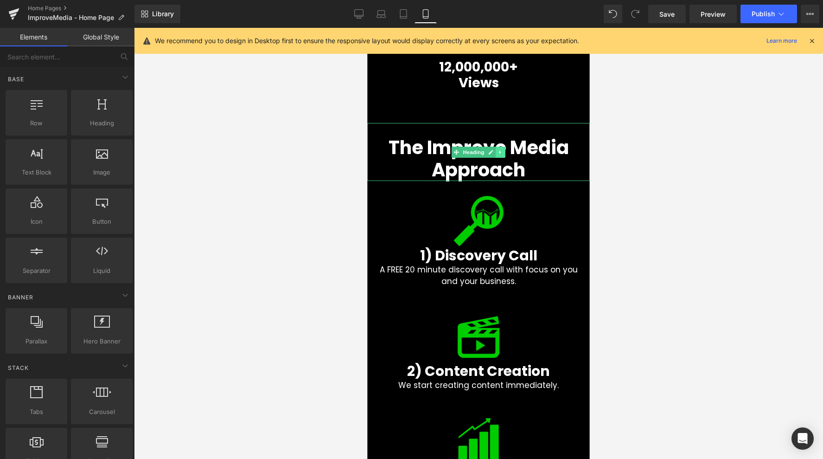
click at [504, 152] on link at bounding box center [501, 152] width 10 height 11
click at [508, 152] on link at bounding box center [506, 152] width 10 height 11
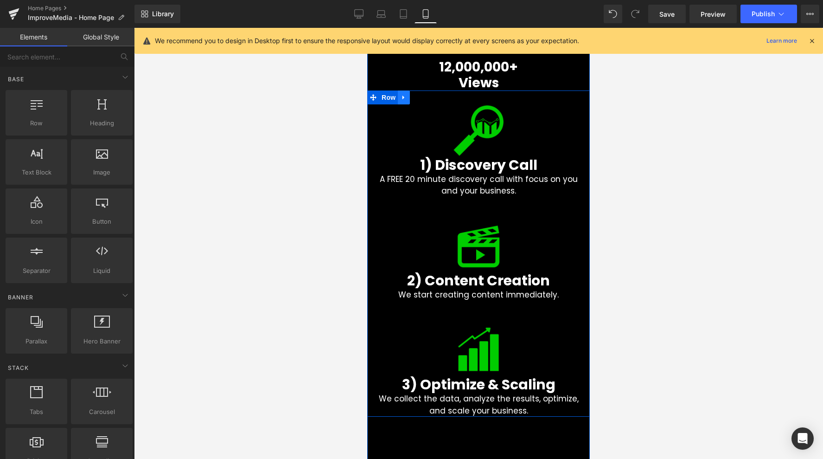
click at [402, 98] on icon at bounding box center [404, 97] width 6 height 7
click at [428, 99] on icon at bounding box center [428, 97] width 6 height 6
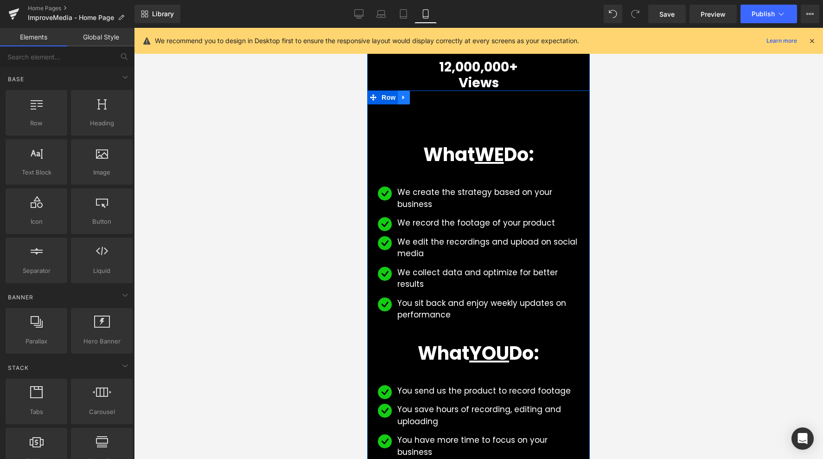
click at [407, 96] on icon at bounding box center [404, 97] width 6 height 7
click at [428, 99] on icon at bounding box center [428, 97] width 6 height 6
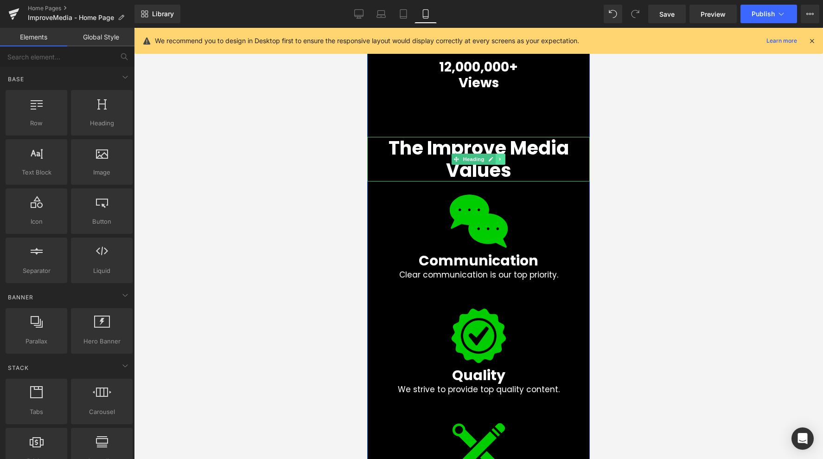
click at [503, 160] on icon at bounding box center [500, 159] width 5 height 6
click at [504, 162] on icon at bounding box center [505, 159] width 5 height 6
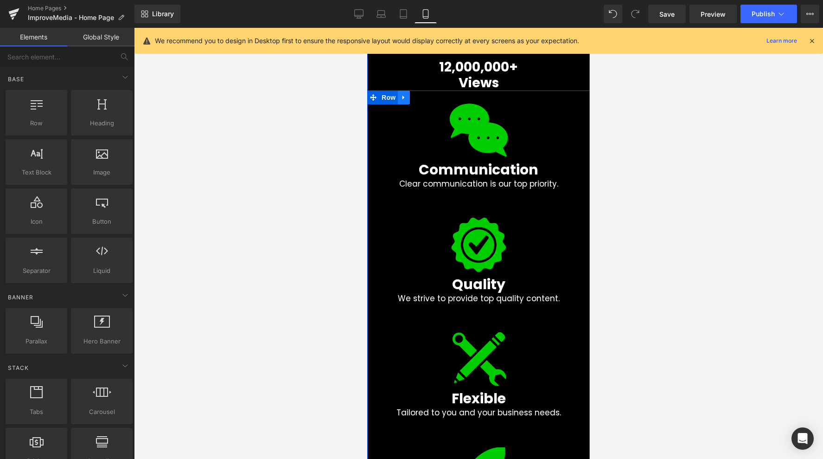
click at [406, 97] on icon at bounding box center [404, 97] width 6 height 7
click at [427, 97] on icon at bounding box center [428, 97] width 6 height 6
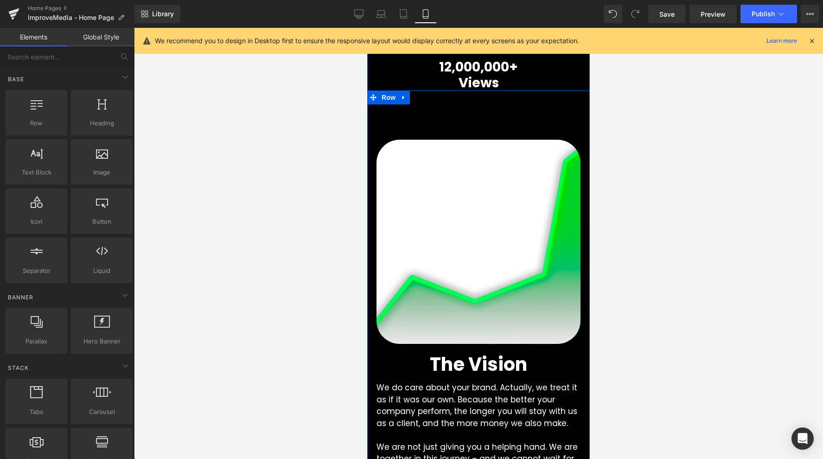
click at [405, 94] on icon at bounding box center [404, 97] width 6 height 7
click at [428, 98] on icon at bounding box center [428, 97] width 6 height 6
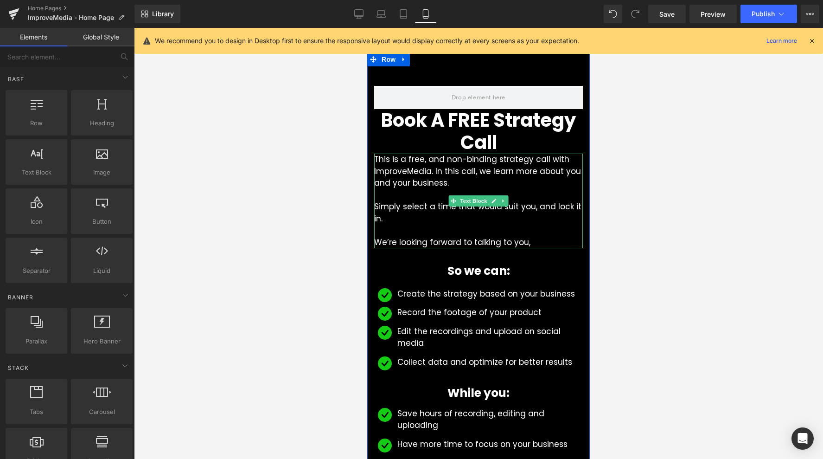
scroll to position [570, 0]
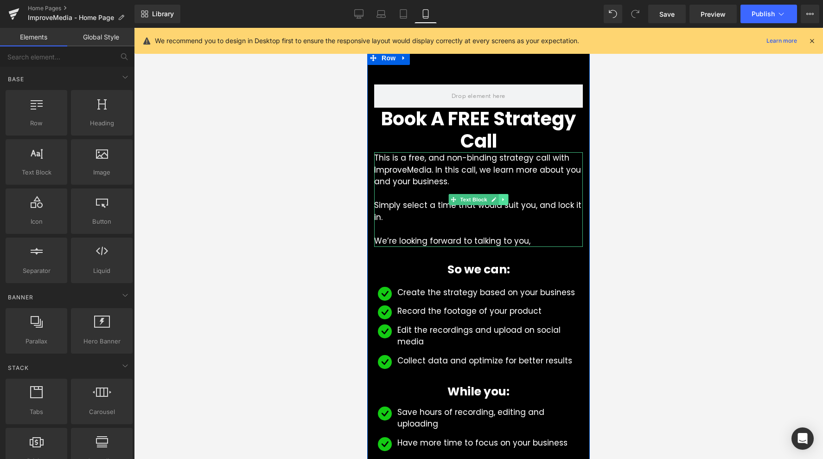
click at [501, 201] on icon at bounding box center [503, 200] width 5 height 6
click at [511, 201] on link at bounding box center [509, 199] width 10 height 11
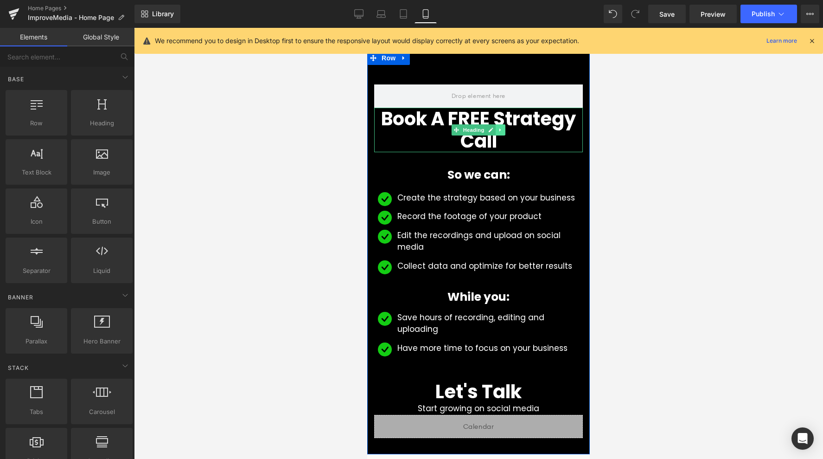
click at [504, 129] on link at bounding box center [501, 129] width 10 height 11
click at [509, 130] on link at bounding box center [506, 129] width 10 height 11
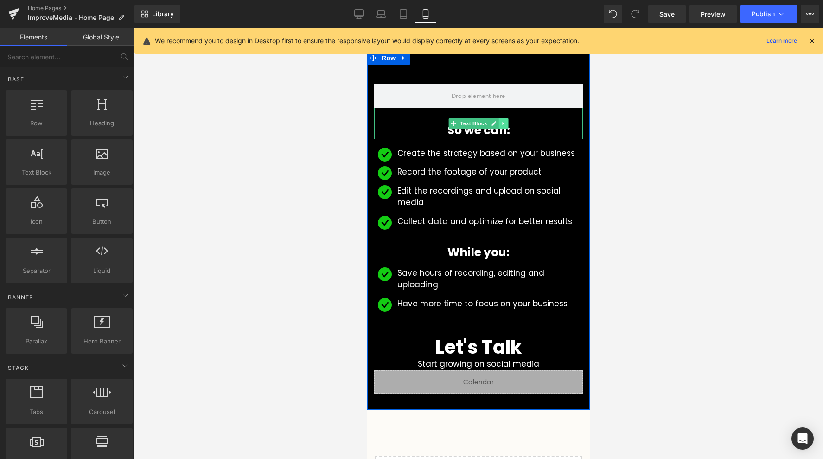
click at [502, 126] on icon at bounding box center [503, 124] width 5 height 6
click at [508, 125] on icon at bounding box center [508, 123] width 5 height 5
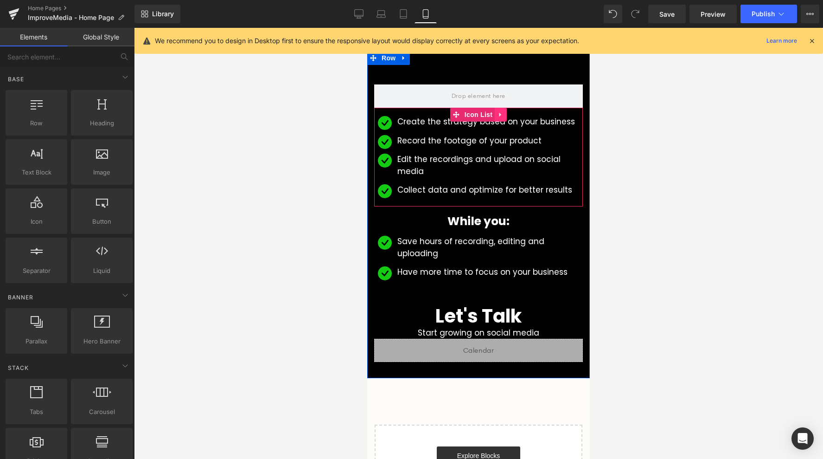
click at [504, 111] on link at bounding box center [501, 115] width 12 height 14
click at [508, 117] on icon at bounding box center [507, 114] width 6 height 6
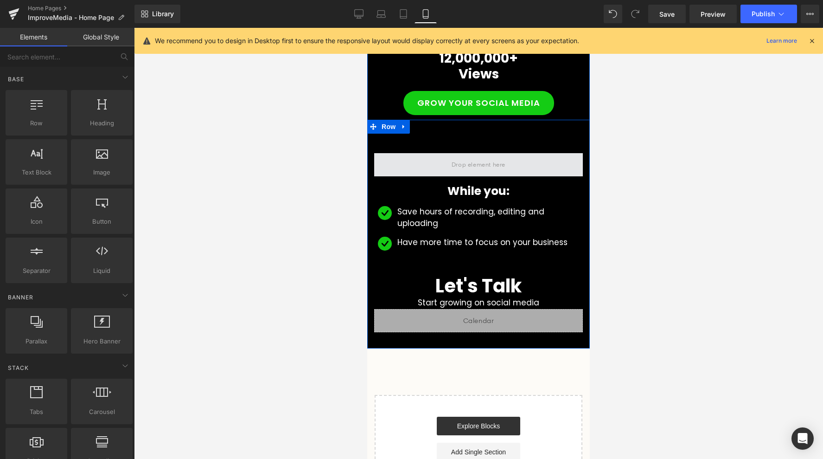
scroll to position [493, 0]
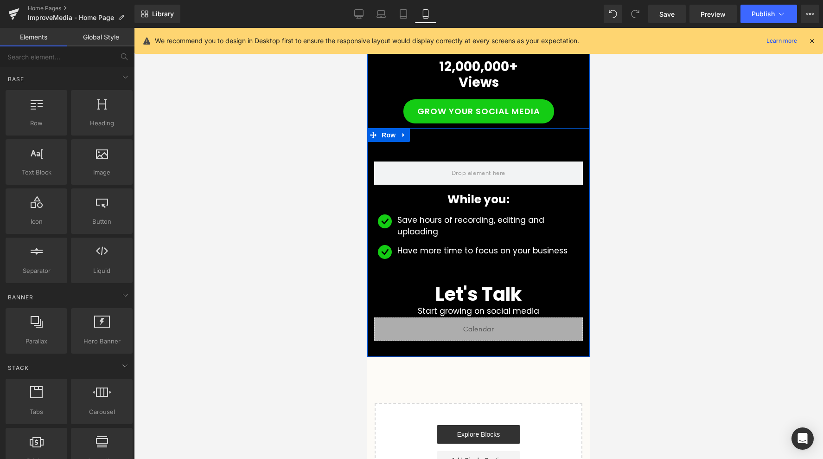
click at [478, 195] on div "While you: Text Block" at bounding box center [478, 197] width 209 height 24
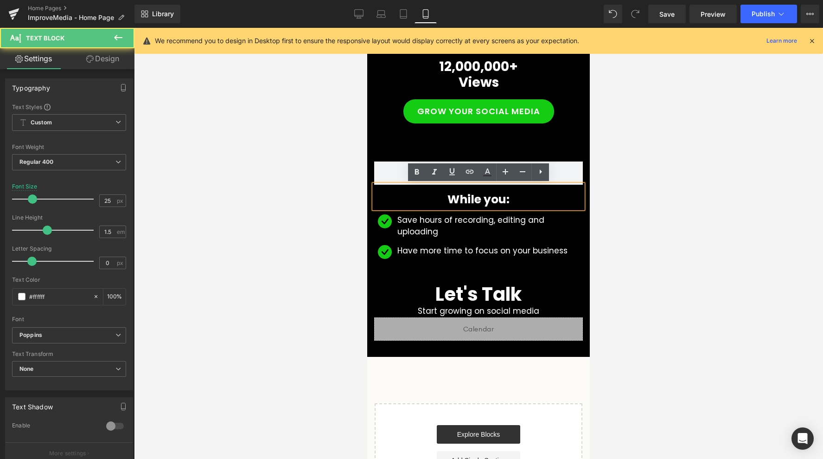
click at [650, 196] on div at bounding box center [478, 243] width 689 height 431
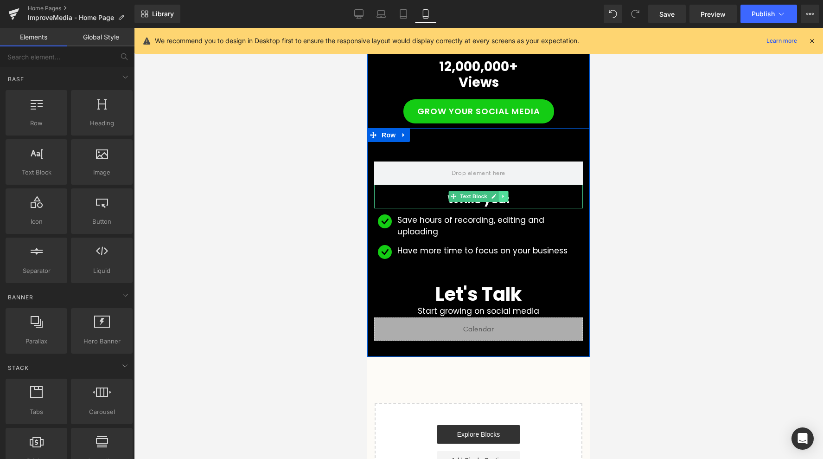
click at [506, 195] on icon at bounding box center [503, 196] width 5 height 6
click at [510, 195] on icon at bounding box center [508, 196] width 5 height 5
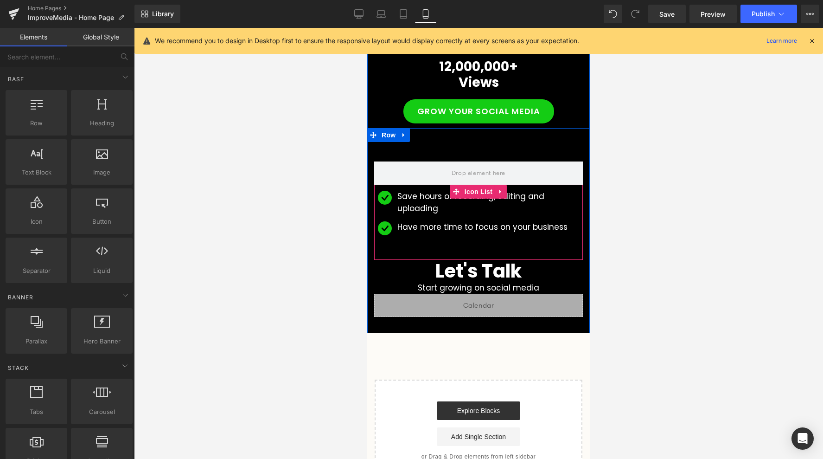
click at [500, 190] on icon at bounding box center [501, 191] width 6 height 7
click at [504, 190] on icon at bounding box center [507, 191] width 6 height 6
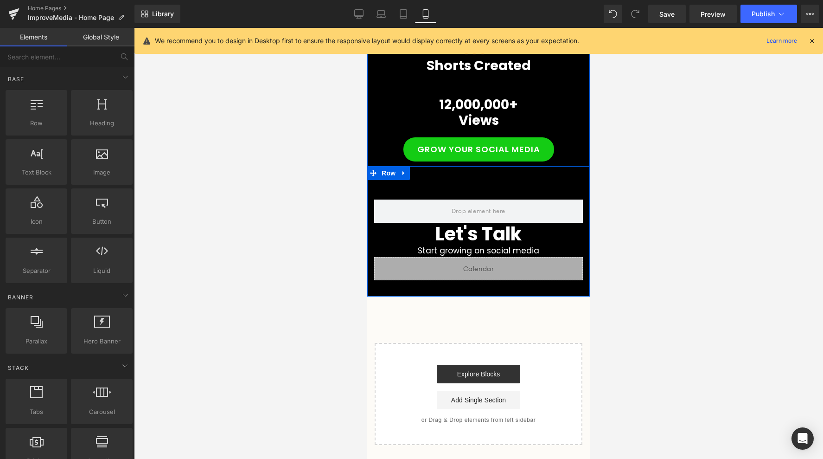
scroll to position [450, 0]
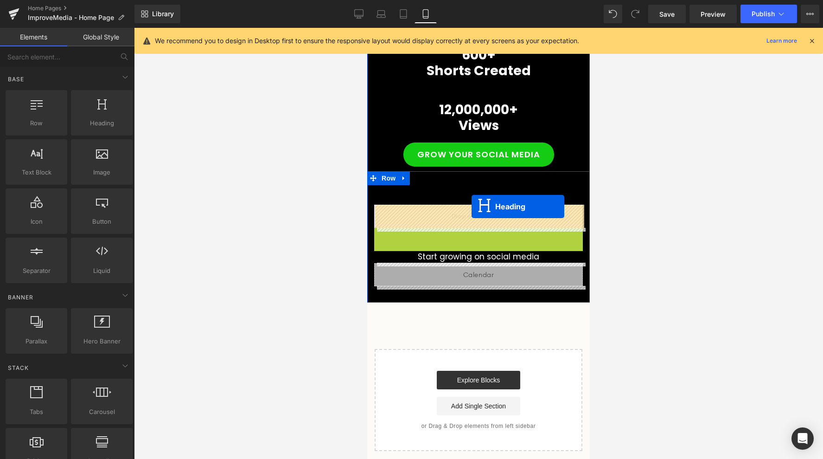
drag, startPoint x: 454, startPoint y: 237, endPoint x: 472, endPoint y: 206, distance: 36.6
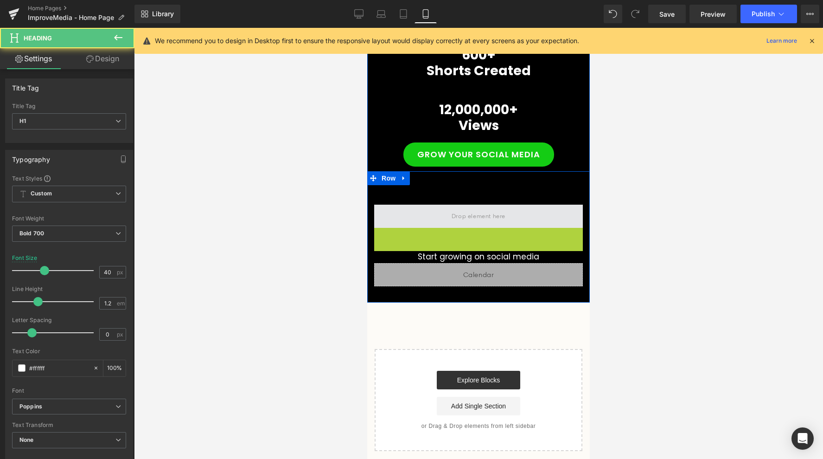
scroll to position [431, 0]
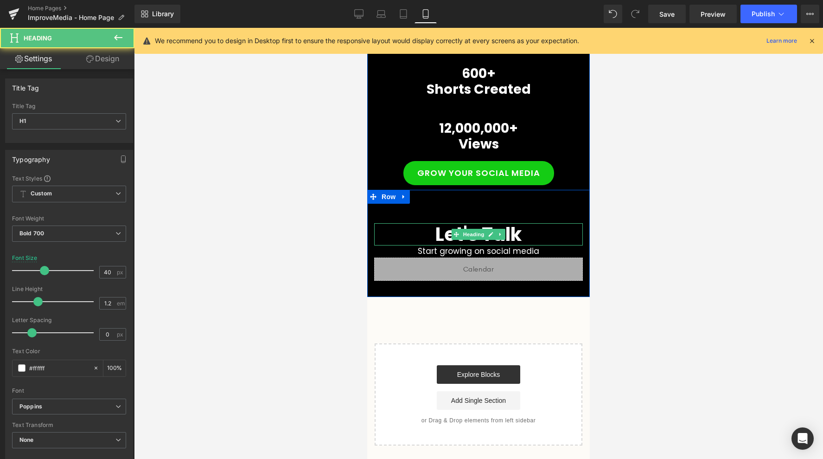
click at [441, 230] on h1 "Let's Talk" at bounding box center [478, 234] width 209 height 22
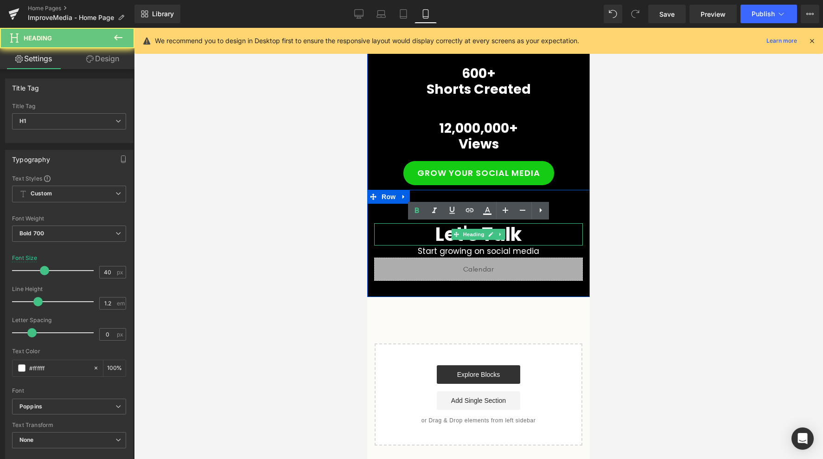
click at [441, 230] on h1 "Let's Talk" at bounding box center [478, 234] width 209 height 22
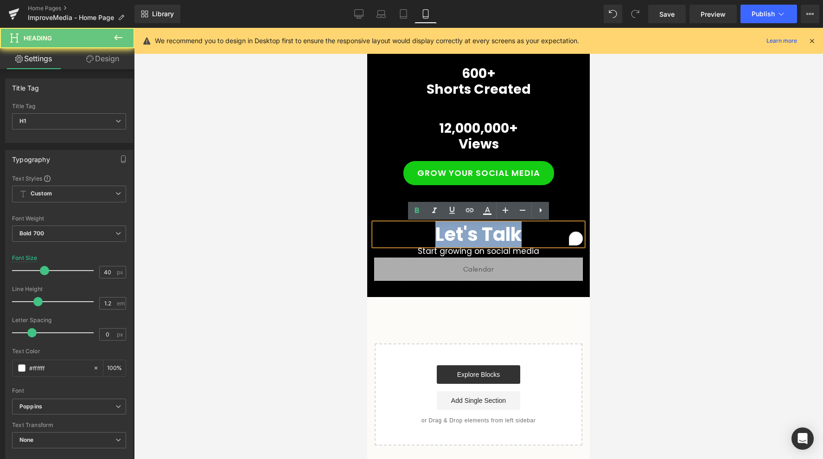
click at [441, 230] on h1 "Let's Talk" at bounding box center [478, 234] width 209 height 22
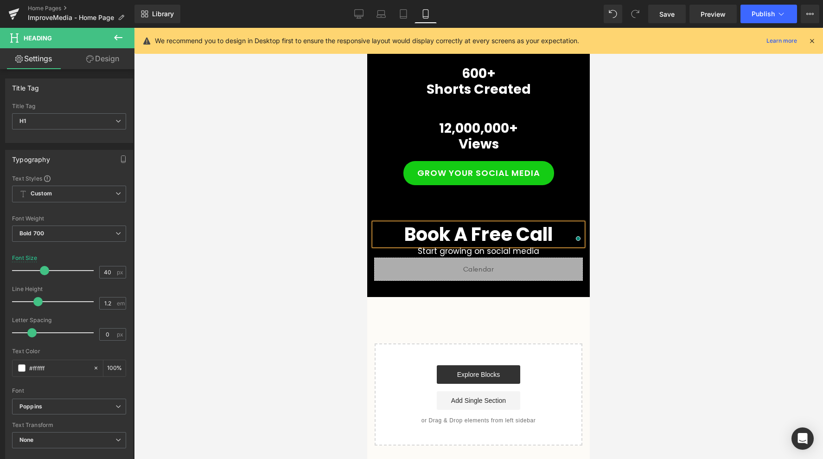
click at [716, 247] on div at bounding box center [478, 243] width 689 height 431
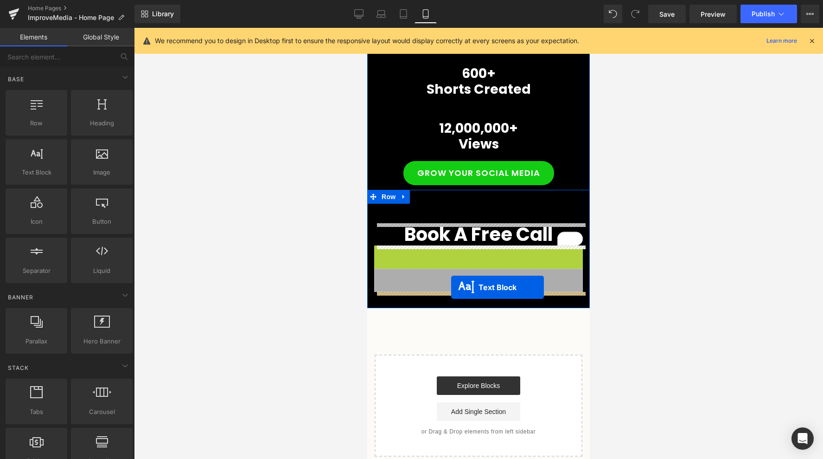
drag, startPoint x: 455, startPoint y: 249, endPoint x: 451, endPoint y: 287, distance: 38.3
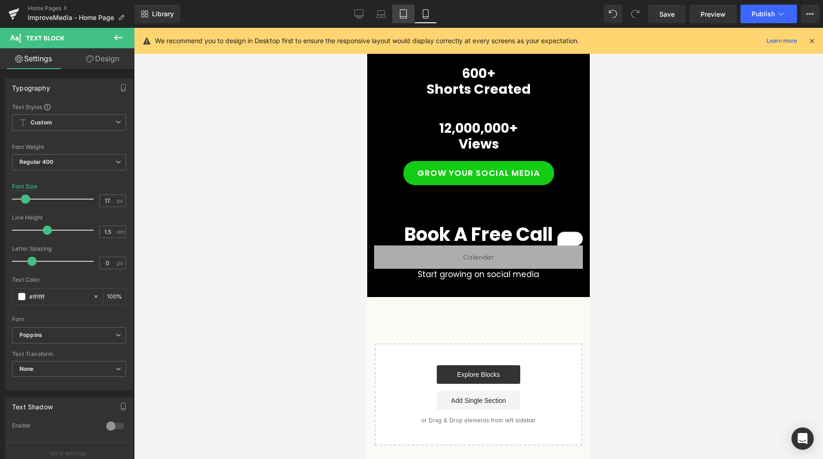
click at [405, 14] on icon at bounding box center [403, 13] width 9 height 9
type input "100"
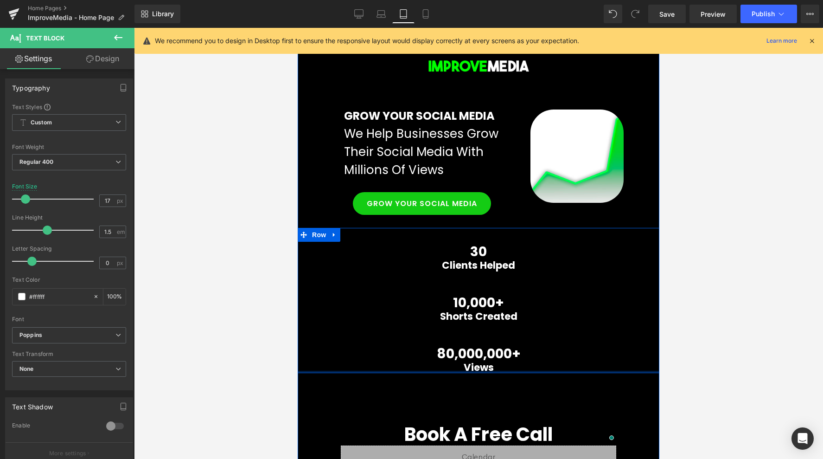
scroll to position [171, 0]
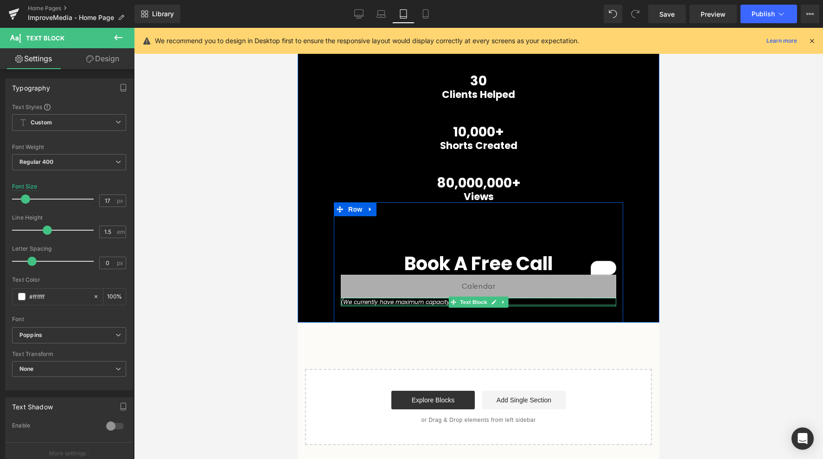
click at [433, 302] on icon "(We currently have maximum capacity of clients)" at bounding box center [410, 302] width 138 height 8
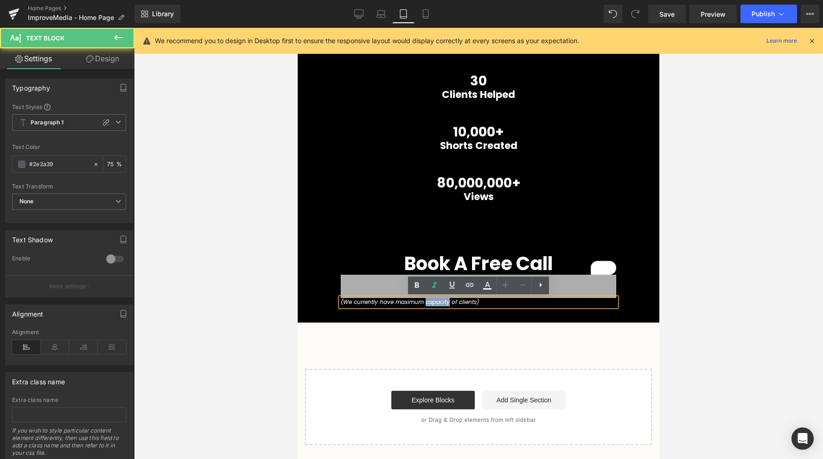
click at [433, 302] on icon "(We currently have maximum capacity of clients)" at bounding box center [410, 302] width 138 height 8
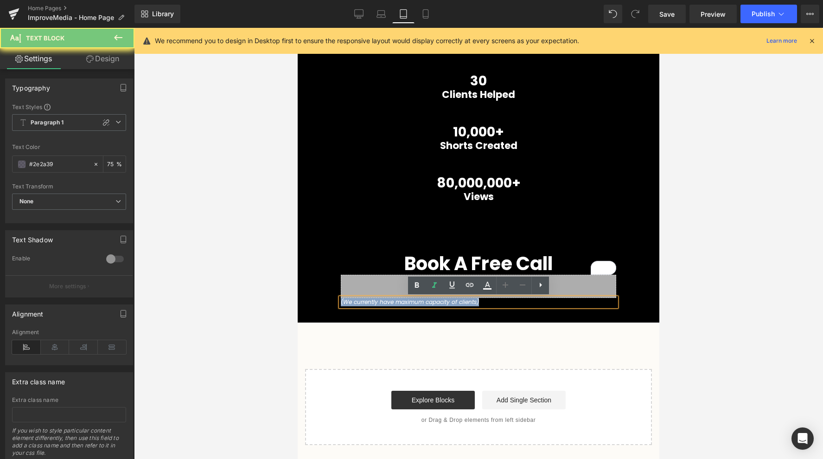
copy icon "(We currently have maximum capacity of clients)"
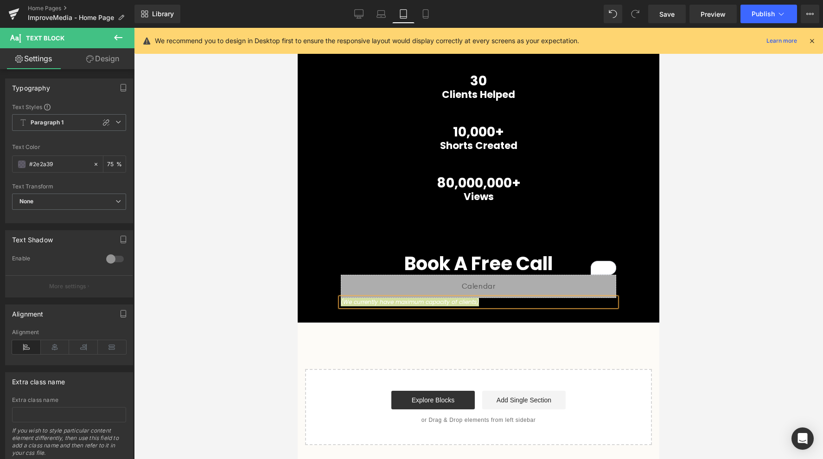
click at [428, 3] on div "Library Tablet Desktop Laptop Tablet Mobile Save Preview Publish Scheduled Upgr…" at bounding box center [478, 14] width 689 height 28
click at [425, 7] on link "Mobile" at bounding box center [426, 14] width 22 height 19
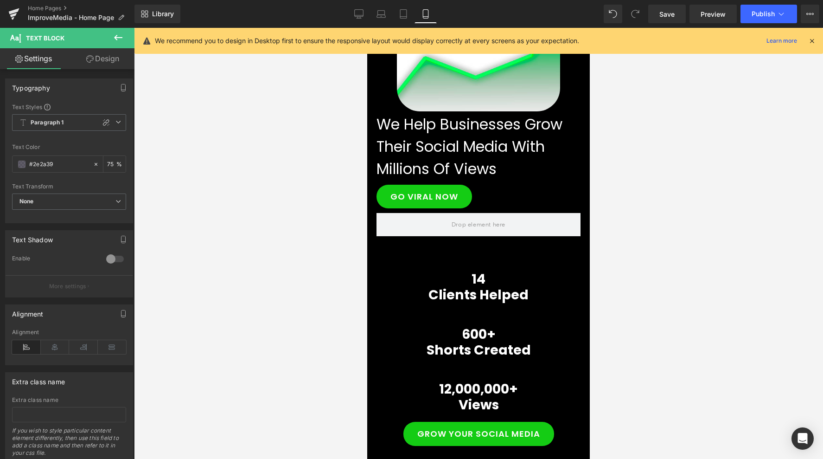
type input "75"
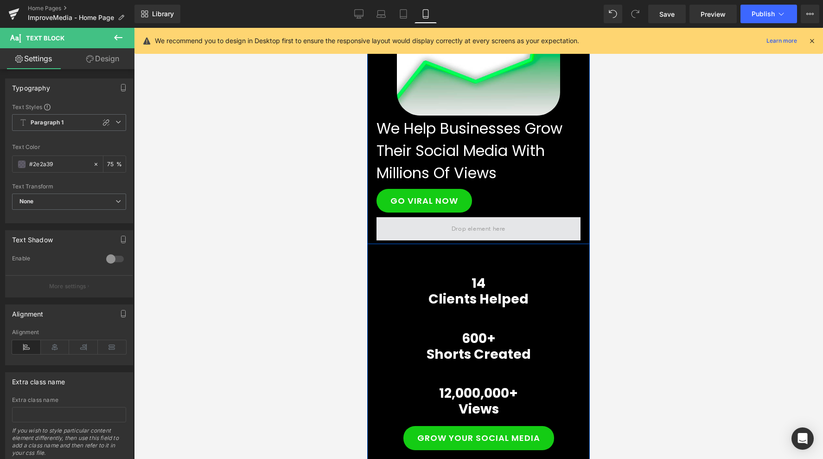
scroll to position [431, 0]
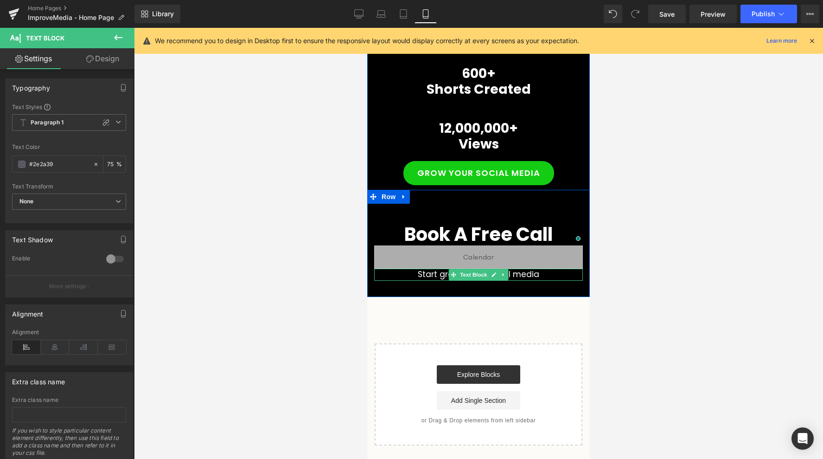
click at [445, 275] on p "Start growing on social media" at bounding box center [478, 274] width 209 height 12
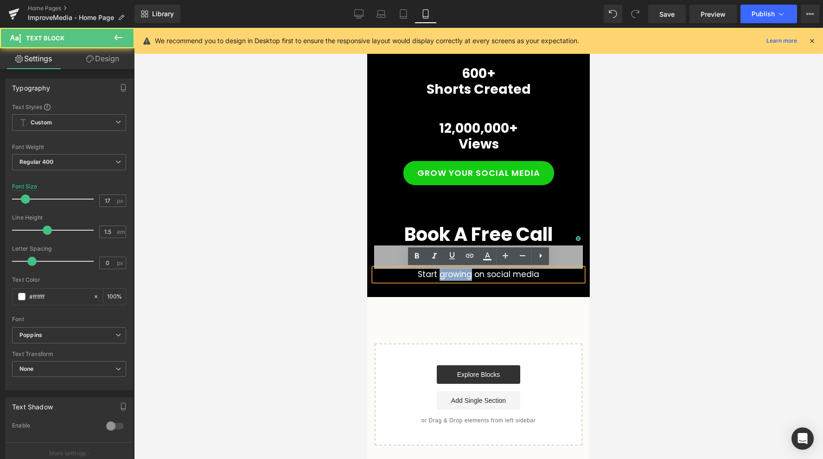
click at [445, 275] on p "Start growing on social media" at bounding box center [478, 274] width 209 height 12
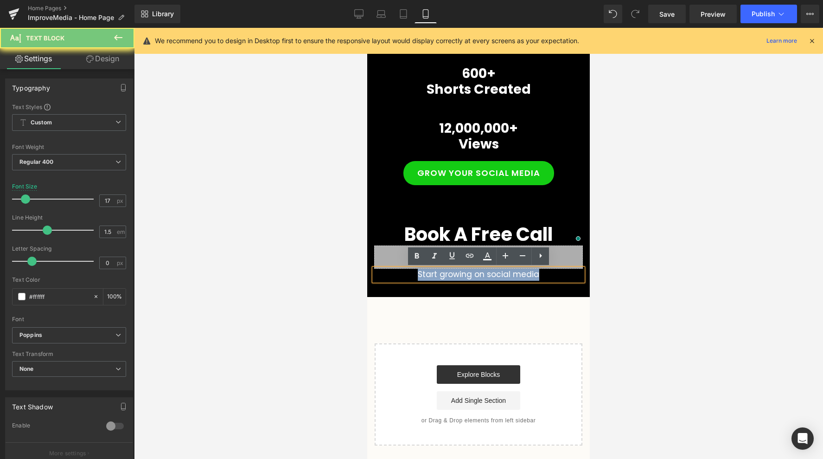
click at [445, 275] on p "Start growing on social media" at bounding box center [478, 274] width 209 height 12
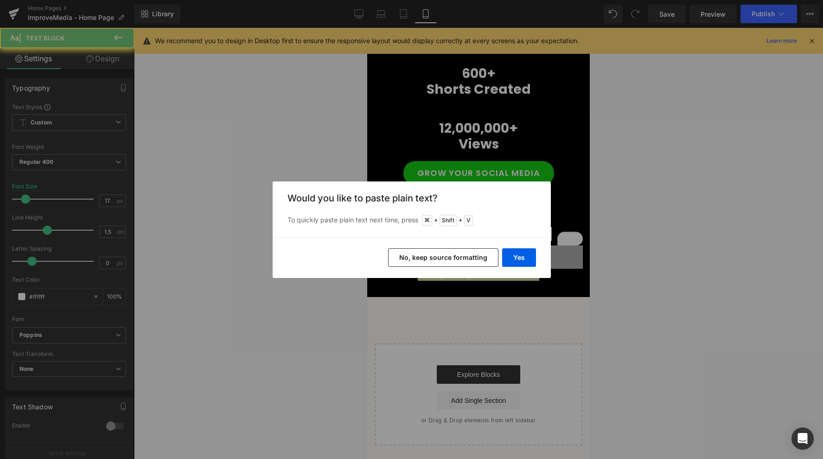
click at [467, 246] on div "Yes No, keep source formatting" at bounding box center [412, 257] width 278 height 41
drag, startPoint x: 466, startPoint y: 252, endPoint x: 99, endPoint y: 224, distance: 368.3
click at [466, 252] on button "No, keep source formatting" at bounding box center [443, 257] width 110 height 19
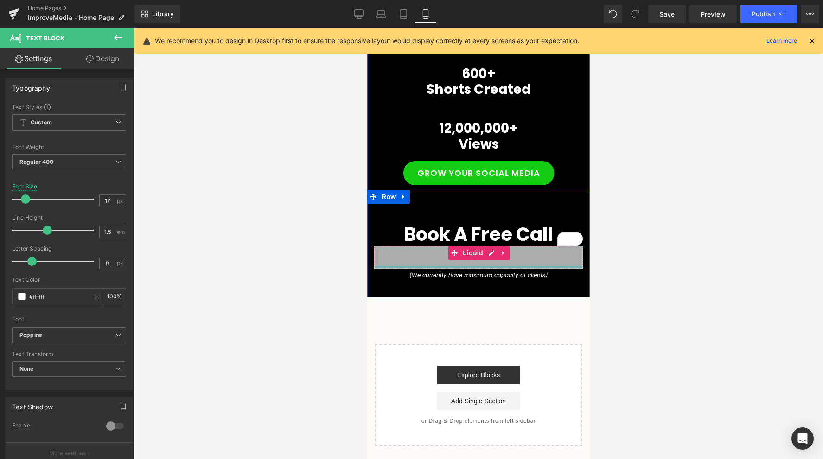
click at [517, 266] on div at bounding box center [479, 267] width 208 height 2
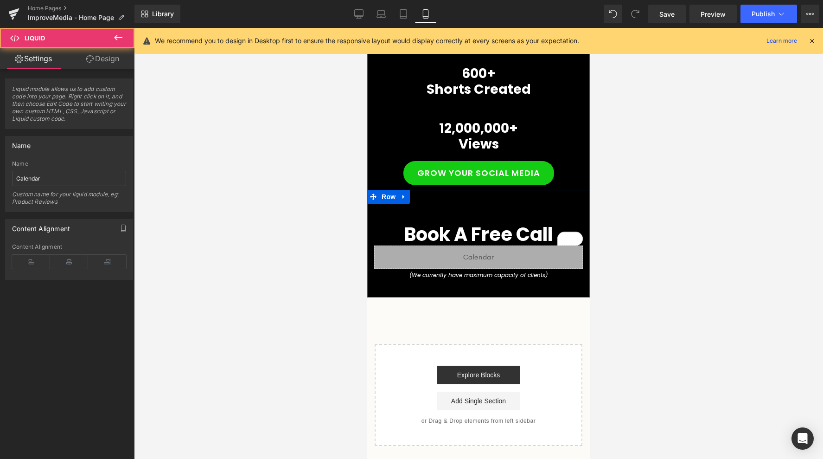
click at [481, 277] on span "Text Block" at bounding box center [473, 274] width 31 height 11
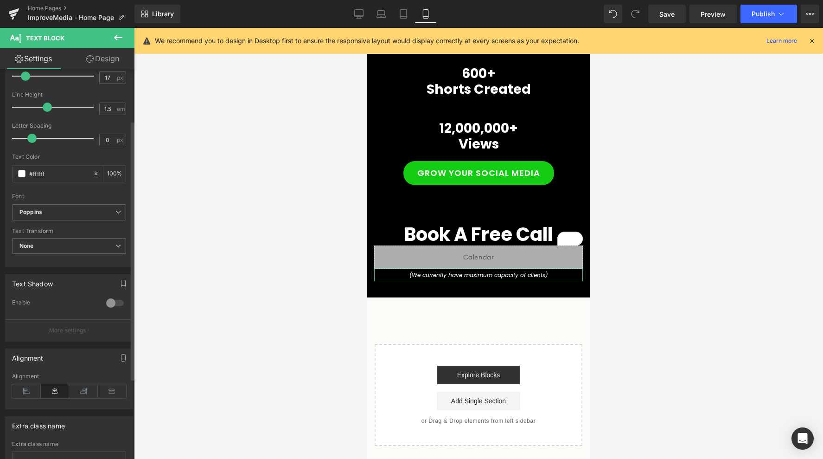
scroll to position [163, 0]
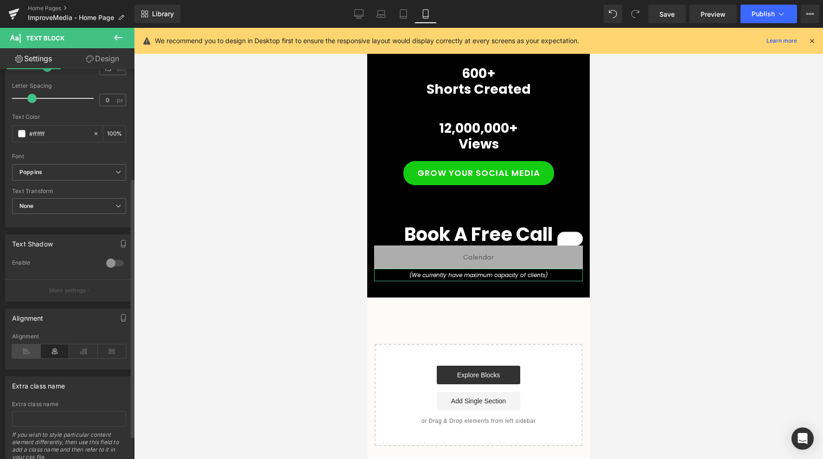
click at [31, 350] on icon at bounding box center [26, 351] width 29 height 14
click at [249, 326] on div at bounding box center [478, 243] width 689 height 431
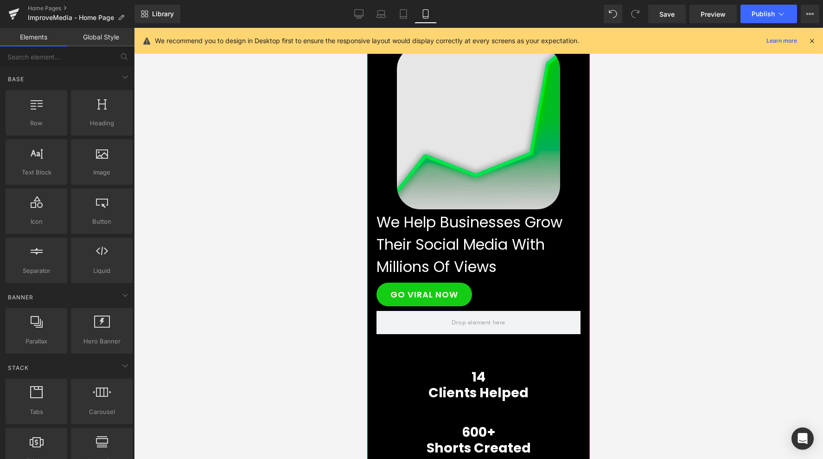
scroll to position [0, 0]
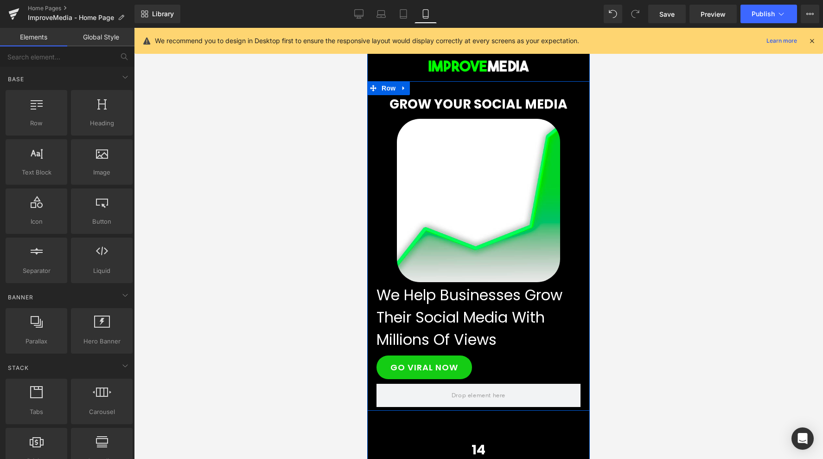
click at [503, 102] on link at bounding box center [501, 107] width 10 height 11
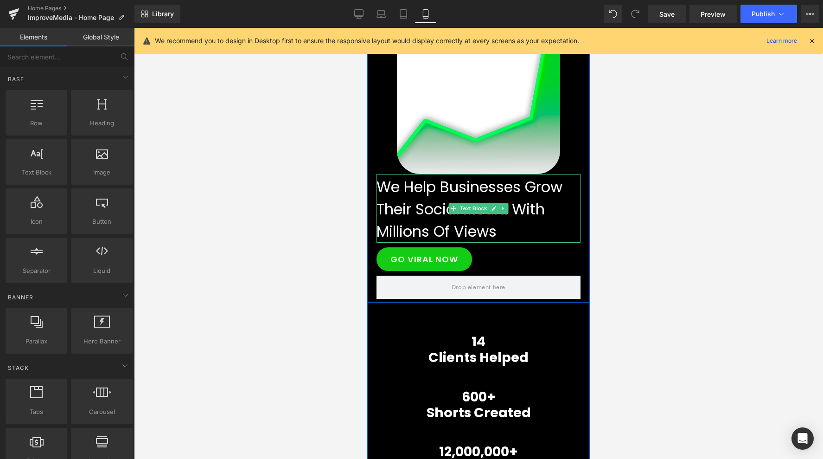
scroll to position [153, 0]
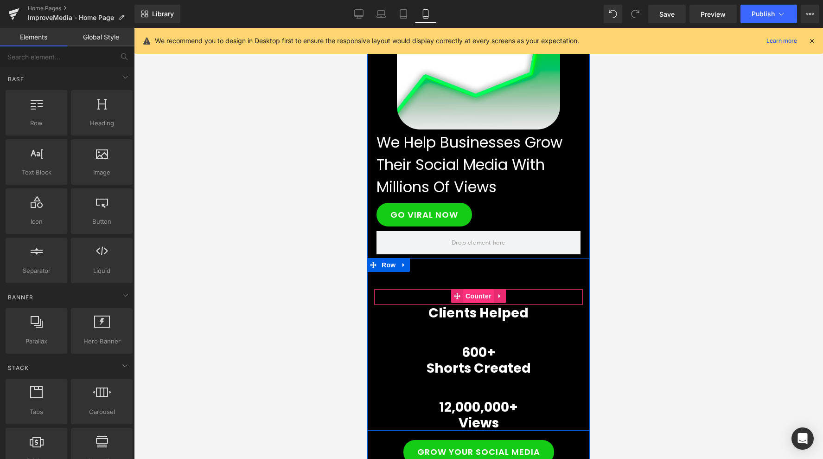
click at [479, 293] on span "Counter" at bounding box center [478, 296] width 31 height 14
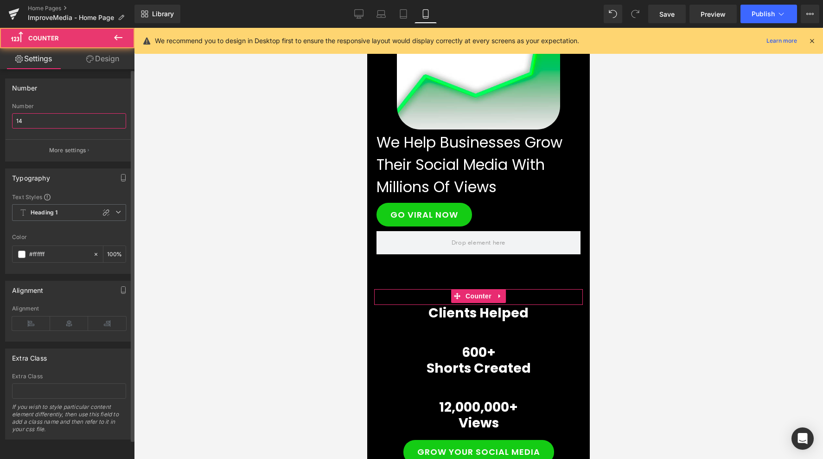
click at [63, 114] on input "14" at bounding box center [69, 120] width 114 height 15
type input "30"
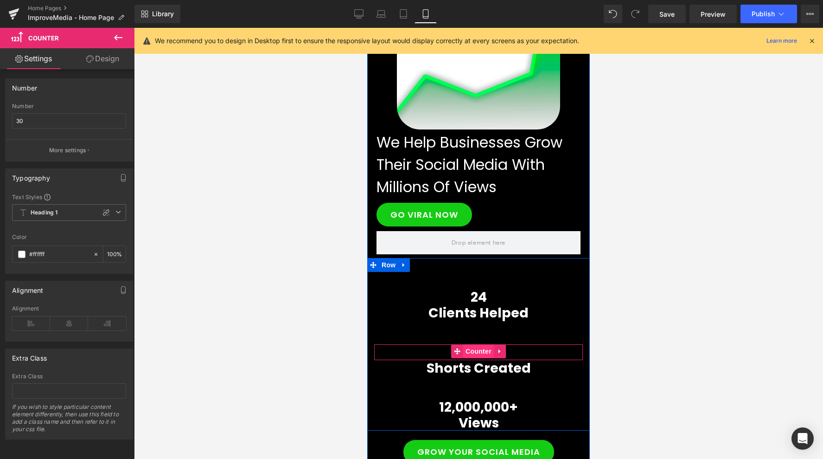
click at [481, 351] on span "Counter" at bounding box center [478, 351] width 31 height 14
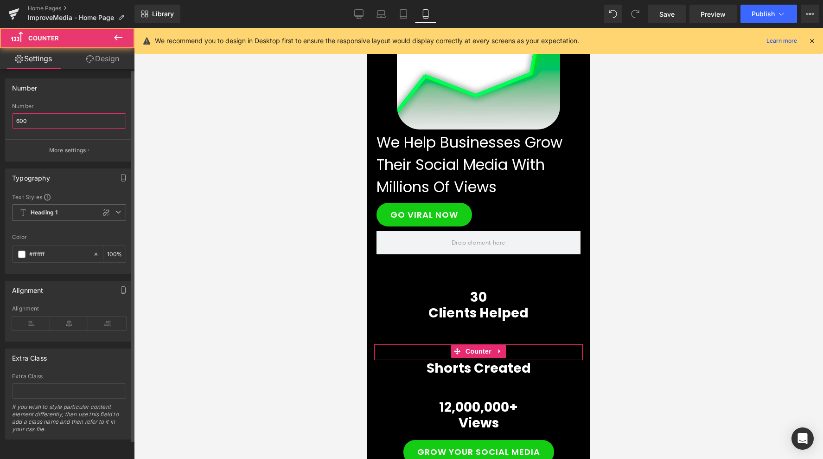
click at [42, 126] on input "600" at bounding box center [69, 120] width 114 height 15
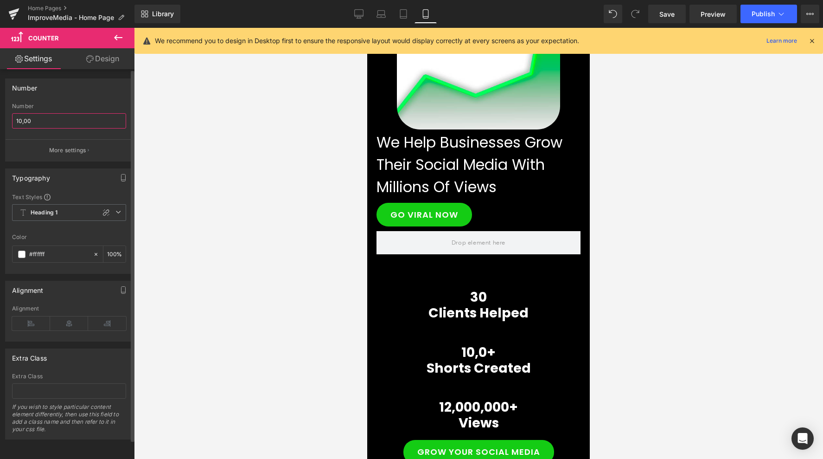
type input "10,000"
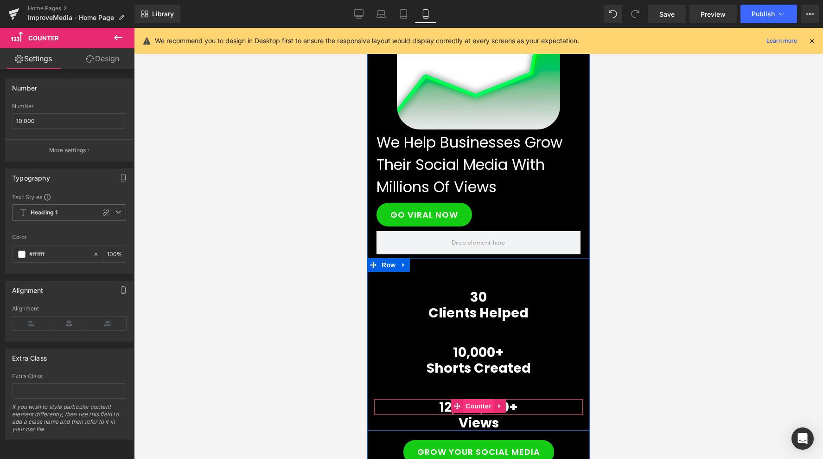
click at [467, 402] on span "Counter" at bounding box center [478, 406] width 31 height 14
drag, startPoint x: 14, startPoint y: 115, endPoint x: -9, endPoint y: 115, distance: 23.2
click at [0, 115] on html "Counter You are previewing how the will restyle your page. You can not edit Ele…" at bounding box center [411, 229] width 823 height 459
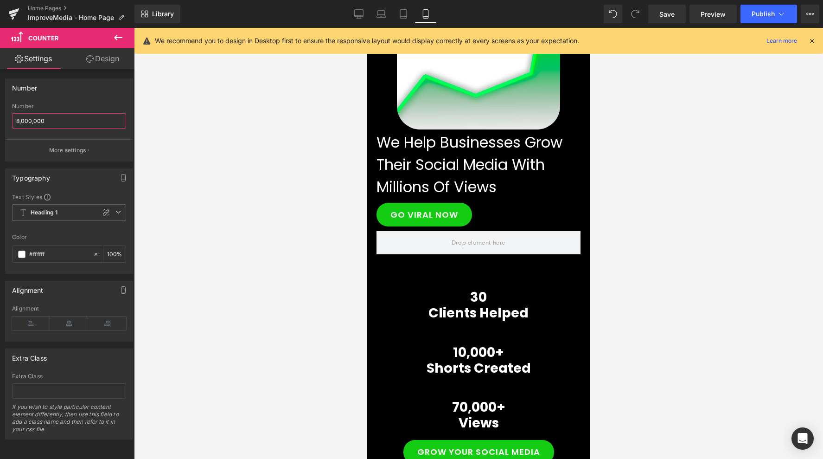
type input "80,000,000"
click at [279, 176] on div at bounding box center [478, 243] width 689 height 431
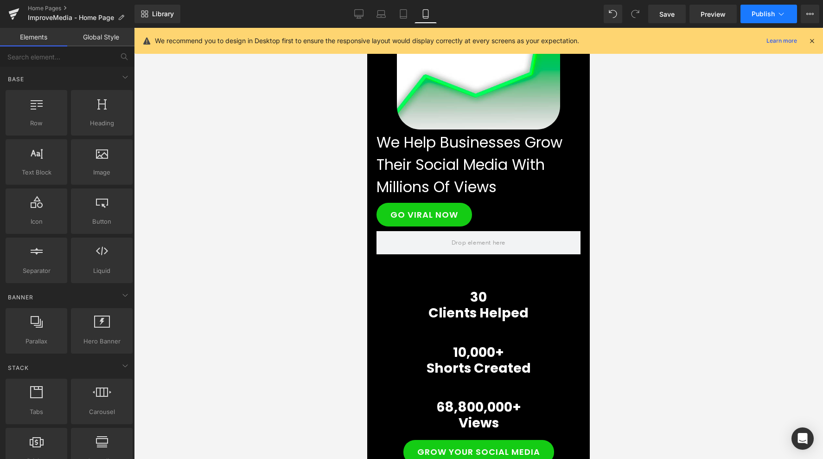
click at [769, 11] on span "Publish" at bounding box center [763, 13] width 23 height 7
click at [719, 21] on link "Preview" at bounding box center [713, 14] width 47 height 19
click at [681, 18] on link "Save" at bounding box center [667, 14] width 38 height 19
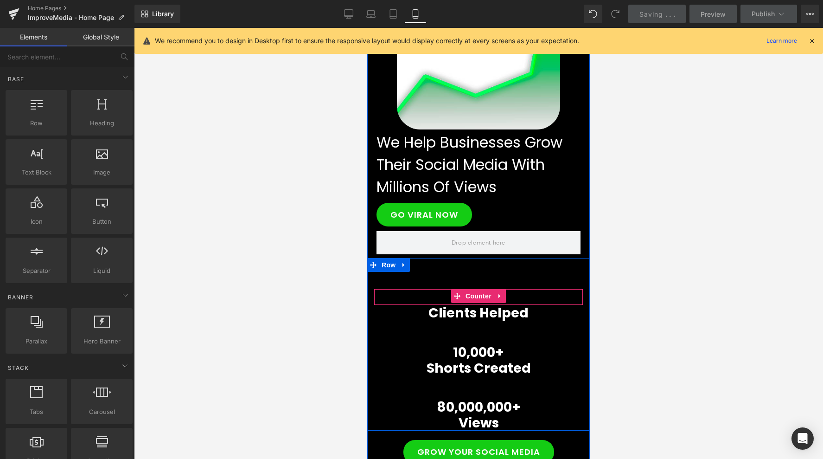
scroll to position [0, 0]
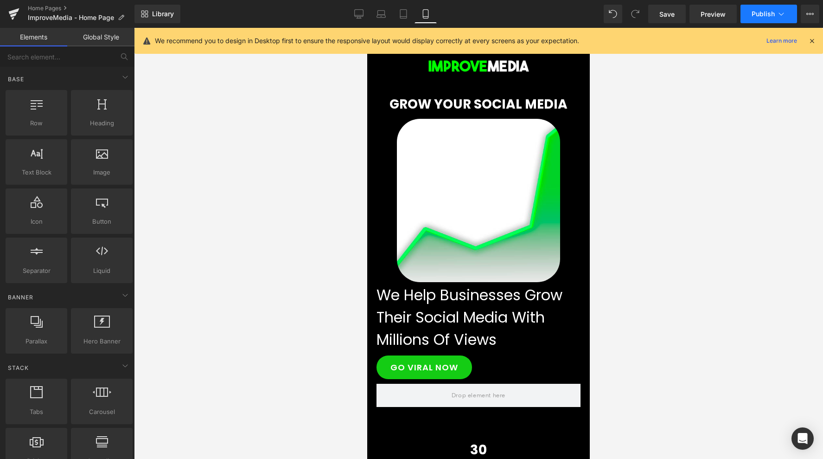
click at [757, 10] on span "Publish" at bounding box center [763, 13] width 23 height 7
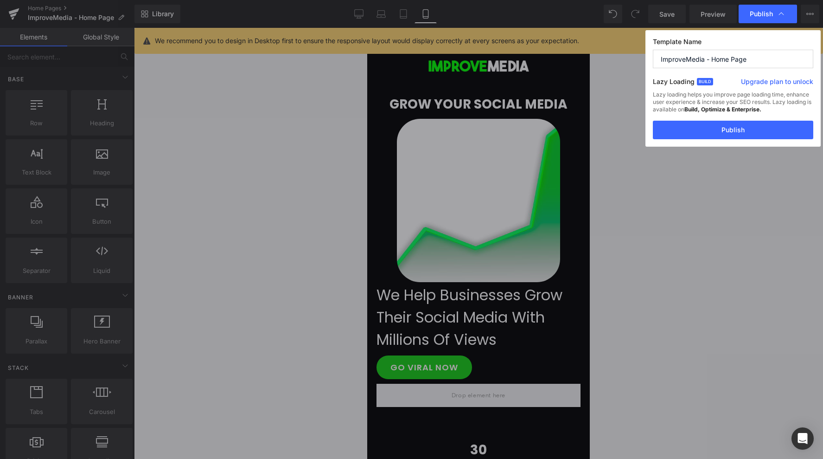
click at [722, 125] on button "Publish" at bounding box center [733, 130] width 160 height 19
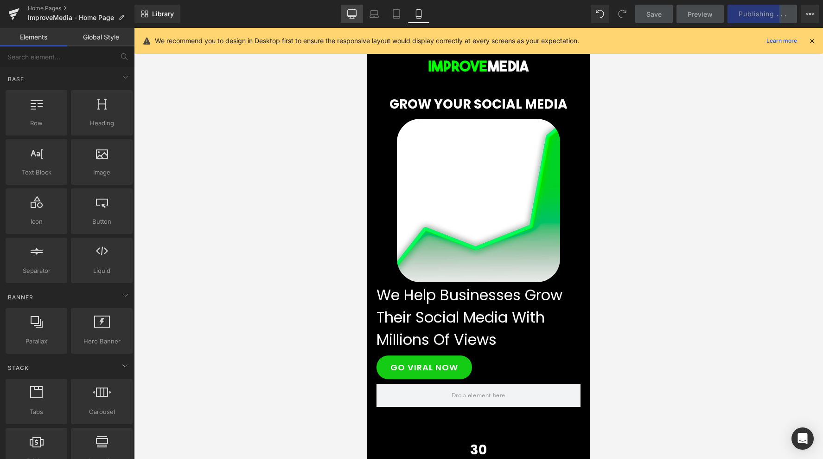
click at [354, 19] on link "Desktop" at bounding box center [352, 14] width 22 height 19
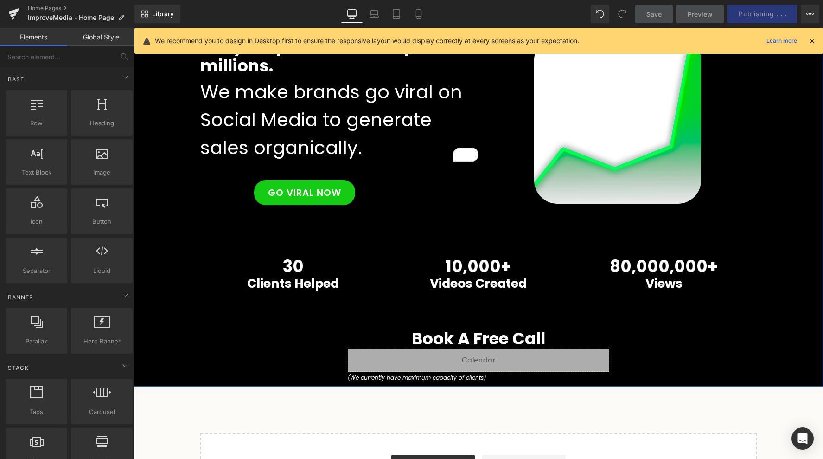
scroll to position [81, 0]
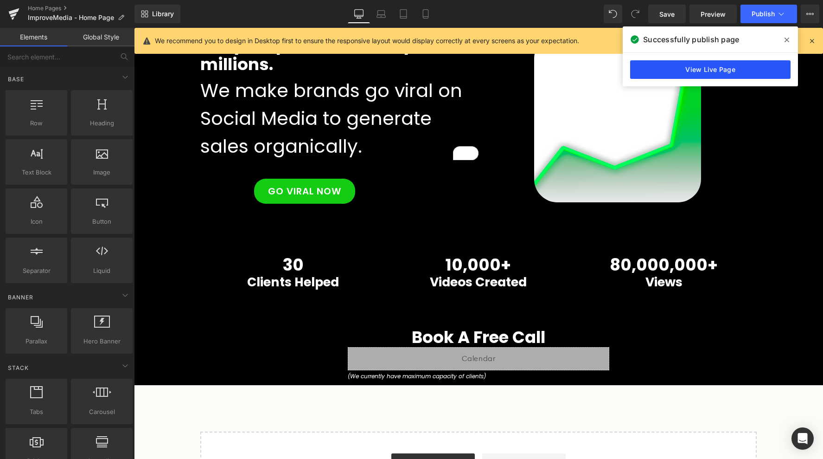
click at [684, 73] on link "View Live Page" at bounding box center [710, 69] width 160 height 19
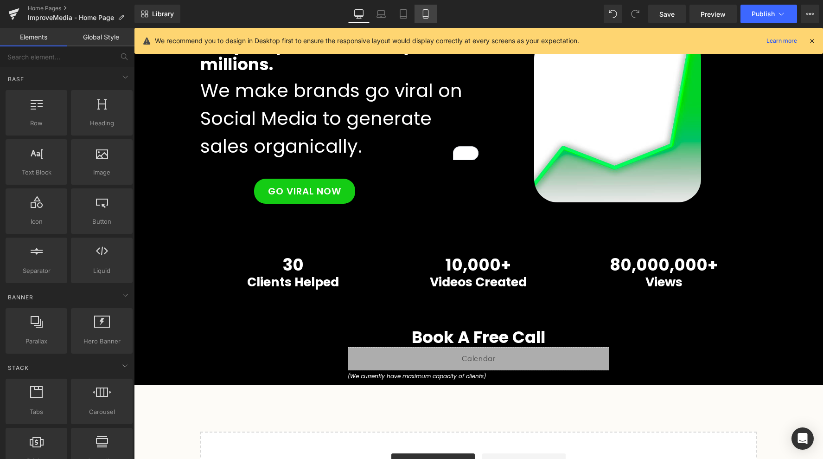
click at [417, 13] on link "Mobile" at bounding box center [426, 14] width 22 height 19
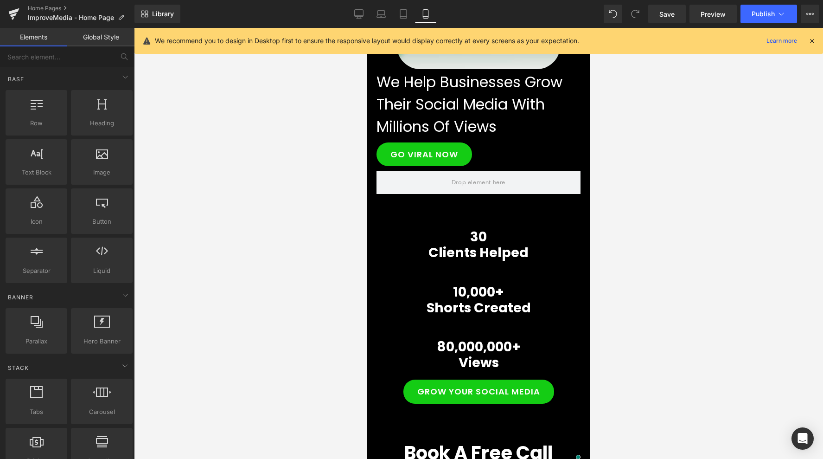
scroll to position [280, 0]
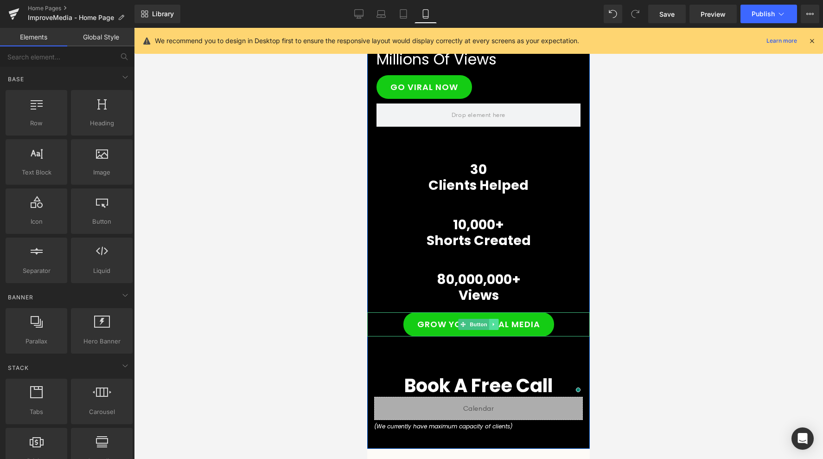
click at [494, 324] on icon at bounding box center [494, 324] width 5 height 6
click at [498, 324] on icon at bounding box center [498, 324] width 5 height 5
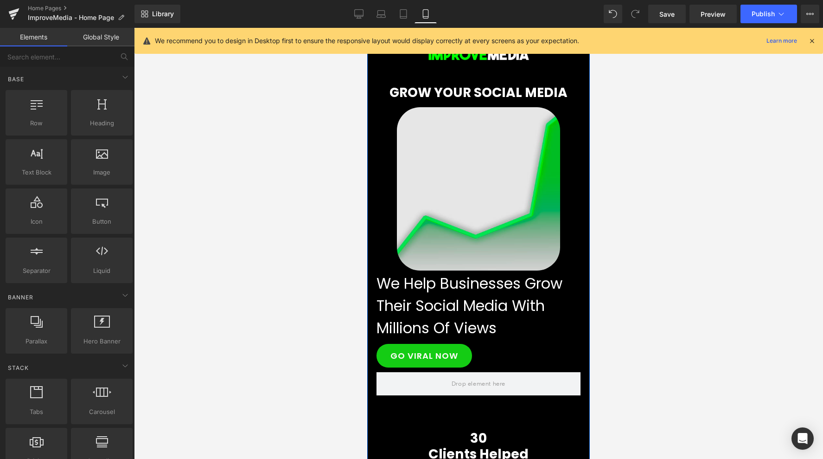
scroll to position [13, 0]
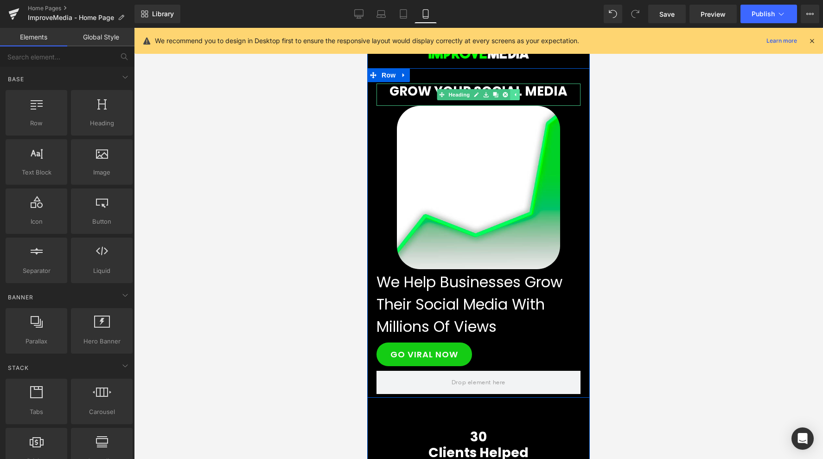
click at [515, 94] on icon at bounding box center [514, 95] width 5 height 6
click at [499, 96] on icon at bounding box center [500, 95] width 5 height 6
click at [506, 96] on icon at bounding box center [505, 94] width 5 height 5
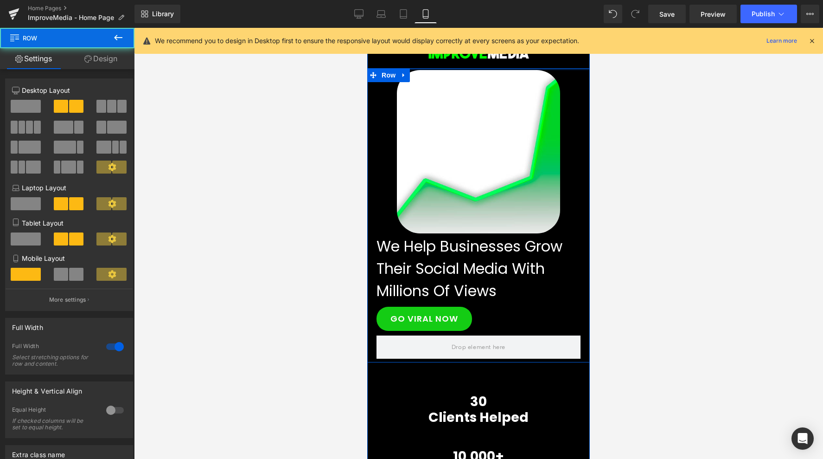
drag, startPoint x: 501, startPoint y: 77, endPoint x: 507, endPoint y: 64, distance: 14.9
click at [507, 64] on div "Image Row Image We Help Businesses Grow Their Social Media With Millions Of Vie…" at bounding box center [478, 335] width 223 height 613
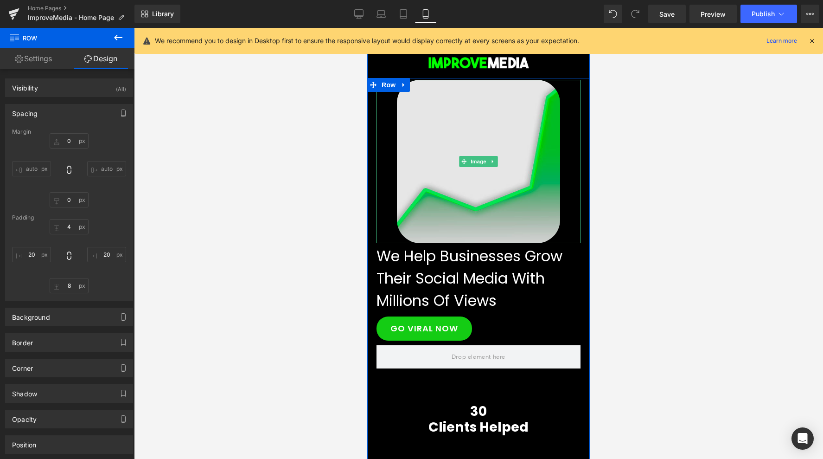
scroll to position [0, 0]
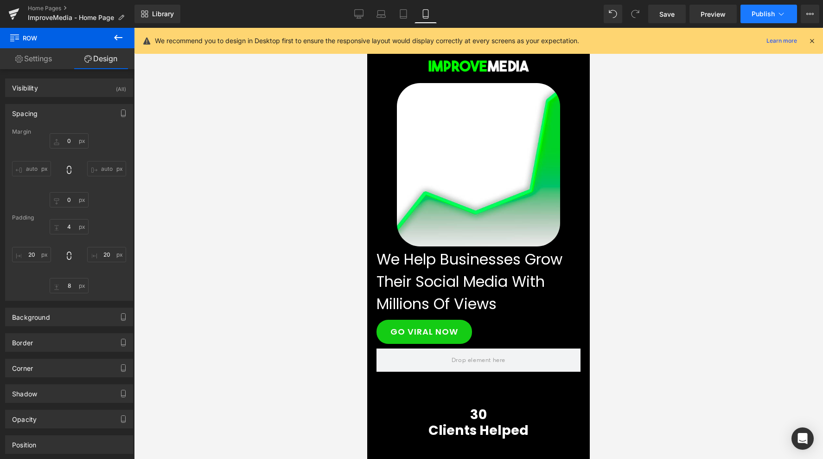
click at [750, 17] on button "Publish" at bounding box center [769, 14] width 57 height 19
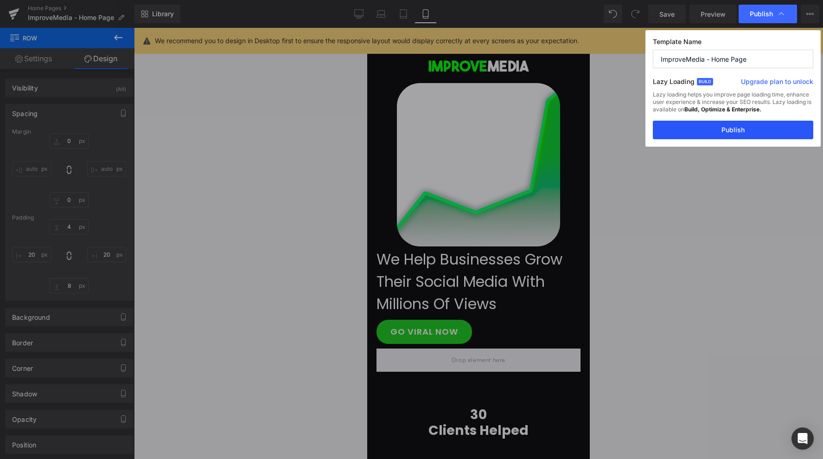
click at [701, 127] on button "Publish" at bounding box center [733, 130] width 160 height 19
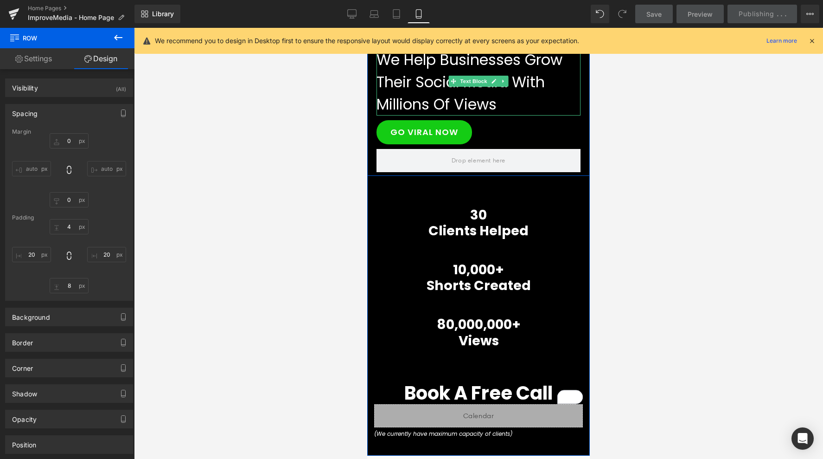
scroll to position [221, 0]
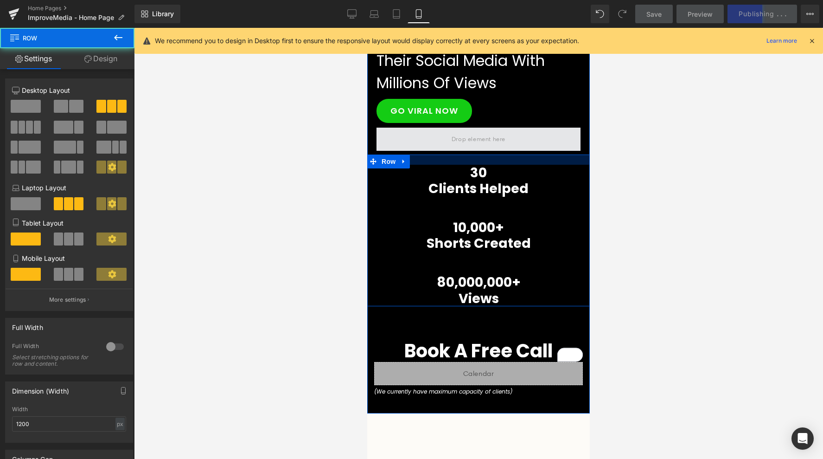
drag, startPoint x: 480, startPoint y: 161, endPoint x: 480, endPoint y: 140, distance: 21.3
click at [480, 140] on div "Image Row Image We Help Businesses Grow Their Social Media With Millions Of Vie…" at bounding box center [478, 117] width 223 height 592
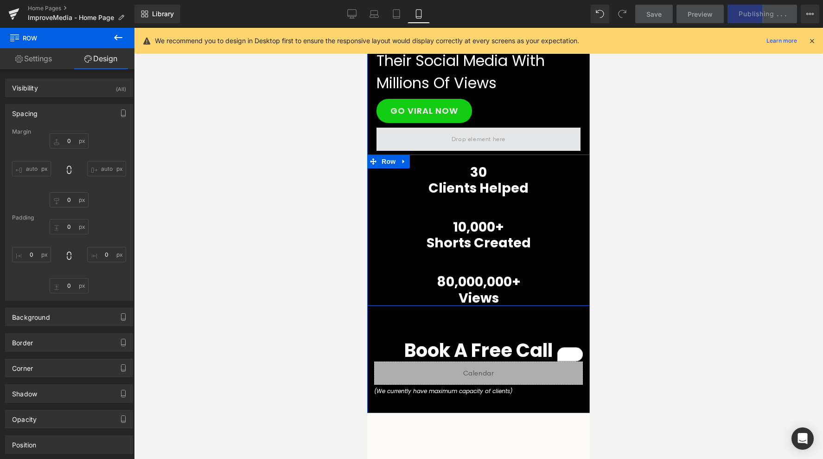
type input "0"
type input "21"
type input "0"
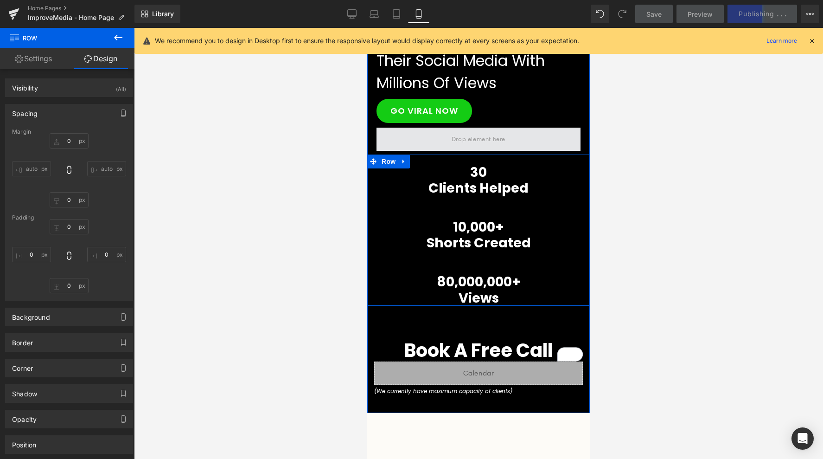
type input "0"
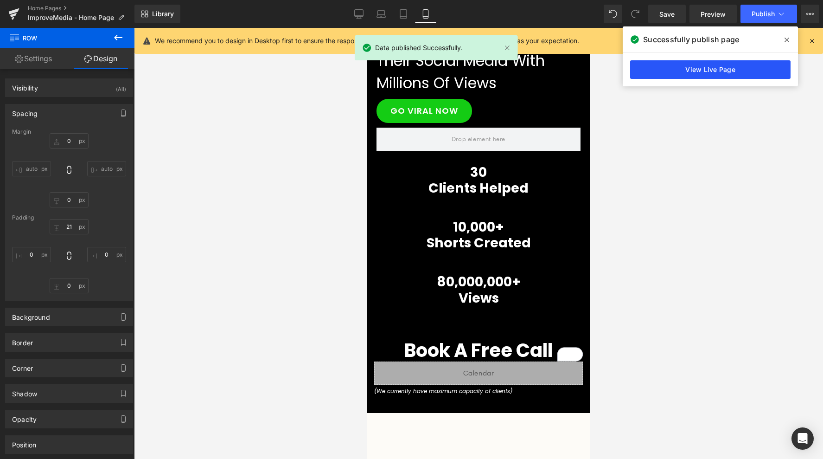
click at [701, 64] on link "View Live Page" at bounding box center [710, 69] width 160 height 19
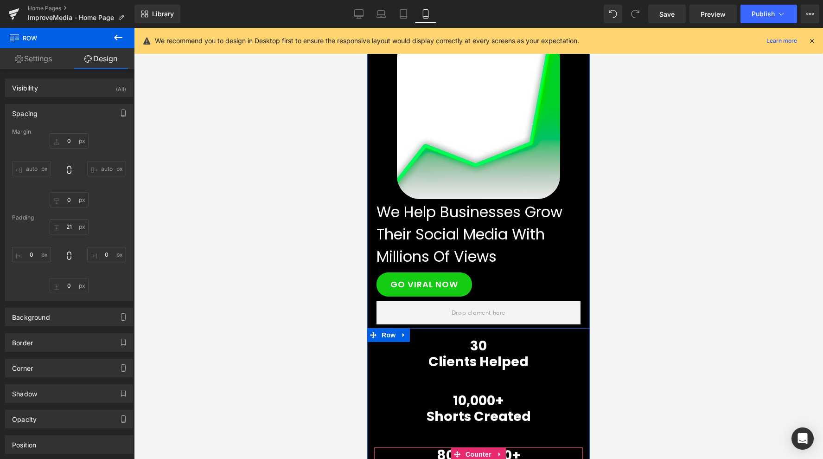
scroll to position [21, 0]
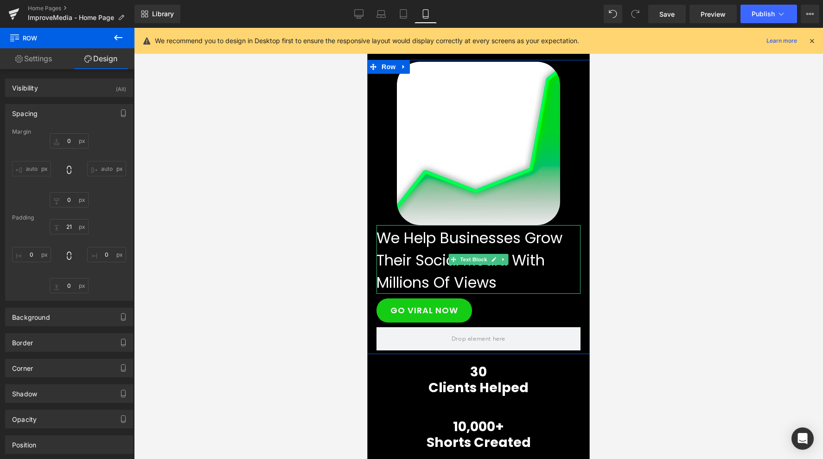
click at [500, 228] on undefined "We Help Businesses Grow Their Social Media With Millions Of Views" at bounding box center [470, 259] width 186 height 65
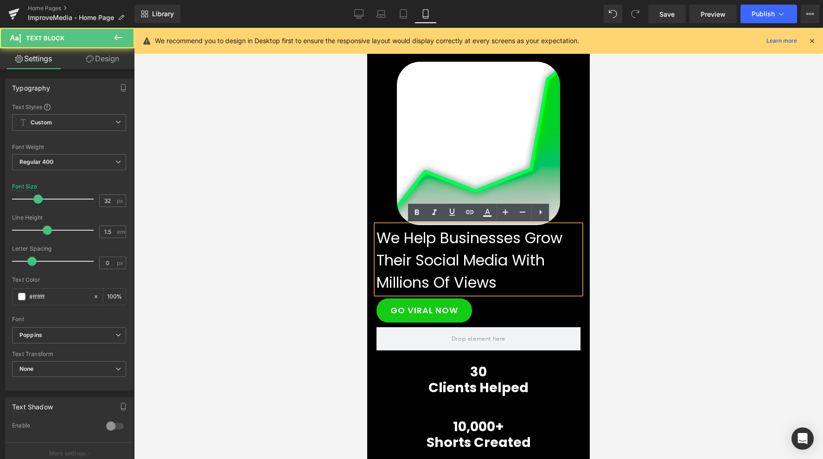
click at [693, 267] on div at bounding box center [478, 243] width 689 height 431
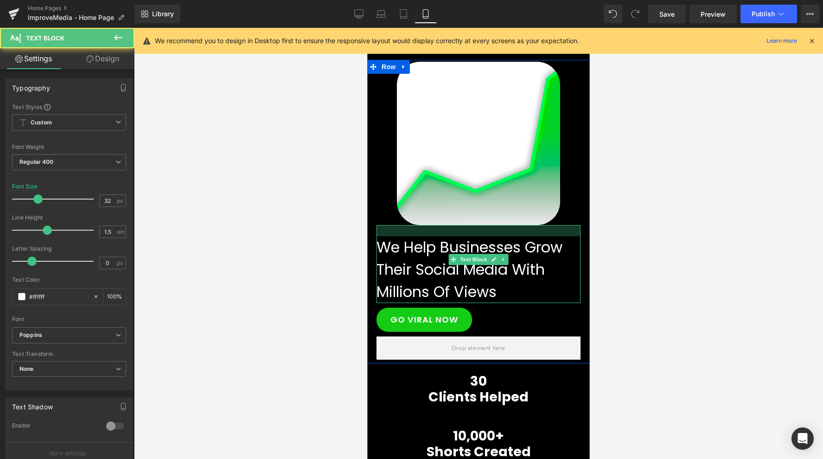
drag, startPoint x: 553, startPoint y: 226, endPoint x: 553, endPoint y: 235, distance: 9.3
click at [553, 235] on div at bounding box center [479, 230] width 204 height 11
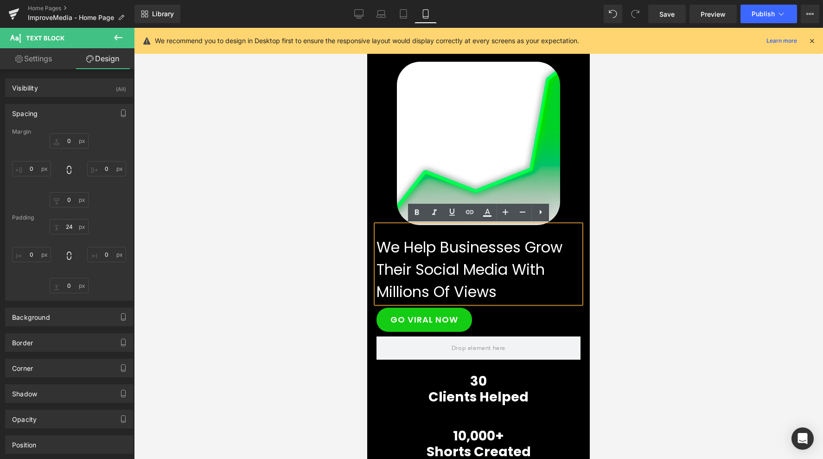
click at [512, 303] on div "We Help Businesses Grow Their Social Media With Millions Of Views" at bounding box center [479, 264] width 204 height 78
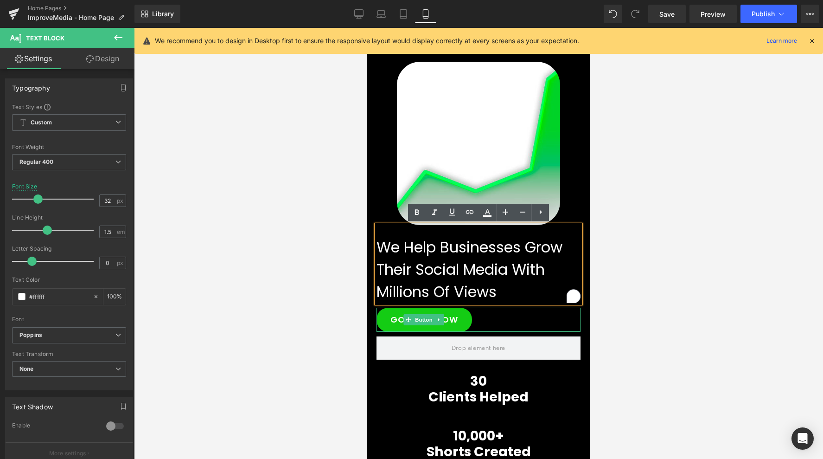
click at [551, 320] on div "Go Viral Now" at bounding box center [479, 319] width 204 height 24
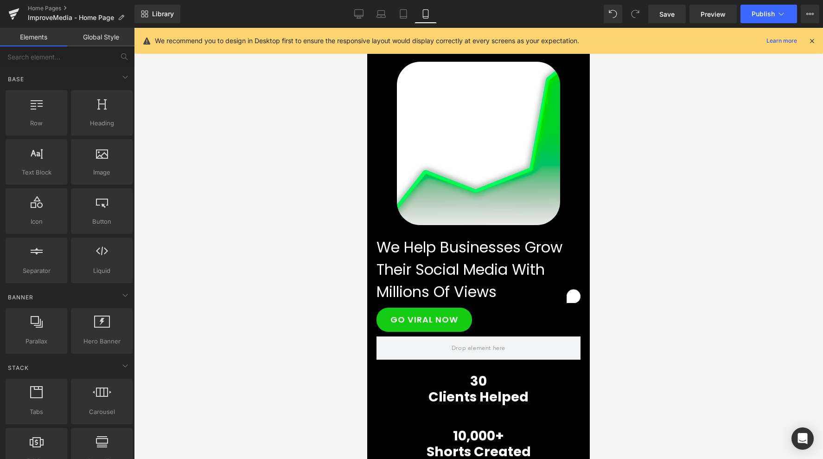
click at [621, 305] on div at bounding box center [478, 243] width 689 height 431
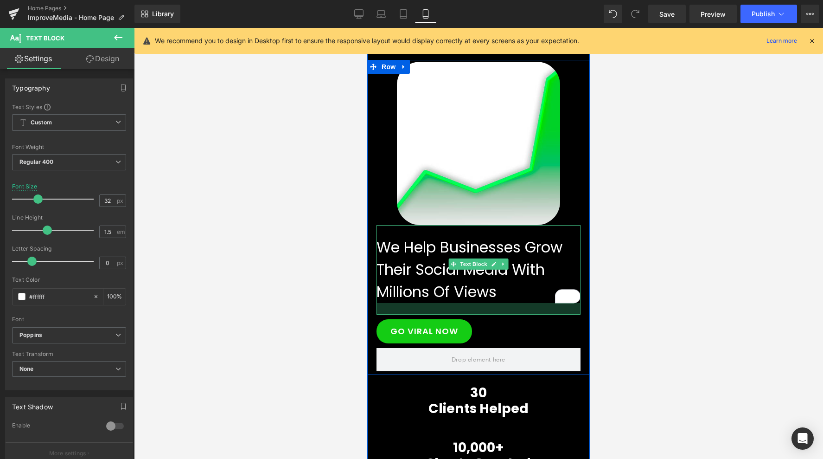
drag, startPoint x: 492, startPoint y: 302, endPoint x: 492, endPoint y: 314, distance: 11.6
click at [492, 314] on div at bounding box center [479, 309] width 204 height 12
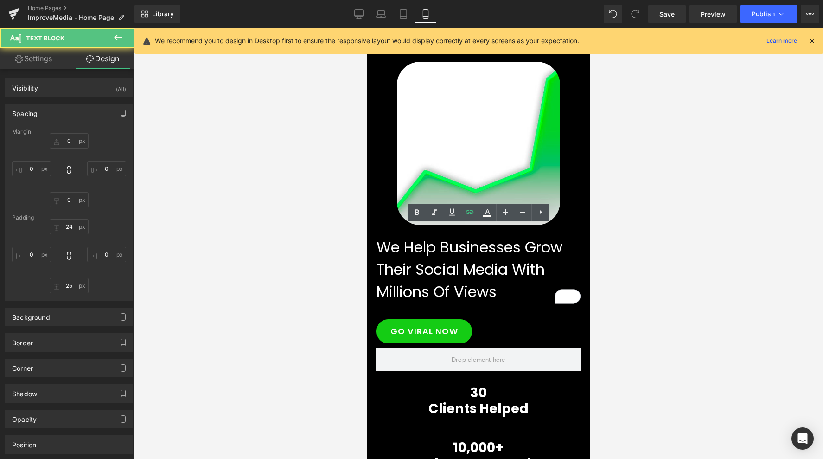
click at [675, 284] on div at bounding box center [478, 243] width 689 height 431
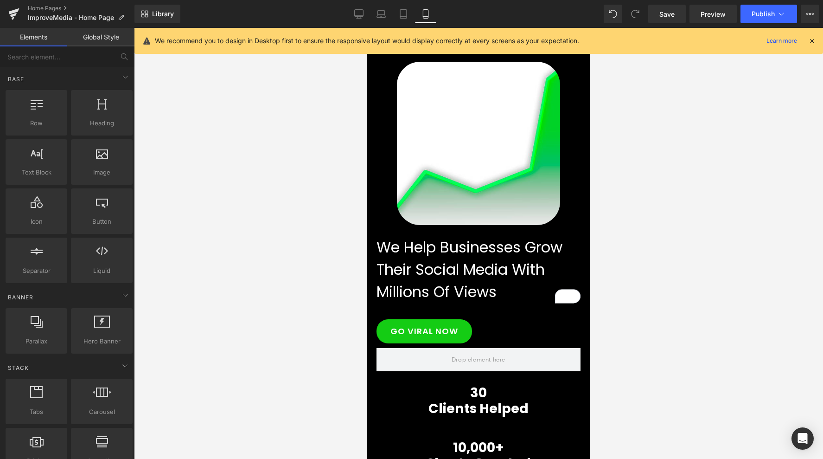
click at [807, 39] on div "We recommend you to design in Desktop first to ensure the responsive layout wou…" at bounding box center [481, 40] width 653 height 11
click at [809, 39] on icon at bounding box center [812, 41] width 8 height 8
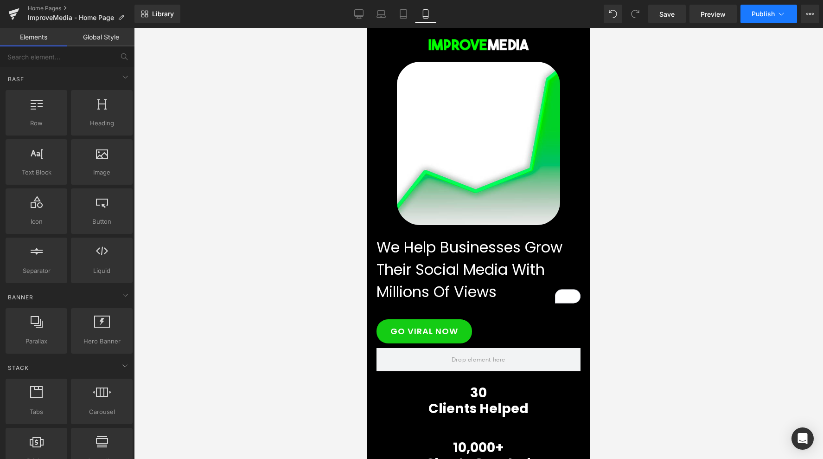
click at [755, 14] on span "Publish" at bounding box center [763, 13] width 23 height 7
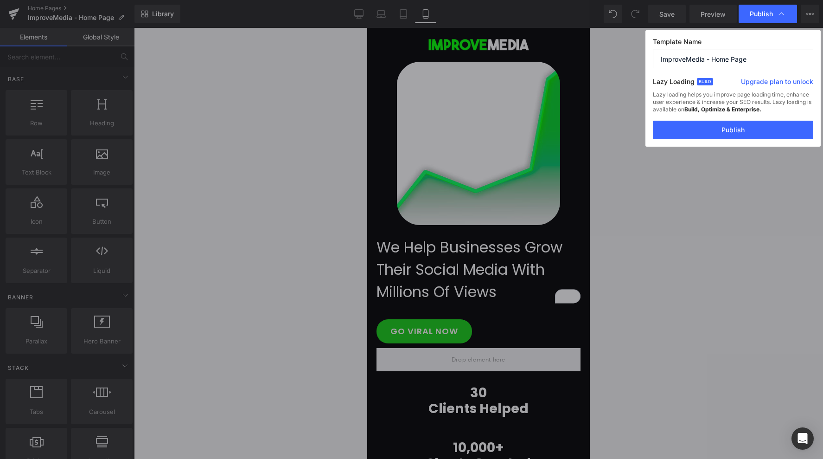
click at [714, 133] on button "Publish" at bounding box center [733, 130] width 160 height 19
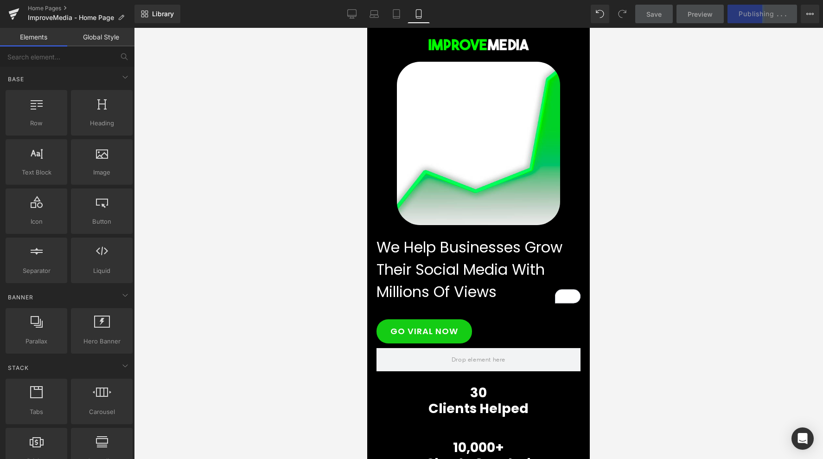
click at [715, 132] on div at bounding box center [478, 243] width 689 height 431
